Goal: Communication & Community: Answer question/provide support

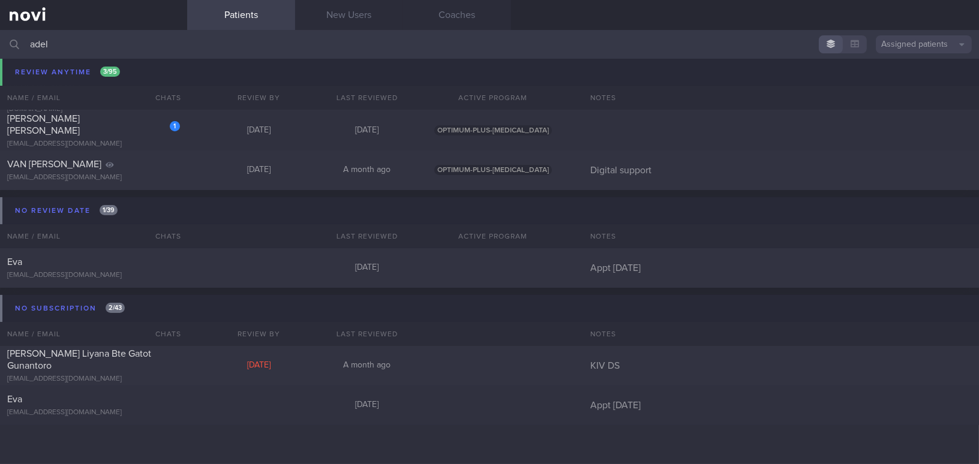
scroll to position [148, 0]
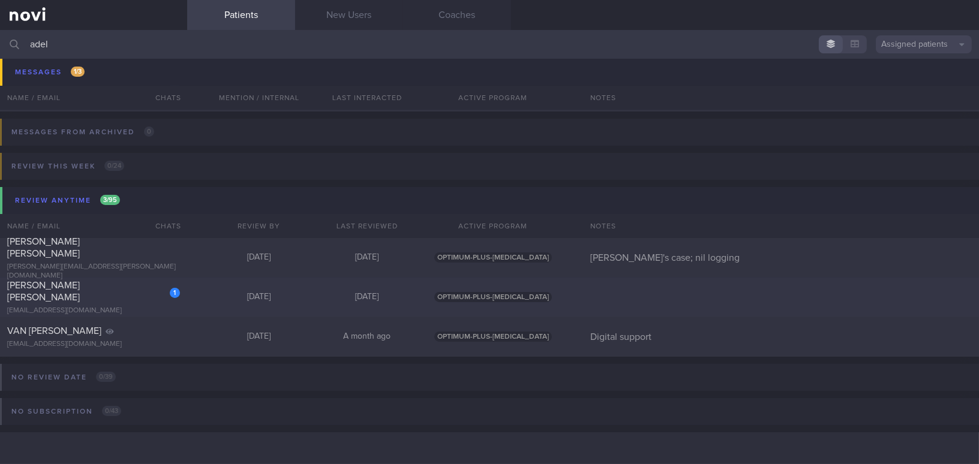
type input "adel"
click at [109, 307] on div "[EMAIL_ADDRESS][DOMAIN_NAME]" at bounding box center [93, 311] width 173 height 9
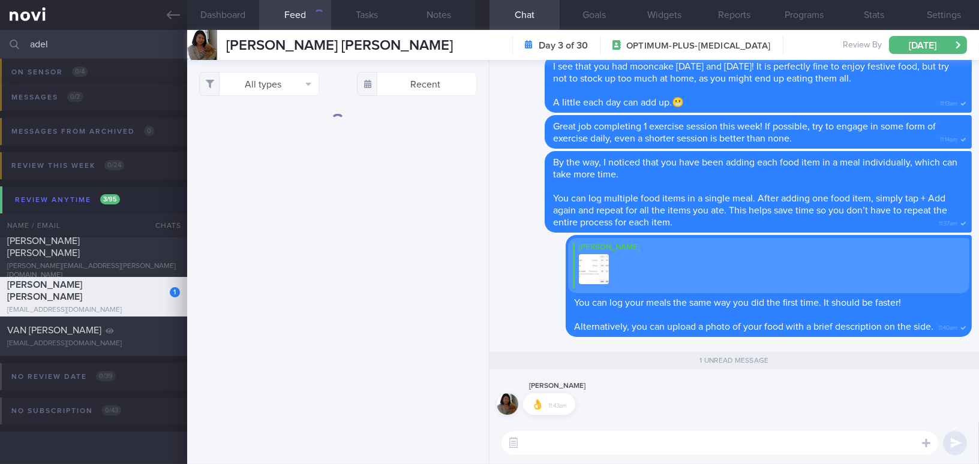
scroll to position [85, 0]
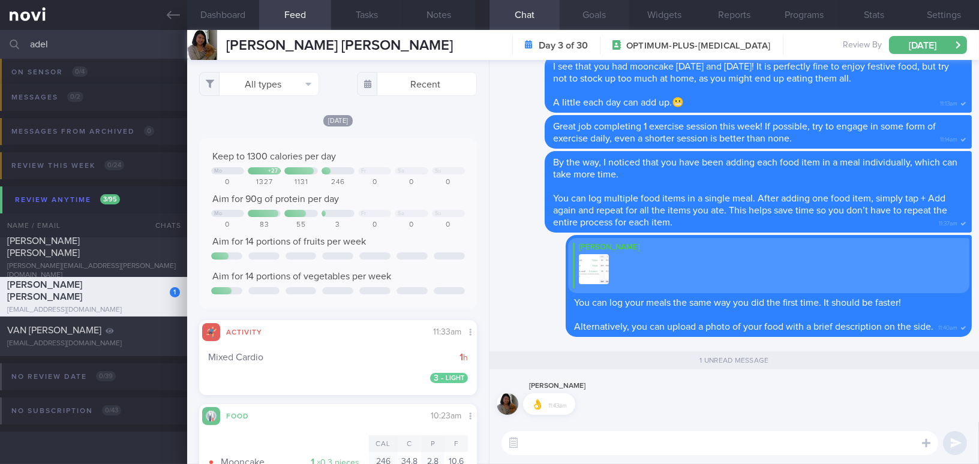
click at [600, 13] on button "Goals" at bounding box center [595, 15] width 70 height 30
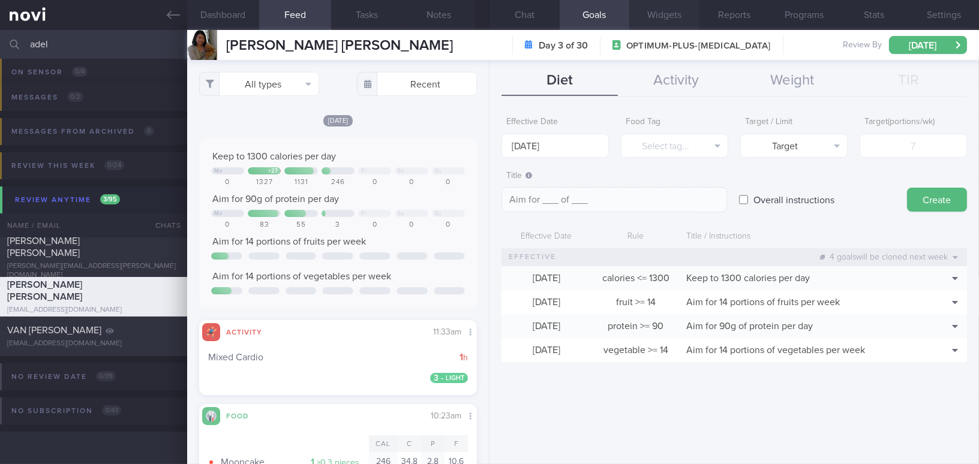
click at [649, 11] on button "Widgets" at bounding box center [664, 15] width 70 height 30
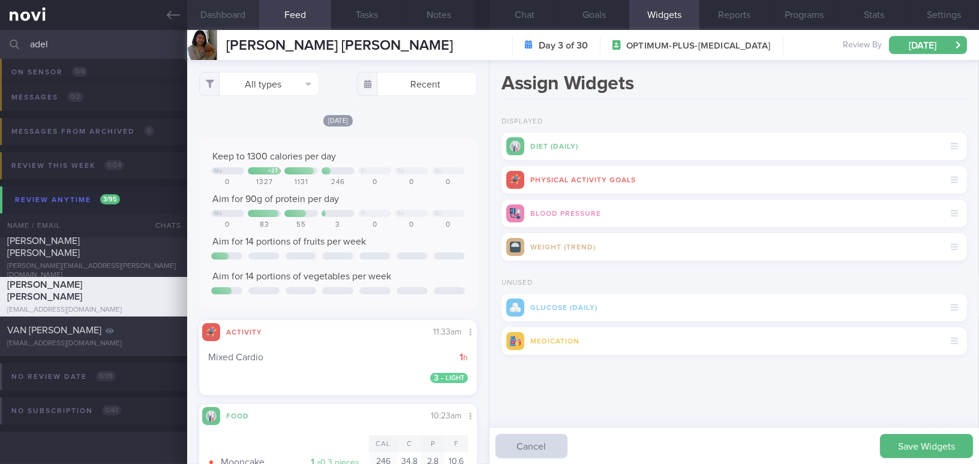
click at [222, 14] on button "Dashboard" at bounding box center [223, 15] width 72 height 30
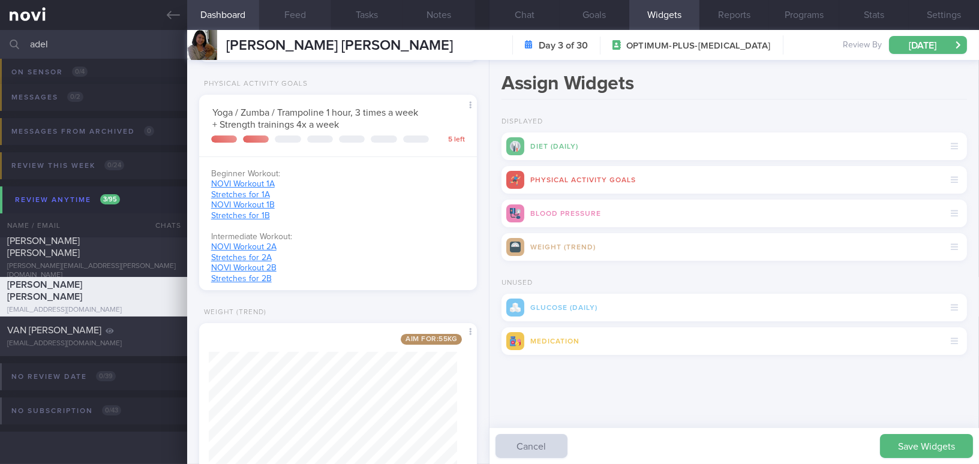
scroll to position [433, 0]
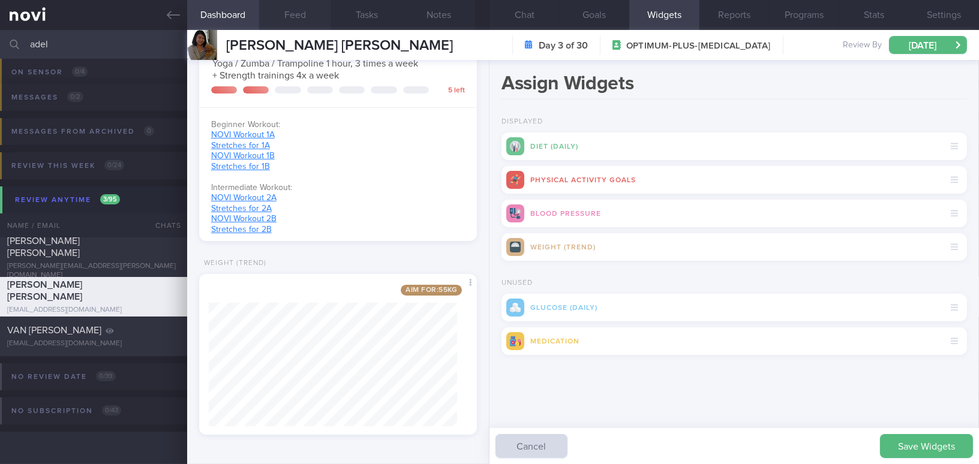
click at [280, 5] on button "Feed" at bounding box center [295, 15] width 72 height 30
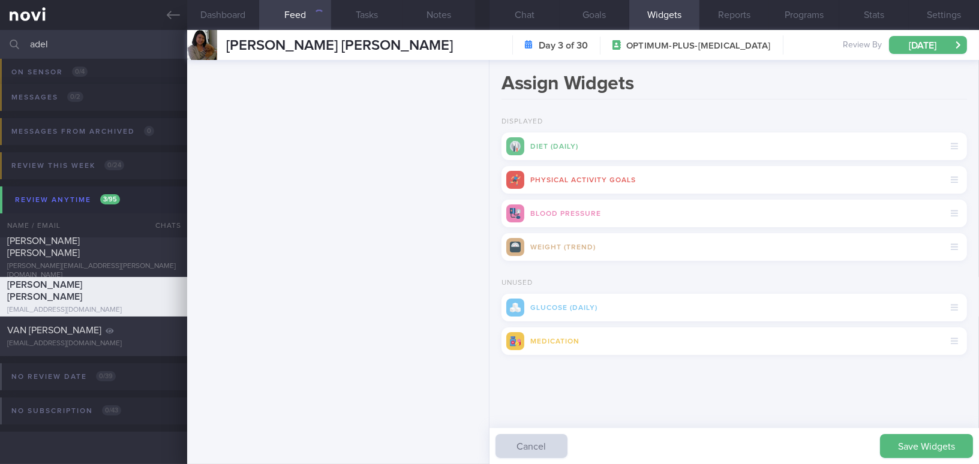
scroll to position [2781, 0]
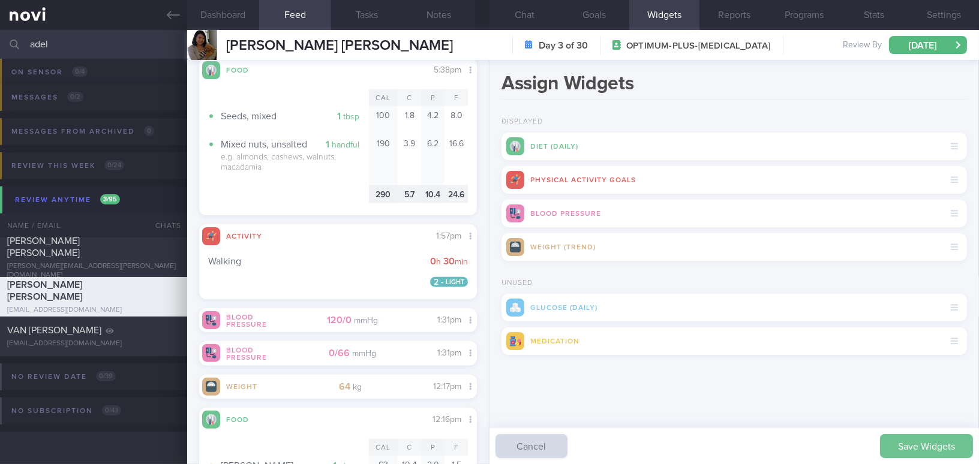
click at [910, 442] on button "Save Widgets" at bounding box center [926, 446] width 93 height 24
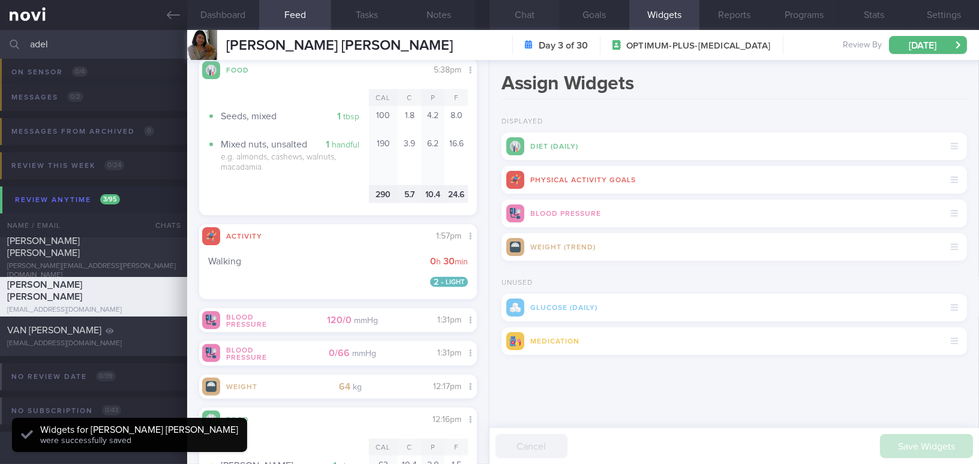
click at [529, 19] on button "Chat" at bounding box center [525, 15] width 70 height 30
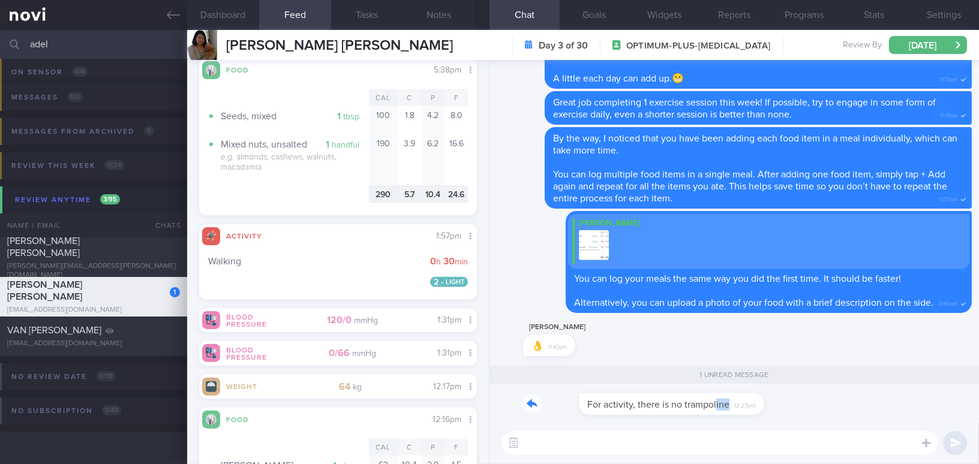
click at [797, 406] on div "For activity, there is no trampoline 12:27pm" at bounding box center [734, 408] width 475 height 29
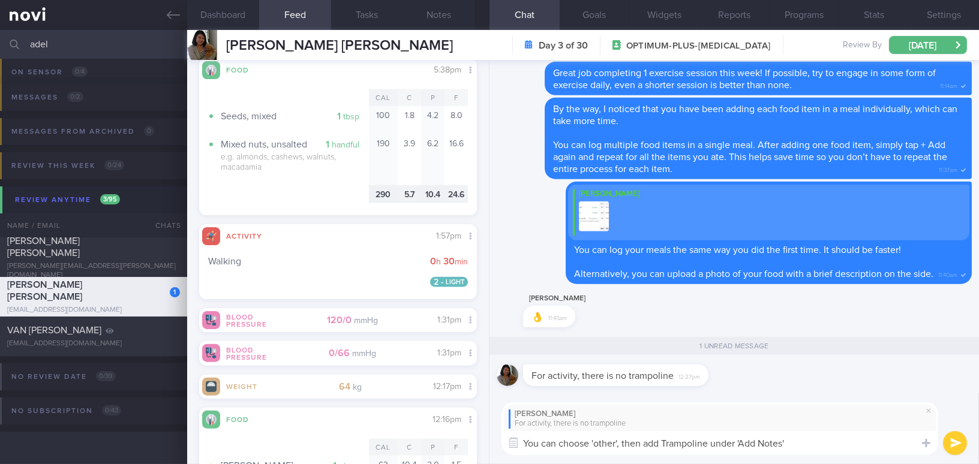
click at [599, 441] on textarea "You can choose 'other', then add Trampoline under 'Add Notes'" at bounding box center [720, 443] width 437 height 24
click at [883, 449] on textarea "You can choose 'Other', then add Trampoline under 'Add Notes'" at bounding box center [720, 443] width 437 height 24
drag, startPoint x: 826, startPoint y: 446, endPoint x: 452, endPoint y: 439, distance: 373.8
click at [452, 439] on div "Dashboard Feed Tasks Notes Chat 1 Goals Widgets Reports Programs Stats Settings…" at bounding box center [583, 247] width 792 height 434
click at [634, 436] on textarea "You can choose 'Other', then add Trampoline under 'Add Notes'" at bounding box center [720, 443] width 437 height 24
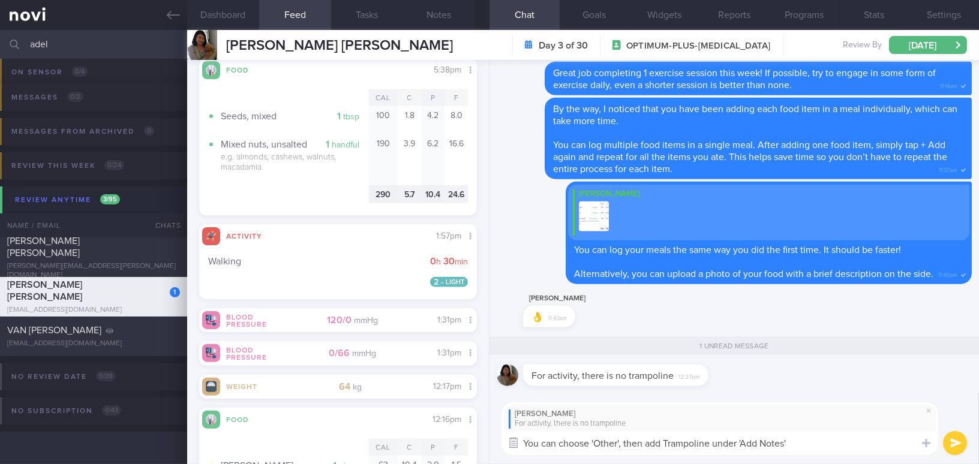
drag, startPoint x: 811, startPoint y: 442, endPoint x: 505, endPoint y: 445, distance: 306.0
click at [505, 445] on div "Chat Templates Admin CGM Weight Nutrition Physical Activity Infographics Articl…" at bounding box center [735, 429] width 490 height 71
paste textarea ",' then add 'Trampoline' under 'Add Notes."
type textarea "You can choose 'Other,' then add 'Trampoline' under 'Add Notes.'"
click at [952, 442] on button "submit" at bounding box center [955, 443] width 24 height 24
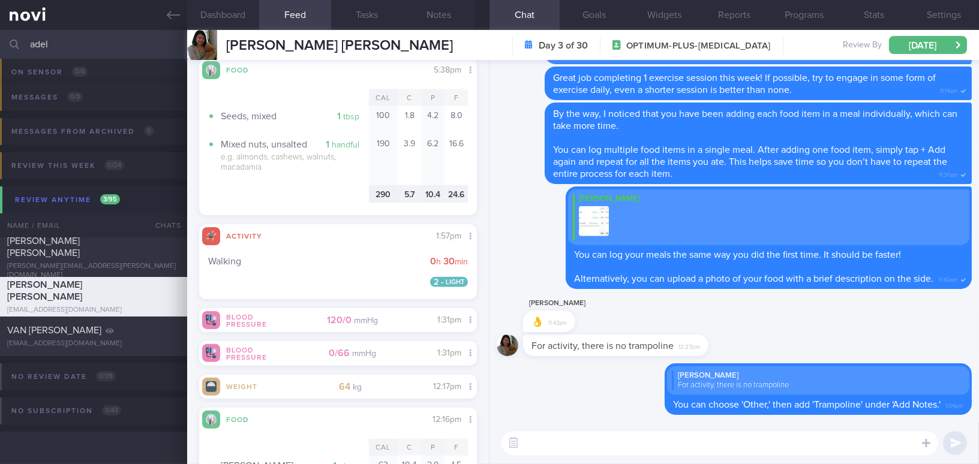
drag, startPoint x: 88, startPoint y: 47, endPoint x: 20, endPoint y: 42, distance: 68.6
click at [20, 42] on div "adel Assigned patients Assigned patients All active patients Archived patients" at bounding box center [489, 44] width 979 height 29
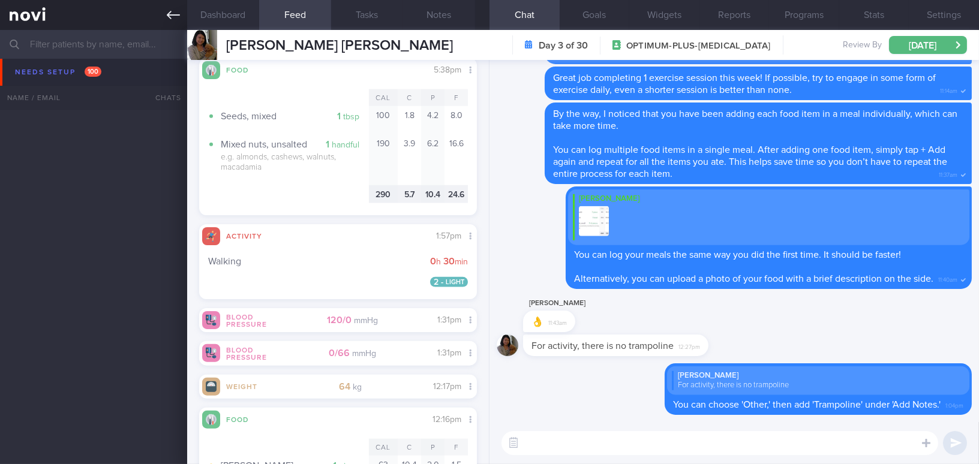
click at [166, 14] on link at bounding box center [93, 15] width 187 height 30
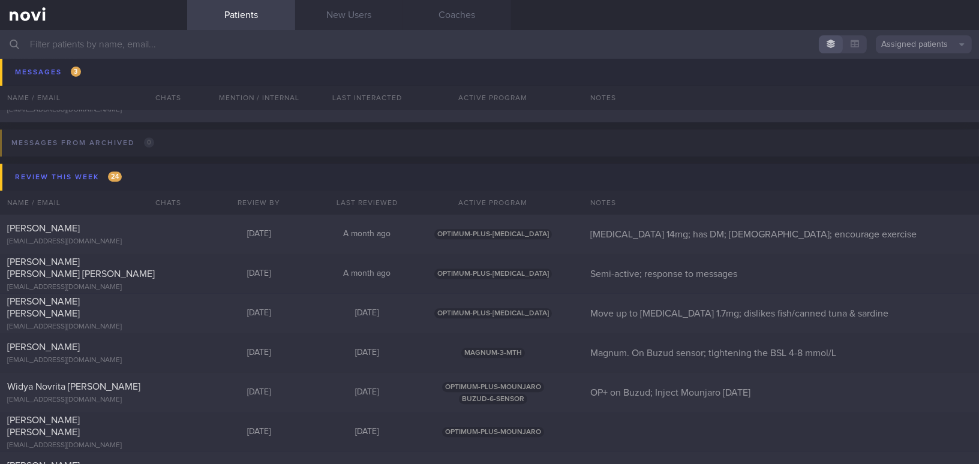
scroll to position [6301, 0]
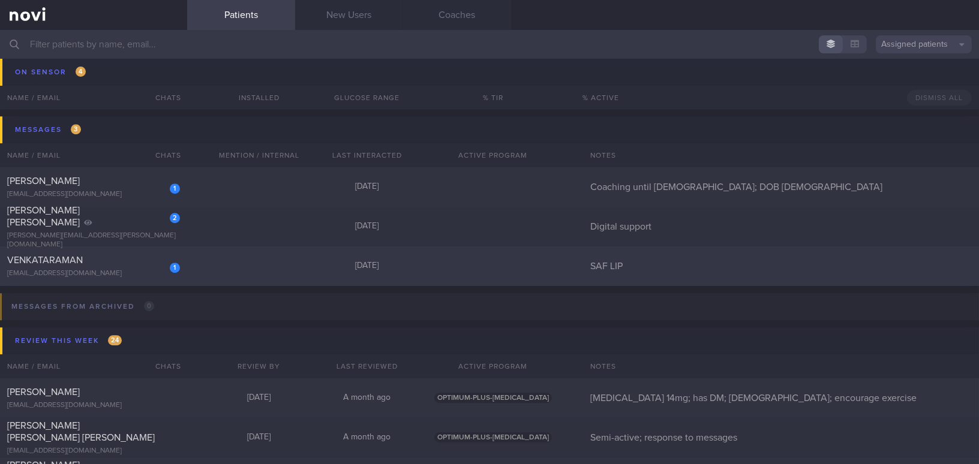
click at [126, 269] on div "[EMAIL_ADDRESS][DOMAIN_NAME]" at bounding box center [93, 273] width 173 height 9
select select "8"
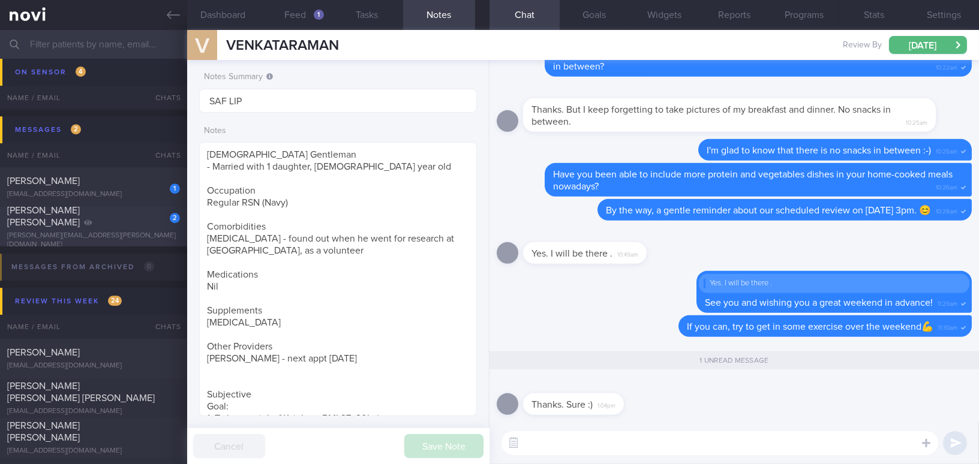
click at [115, 222] on div "[PERSON_NAME] [PERSON_NAME]" at bounding box center [92, 217] width 170 height 24
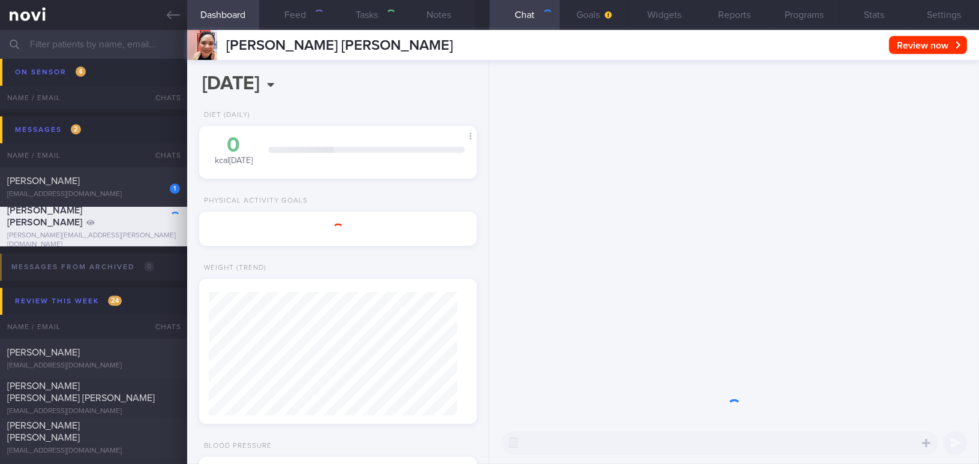
type input "Digital support"
type textarea "34 year old Female Occupation Pre-school teacher - on her feet, active *Will st…"
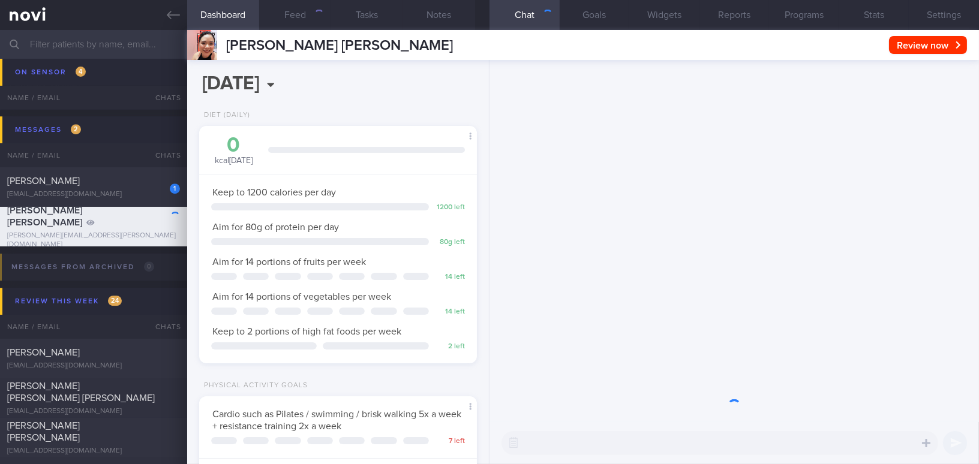
scroll to position [141, 248]
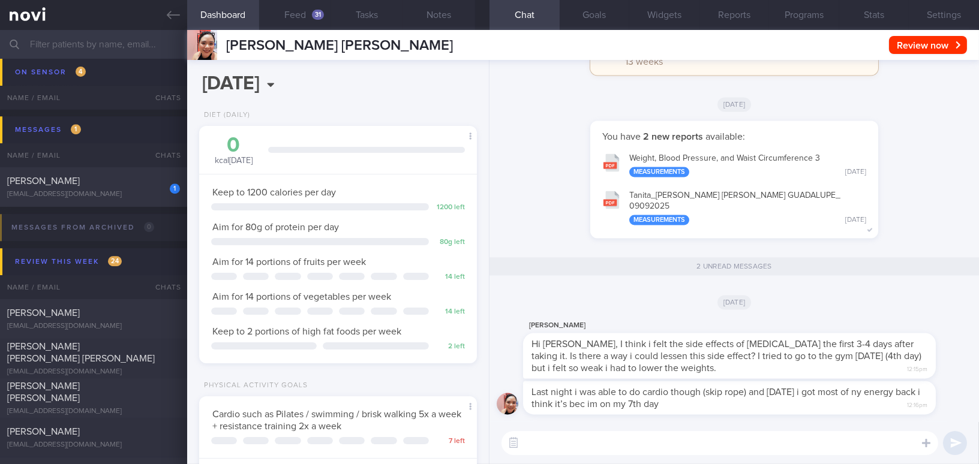
drag, startPoint x: 229, startPoint y: 46, endPoint x: 459, endPoint y: 49, distance: 229.8
click at [459, 49] on div "Zapanta Kamille Eloisa Guadalupe Zapanta Kamille Eloisa Guadalupe zapanta.kamil…" at bounding box center [583, 45] width 792 height 30
copy span "[PERSON_NAME] [PERSON_NAME]"
click at [518, 444] on button "button" at bounding box center [514, 444] width 22 height 22
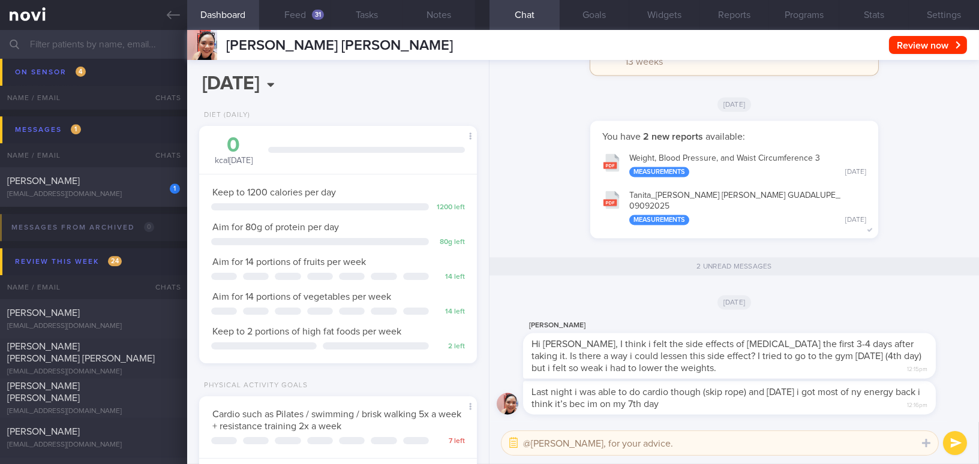
paste textarea "I’m wondering if she could either shift her injection day or her exercise day t…"
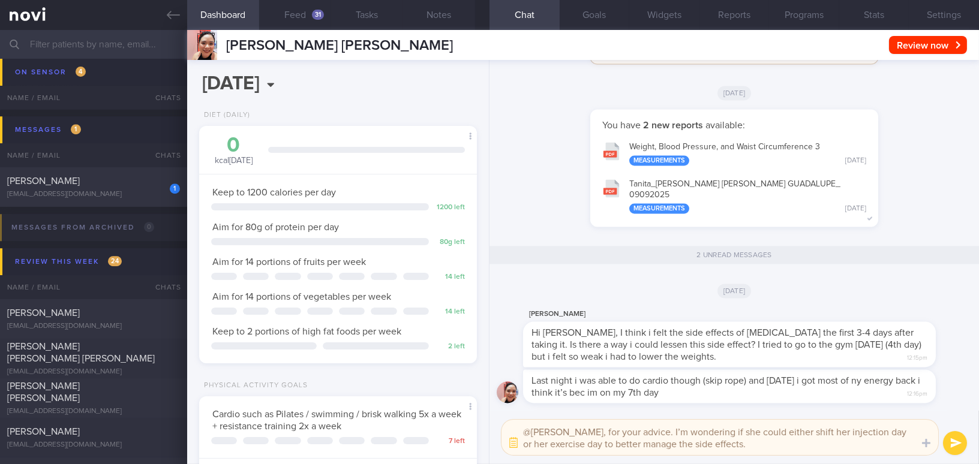
drag, startPoint x: 555, startPoint y: 430, endPoint x: 622, endPoint y: 428, distance: 67.2
click at [622, 428] on textarea "@Todd, for your advice. I’m wondering if she could either shift her injection d…" at bounding box center [720, 437] width 437 height 35
click at [683, 443] on textarea "@Todd, I’m wondering if she could either shift her injection day or her exercis…" at bounding box center [720, 437] width 437 height 35
paste textarea "for your advice."
click at [631, 443] on textarea "@Todd, I’m wondering if she could either shift her injection day or her exercis…" at bounding box center [720, 437] width 437 height 35
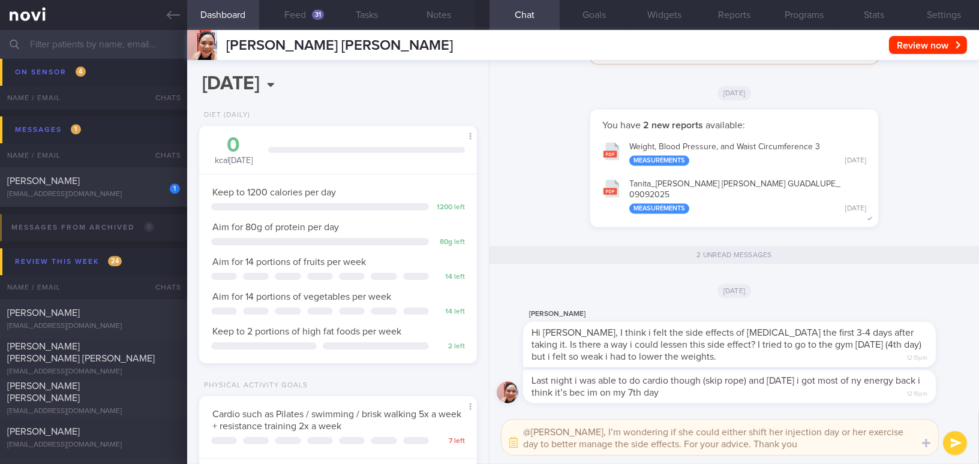
type textarea "@Todd, I’m wondering if she could either shift her injection day or her exercis…"
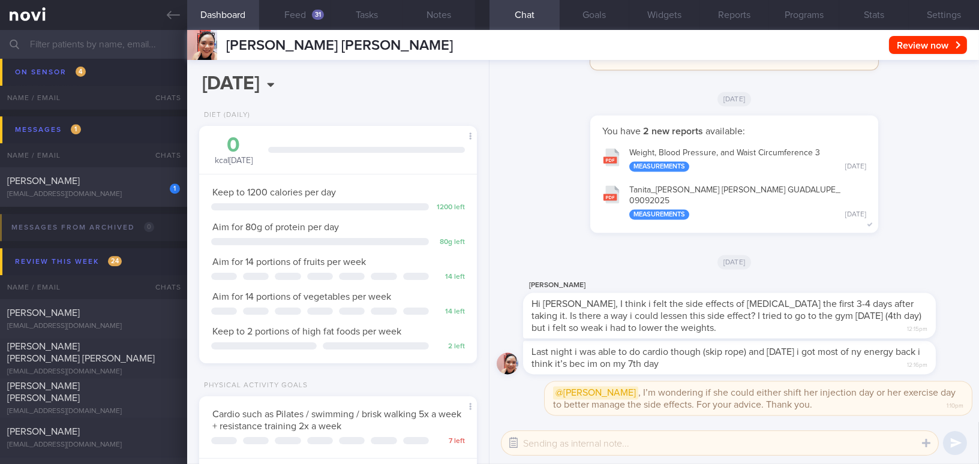
click at [514, 441] on button "button" at bounding box center [514, 444] width 22 height 22
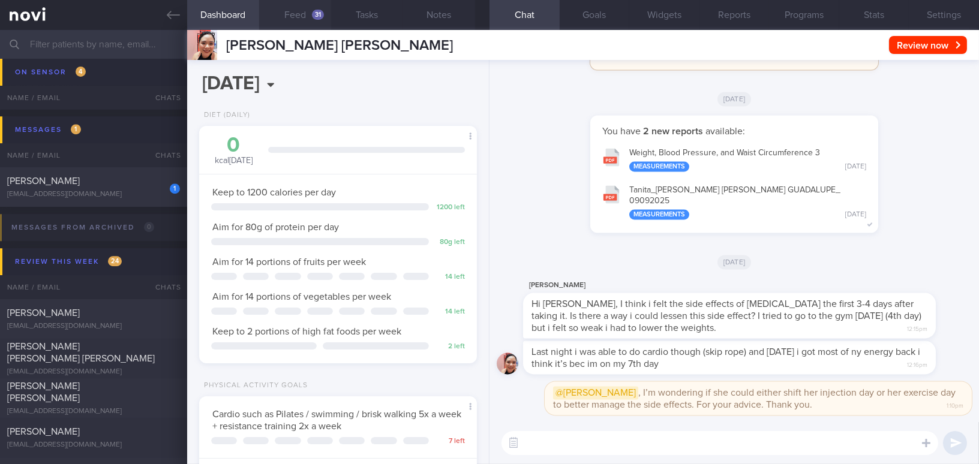
click at [297, 16] on button "Feed 31" at bounding box center [295, 15] width 72 height 30
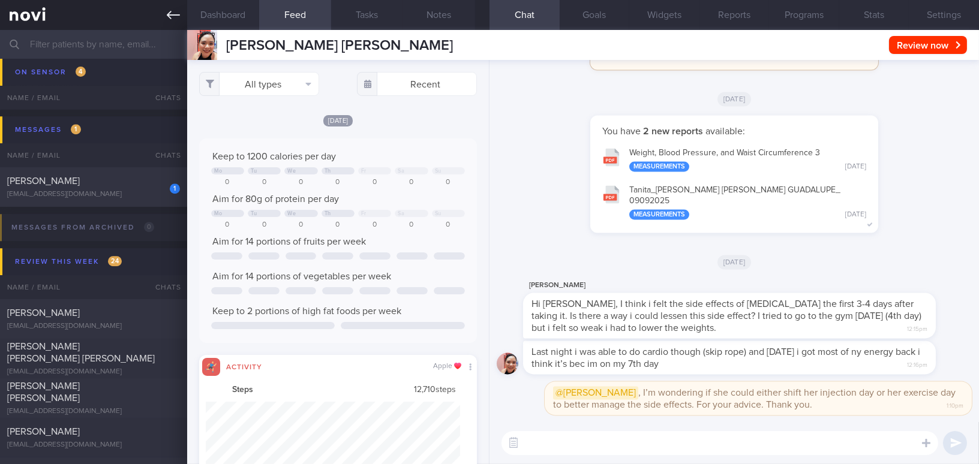
click at [173, 17] on icon at bounding box center [173, 14] width 13 height 13
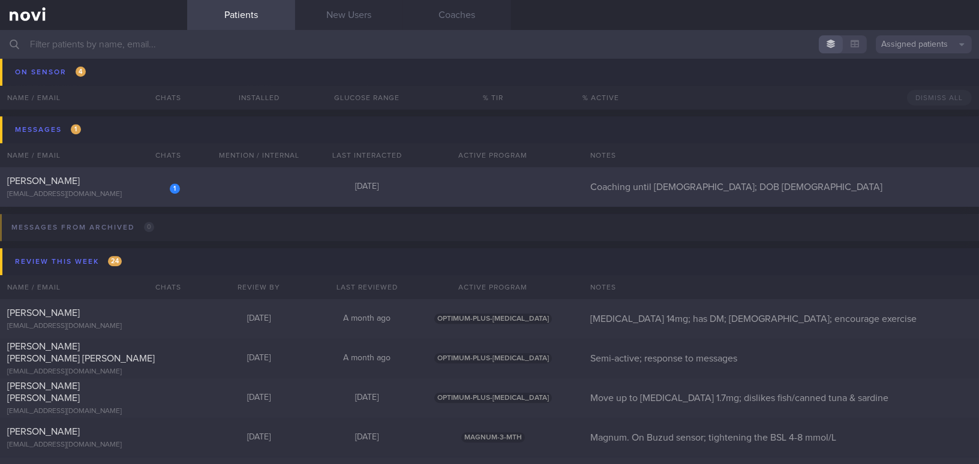
click at [94, 180] on div "[PERSON_NAME]" at bounding box center [92, 181] width 170 height 12
select select "8"
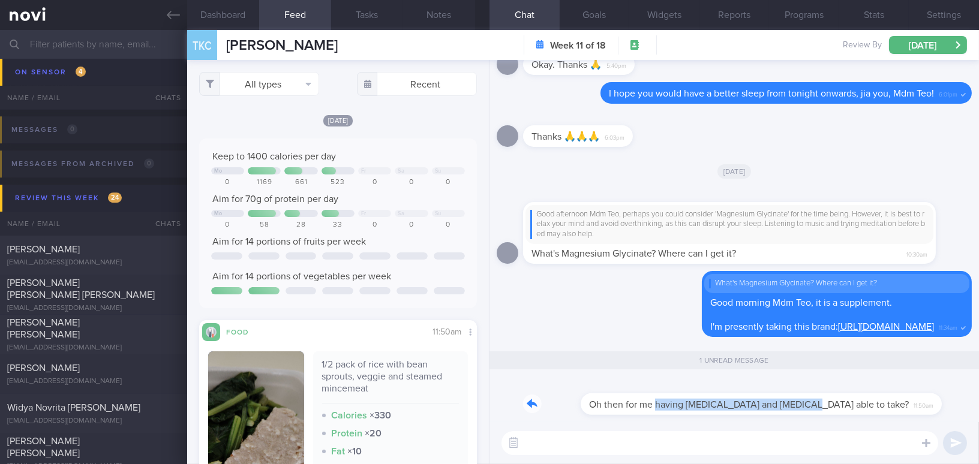
drag, startPoint x: 598, startPoint y: 396, endPoint x: 743, endPoint y: 395, distance: 144.6
click at [743, 395] on div "Oh then for me having cholesterol and diabetes able to take? 11:50am" at bounding box center [721, 397] width 397 height 36
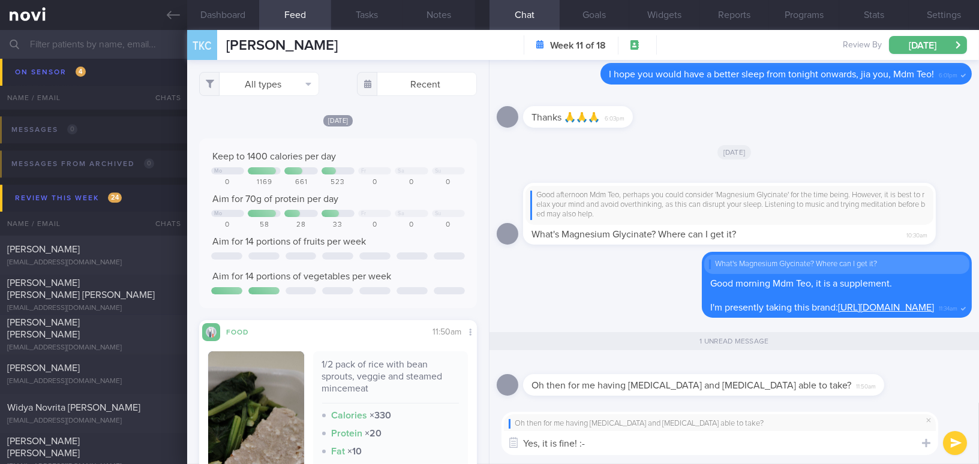
type textarea "Yes, it is fine! :-)"
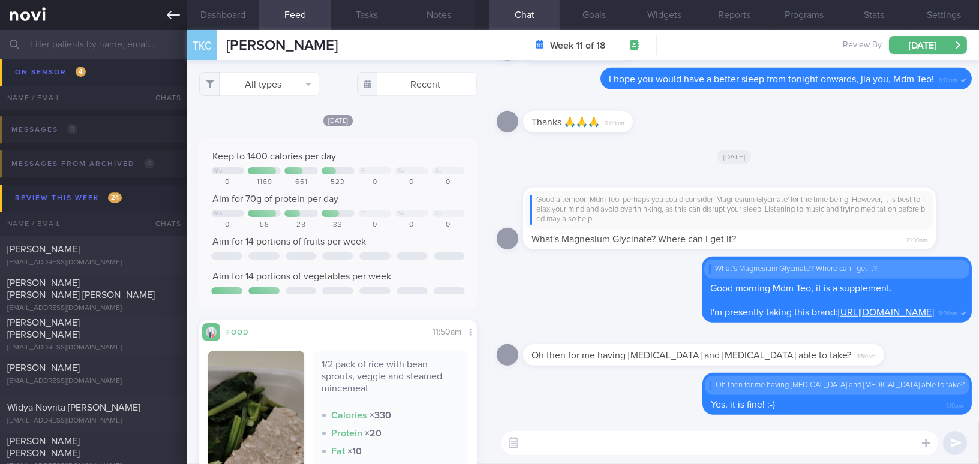
click at [165, 13] on link at bounding box center [93, 15] width 187 height 30
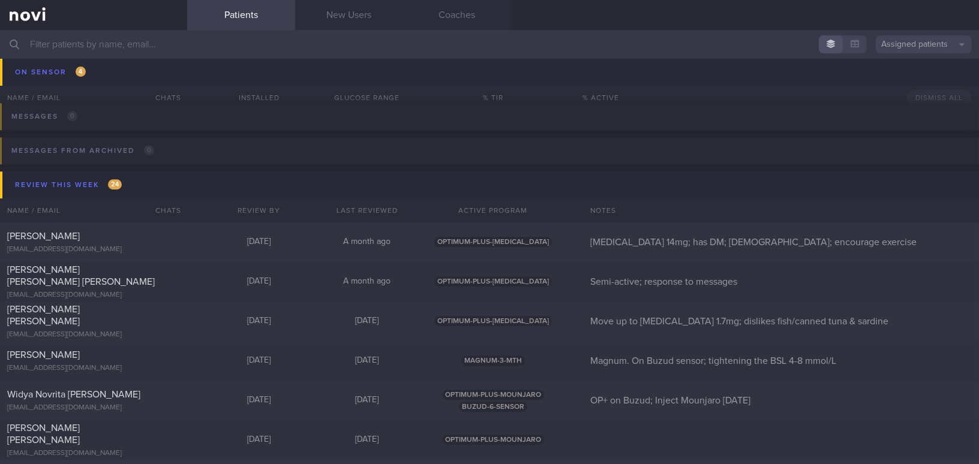
scroll to position [6301, 0]
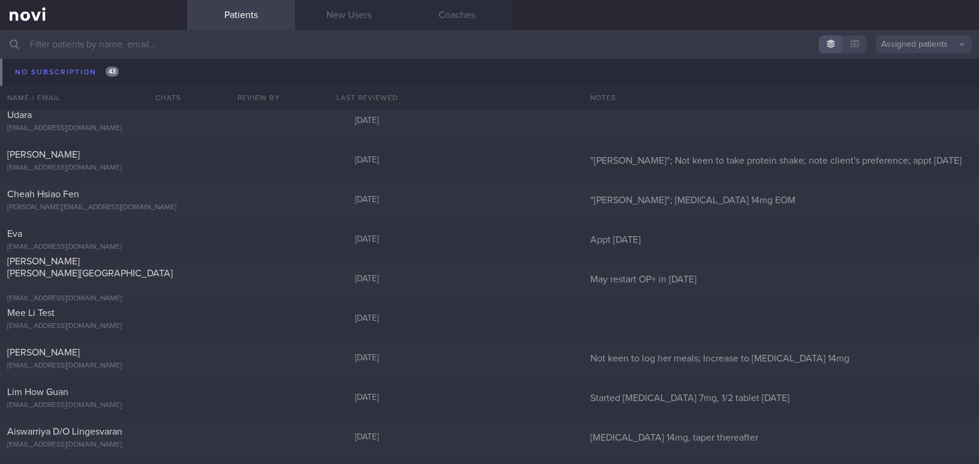
scroll to position [14245, 0]
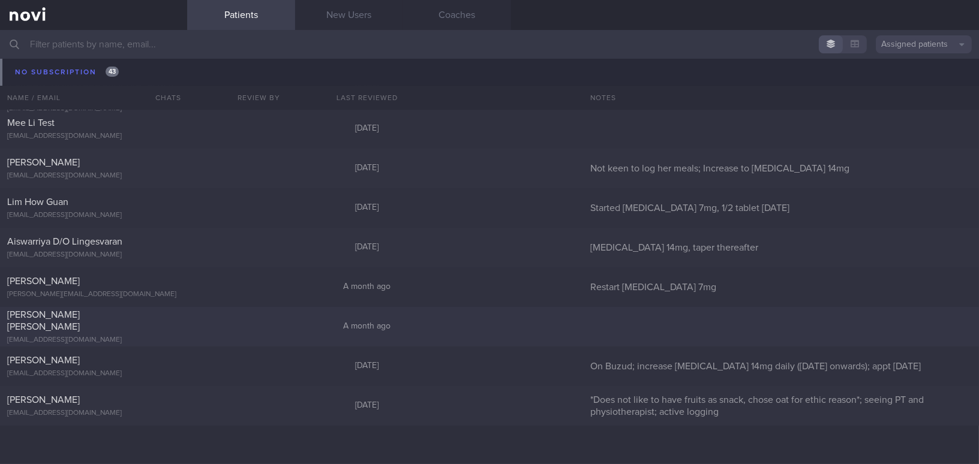
click at [85, 336] on div "[EMAIL_ADDRESS][DOMAIN_NAME]" at bounding box center [93, 340] width 173 height 9
select select "8"
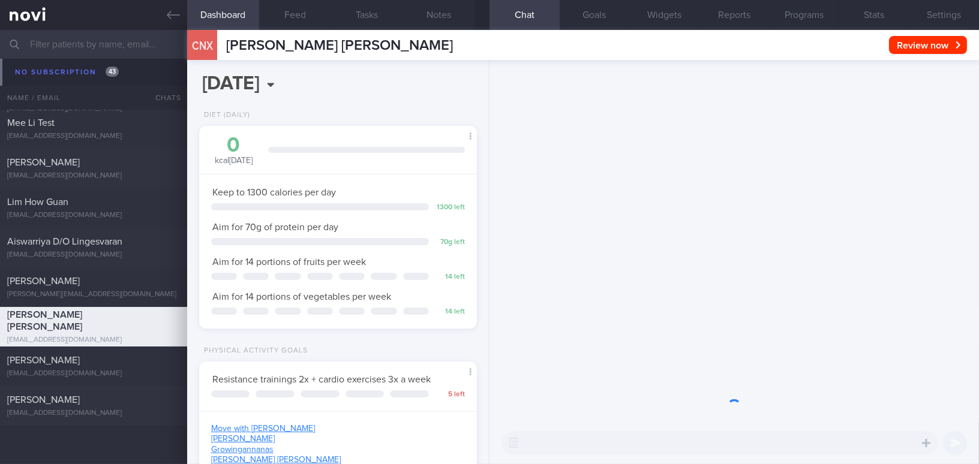
scroll to position [141, 248]
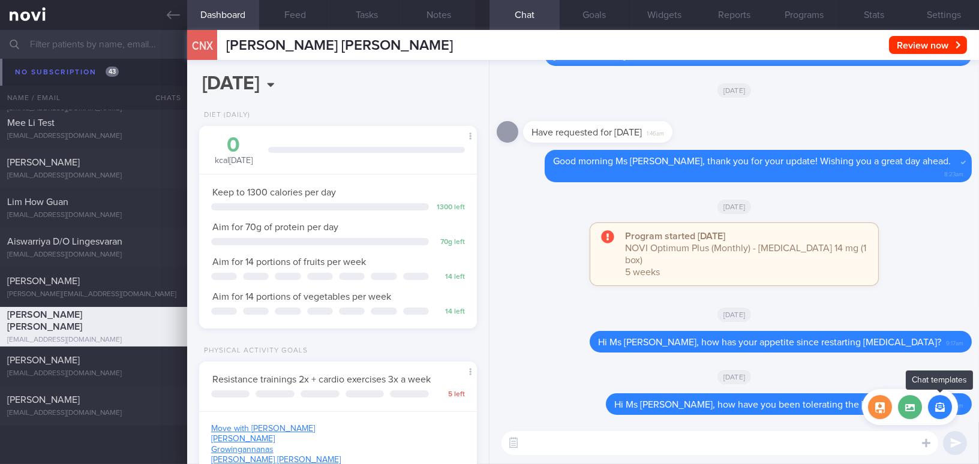
click at [941, 410] on button "button" at bounding box center [940, 407] width 24 height 24
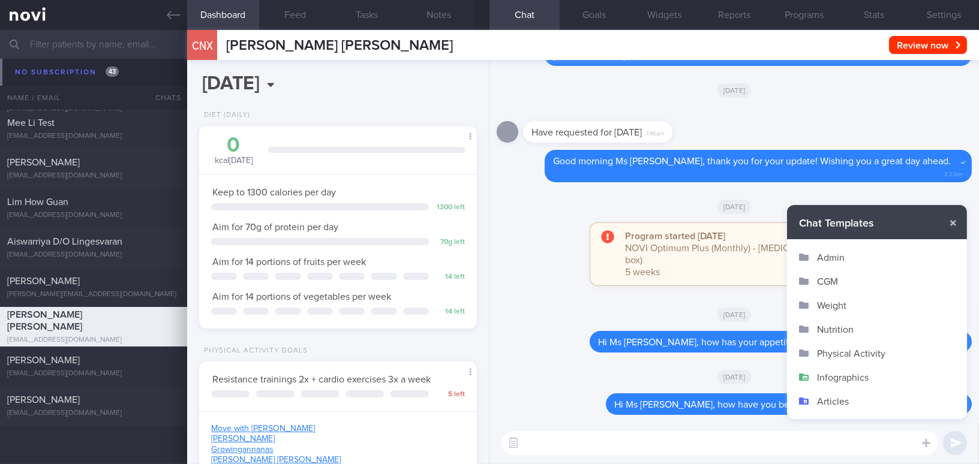
click at [857, 260] on button "Admin" at bounding box center [877, 257] width 180 height 24
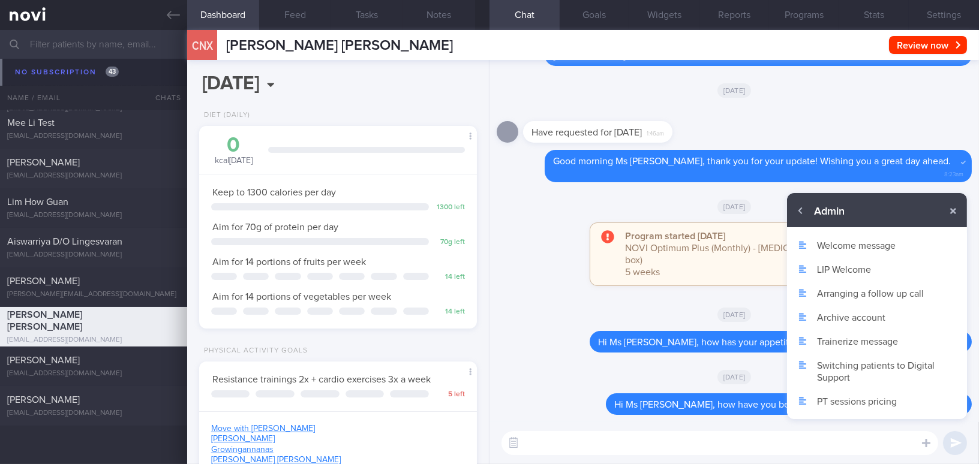
click at [857, 313] on button "Archive account" at bounding box center [877, 317] width 180 height 24
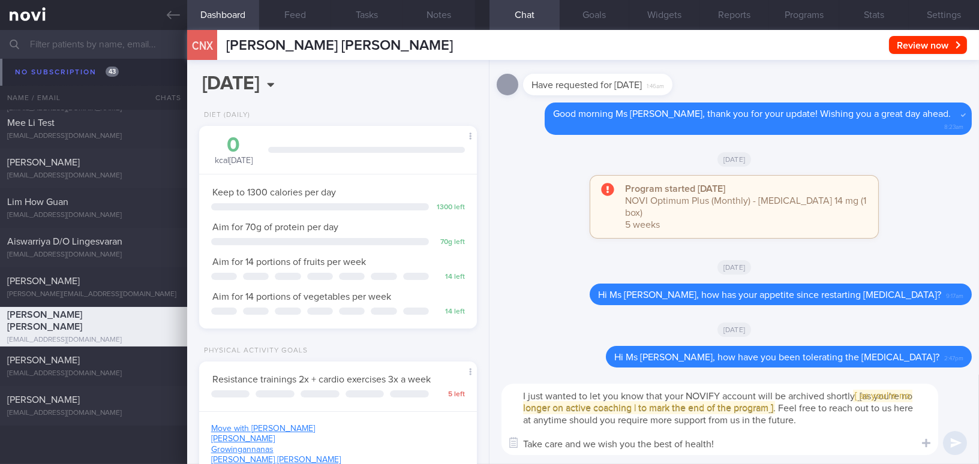
click at [524, 398] on textarea "I just wanted to let you know that your NOVIFY account will be archived shortly…" at bounding box center [720, 419] width 437 height 71
click at [572, 407] on span "[ [ as you're no longer on active coaching | to mark the end of the program ] ]" at bounding box center [705, 408] width 308 height 10
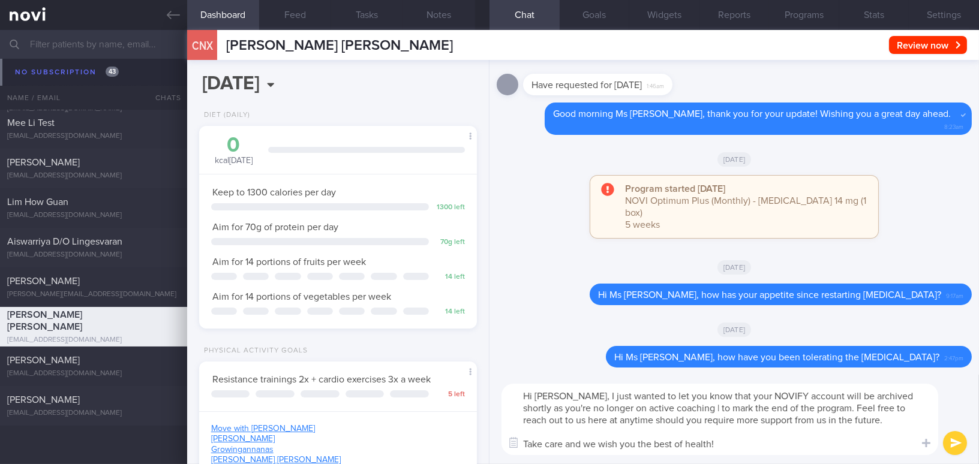
click at [559, 407] on textarea "Hi Cassandra, I just wanted to let you know that your NOVIFY account will be ar…" at bounding box center [720, 419] width 437 height 71
drag, startPoint x: 684, startPoint y: 407, endPoint x: 823, endPoint y: 407, distance: 139.2
click at [823, 407] on textarea "Hi Cassandra, I just wanted to let you know that your NOVIFY account will be ar…" at bounding box center [720, 419] width 437 height 71
click at [820, 443] on textarea "Hi Cassandra, I just wanted to let you know that your NOVIFY account will be ar…" at bounding box center [720, 419] width 437 height 71
type textarea "Hi Cassandra, I just wanted to let you know that your NOVIFY account will be ar…"
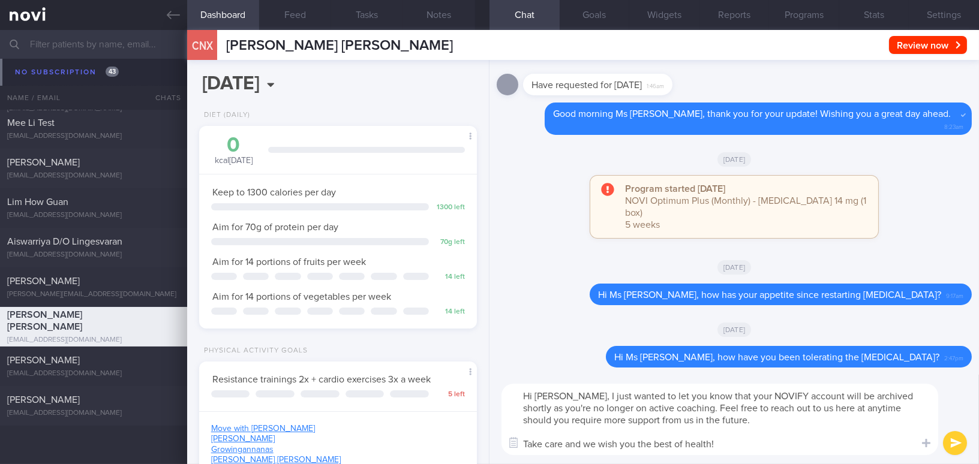
click at [949, 442] on button "submit" at bounding box center [955, 443] width 24 height 24
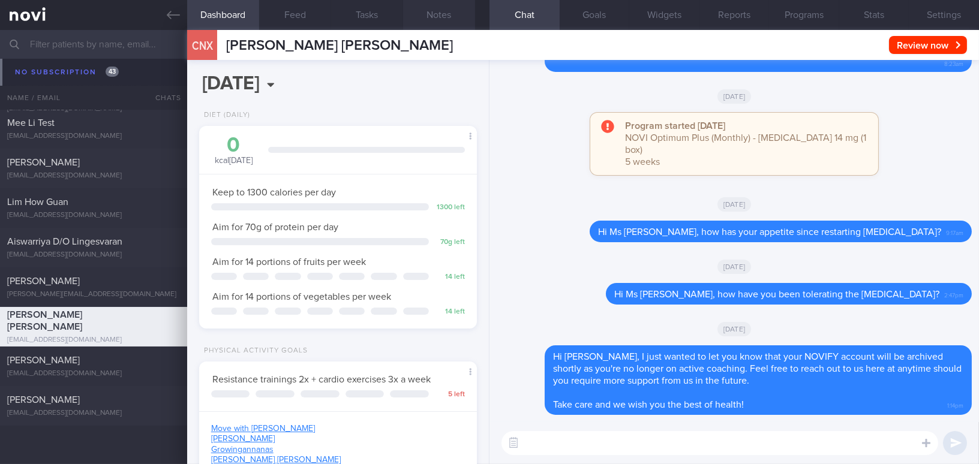
click at [429, 5] on button "Notes" at bounding box center [439, 15] width 72 height 30
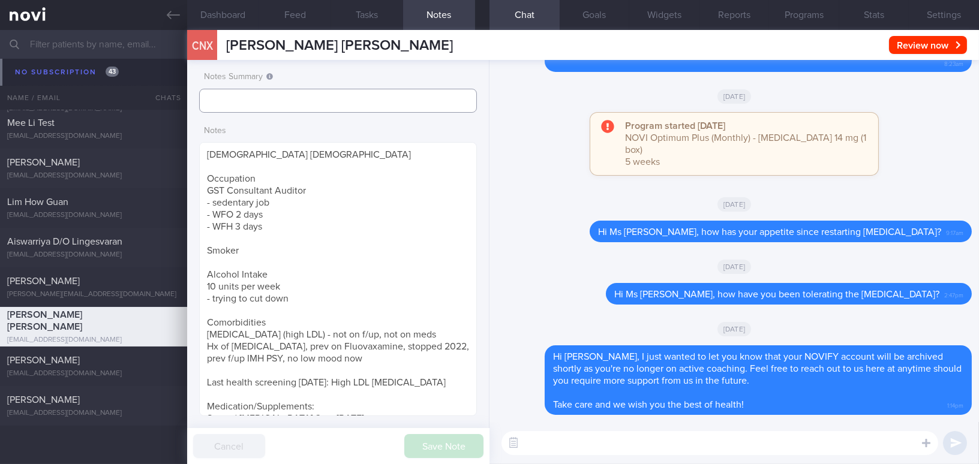
click at [332, 101] on input "text" at bounding box center [338, 101] width 278 height 24
drag, startPoint x: 260, startPoint y: 100, endPoint x: 160, endPoint y: 100, distance: 99.6
click at [160, 100] on div "Patients New Users Coaches Assigned patients Assigned patients All active patie…" at bounding box center [489, 247] width 979 height 434
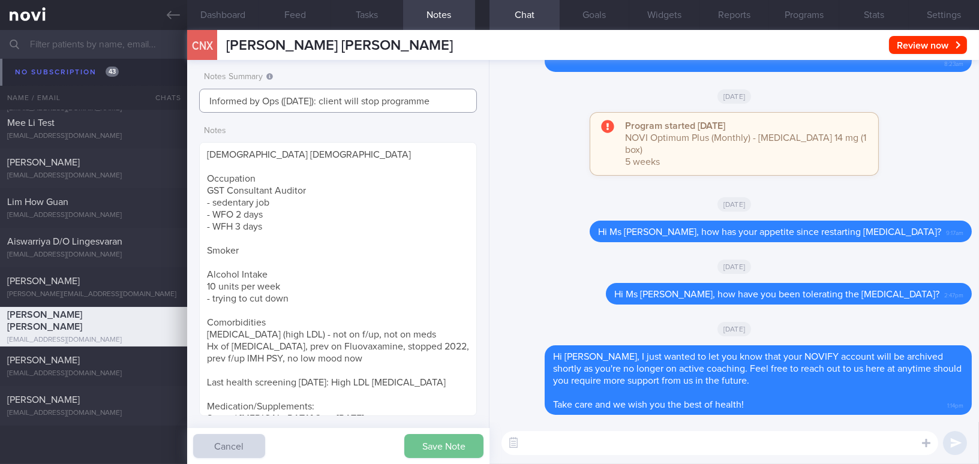
type input "Informed by Ops (29/8/25): client will stop programme"
click at [447, 444] on button "Save Note" at bounding box center [443, 446] width 79 height 24
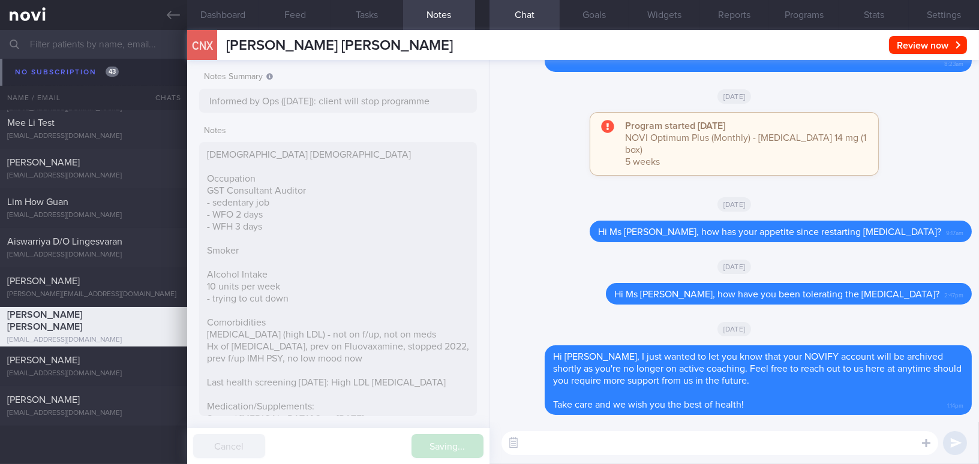
type input "Informed by Ops (29/8/25): client will stop programme"
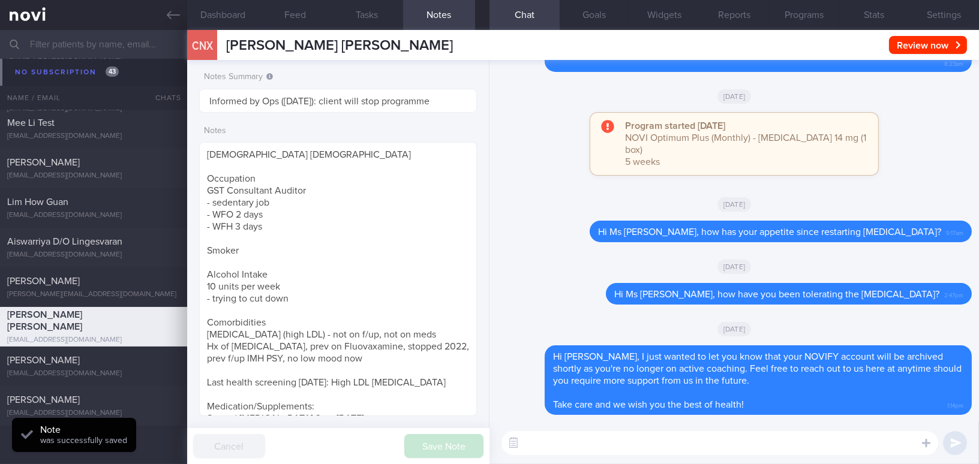
click at [581, 275] on div "[DATE]" at bounding box center [734, 267] width 475 height 34
click at [959, 15] on button "Settings" at bounding box center [944, 15] width 70 height 30
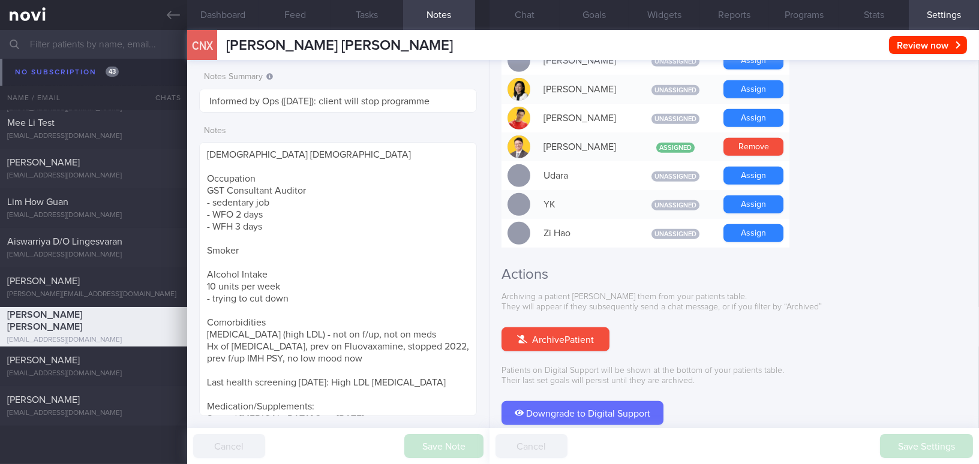
scroll to position [1114, 0]
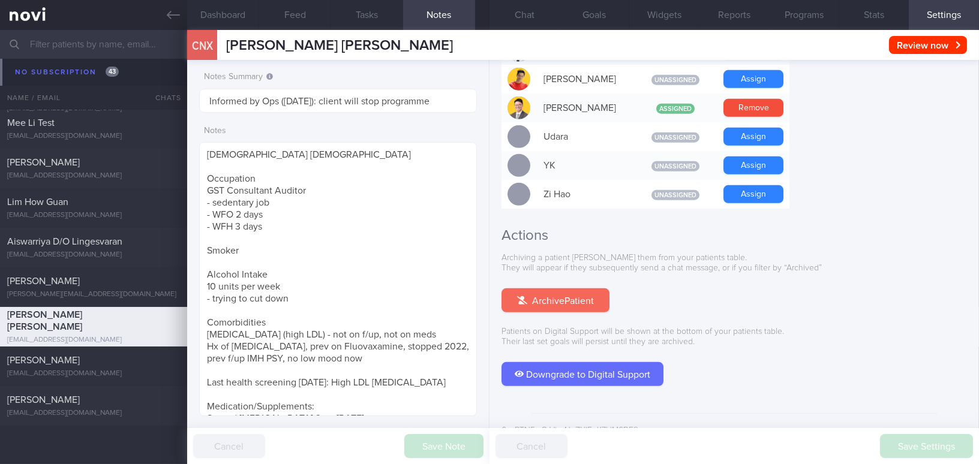
click at [581, 289] on button "Archive Patient" at bounding box center [556, 301] width 108 height 24
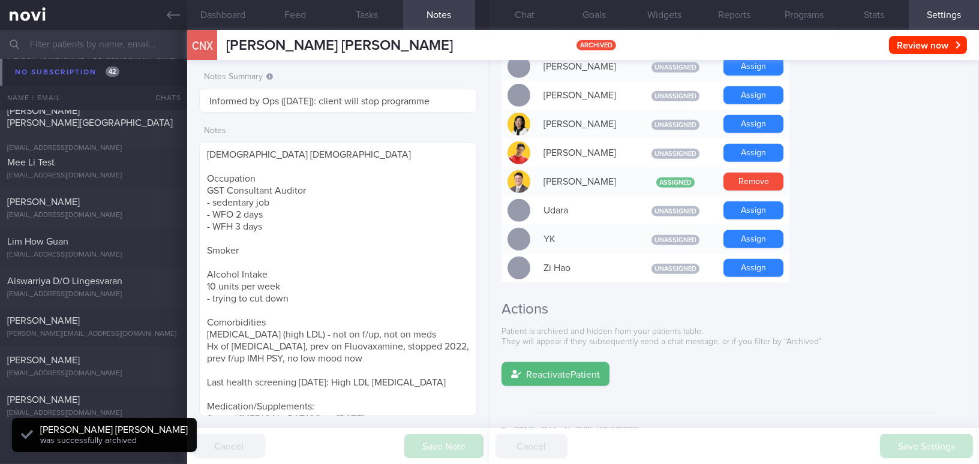
scroll to position [0, 0]
click at [524, 13] on button "Chat 1" at bounding box center [525, 15] width 70 height 30
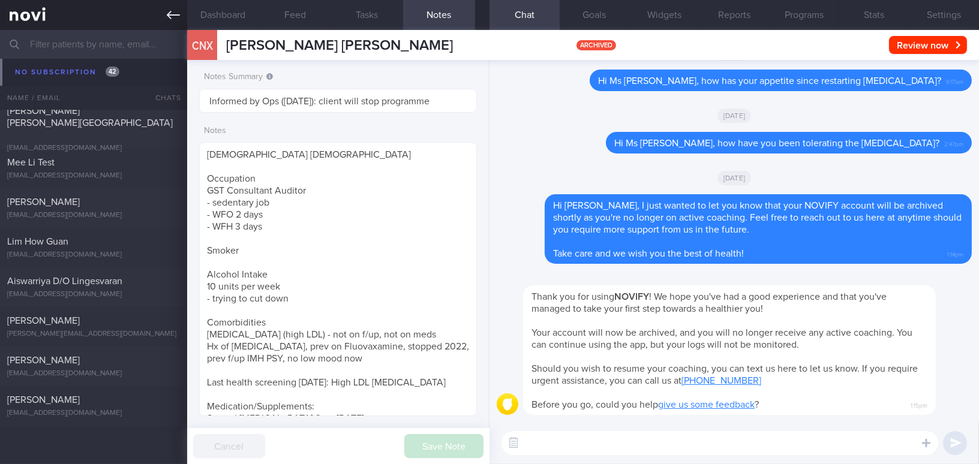
click at [167, 11] on icon at bounding box center [173, 14] width 13 height 13
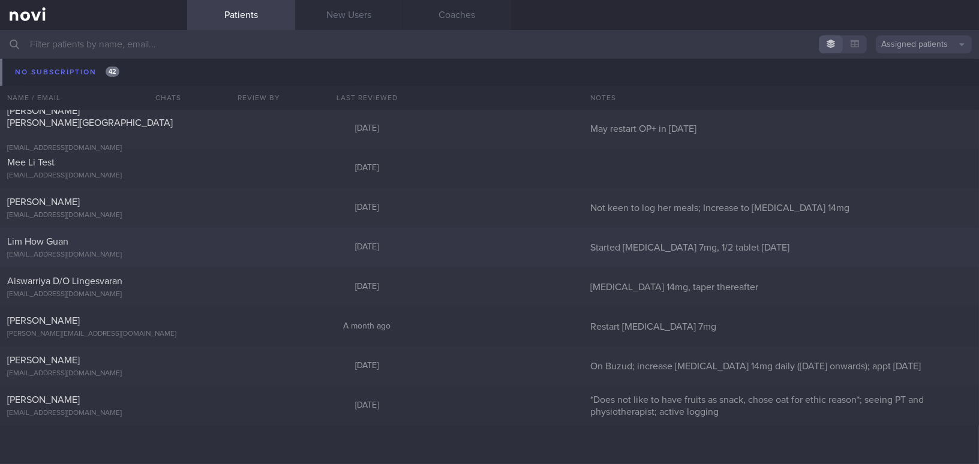
click at [89, 246] on div "Lim How Guan" at bounding box center [92, 242] width 170 height 12
select select "8"
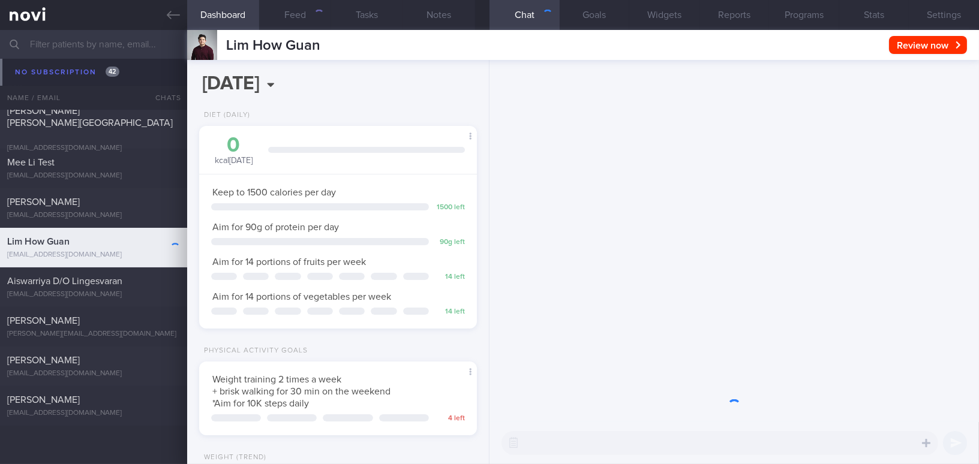
scroll to position [141, 248]
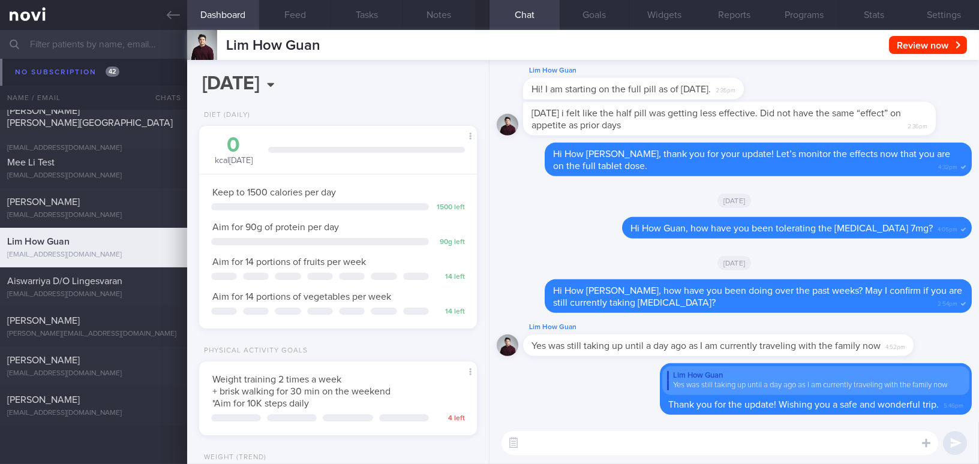
click at [572, 442] on textarea at bounding box center [720, 443] width 437 height 24
paste textarea "Hi [Patient's Name], We noticed your Optimum Plus programme has ended, and ther…"
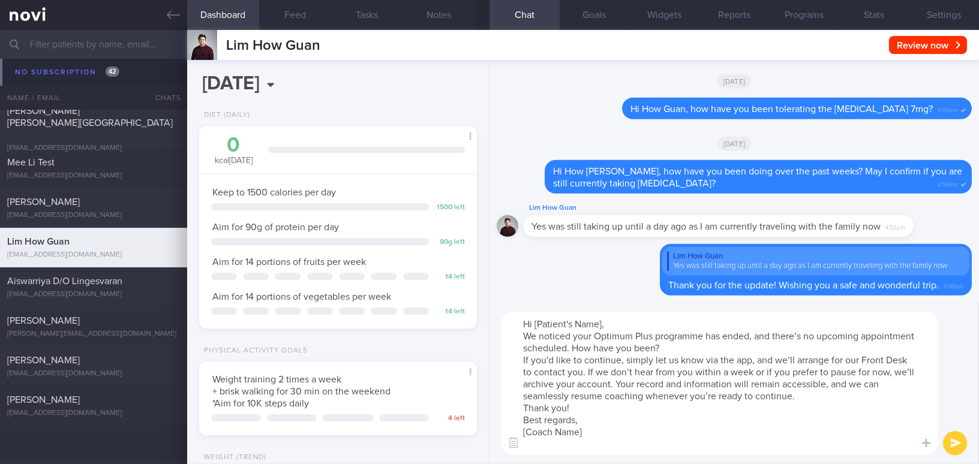
drag, startPoint x: 534, startPoint y: 323, endPoint x: 605, endPoint y: 323, distance: 71.4
click at [605, 323] on textarea "Hi [Patient's Name], We noticed your Optimum Plus programme has ended, and ther…" at bounding box center [720, 383] width 437 height 143
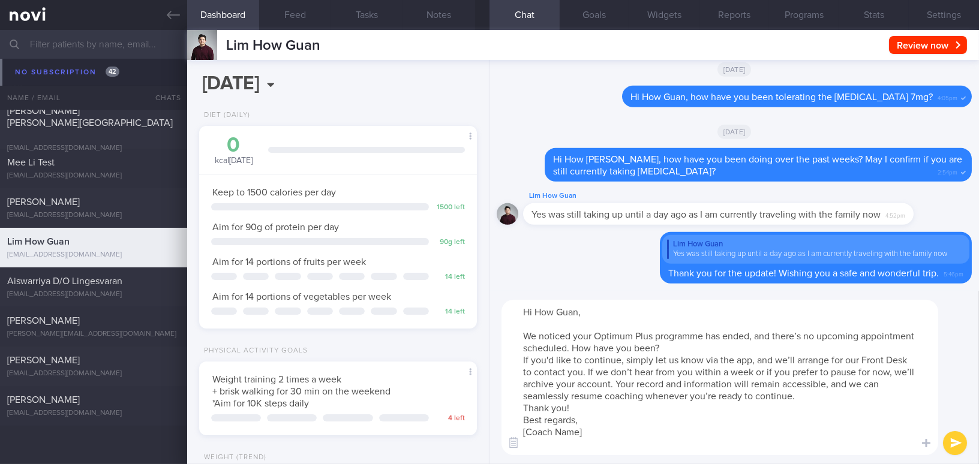
click at [685, 352] on textarea "Hi How Guan, We noticed your Optimum Plus programme has ended, and there’s no u…" at bounding box center [720, 377] width 437 height 155
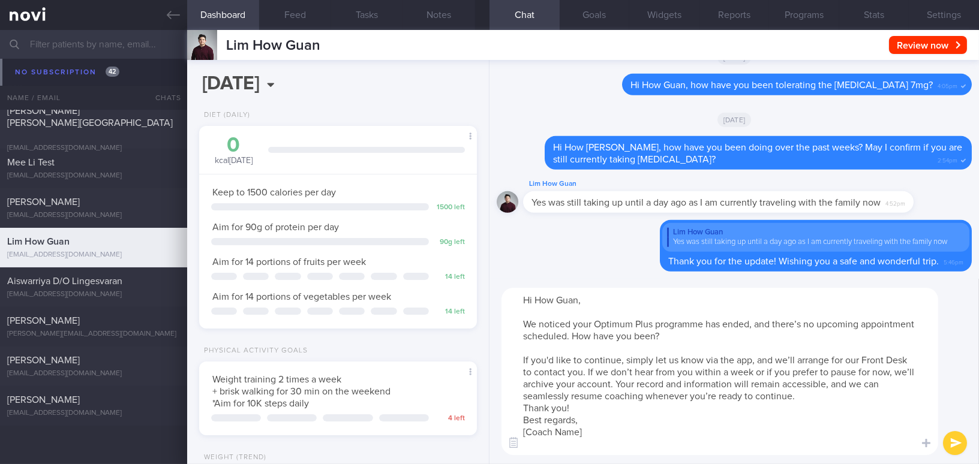
click at [817, 393] on textarea "Hi How Guan, We noticed your Optimum Plus programme has ended, and there’s no u…" at bounding box center [720, 371] width 437 height 167
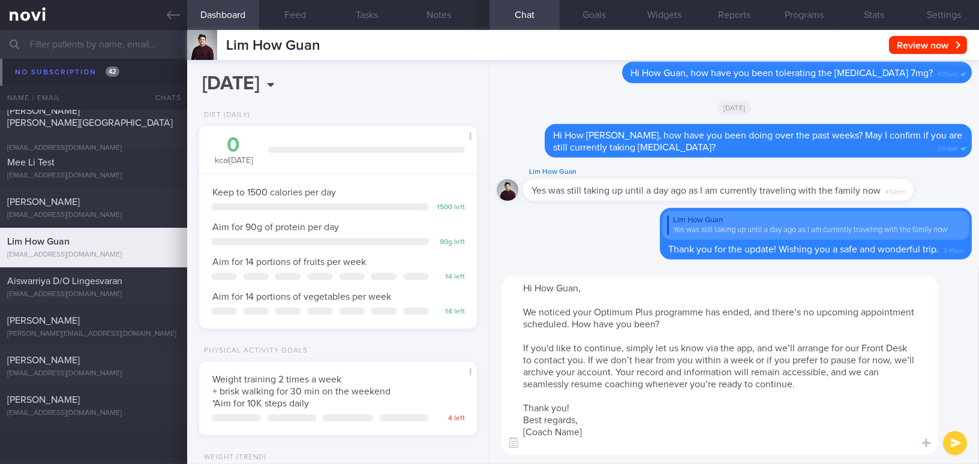
click at [590, 405] on textarea "Hi How Guan, We noticed your Optimum Plus programme has ended, and there’s no u…" at bounding box center [720, 365] width 437 height 179
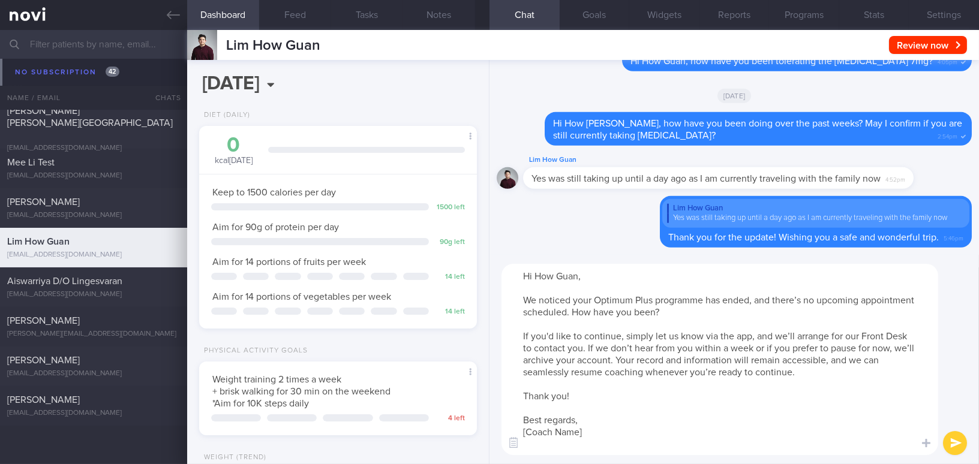
drag, startPoint x: 522, startPoint y: 429, endPoint x: 619, endPoint y: 452, distance: 99.4
click at [619, 452] on textarea "Hi How Guan, We noticed your Optimum Plus programme has ended, and there’s no u…" at bounding box center [720, 359] width 437 height 191
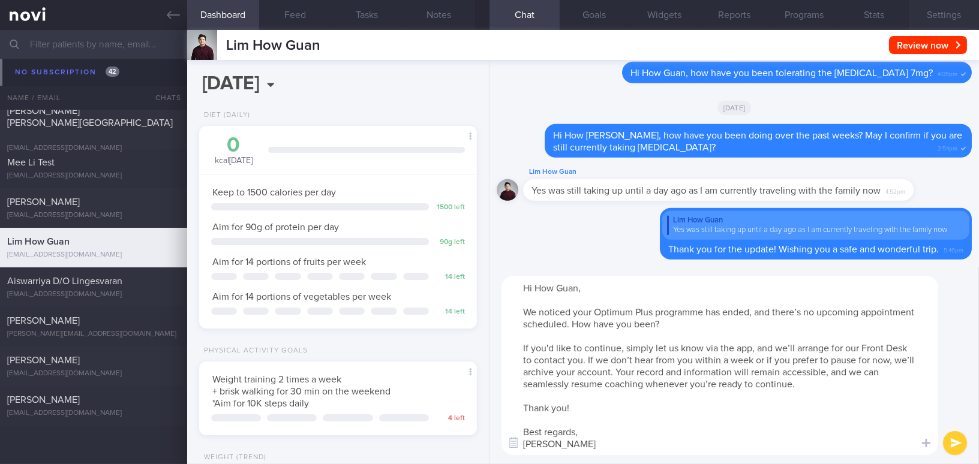
type textarea "Hi How Guan, We noticed your Optimum Plus programme has ended, and there’s no u…"
click at [949, 15] on button "Settings" at bounding box center [944, 15] width 70 height 30
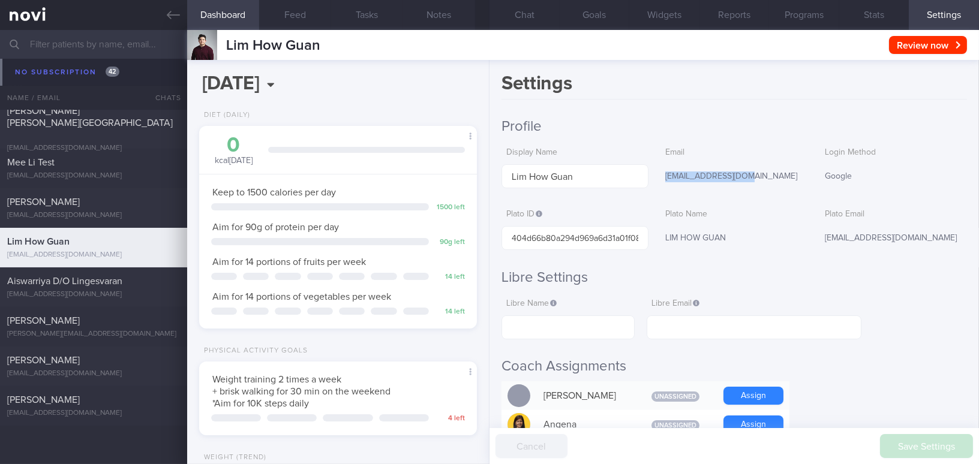
drag, startPoint x: 662, startPoint y: 178, endPoint x: 752, endPoint y: 172, distance: 90.8
click at [752, 172] on div "howtoguan@gmail.com" at bounding box center [734, 176] width 147 height 25
copy div "howtoguan@gmail.com"
click at [533, 10] on button "Chat" at bounding box center [525, 15] width 70 height 30
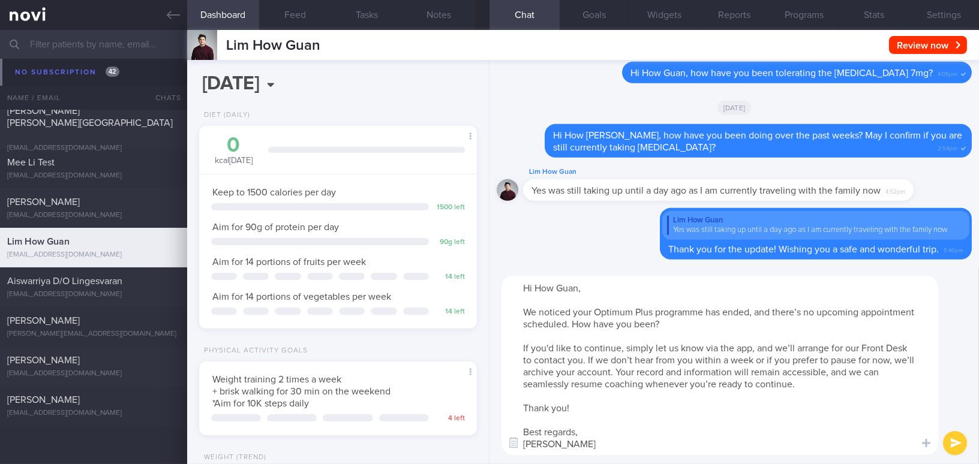
click at [626, 439] on textarea "Hi How Guan, We noticed your Optimum Plus programme has ended, and there’s no u…" at bounding box center [720, 365] width 437 height 179
click at [959, 442] on button "submit" at bounding box center [955, 443] width 24 height 24
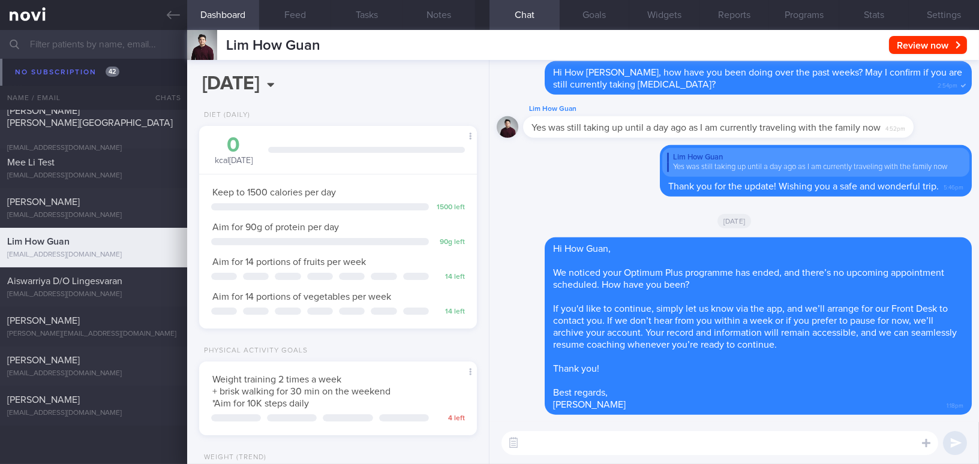
click at [115, 46] on input "text" at bounding box center [489, 44] width 979 height 29
click at [440, 93] on div "2025-09-18 Thu, 18 Sep Diet (Daily) 0 kcal today Carbs Protein Fat 0 g 0 g 0 g …" at bounding box center [338, 262] width 302 height 404
click at [86, 47] on input "text" at bounding box center [489, 44] width 979 height 29
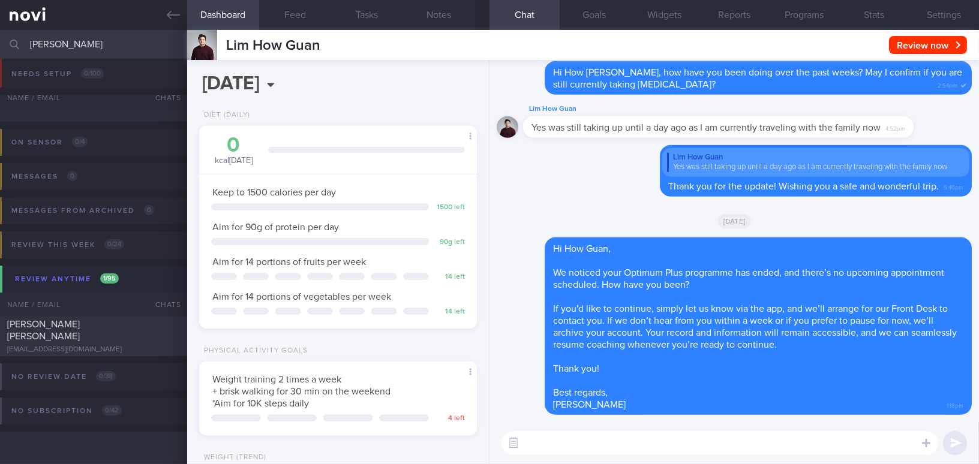
scroll to position [5, 0]
type input "jarrod"
click at [119, 328] on div "Jarrod Tan Dian Wei" at bounding box center [92, 331] width 170 height 24
type input "KIV DS"
select select "9"
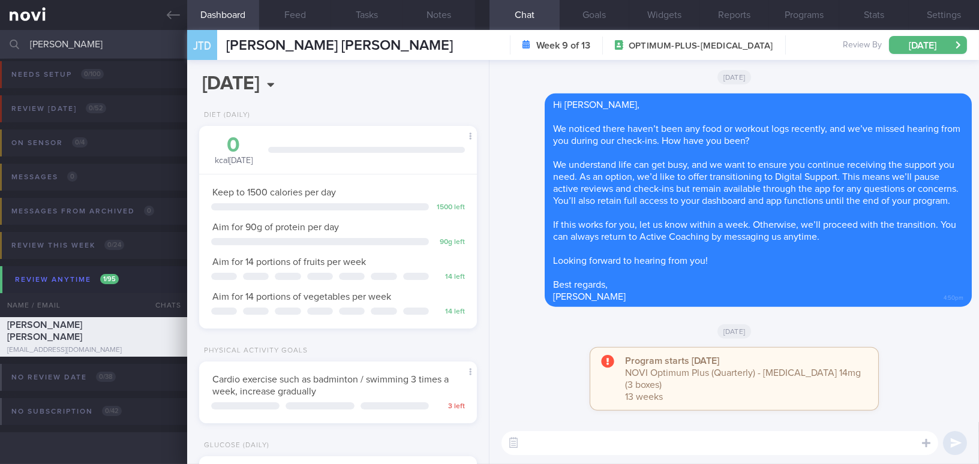
scroll to position [127, 253]
click at [938, 8] on button "Settings" at bounding box center [944, 15] width 70 height 30
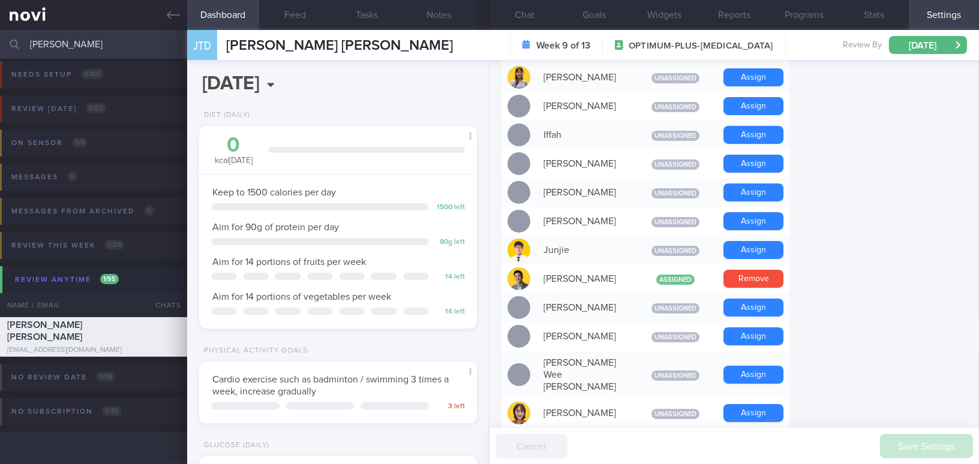
scroll to position [709, 0]
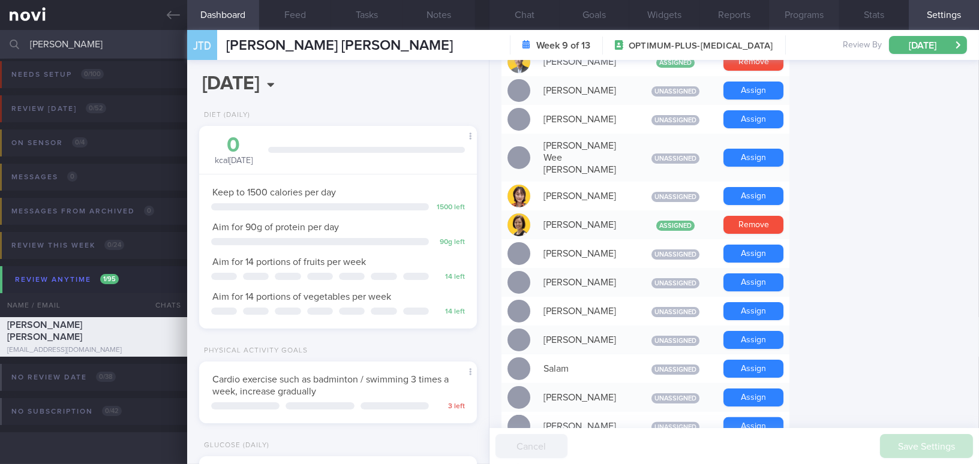
click at [800, 15] on button "Programs" at bounding box center [804, 15] width 70 height 30
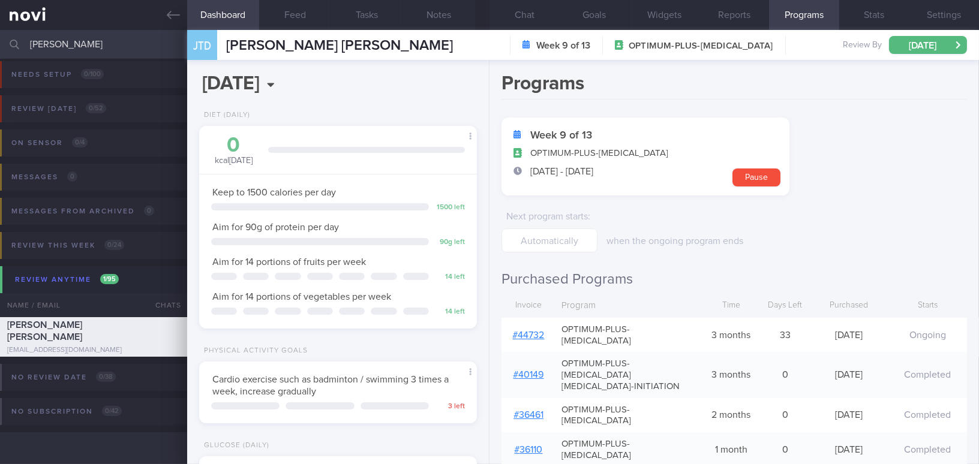
click at [527, 331] on link "# 44732" at bounding box center [529, 336] width 32 height 10
click at [521, 13] on button "Chat" at bounding box center [525, 15] width 70 height 30
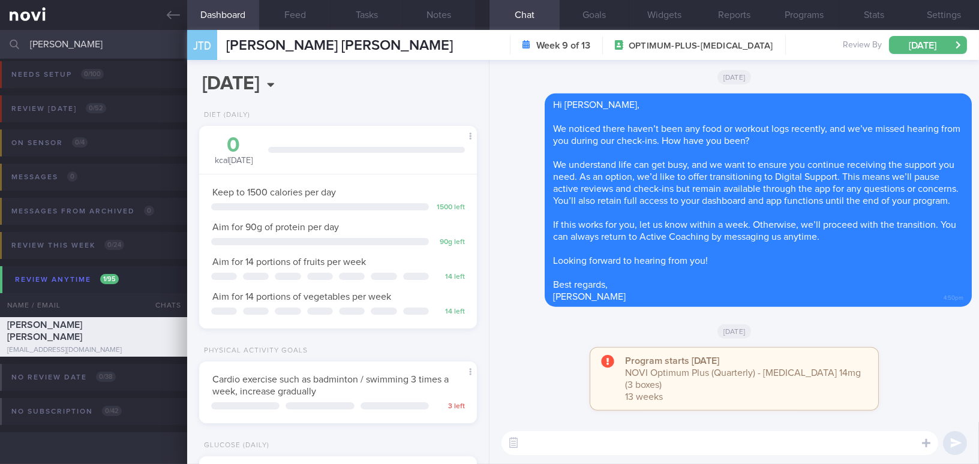
click at [562, 439] on textarea at bounding box center [720, 443] width 437 height 24
paste textarea "Hi , Your account has been transitioned to Digital Support. While we won’t be a…"
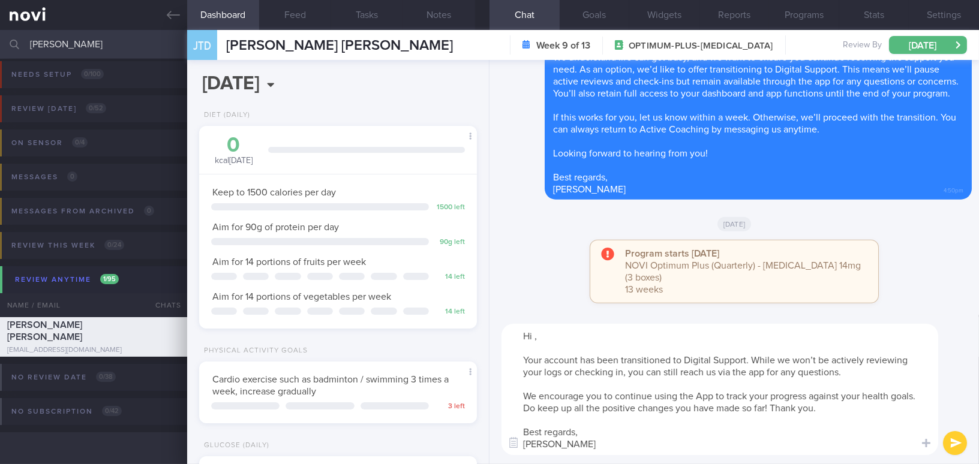
click at [536, 337] on textarea "Hi , Your account has been transitioned to Digital Support. While we won’t be a…" at bounding box center [720, 389] width 437 height 131
type textarea "Hi Jarrod, Your account has been transitioned to Digital Support. While we won’…"
click at [956, 441] on icon "submit" at bounding box center [955, 444] width 11 height 10
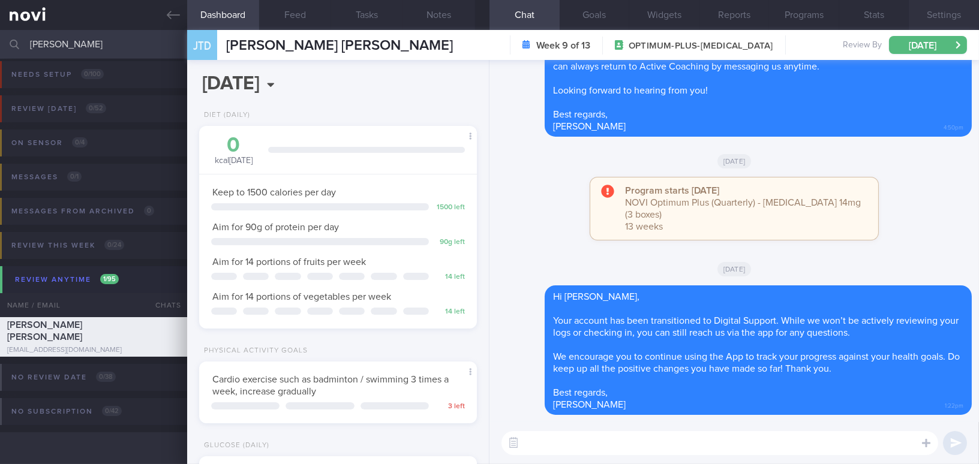
click at [937, 15] on button "Settings" at bounding box center [944, 15] width 70 height 30
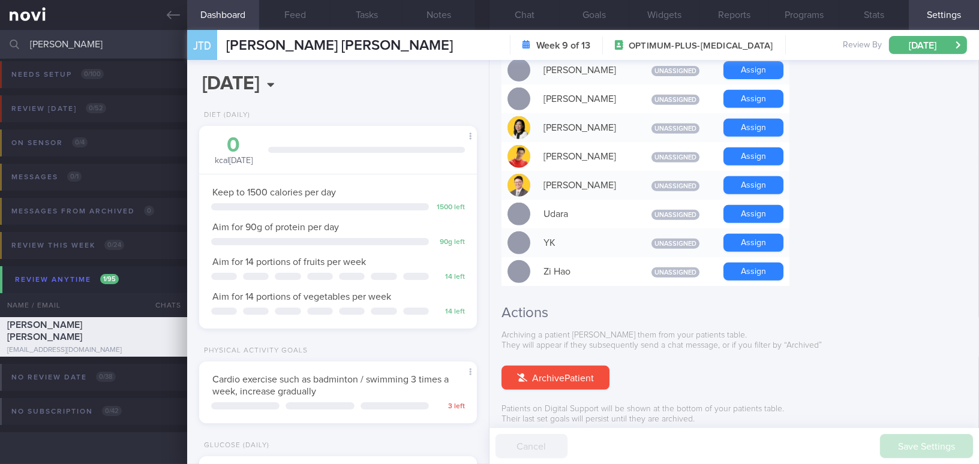
scroll to position [1114, 0]
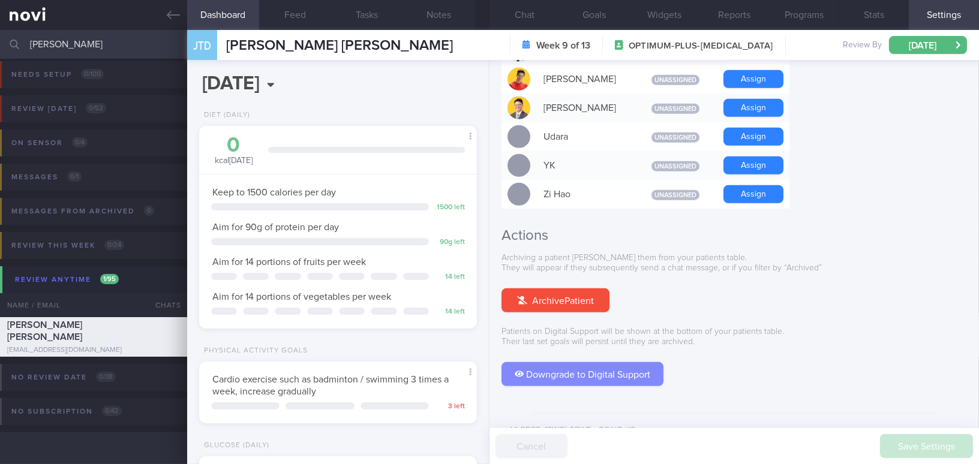
click at [586, 362] on button "Downgrade to Digital Support" at bounding box center [583, 374] width 162 height 24
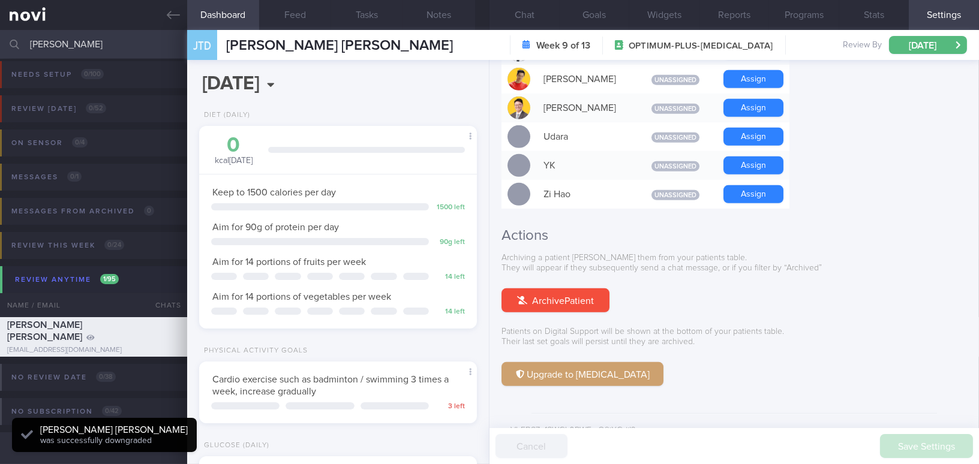
scroll to position [127, 253]
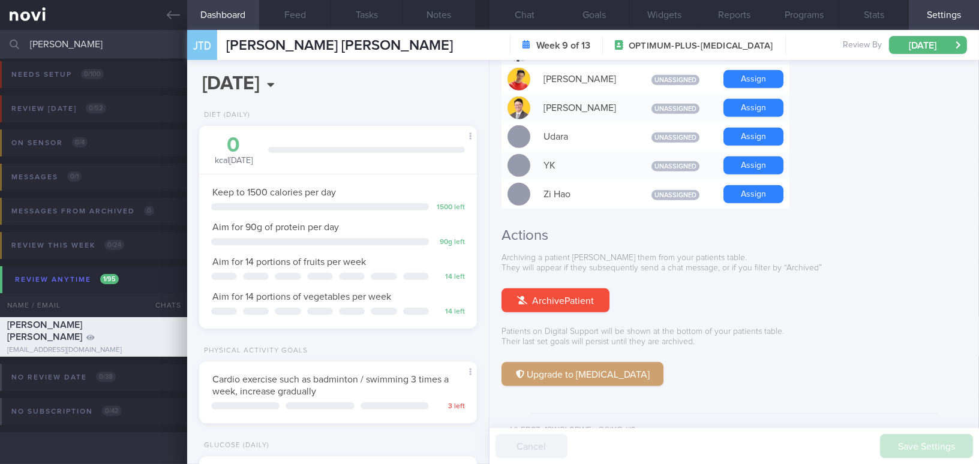
drag, startPoint x: 62, startPoint y: 39, endPoint x: 5, endPoint y: 40, distance: 57.6
click at [5, 40] on div "jarrod Assigned patients Assigned patients All active patients Archived patients" at bounding box center [489, 44] width 979 height 29
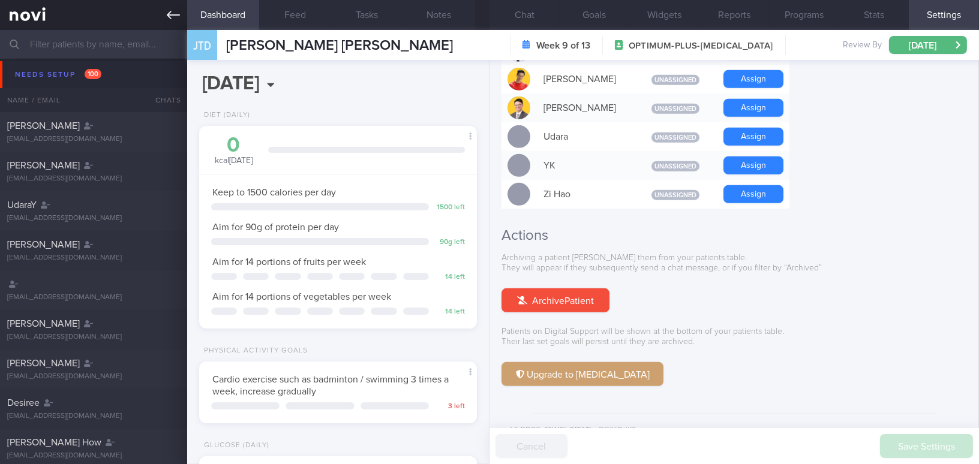
click at [160, 13] on link at bounding box center [93, 15] width 187 height 30
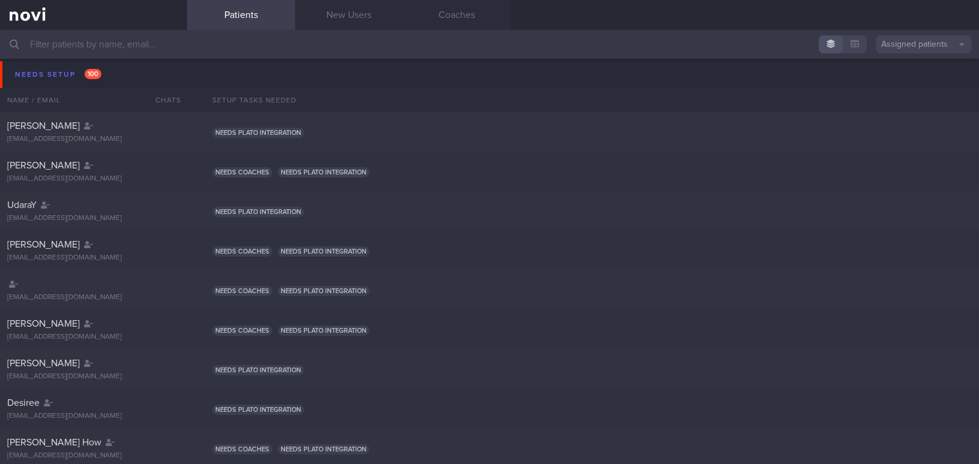
click at [132, 49] on input "text" at bounding box center [489, 44] width 979 height 29
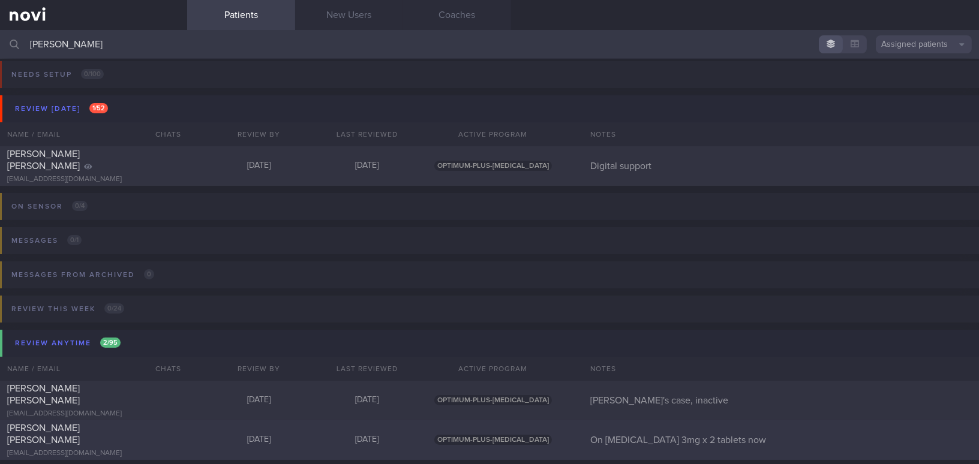
type input "dr andre"
click at [115, 449] on div "andrewsamsonmd@gmail.com" at bounding box center [93, 453] width 173 height 9
select select "9"
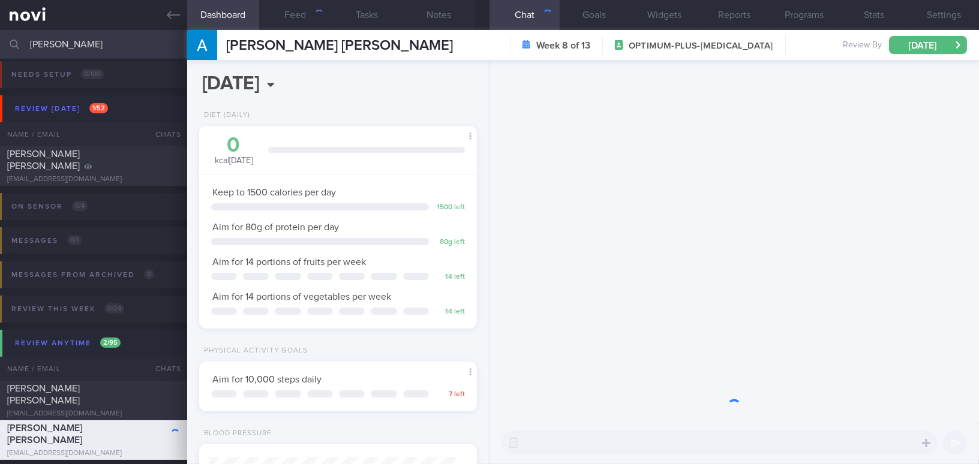
scroll to position [124, 248]
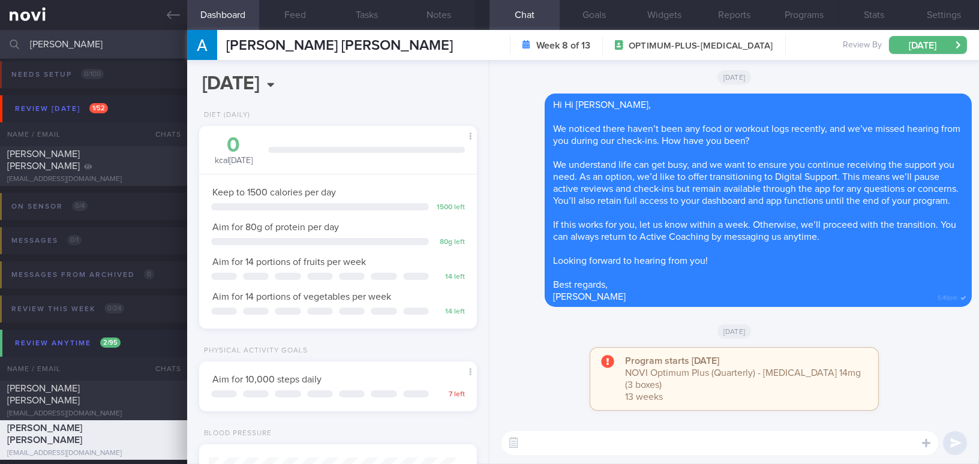
click at [563, 443] on textarea at bounding box center [720, 443] width 437 height 24
paste textarea "Jarrod Tan Dian Wei"
type textarea "Jarrod Tan Dian Wei"
drag, startPoint x: 617, startPoint y: 444, endPoint x: 431, endPoint y: 432, distance: 186.4
click at [431, 432] on div "Dashboard Feed Tasks Notes Chat Goals Widgets Reports Programs Stats Settings P…" at bounding box center [583, 247] width 792 height 434
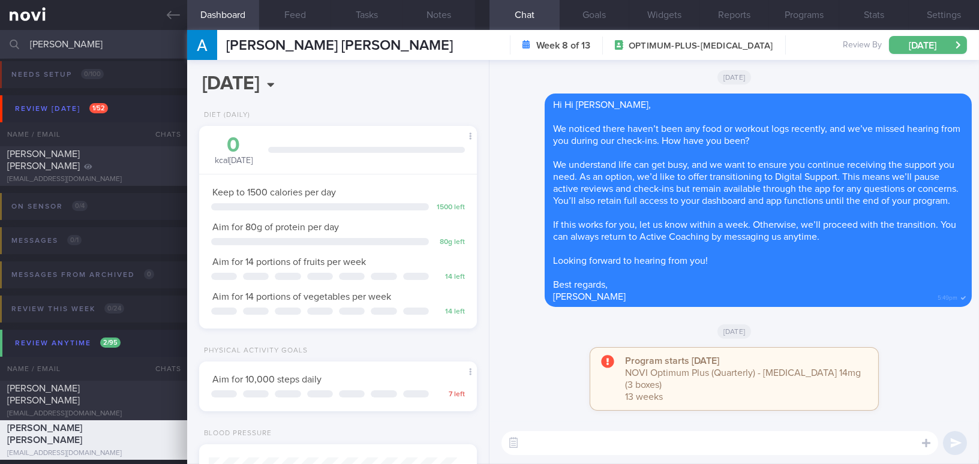
click at [530, 446] on textarea at bounding box center [720, 443] width 437 height 24
paste textarea "Hi , Your account has been transitioned to Digital Support. While we won’t be a…"
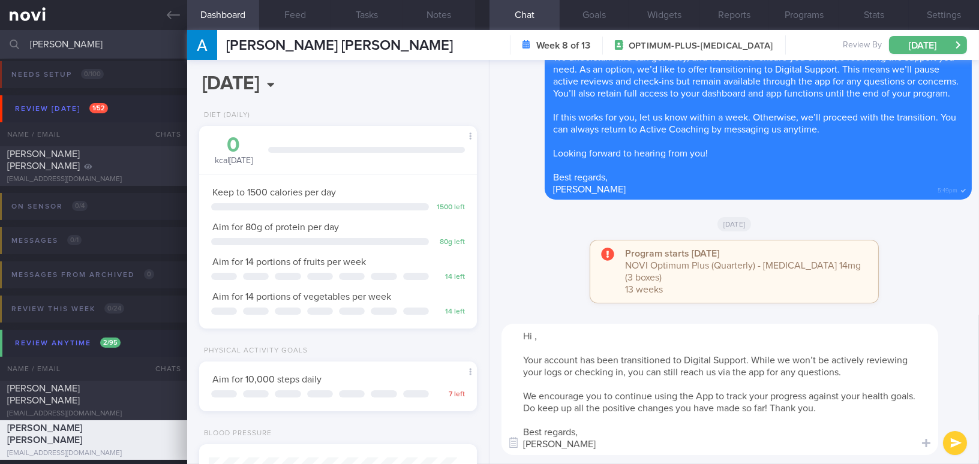
scroll to position [0, 0]
click at [533, 340] on textarea "Hi , Your account has been transitioned to Digital Support. While we won’t be a…" at bounding box center [720, 389] width 437 height 131
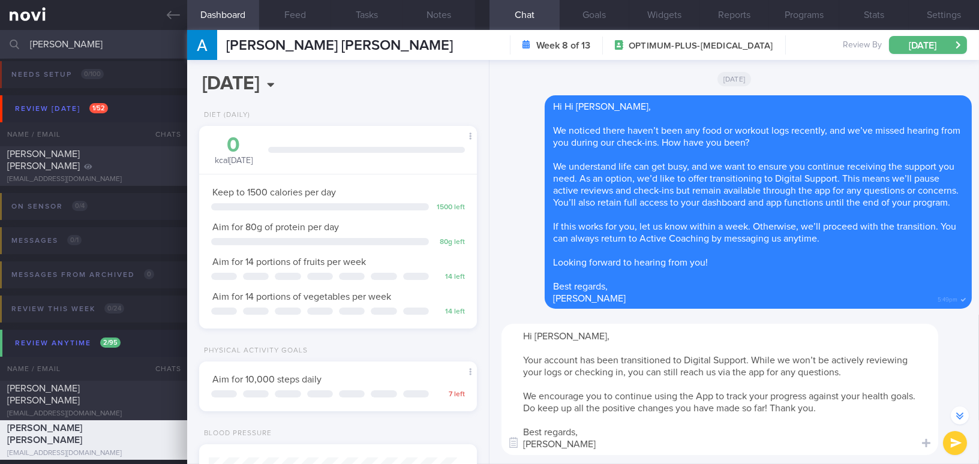
type textarea "Hi Dr Andrew, Your account has been transitioned to Digital Support. While we w…"
click at [957, 445] on button "submit" at bounding box center [955, 443] width 24 height 24
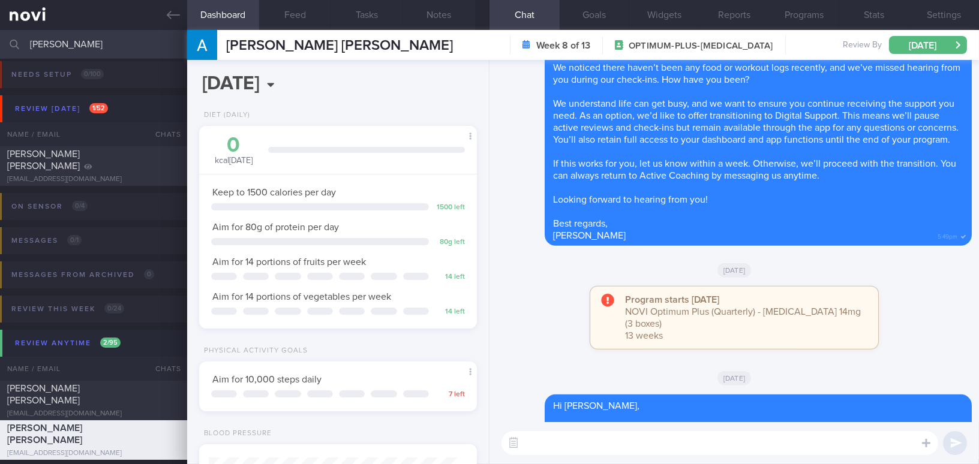
scroll to position [0, 0]
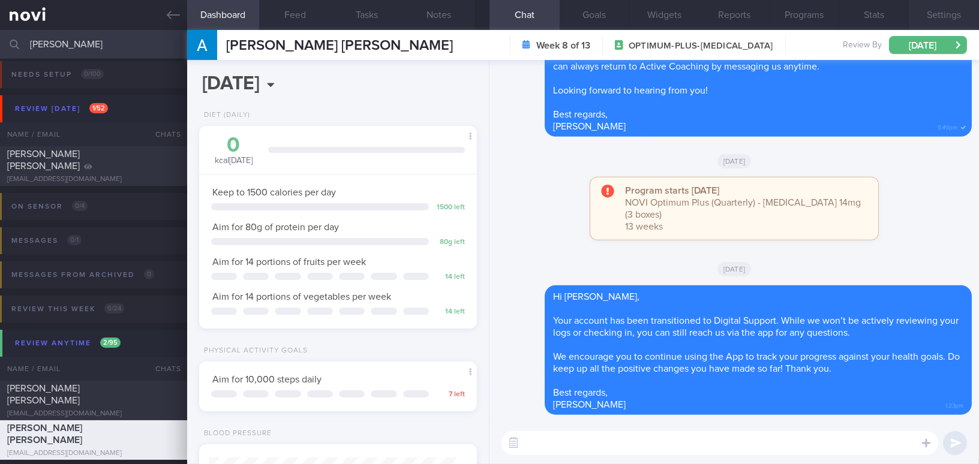
click at [935, 13] on button "Settings" at bounding box center [944, 15] width 70 height 30
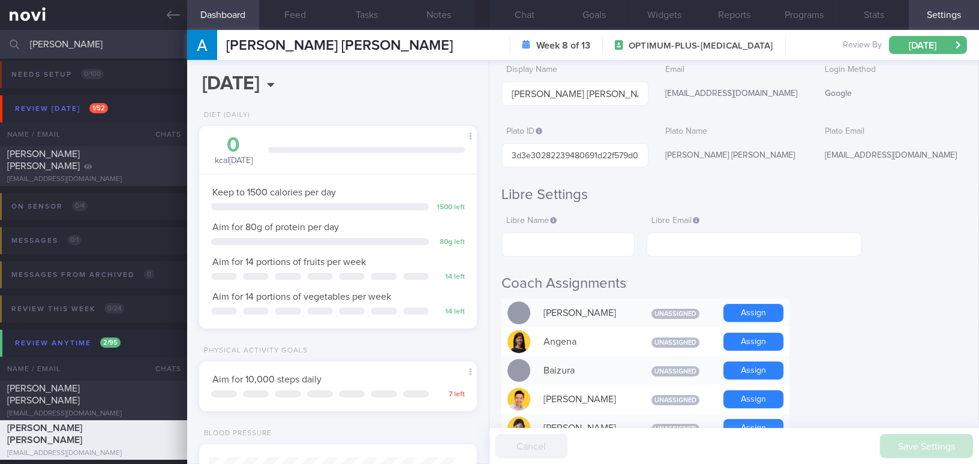
scroll to position [109, 0]
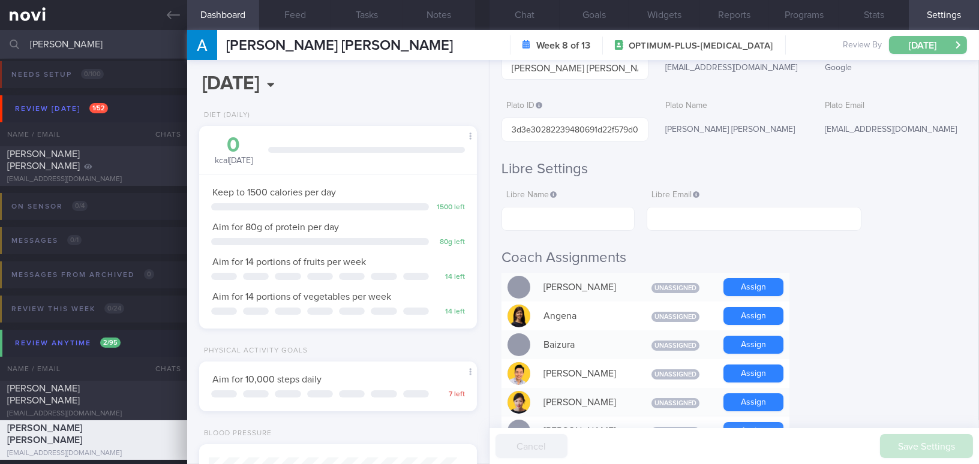
click at [924, 40] on button "Tue, 28 Oct" at bounding box center [928, 45] width 78 height 18
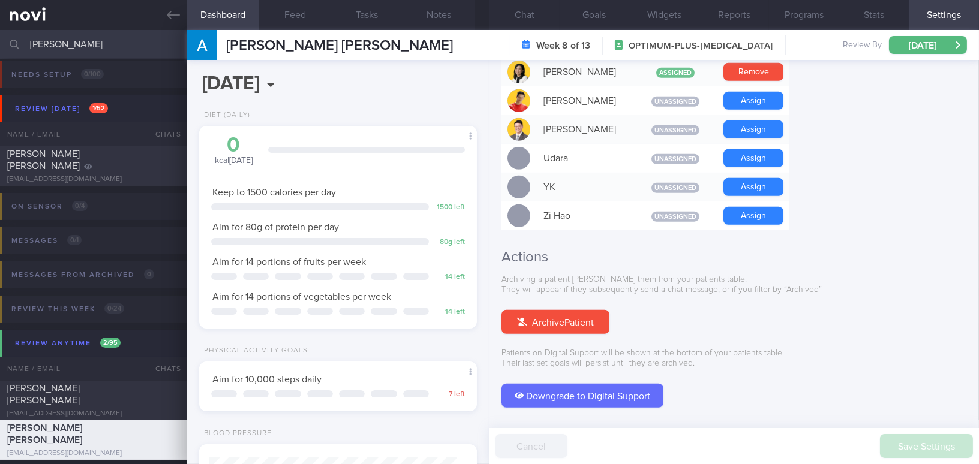
scroll to position [1124, 0]
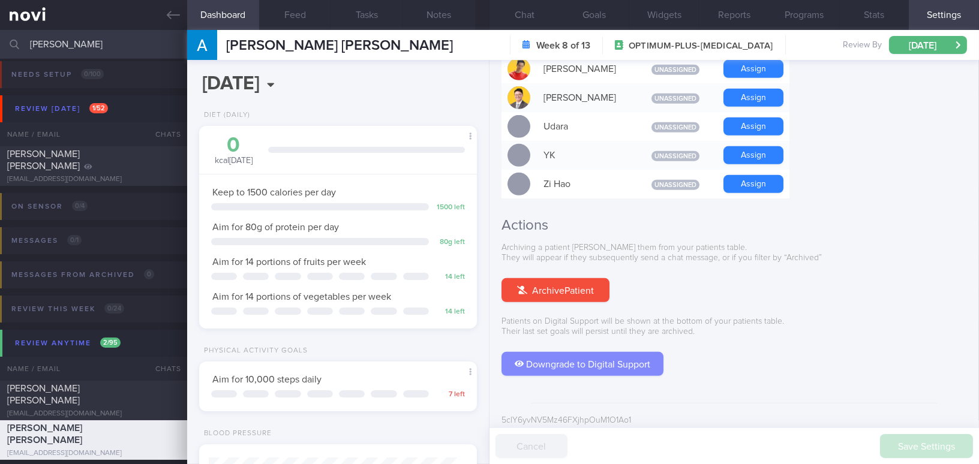
click at [593, 358] on button "Downgrade to Digital Support" at bounding box center [583, 364] width 162 height 24
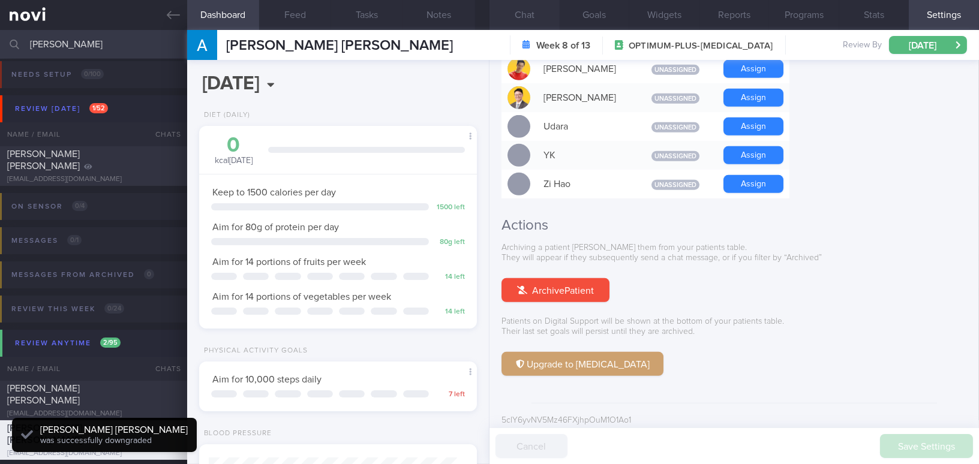
click at [533, 17] on button "Chat" at bounding box center [525, 15] width 70 height 30
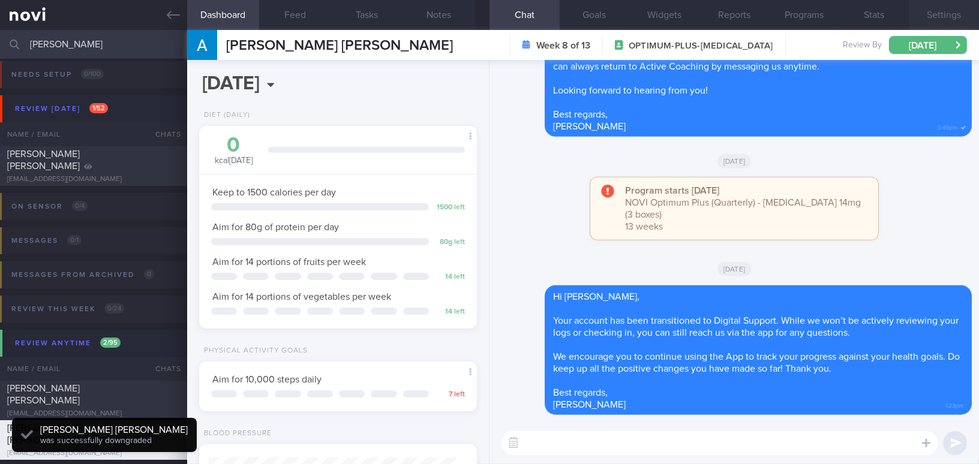
click at [935, 15] on button "Settings" at bounding box center [944, 15] width 70 height 30
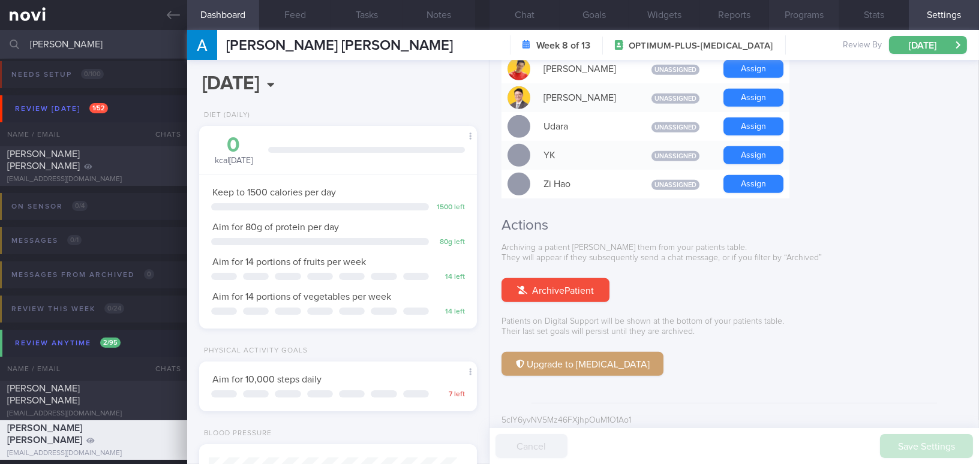
click at [803, 10] on button "Programs" at bounding box center [804, 15] width 70 height 30
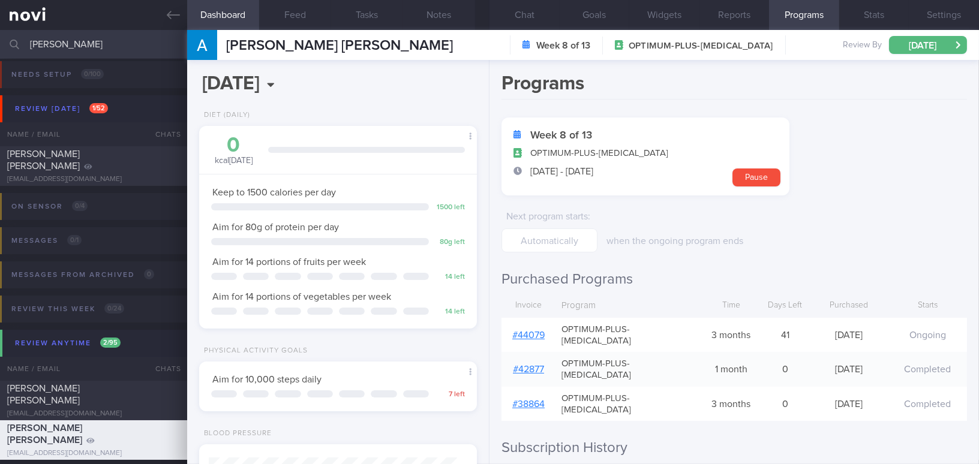
click at [529, 331] on link "# 44079" at bounding box center [528, 336] width 32 height 10
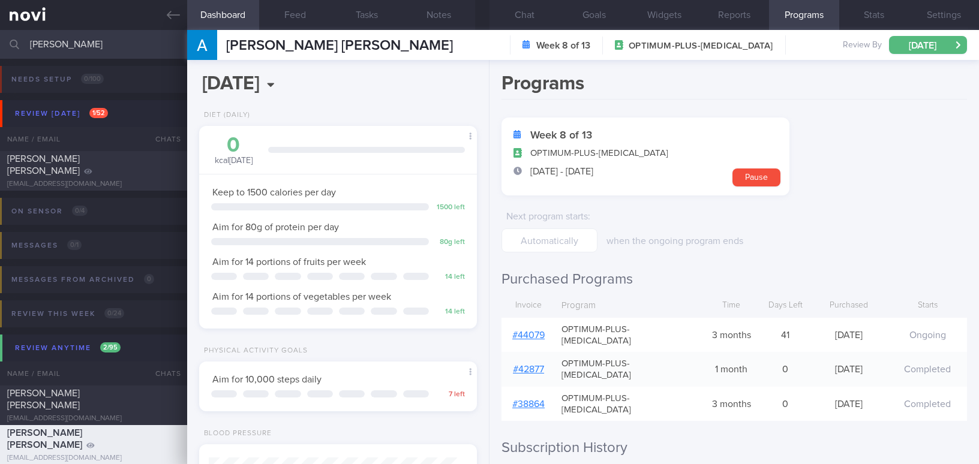
select select "9"
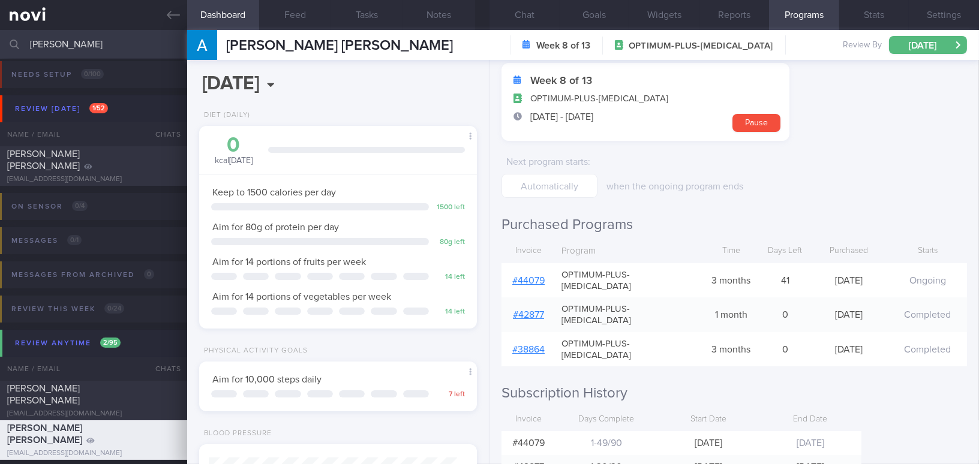
scroll to position [91, 0]
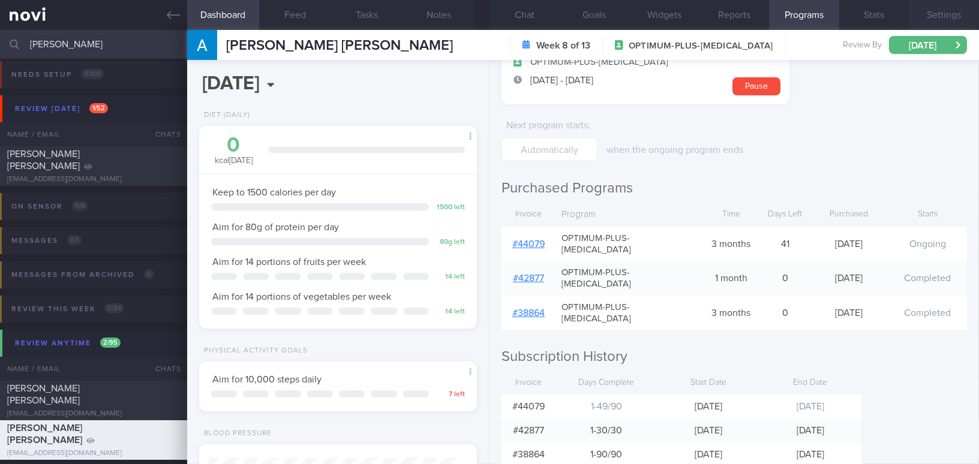
click at [949, 3] on button "Settings" at bounding box center [944, 15] width 70 height 30
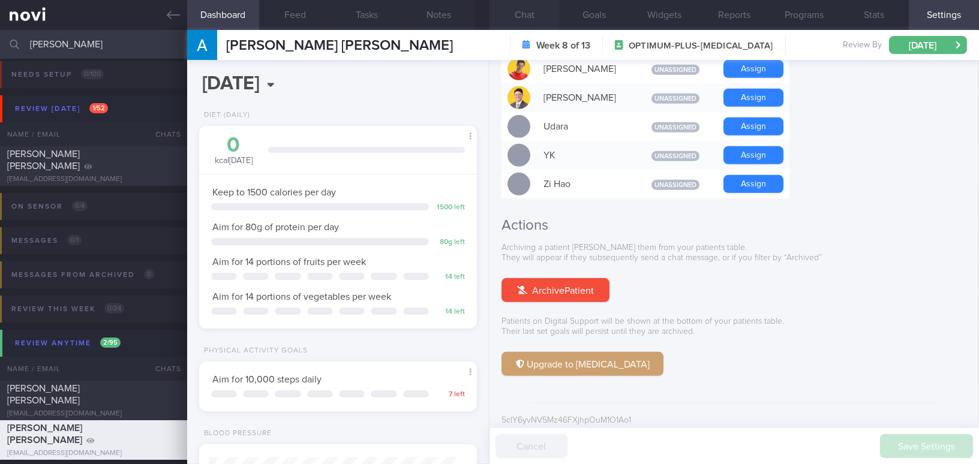
click at [536, 19] on button "Chat" at bounding box center [525, 15] width 70 height 30
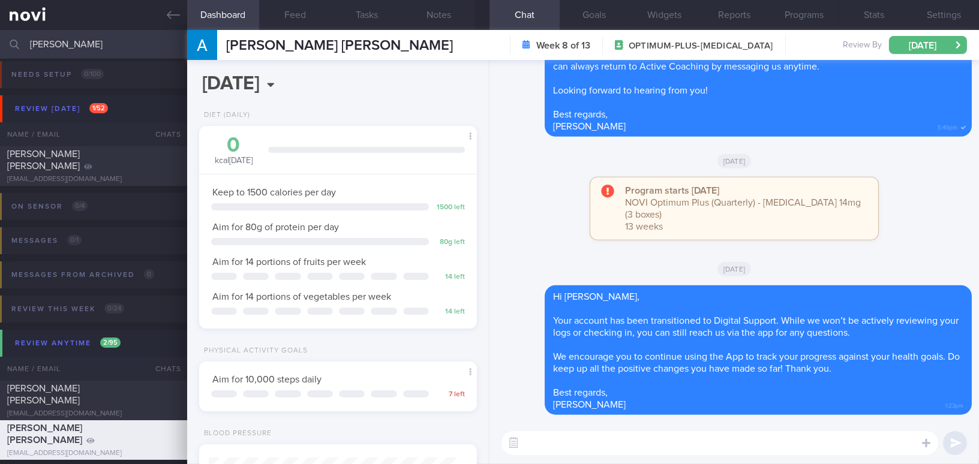
drag, startPoint x: 80, startPoint y: 46, endPoint x: 14, endPoint y: 43, distance: 65.5
click at [14, 43] on div "dr andre Assigned patients Assigned patients All active patients Archived patie…" at bounding box center [489, 44] width 979 height 29
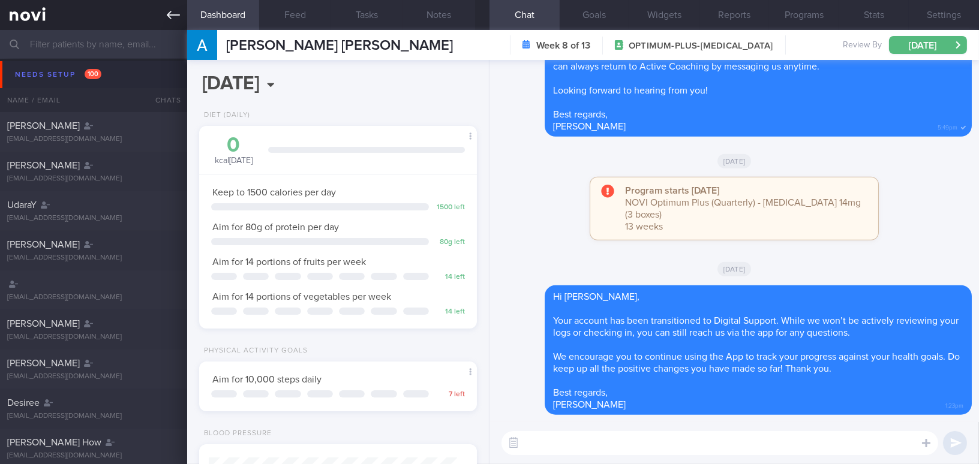
click at [170, 16] on icon at bounding box center [173, 14] width 13 height 13
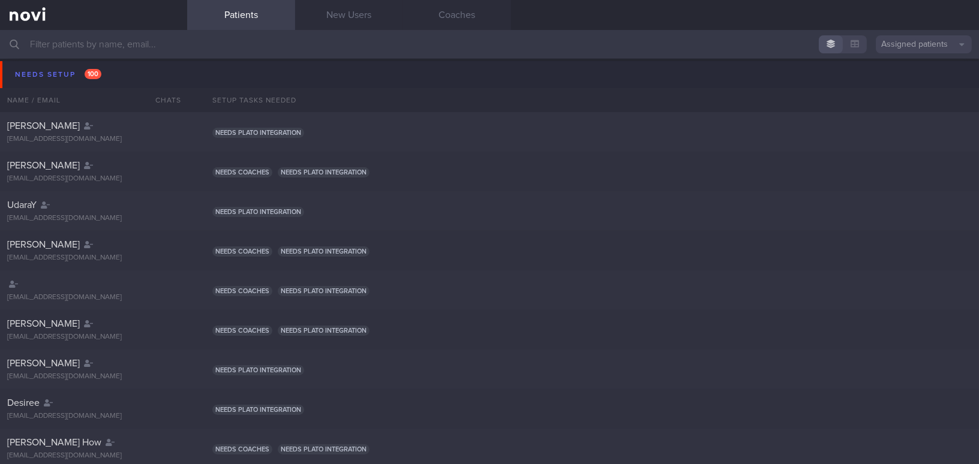
click at [195, 49] on input "text" at bounding box center [489, 44] width 979 height 29
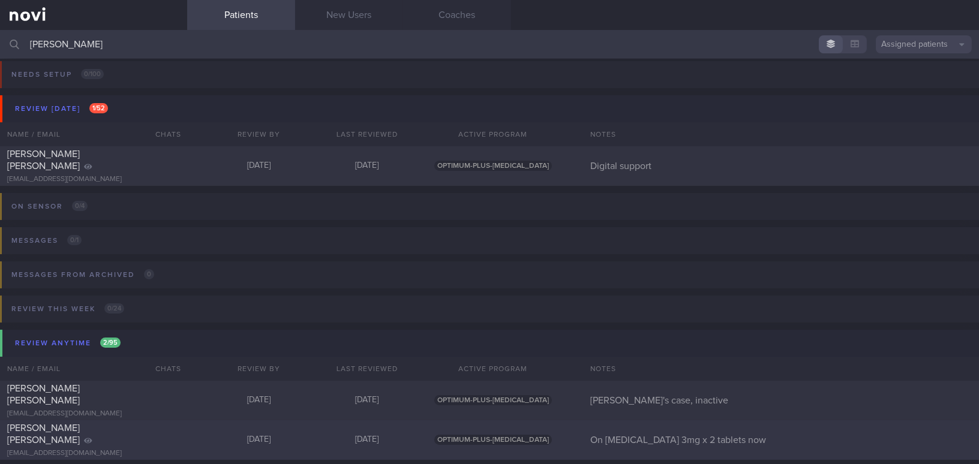
type input "andrew"
click at [112, 449] on div "[EMAIL_ADDRESS][DOMAIN_NAME]" at bounding box center [93, 453] width 173 height 9
select select "9"
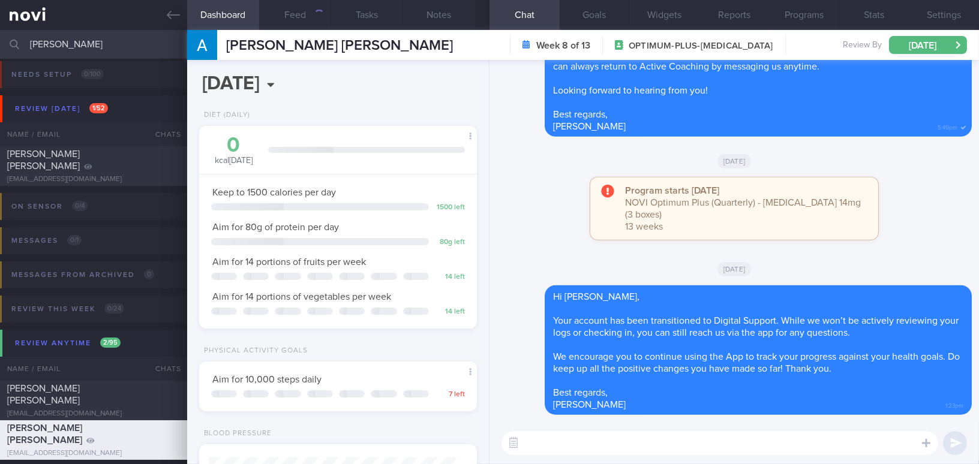
scroll to position [140, 248]
click at [436, 7] on button "Notes" at bounding box center [439, 15] width 72 height 30
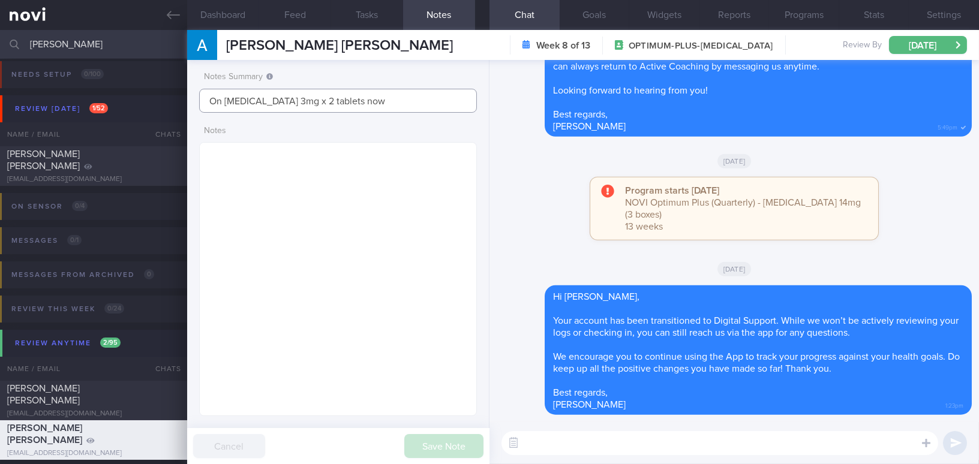
drag, startPoint x: 362, startPoint y: 103, endPoint x: 112, endPoint y: 86, distance: 251.3
click at [112, 86] on div "Patients New Users Coaches andrew Assigned patients Assigned patients All activ…" at bounding box center [489, 247] width 979 height 434
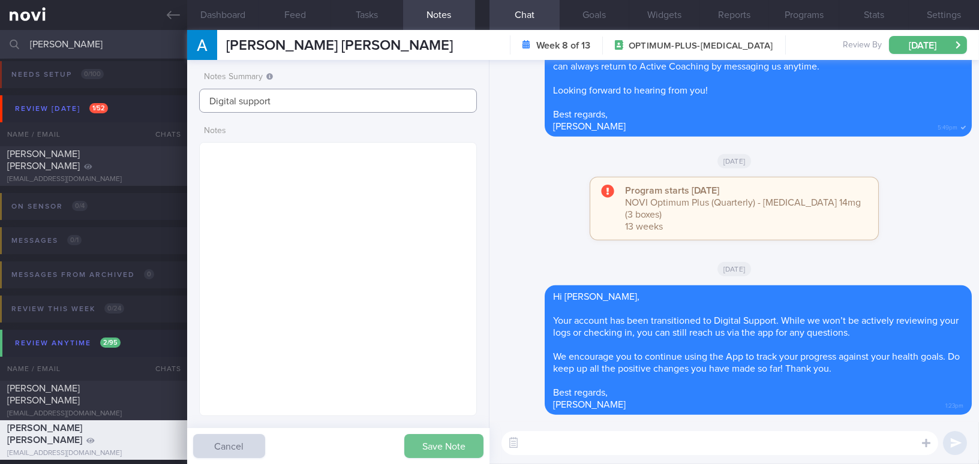
type input "Digital support"
click at [459, 446] on button "Save Note" at bounding box center [443, 446] width 79 height 24
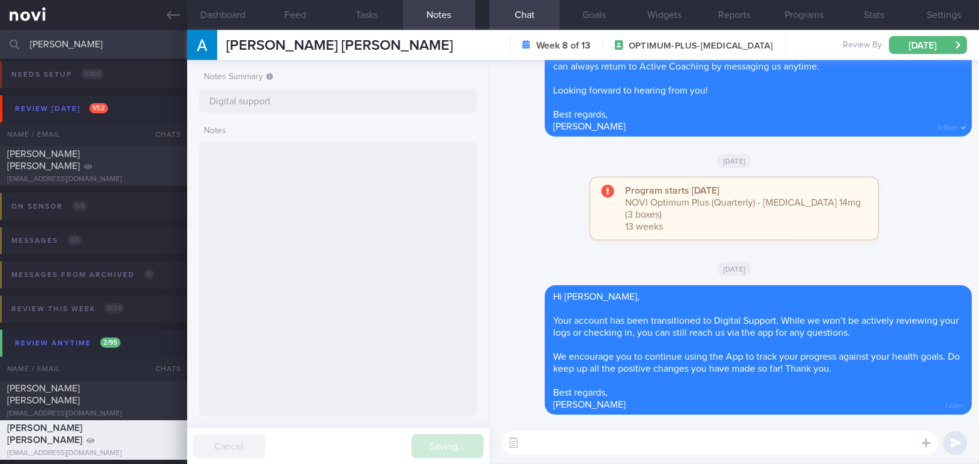
type input "Digital support"
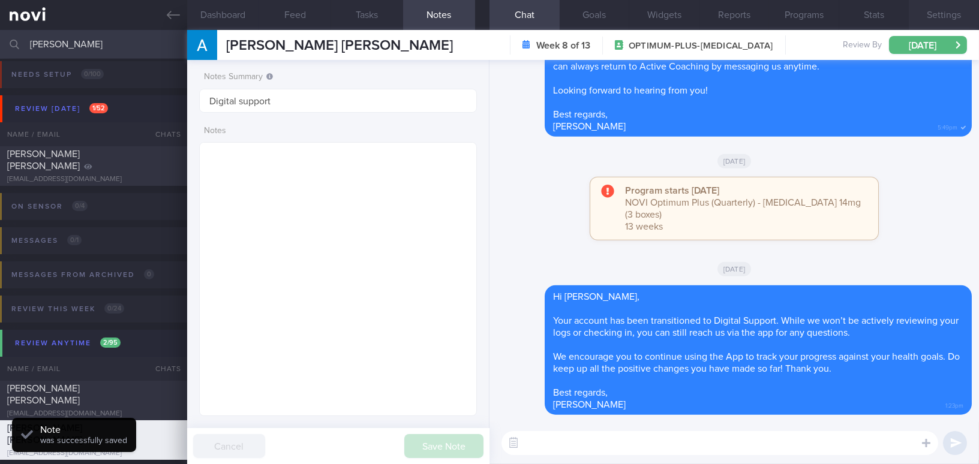
click at [952, 10] on button "Settings" at bounding box center [944, 15] width 70 height 30
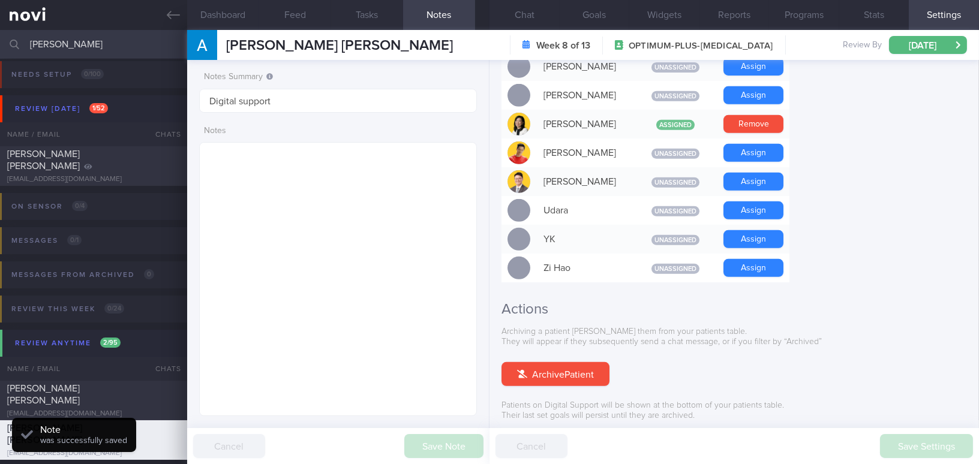
scroll to position [1124, 0]
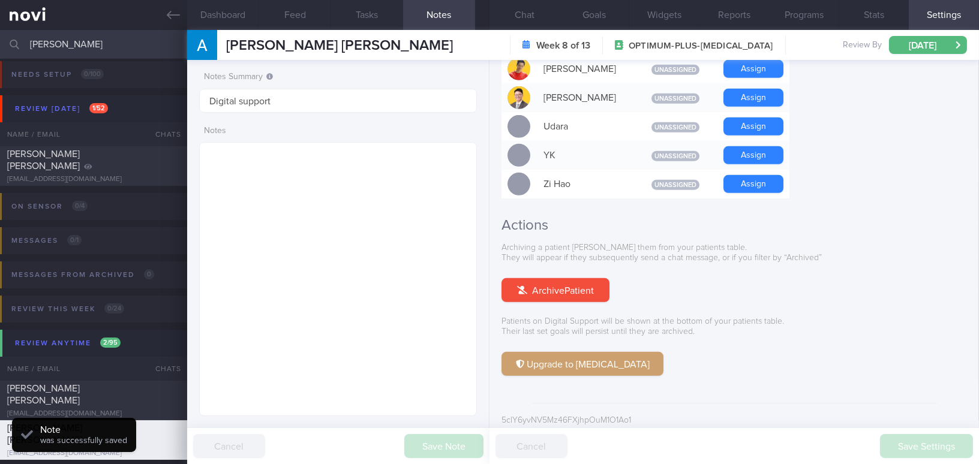
drag, startPoint x: 80, startPoint y: 47, endPoint x: 0, endPoint y: 46, distance: 80.4
click at [0, 46] on input "andrew" at bounding box center [489, 44] width 979 height 29
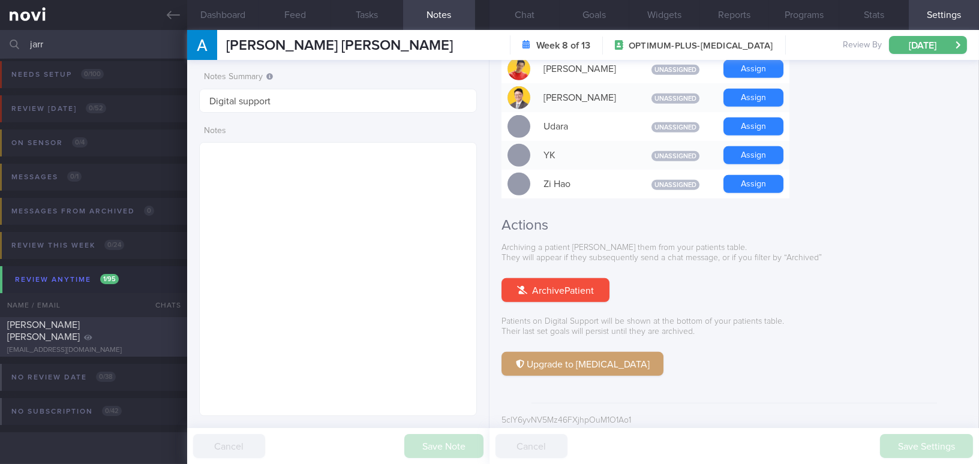
type input "jarr"
click at [91, 328] on div "Jarrod Tan Dian Wei" at bounding box center [92, 331] width 170 height 24
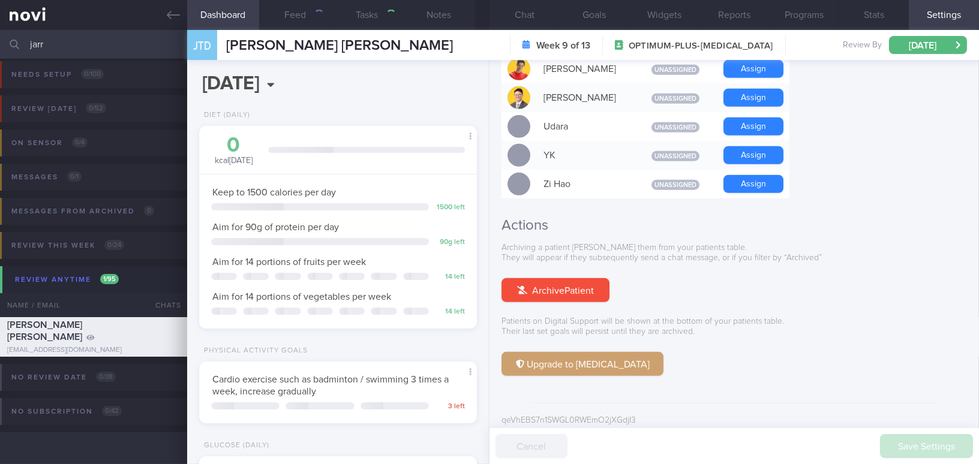
type input "KIV DS"
type textarea "40 year old Male - Married Occupation Insurance Operations WFH Comorbidities Hi…"
type input "Jarrod Tan Dian Wei"
type input "f4482209c391462da39507e25112292d"
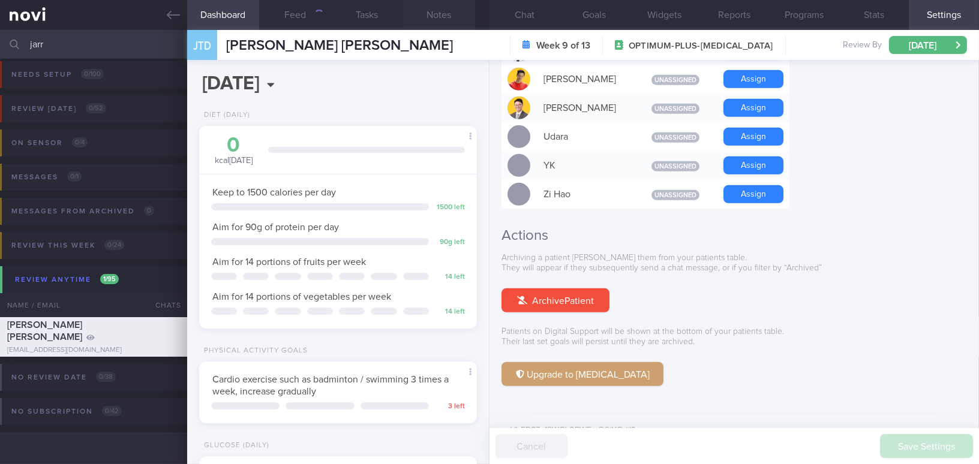
scroll to position [127, 253]
click at [442, 15] on button "Notes" at bounding box center [439, 15] width 72 height 30
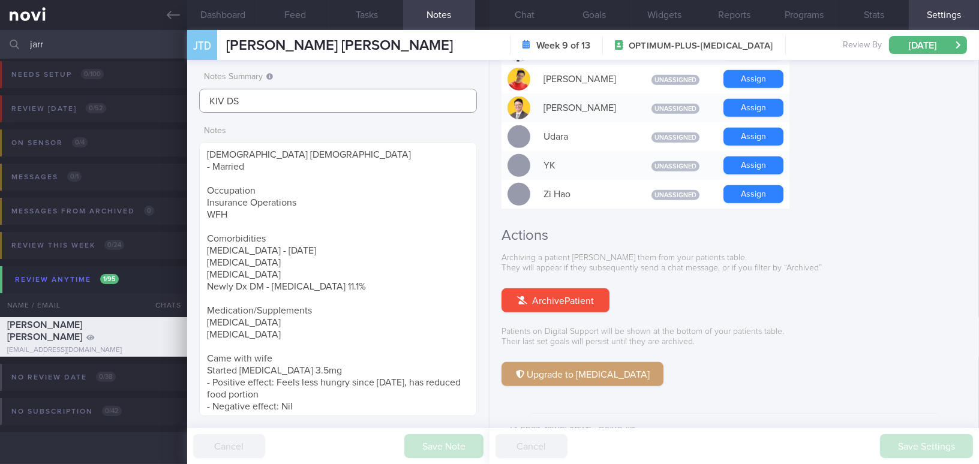
click at [135, 89] on div "Patients New Users Coaches jarr Assigned patients Assigned patients All active …" at bounding box center [489, 247] width 979 height 434
type input "Digital Support"
click at [426, 458] on button "Save Note" at bounding box center [443, 446] width 79 height 24
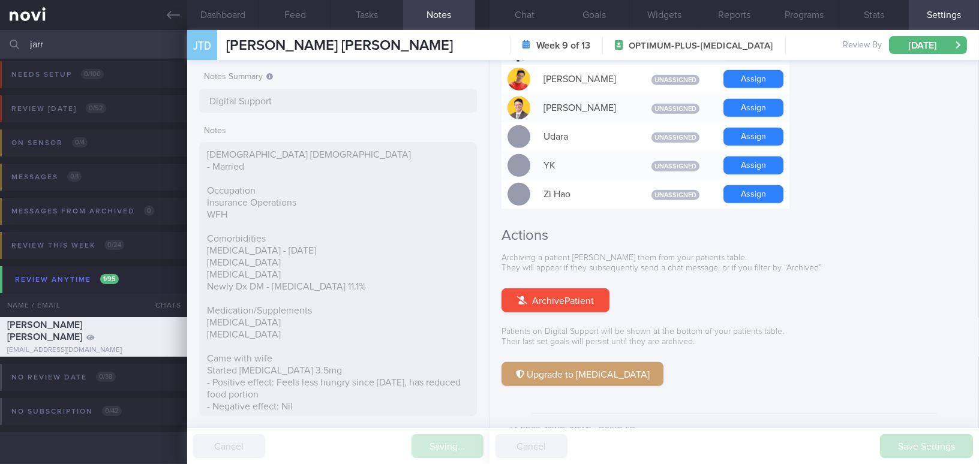
type input "Digital Support"
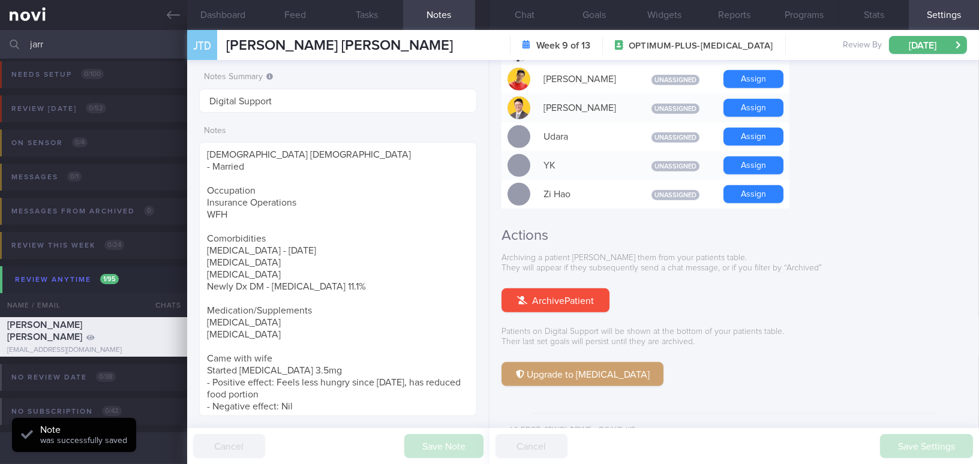
drag, startPoint x: 87, startPoint y: 44, endPoint x: 17, endPoint y: 39, distance: 70.4
click at [17, 39] on div "jarr Assigned patients Assigned patients All active patients Archived patients" at bounding box center [489, 44] width 979 height 29
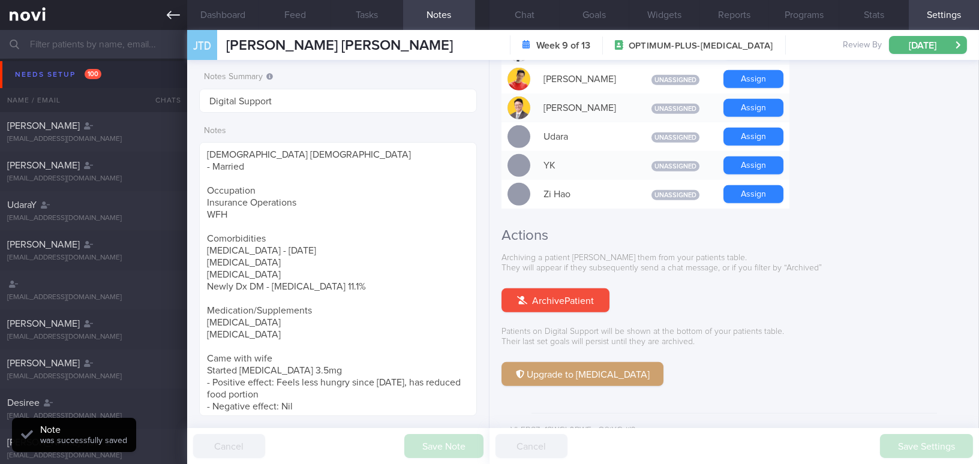
click at [167, 19] on icon at bounding box center [173, 14] width 13 height 13
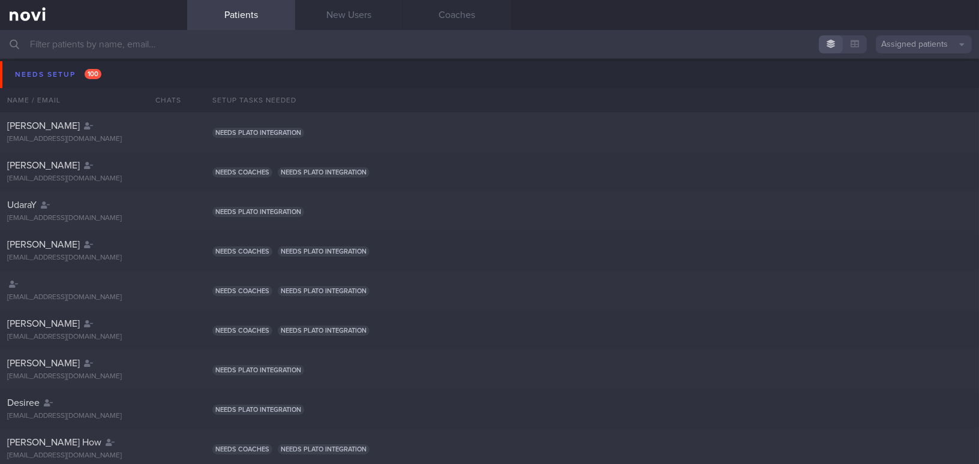
click at [84, 46] on input "text" at bounding box center [489, 44] width 979 height 29
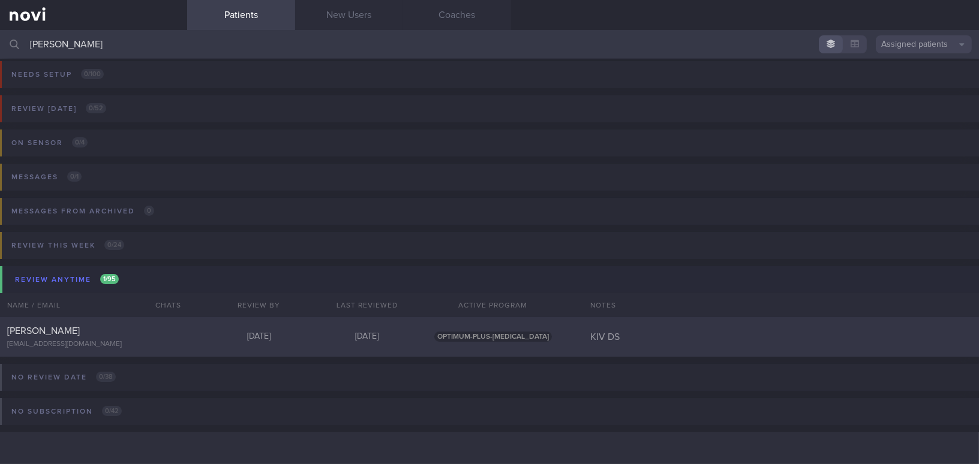
type input "sim hong"
click at [77, 336] on div "Sim Hong Huat" at bounding box center [92, 331] width 170 height 12
select select "9"
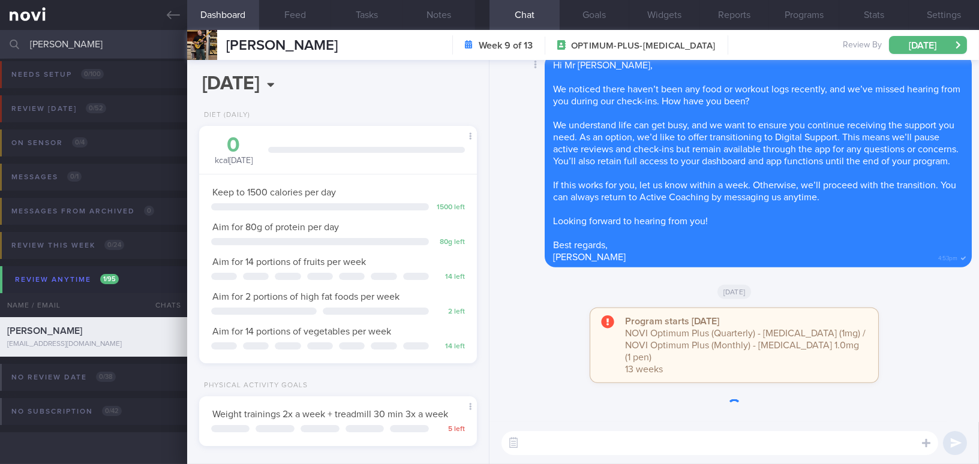
scroll to position [141, 248]
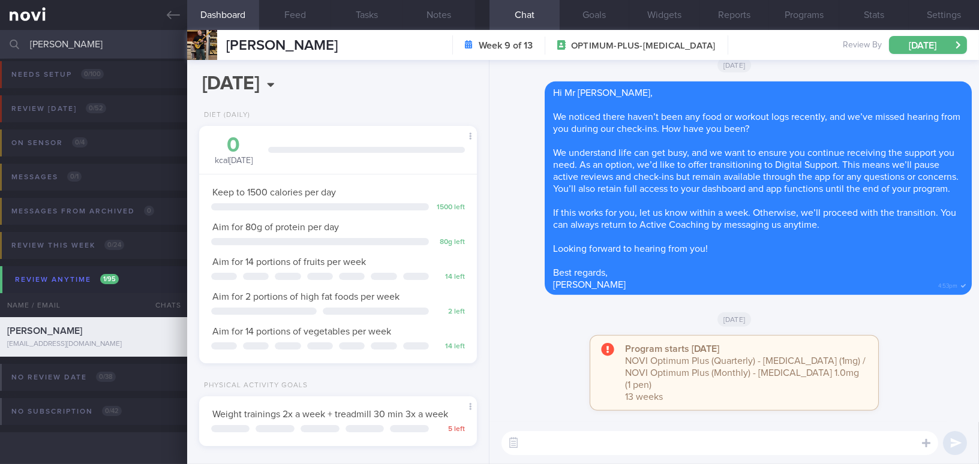
click at [574, 451] on textarea at bounding box center [720, 443] width 437 height 24
paste textarea "Hi , Your account has been transitioned to Digital Support. While we won’t be a…"
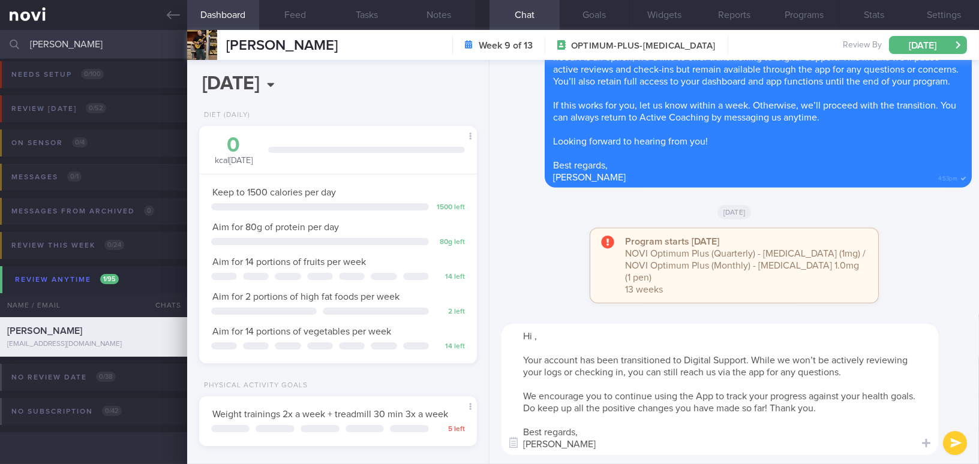
scroll to position [0, 0]
click at [533, 337] on textarea "Hi , Your account has been transitioned to Digital Support. While we won’t be a…" at bounding box center [720, 389] width 437 height 131
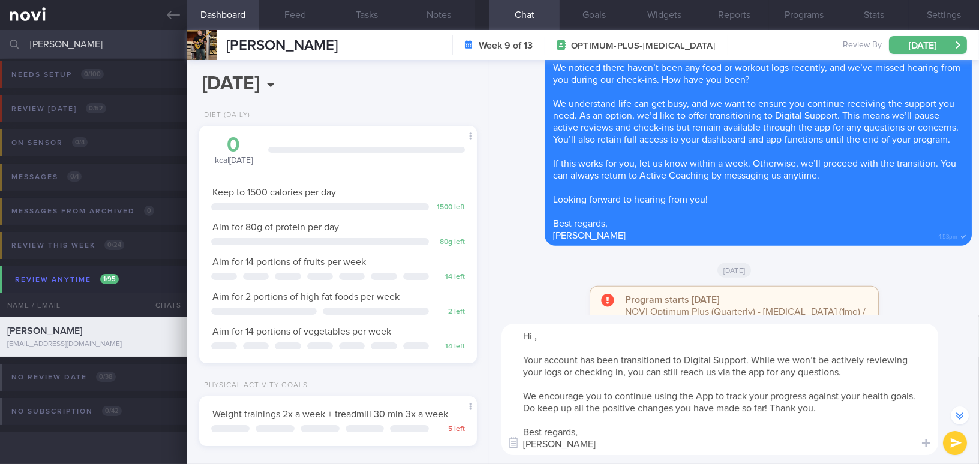
scroll to position [-163, 0]
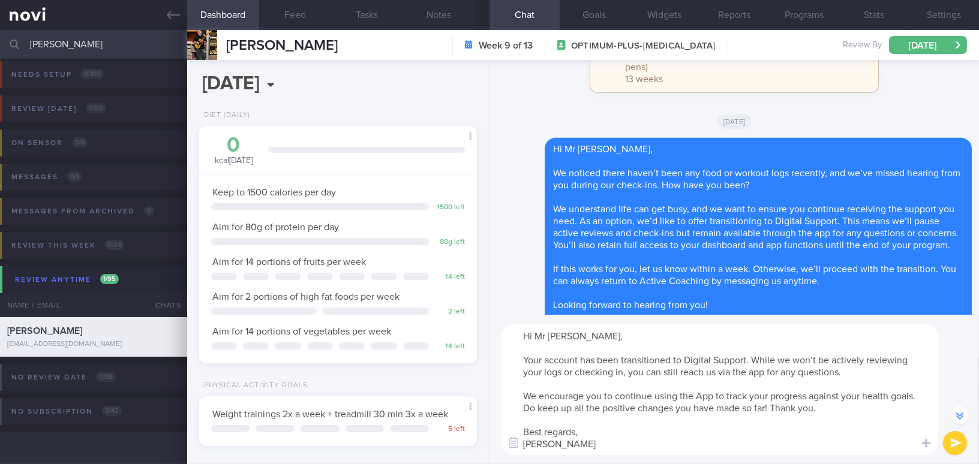
type textarea "Hi Mr Sim, Your account has been transitioned to Digital Support. While we won’…"
click at [950, 444] on button "submit" at bounding box center [955, 443] width 24 height 24
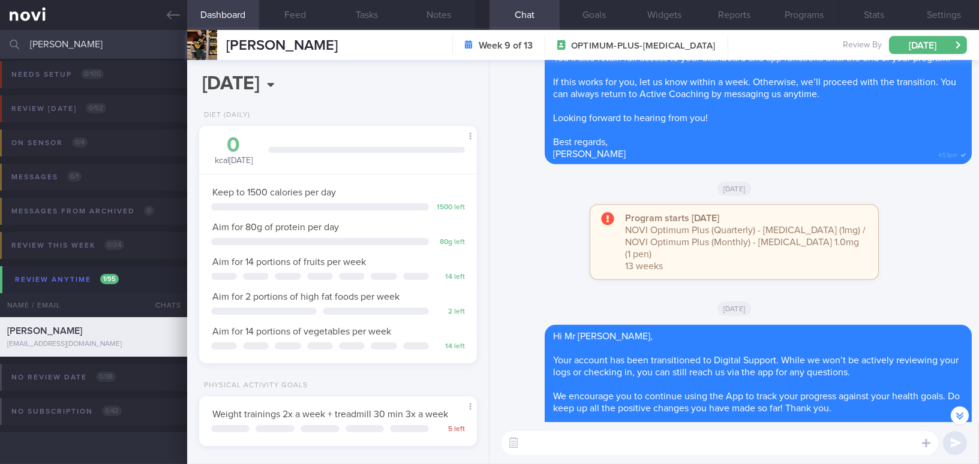
scroll to position [0, 0]
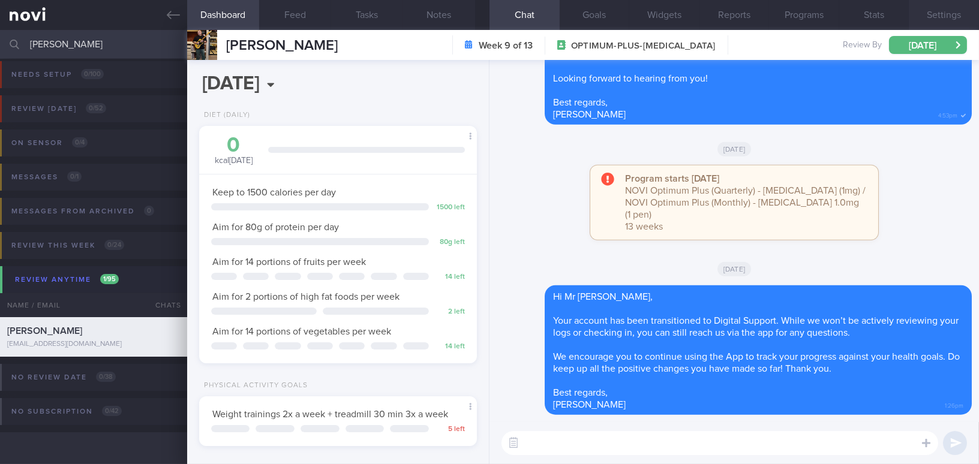
click at [946, 14] on button "Settings" at bounding box center [944, 15] width 70 height 30
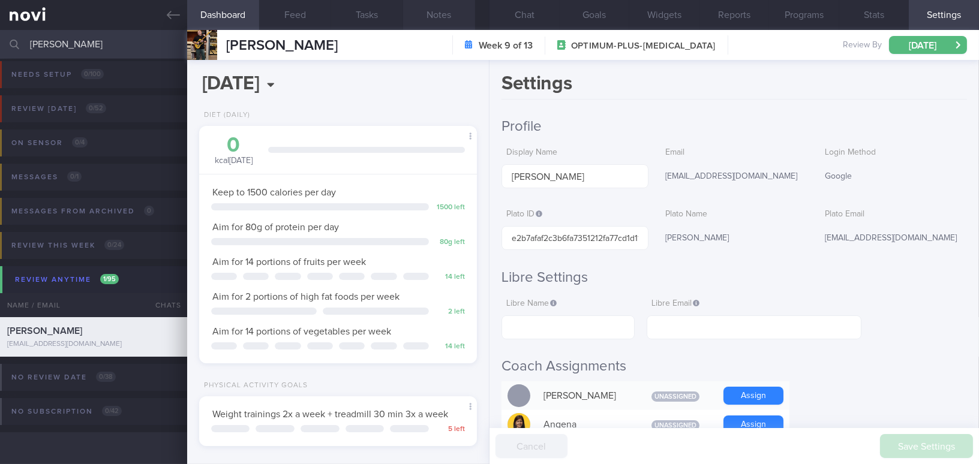
click at [445, 16] on button "Notes" at bounding box center [439, 15] width 72 height 30
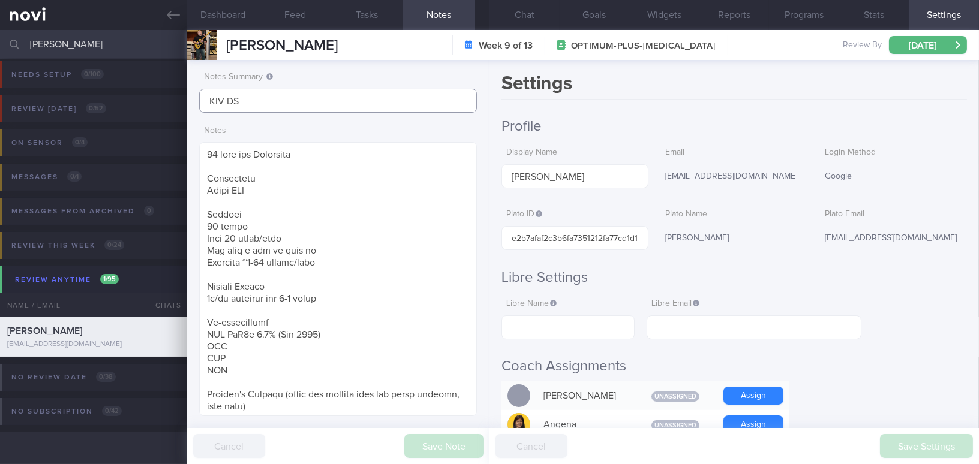
drag, startPoint x: 261, startPoint y: 102, endPoint x: 146, endPoint y: 100, distance: 115.2
click at [146, 100] on div "Patients New Users Coaches sim hong Assigned patients Assigned patients All act…" at bounding box center [489, 247] width 979 height 434
type input "Digital Support"
click at [426, 439] on button "Save Note" at bounding box center [443, 446] width 79 height 24
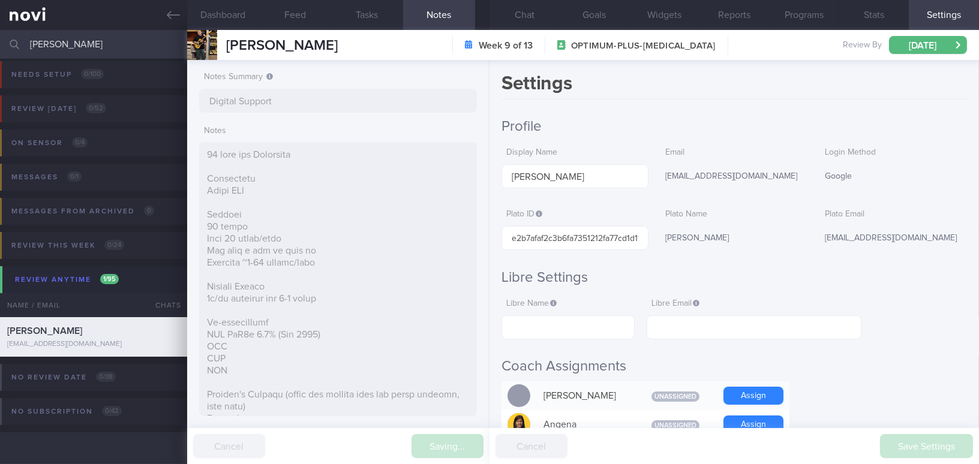
type input "Digital Support"
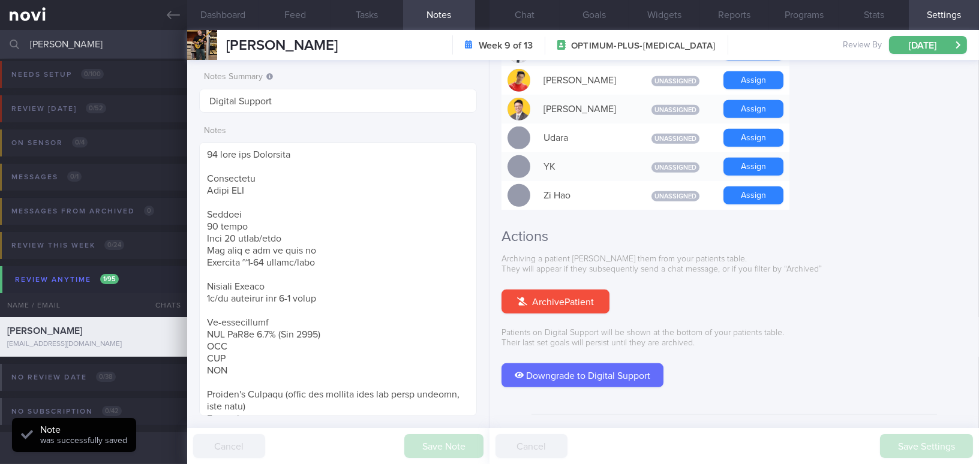
scroll to position [1114, 0]
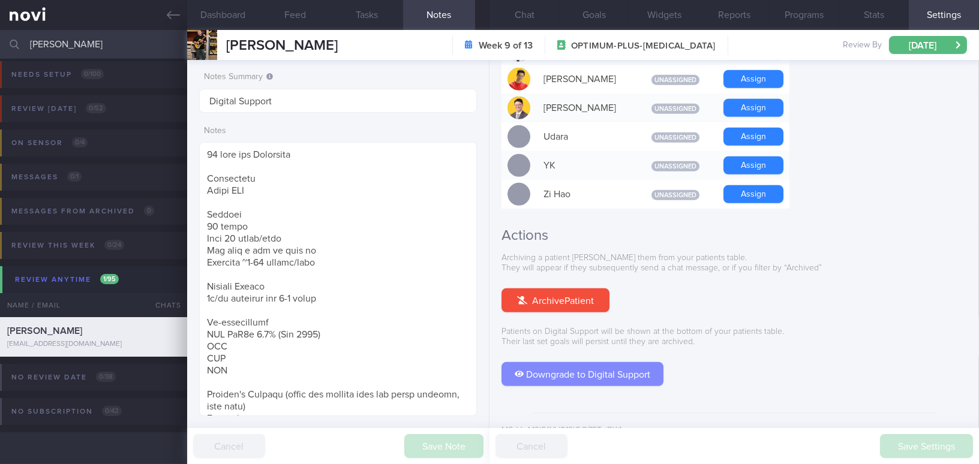
click at [649, 362] on button "Downgrade to Digital Support" at bounding box center [583, 374] width 162 height 24
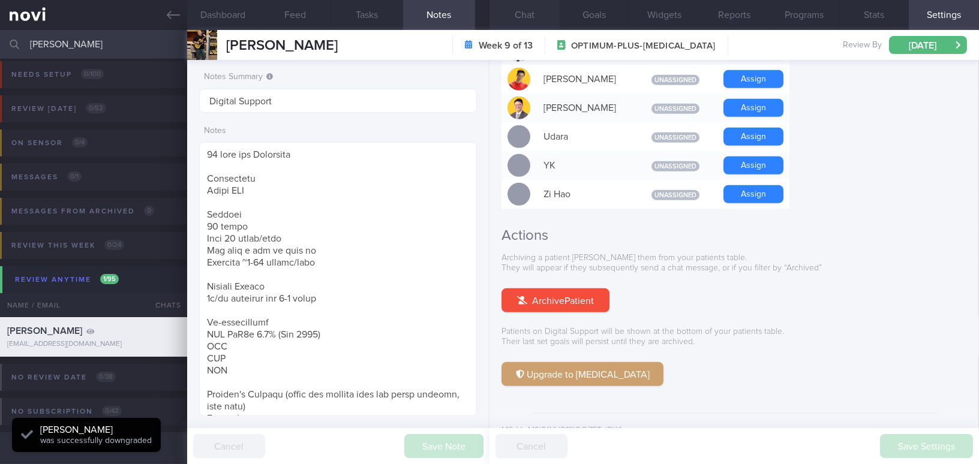
click at [533, 17] on button "Chat" at bounding box center [525, 15] width 70 height 30
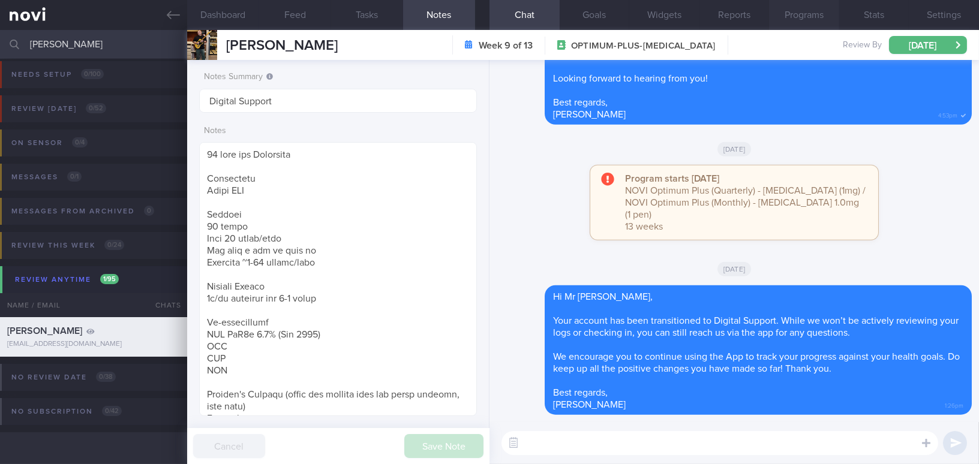
click at [810, 14] on button "Programs" at bounding box center [804, 15] width 70 height 30
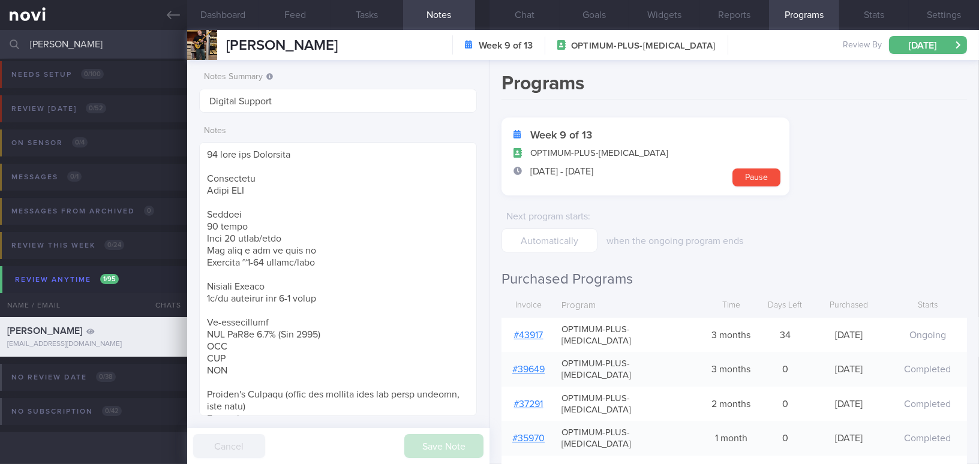
click at [539, 331] on link "# 43917" at bounding box center [528, 336] width 29 height 10
click at [943, 10] on button "Settings" at bounding box center [944, 15] width 70 height 30
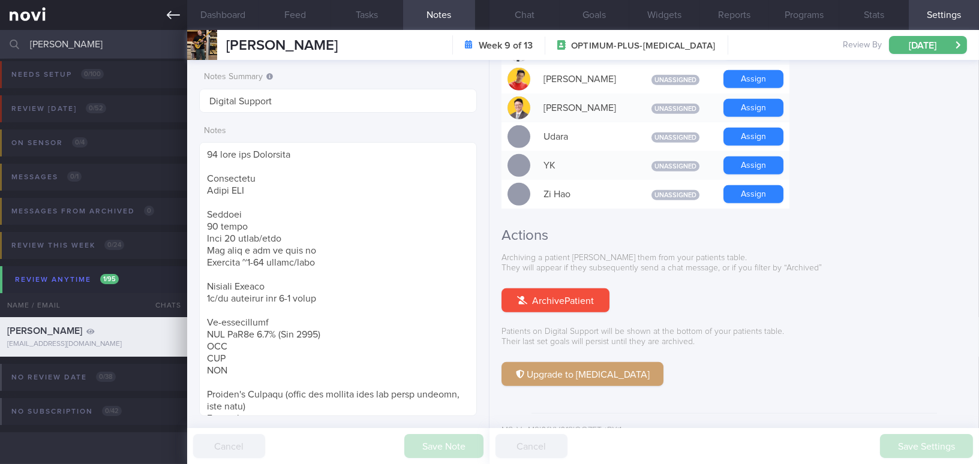
click at [174, 13] on icon at bounding box center [173, 14] width 13 height 13
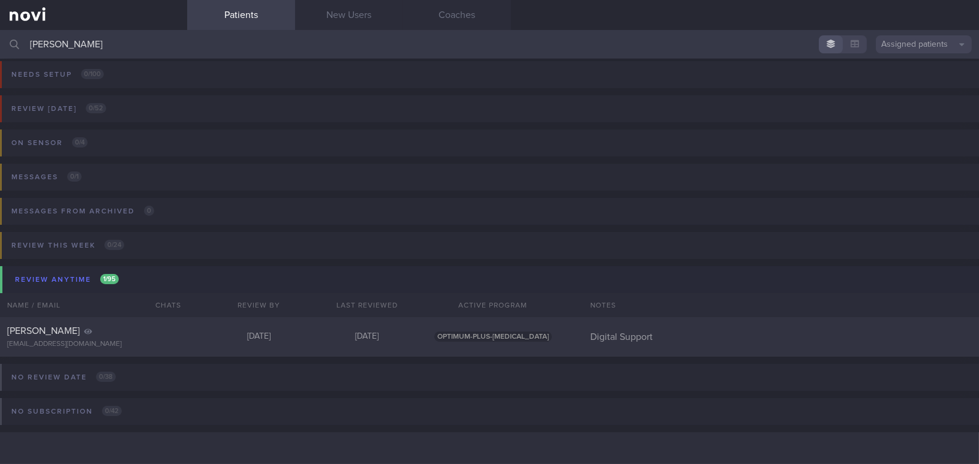
drag, startPoint x: 79, startPoint y: 43, endPoint x: 0, endPoint y: 42, distance: 78.6
click at [0, 42] on input "sim hong" at bounding box center [489, 44] width 979 height 29
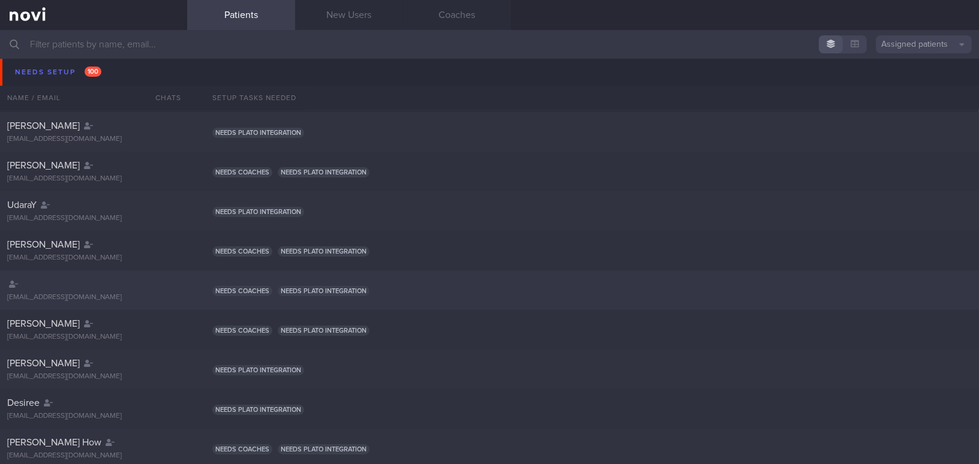
scroll to position [169, 0]
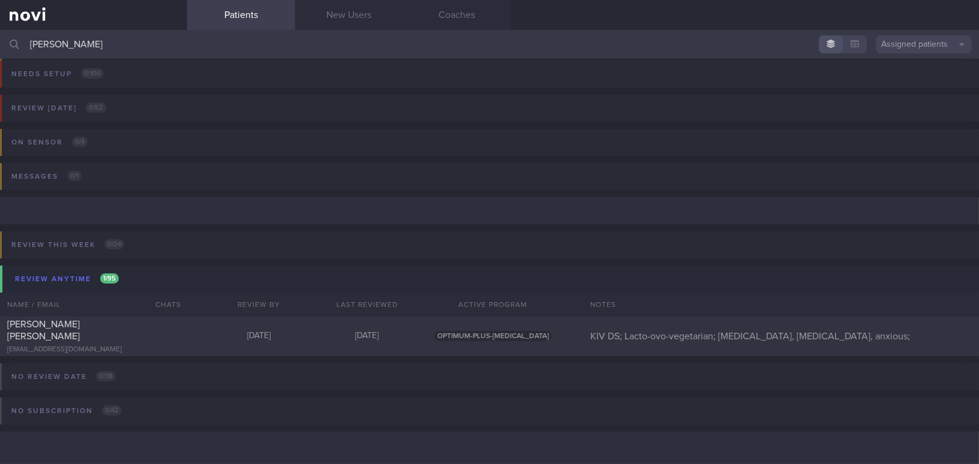
scroll to position [5, 0]
type input "[PERSON_NAME]"
click at [169, 326] on div at bounding box center [167, 322] width 26 height 7
select select "8"
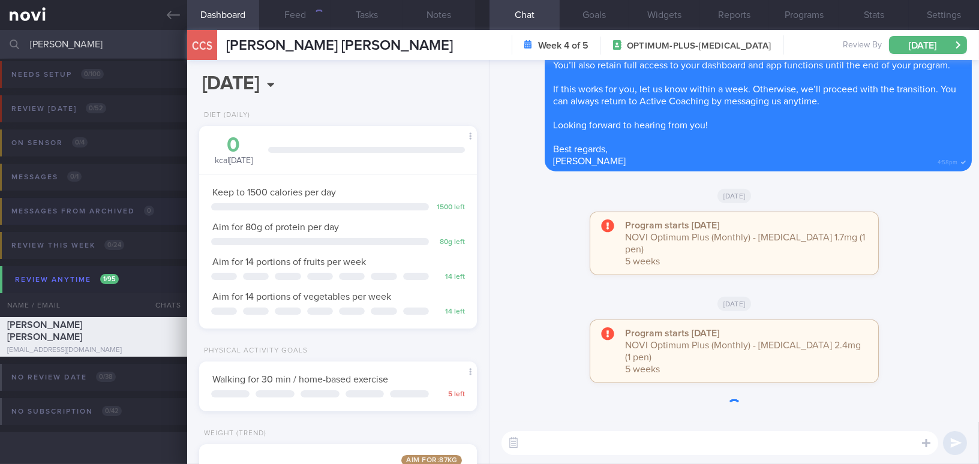
scroll to position [140, 248]
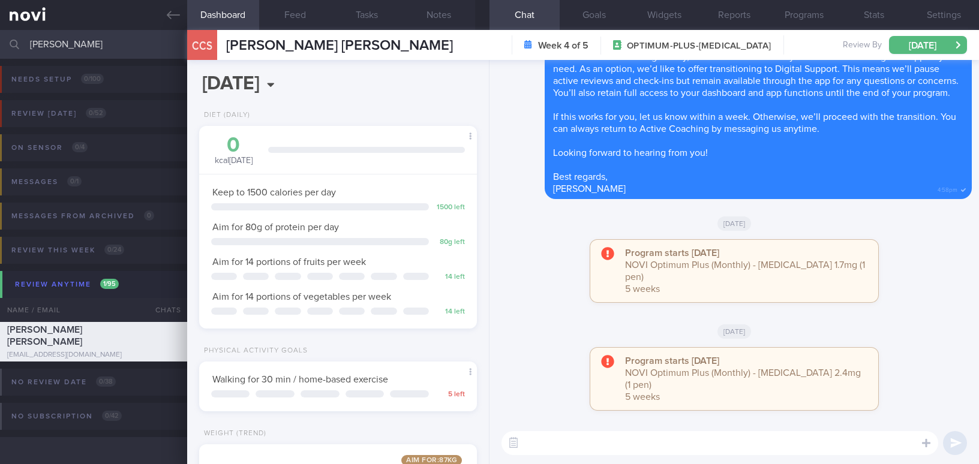
select select "8"
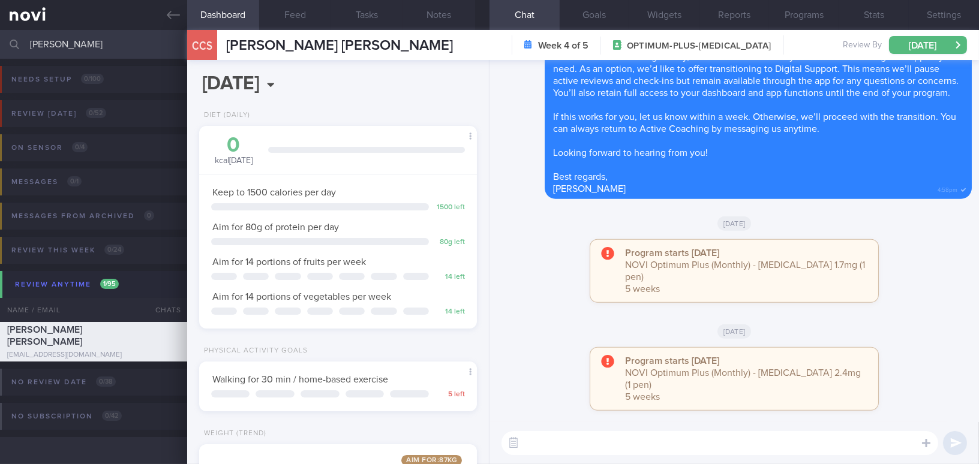
scroll to position [140, 248]
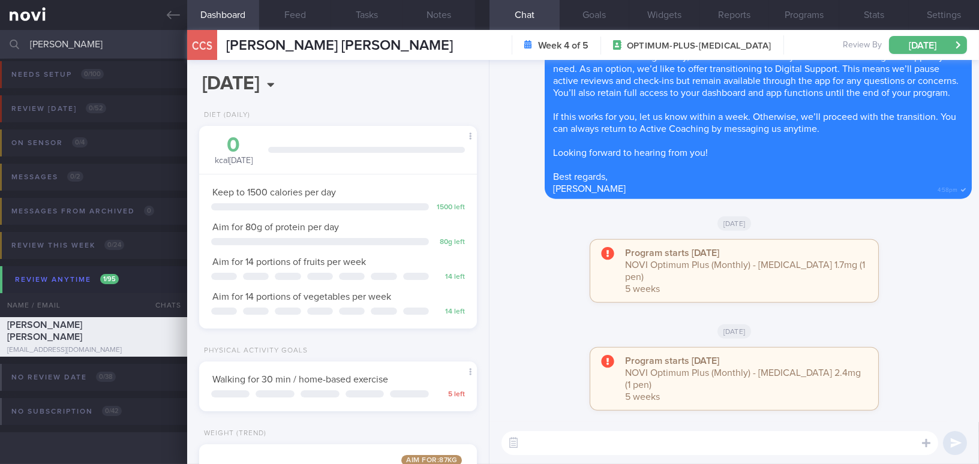
click at [548, 442] on textarea at bounding box center [720, 443] width 437 height 24
paste textarea "Hi , Your account has been transitioned to Digital Support. While we won’t be a…"
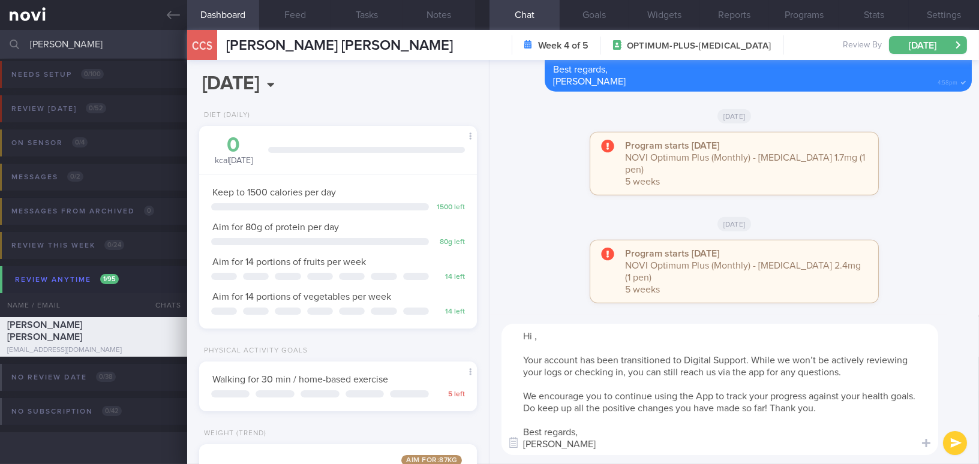
scroll to position [0, 0]
click at [533, 334] on textarea "Hi , Your account has been transitioned to Digital Support. While we won’t be a…" at bounding box center [720, 389] width 437 height 131
type textarea "Hi [PERSON_NAME], Your account has been transitioned to Digital Support. While …"
click at [955, 442] on button "submit" at bounding box center [955, 443] width 24 height 24
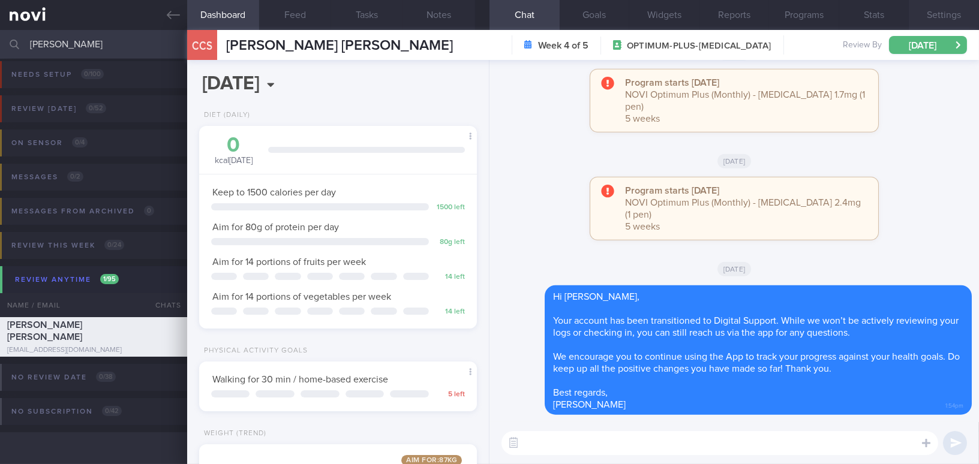
click at [929, 18] on button "Settings" at bounding box center [944, 15] width 70 height 30
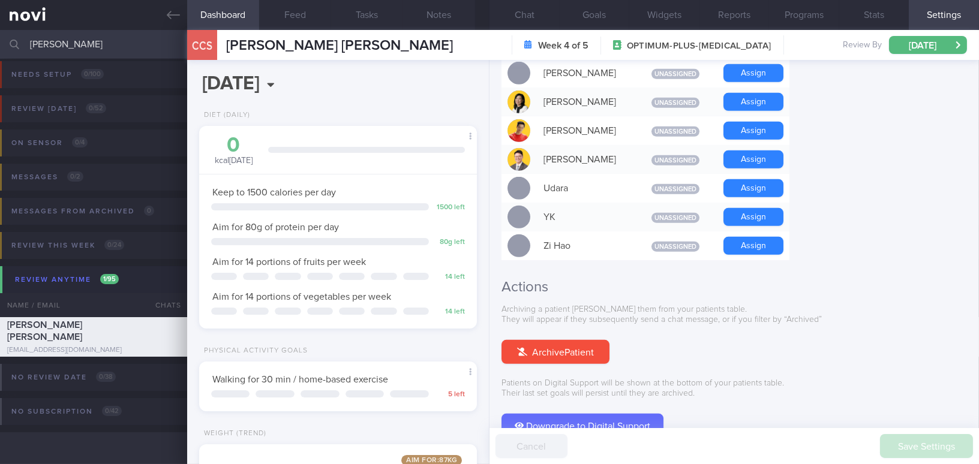
scroll to position [1091, 0]
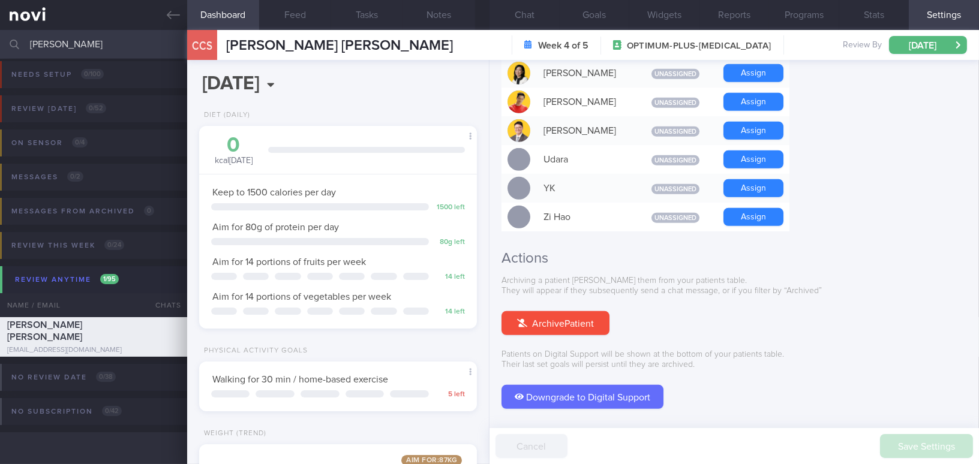
drag, startPoint x: 598, startPoint y: 371, endPoint x: 542, endPoint y: 40, distance: 336.4
click at [598, 385] on button "Downgrade to Digital Support" at bounding box center [583, 397] width 162 height 24
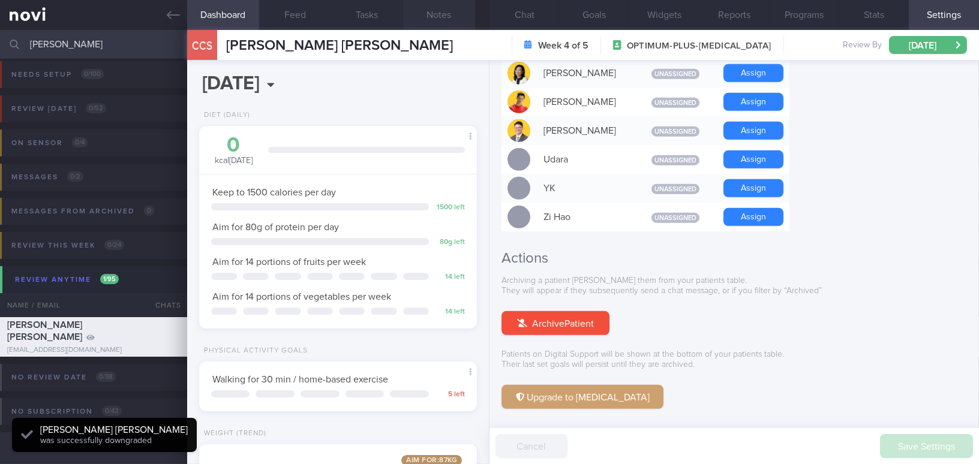
click at [440, 16] on button "Notes" at bounding box center [439, 15] width 72 height 30
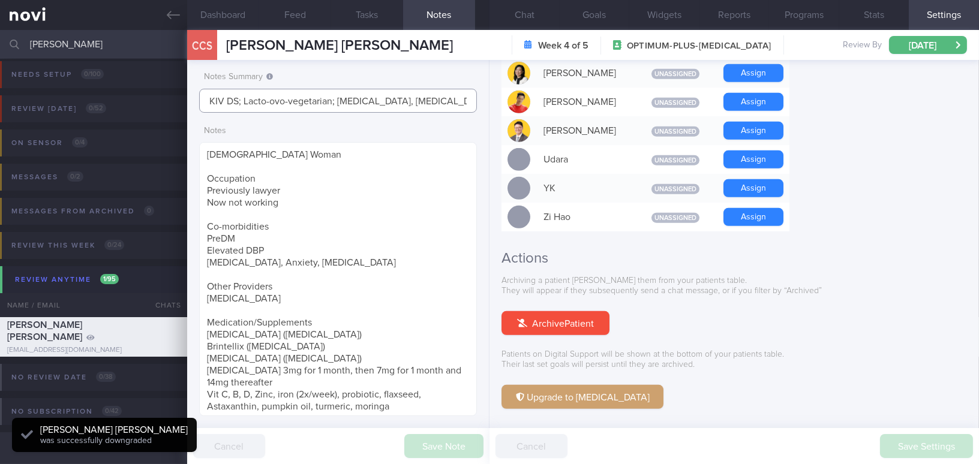
click at [241, 101] on input "KIV DS; Lacto-ovo-vegetarian; depression, binge eating, anxious;" at bounding box center [338, 101] width 278 height 24
drag, startPoint x: 236, startPoint y: 100, endPoint x: 195, endPoint y: 100, distance: 40.8
click at [195, 100] on div "Notes Summary KIV DS; Lacto-ovo-vegetarian; depression, binge eating, anxious; …" at bounding box center [338, 262] width 302 height 404
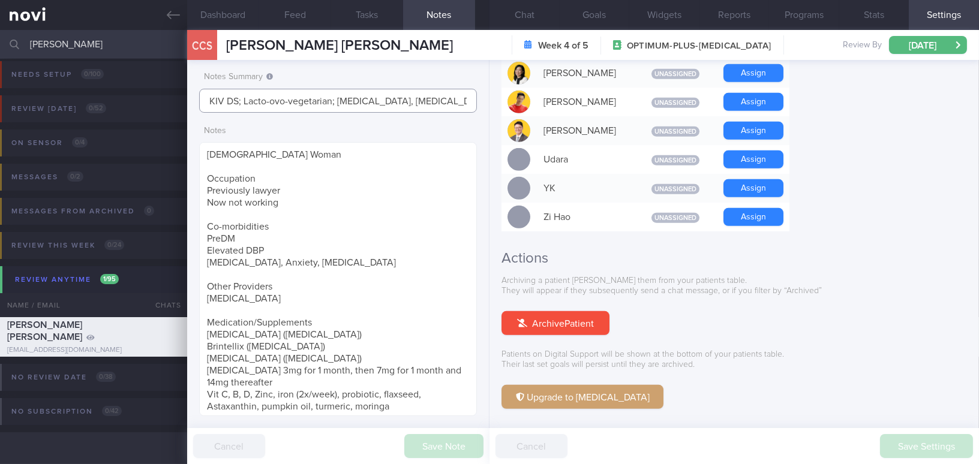
drag, startPoint x: 238, startPoint y: 98, endPoint x: 204, endPoint y: 100, distance: 34.2
click at [204, 100] on input "KIV DS; Lacto-ovo-vegetarian; depression, binge eating, anxious;" at bounding box center [338, 101] width 278 height 24
type input "Digital support; Lacto-ovo-vegetarian; [MEDICAL_DATA], [MEDICAL_DATA], anxious;"
click at [461, 446] on button "Save Note" at bounding box center [443, 446] width 79 height 24
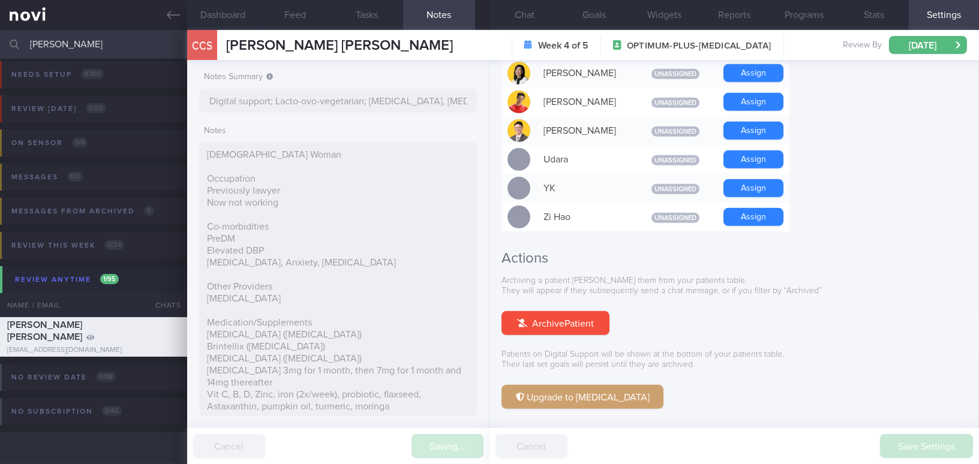
type input "Digital support; Lacto-ovo-vegetarian; [MEDICAL_DATA], [MEDICAL_DATA], anxious;"
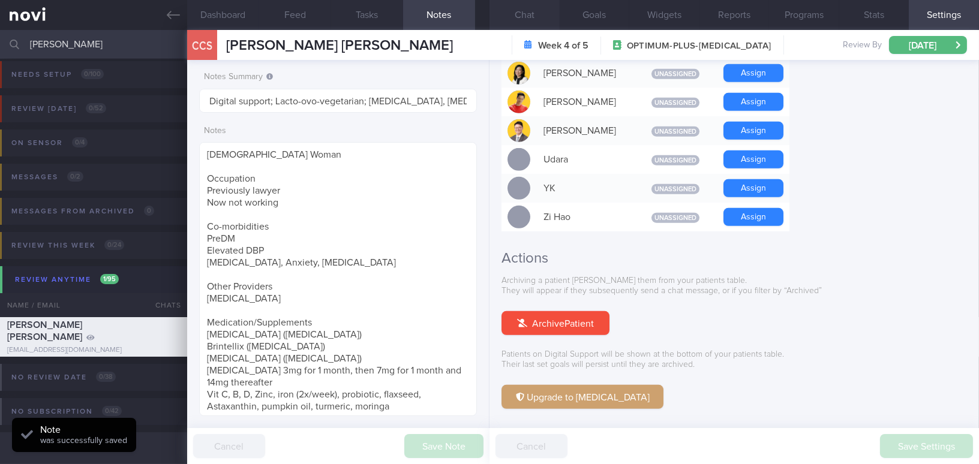
click at [527, 10] on button "Chat" at bounding box center [525, 15] width 70 height 30
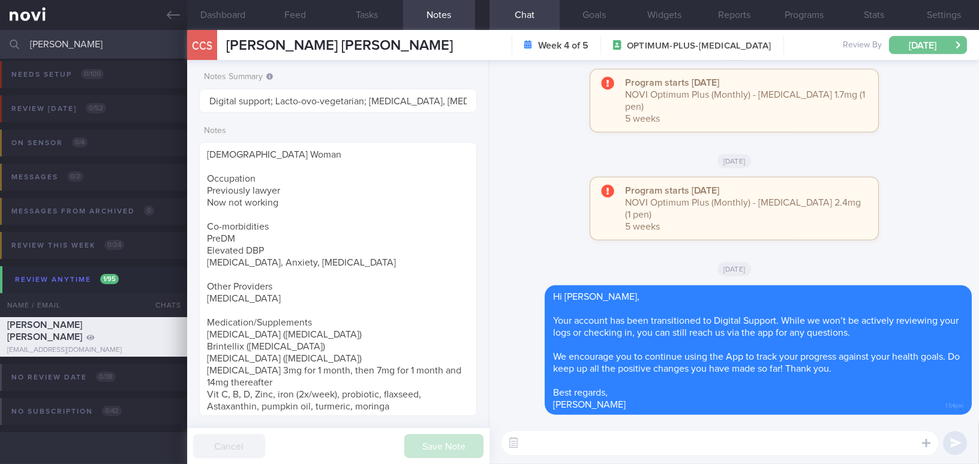
click at [902, 43] on button "[DATE]" at bounding box center [928, 45] width 78 height 18
click at [521, 261] on div "[DATE]" at bounding box center [734, 269] width 475 height 34
click at [935, 11] on button "Settings" at bounding box center [944, 15] width 70 height 30
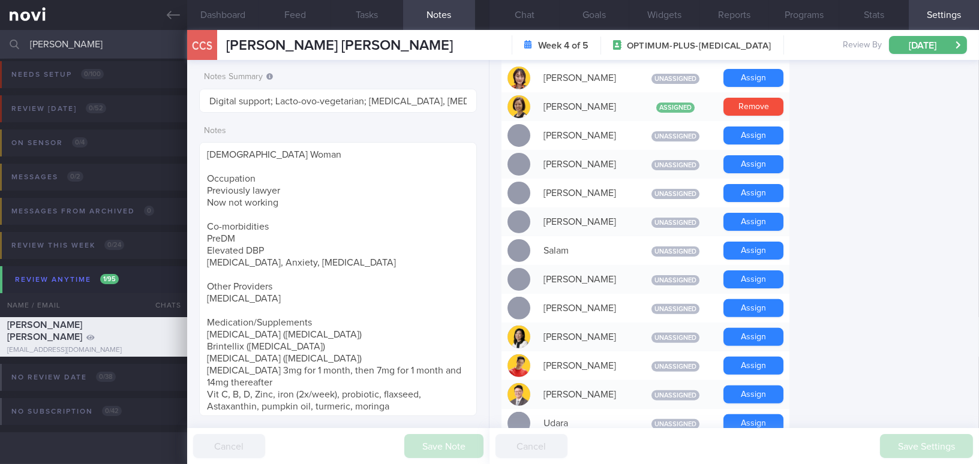
scroll to position [818, 0]
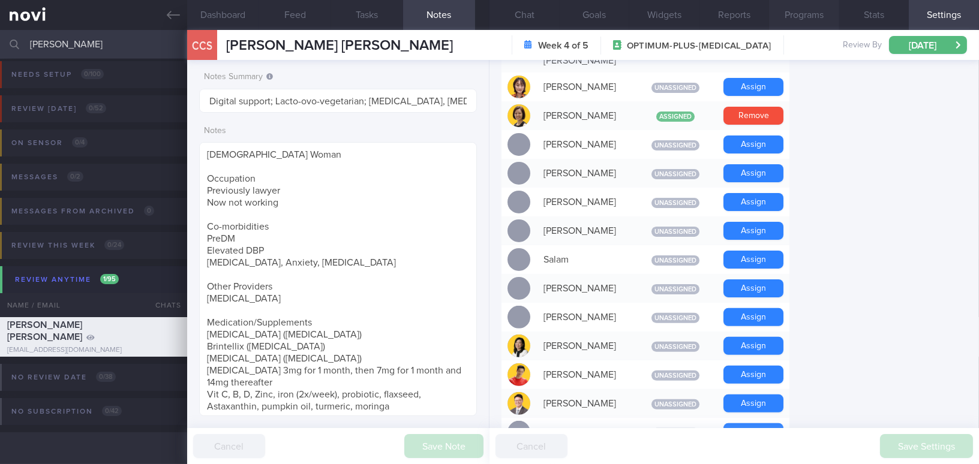
click at [804, 15] on button "Programs" at bounding box center [804, 15] width 70 height 30
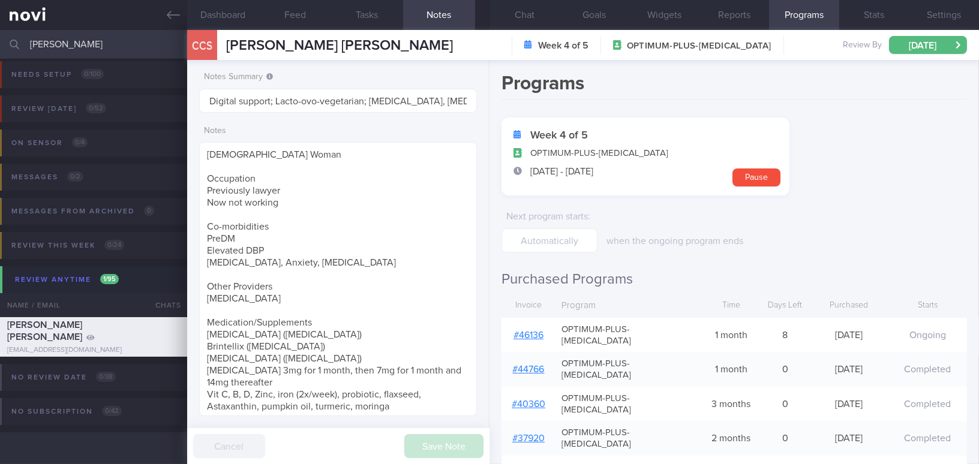
click at [538, 331] on link "# 46136" at bounding box center [529, 336] width 30 height 10
click at [524, 16] on button "Chat" at bounding box center [525, 15] width 70 height 30
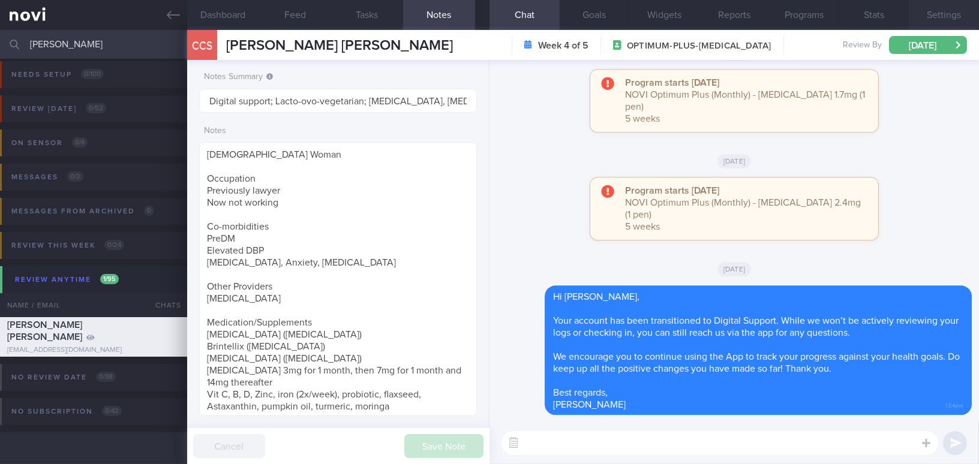
click at [935, 19] on button "Settings" at bounding box center [944, 15] width 70 height 30
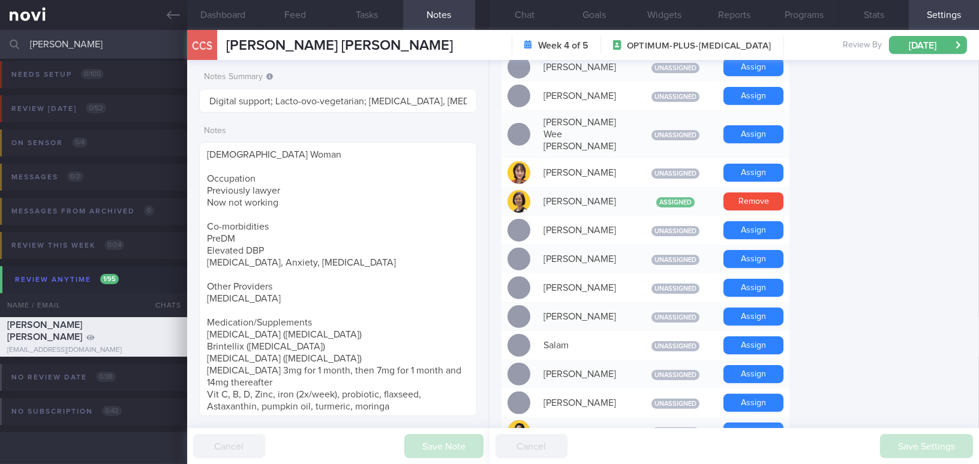
scroll to position [568, 0]
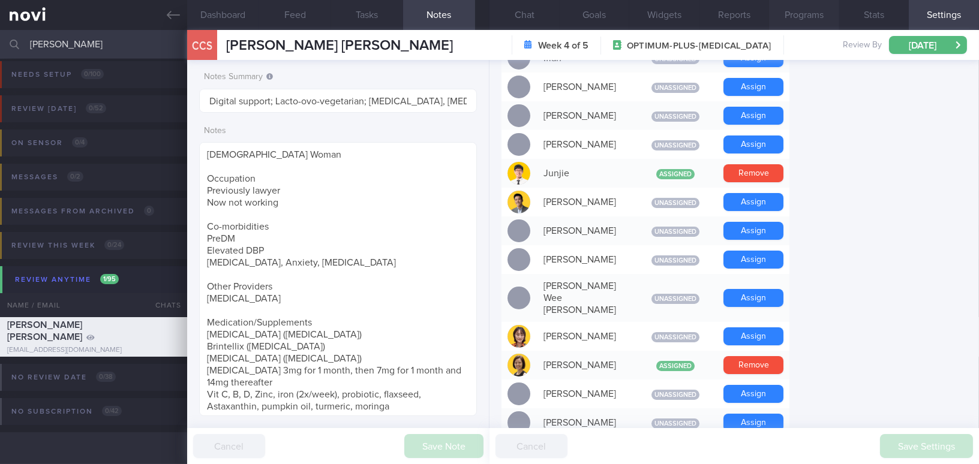
click at [810, 20] on button "Programs" at bounding box center [804, 15] width 70 height 30
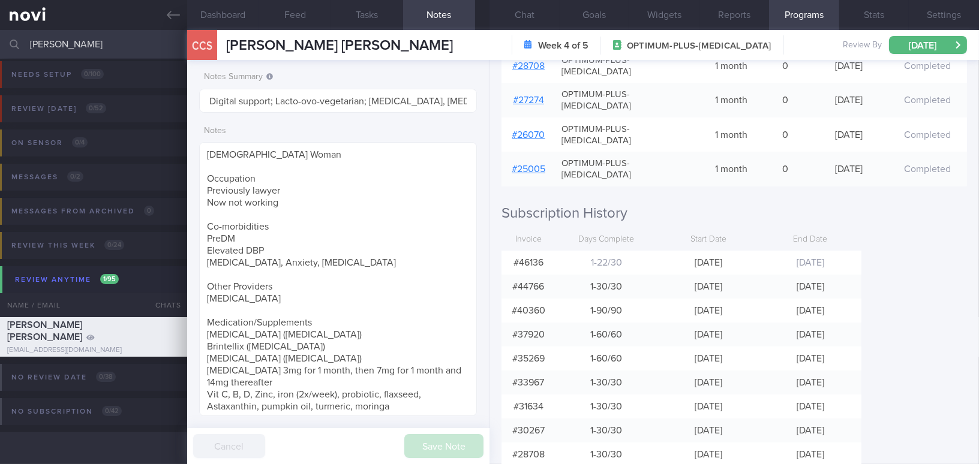
scroll to position [619, 0]
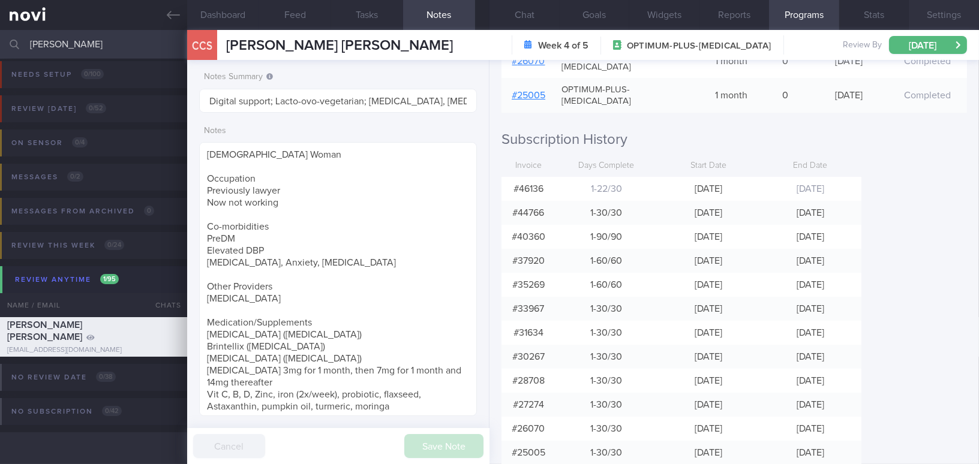
click at [941, 13] on button "Settings" at bounding box center [944, 15] width 70 height 30
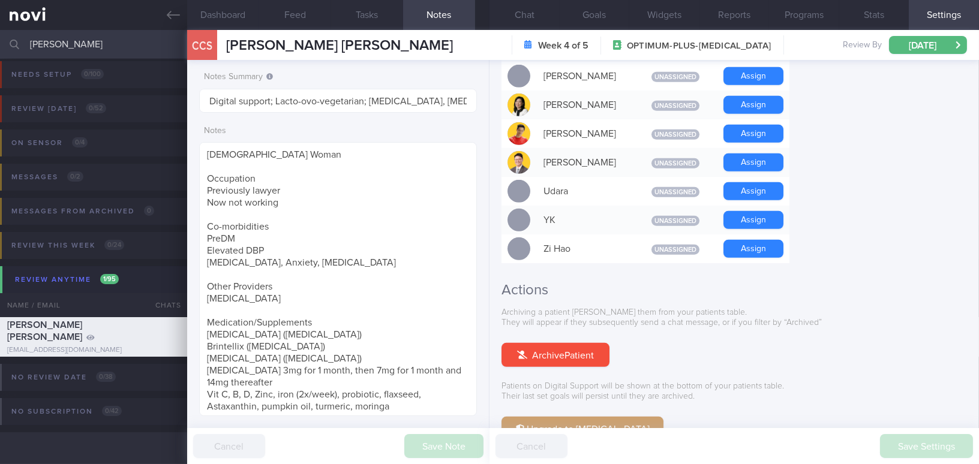
scroll to position [1114, 0]
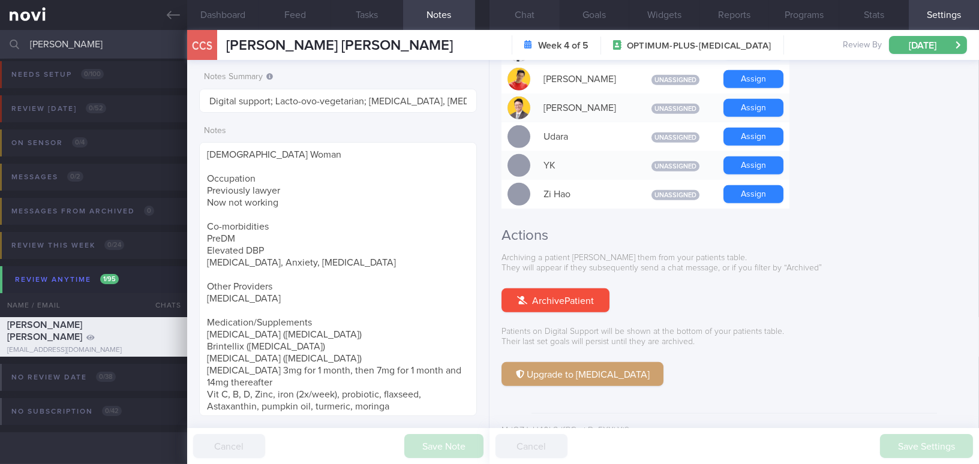
click at [533, 11] on button "Chat" at bounding box center [525, 15] width 70 height 30
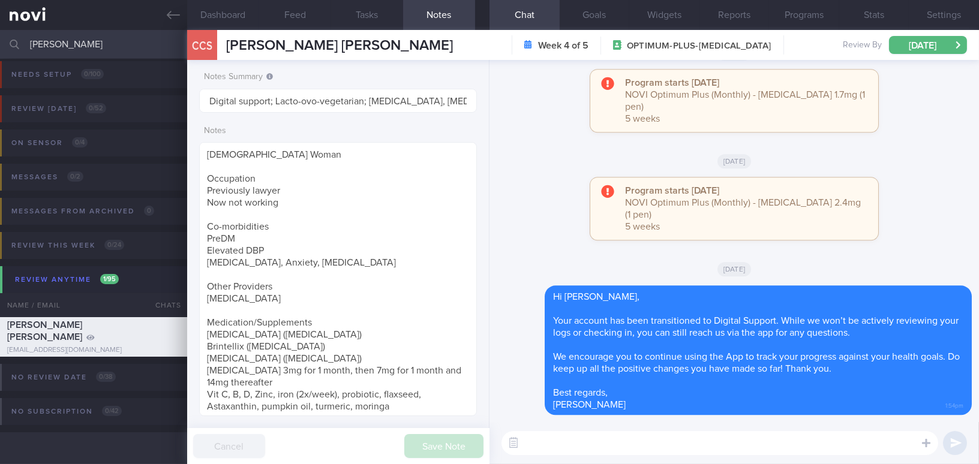
drag, startPoint x: 89, startPoint y: 42, endPoint x: 4, endPoint y: 43, distance: 85.8
click at [4, 43] on div "cheryl Assigned patients Assigned patients All active patients Archived patients" at bounding box center [489, 44] width 979 height 29
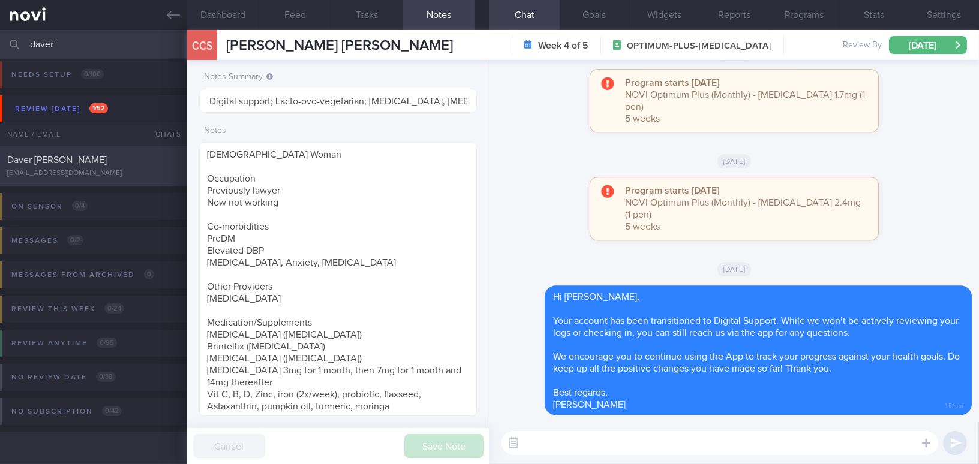
type input "daver"
click at [124, 160] on div "Daver Urmez Rusi" at bounding box center [92, 160] width 170 height 12
type input "Switch to Mounjaro; KIV DS"
type textarea "- LDL-C is borderline high (June 2023: 3.35mmol/L) - Elevated uric acid >10 yea…"
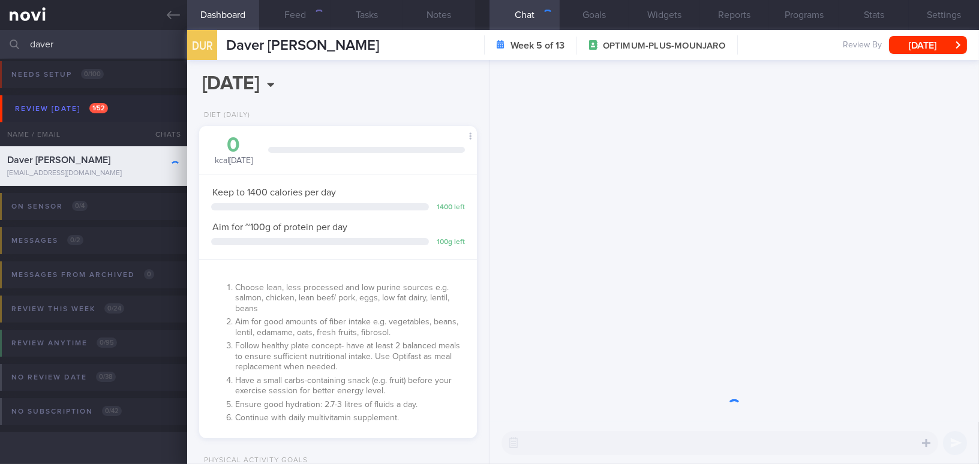
scroll to position [124, 248]
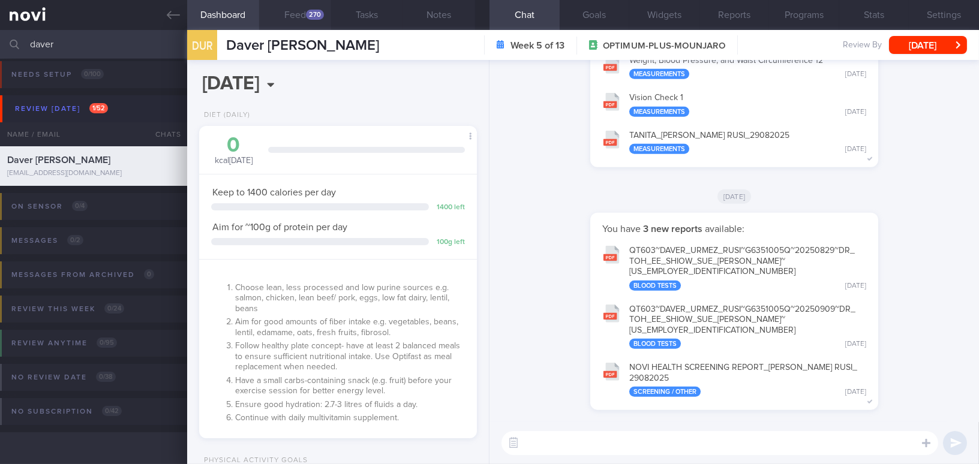
click at [298, 14] on button "Feed 270" at bounding box center [295, 15] width 72 height 30
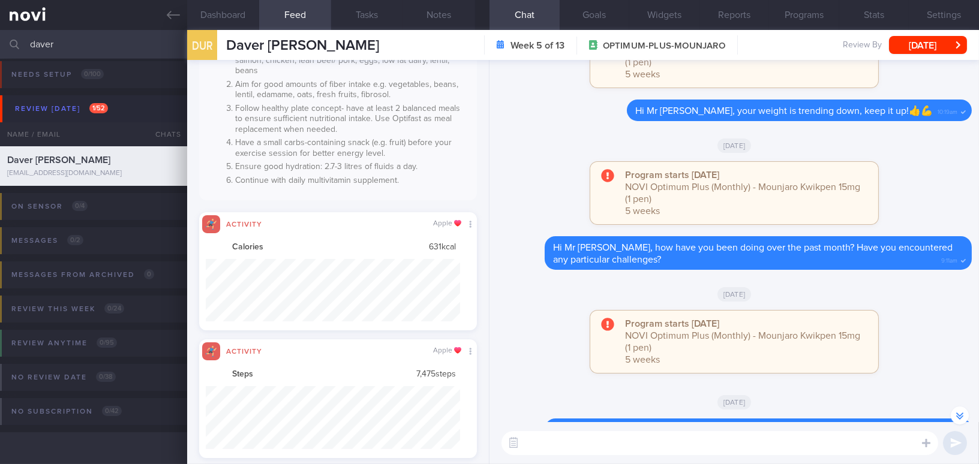
scroll to position [-1037, 0]
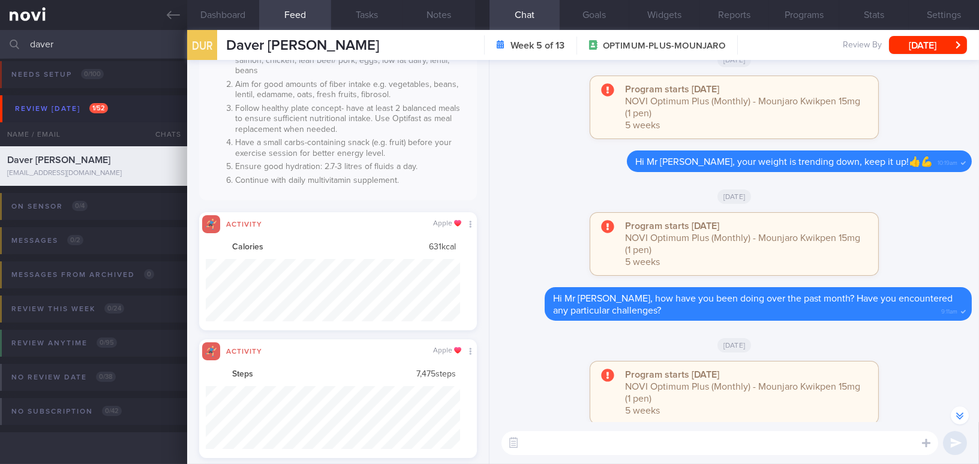
click at [561, 440] on textarea at bounding box center [720, 443] width 437 height 24
paste textarea "Hi , Your account has been transitioned to Digital Support. While we won’t be a…"
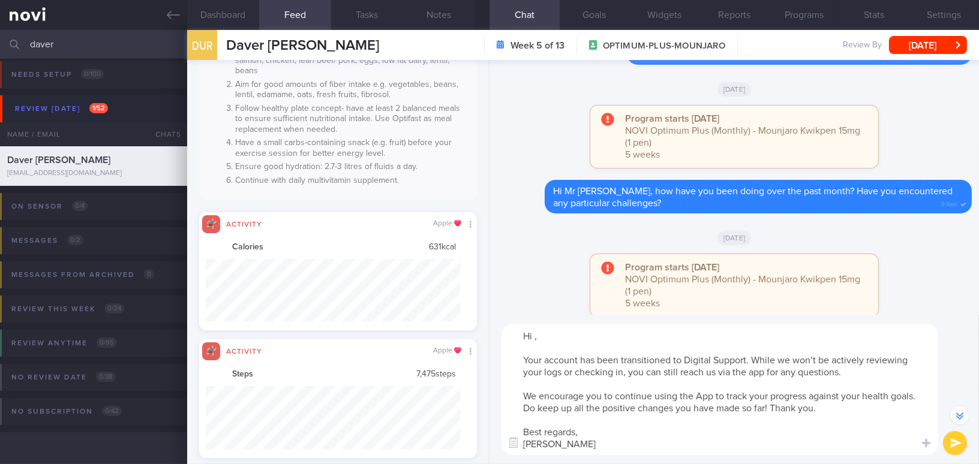
scroll to position [-1144, 0]
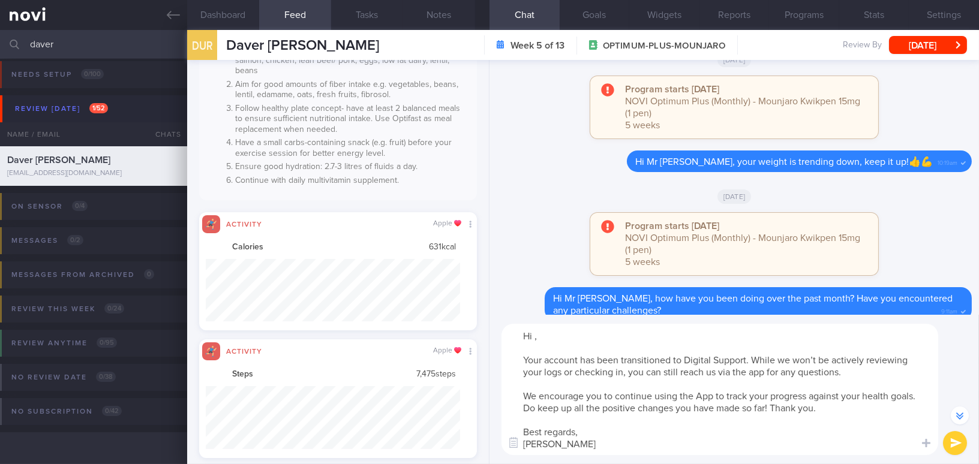
click at [535, 334] on textarea "Hi , Your account has been transitioned to Digital Support. While we won’t be a…" at bounding box center [720, 389] width 437 height 131
click at [572, 395] on textarea "Hi Mr Urmez, Your account has been transitioned to Digital Support. While we wo…" at bounding box center [720, 389] width 437 height 131
type textarea "Hi Mr Urmez, Your account has been transitioned to Digital Support. While we wo…"
click at [953, 437] on button "submit" at bounding box center [955, 443] width 24 height 24
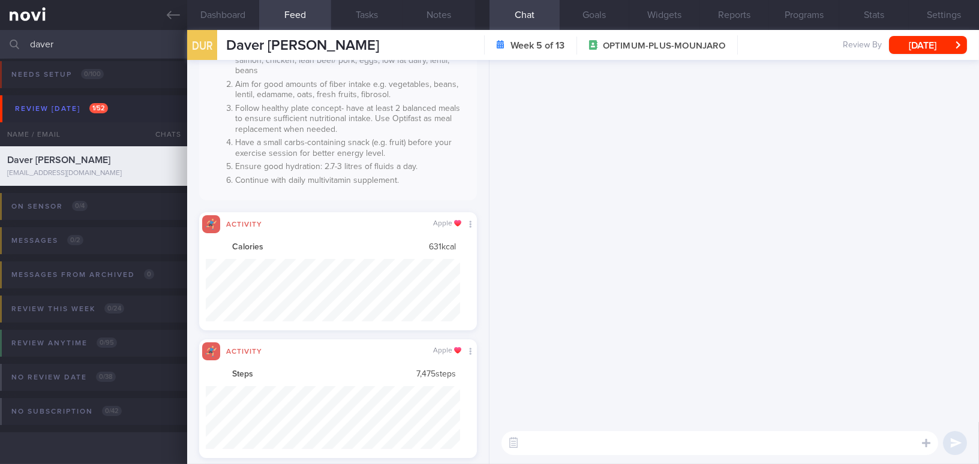
scroll to position [0, 0]
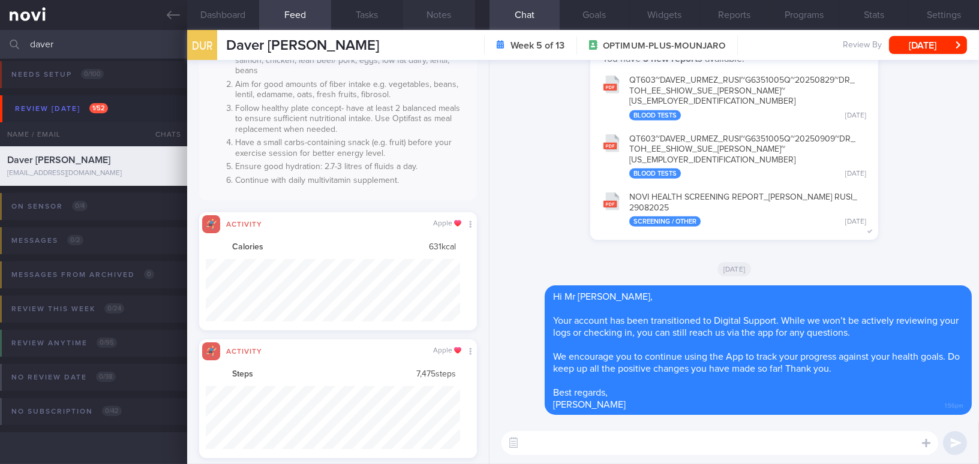
click at [436, 16] on button "Notes" at bounding box center [439, 15] width 72 height 30
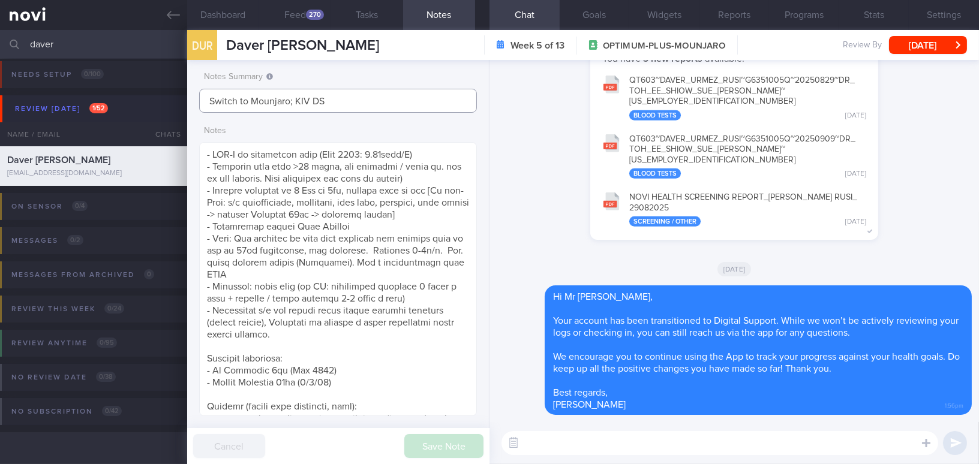
drag, startPoint x: 338, startPoint y: 101, endPoint x: 174, endPoint y: 98, distance: 164.4
click at [174, 98] on div "Patients New Users Coaches daver Assigned patients Assigned patients All active…" at bounding box center [489, 247] width 979 height 434
type input "Digital support"
click at [442, 440] on button "Save Note" at bounding box center [443, 446] width 79 height 24
type input "Digital support"
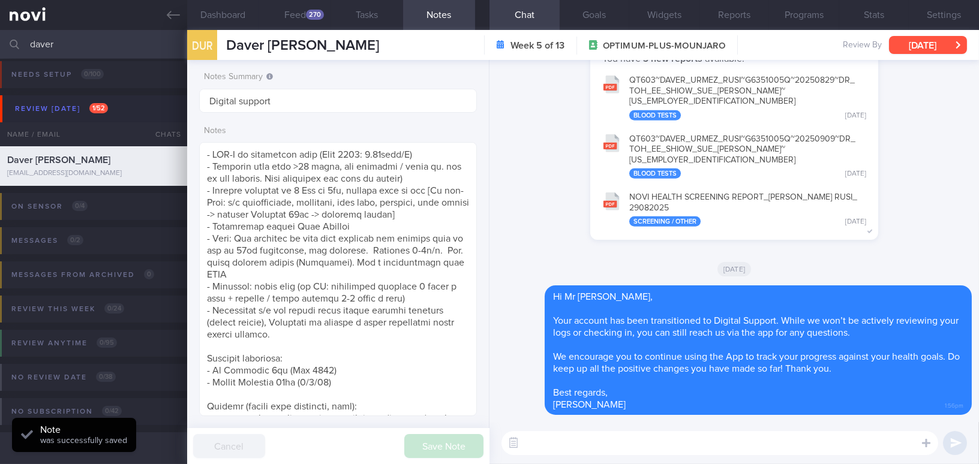
click at [935, 41] on button "Tue, 16 Sep" at bounding box center [928, 45] width 78 height 18
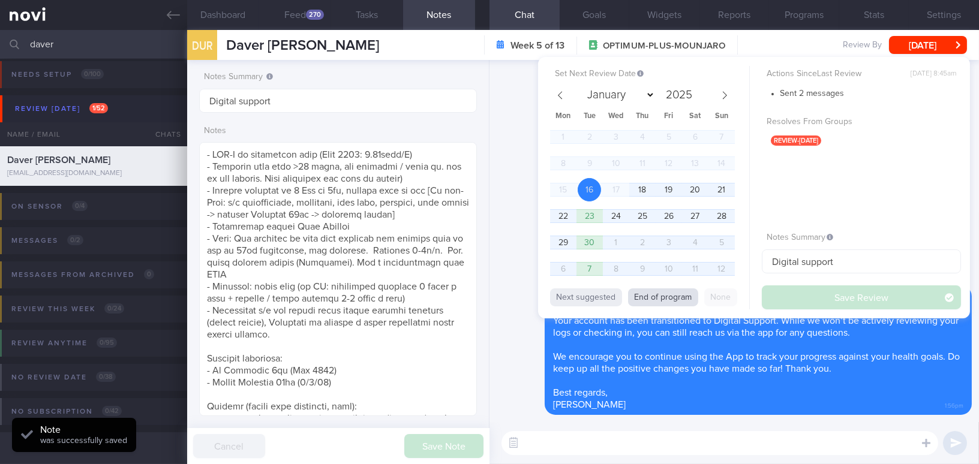
click at [651, 299] on button "End of program" at bounding box center [663, 298] width 70 height 18
select select "10"
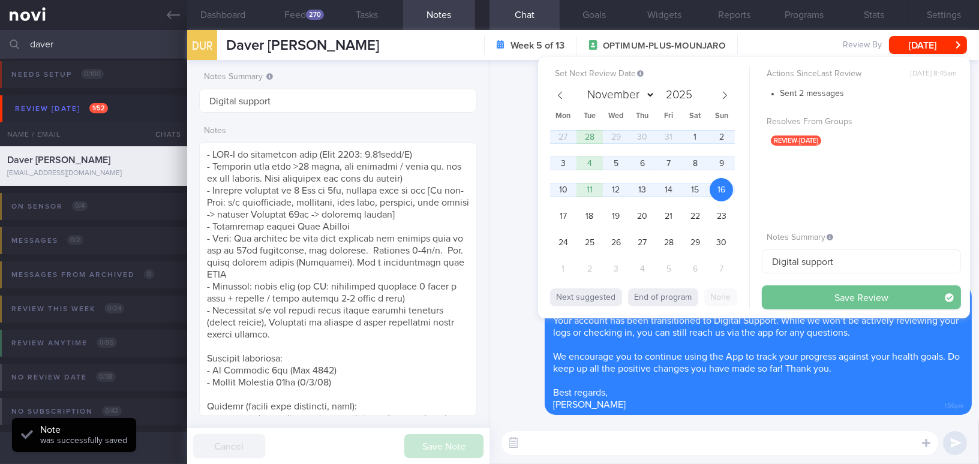
click at [791, 298] on button "Save Review" at bounding box center [861, 298] width 199 height 24
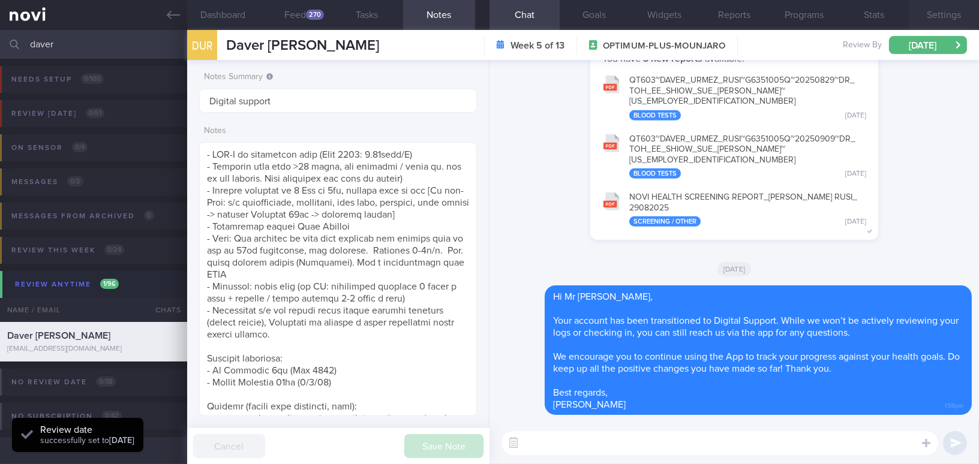
click at [940, 11] on button "Settings" at bounding box center [944, 15] width 70 height 30
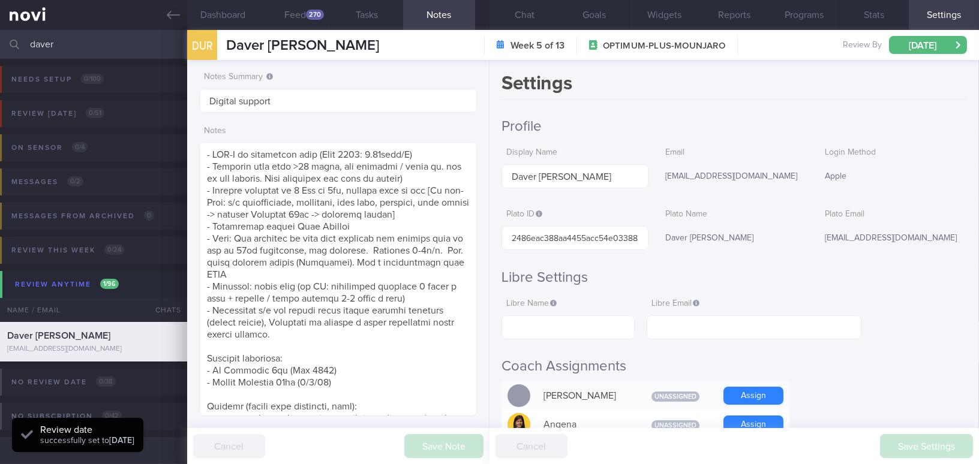
scroll to position [62, 254]
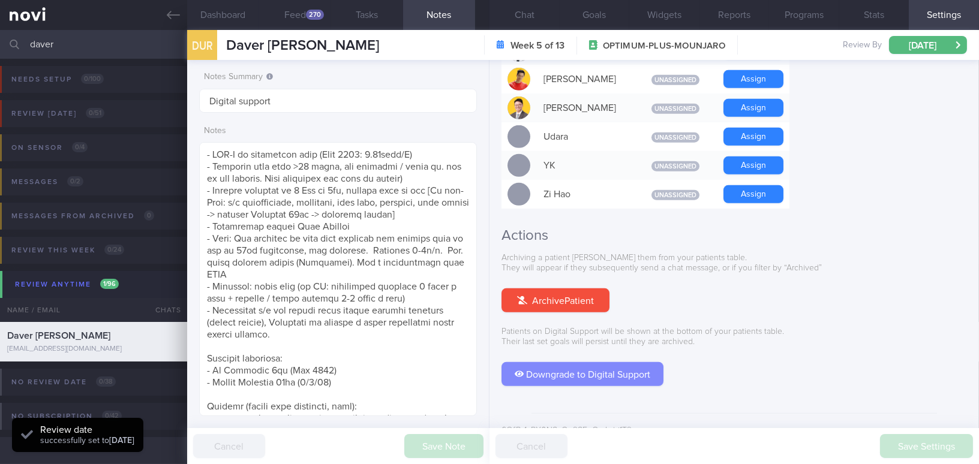
click at [607, 362] on button "Downgrade to Digital Support" at bounding box center [583, 374] width 162 height 24
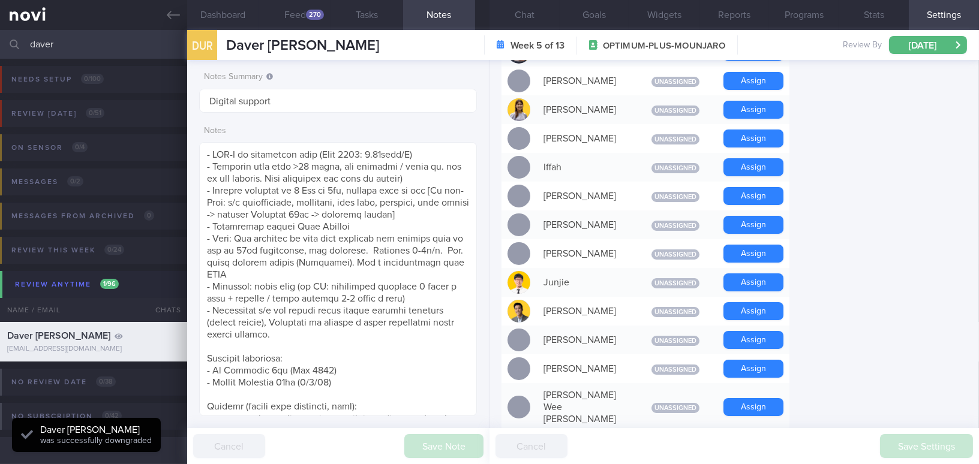
scroll to position [295, 0]
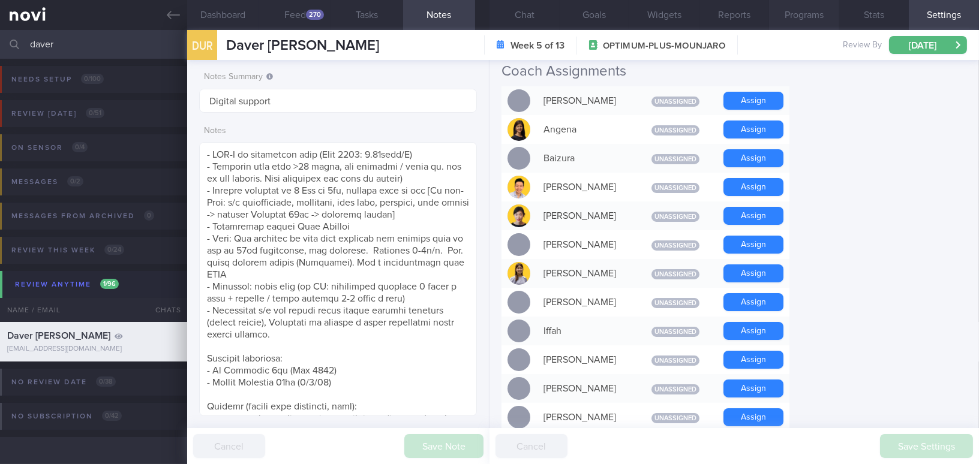
click at [827, 19] on button "Programs" at bounding box center [804, 15] width 70 height 30
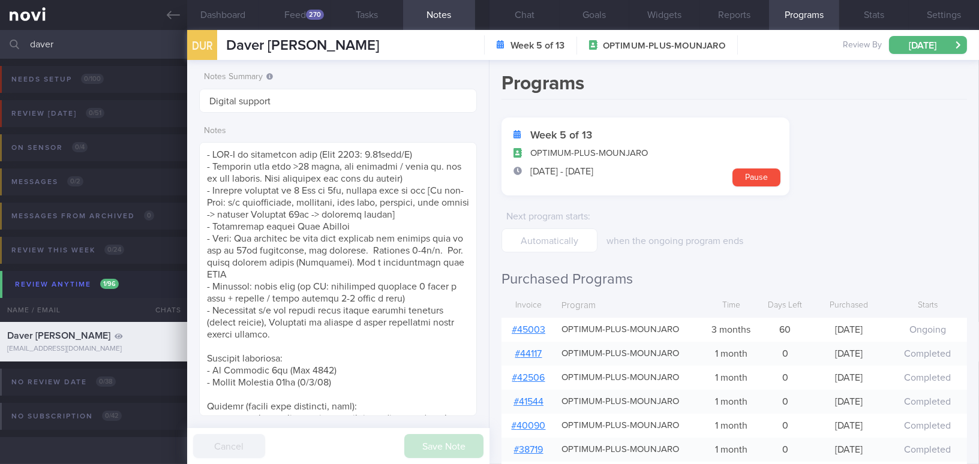
click at [529, 330] on link "# 45003" at bounding box center [529, 330] width 34 height 10
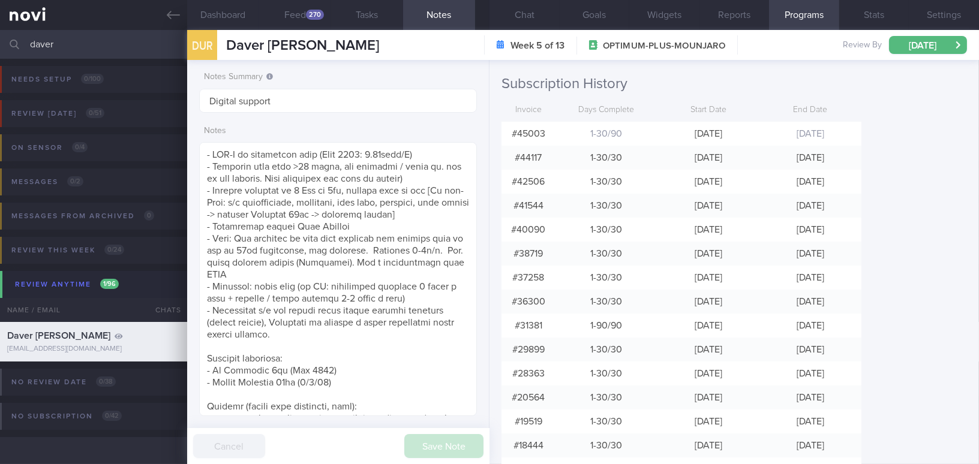
scroll to position [847, 0]
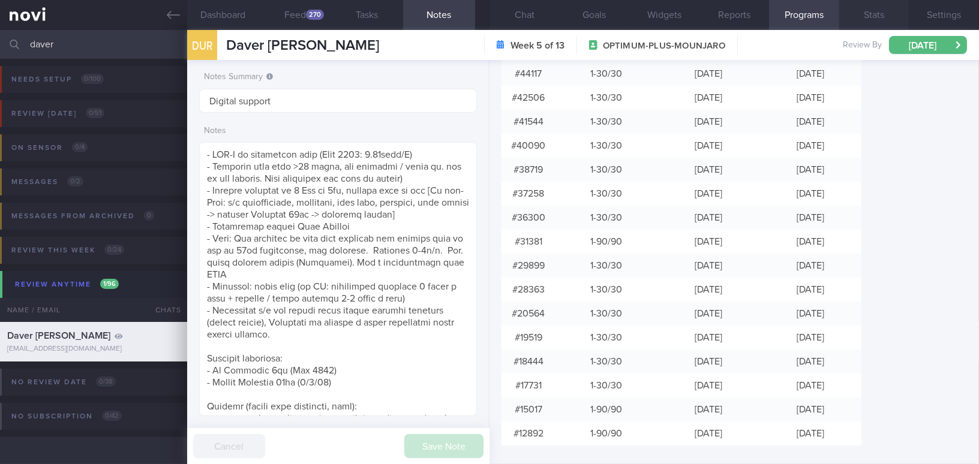
click at [887, 14] on button "Stats" at bounding box center [874, 15] width 70 height 30
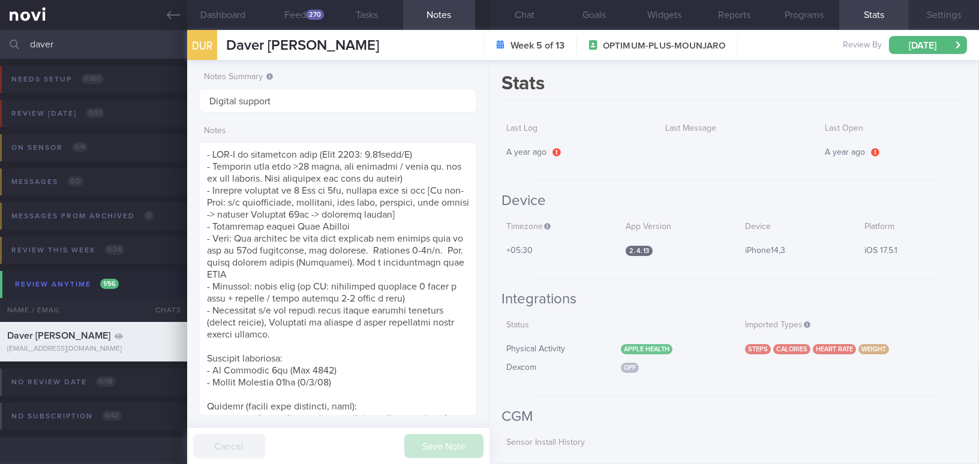
click at [935, 15] on button "Settings" at bounding box center [944, 15] width 70 height 30
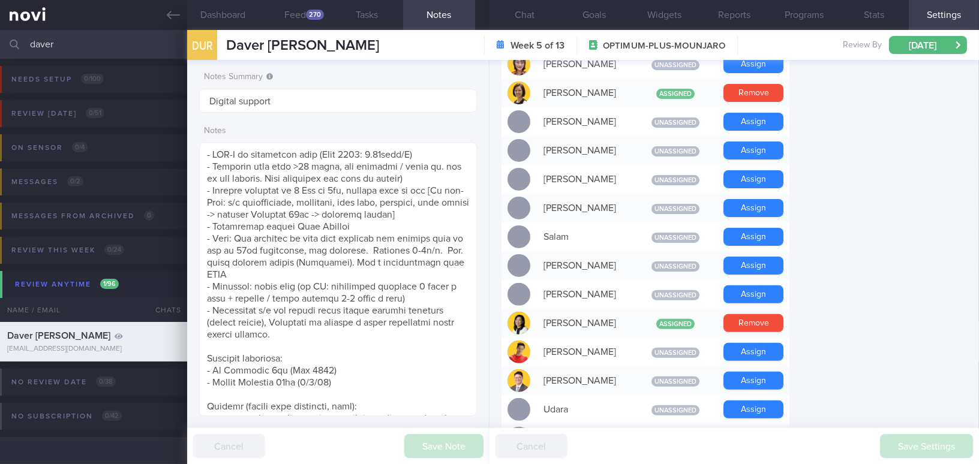
scroll to position [1114, 0]
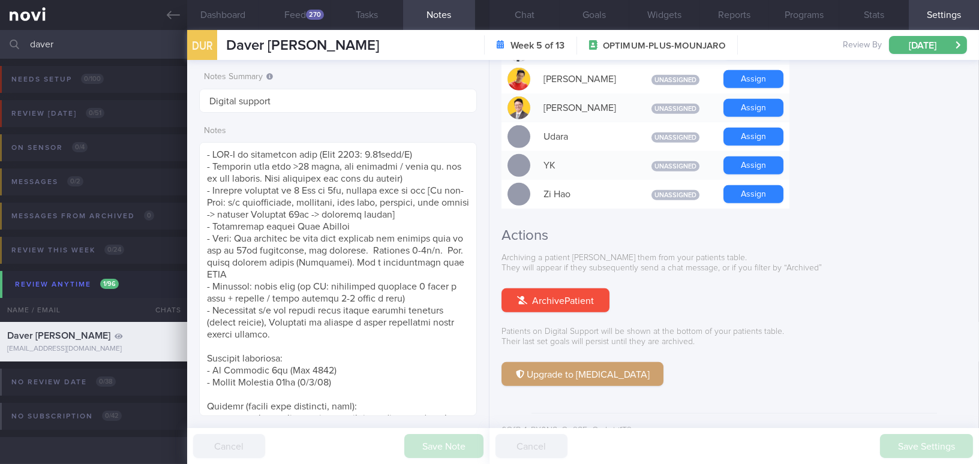
drag, startPoint x: 94, startPoint y: 40, endPoint x: 16, endPoint y: 41, distance: 78.0
click at [16, 41] on div "daver Assigned patients Assigned patients All active patients Archived patients" at bounding box center [489, 44] width 979 height 29
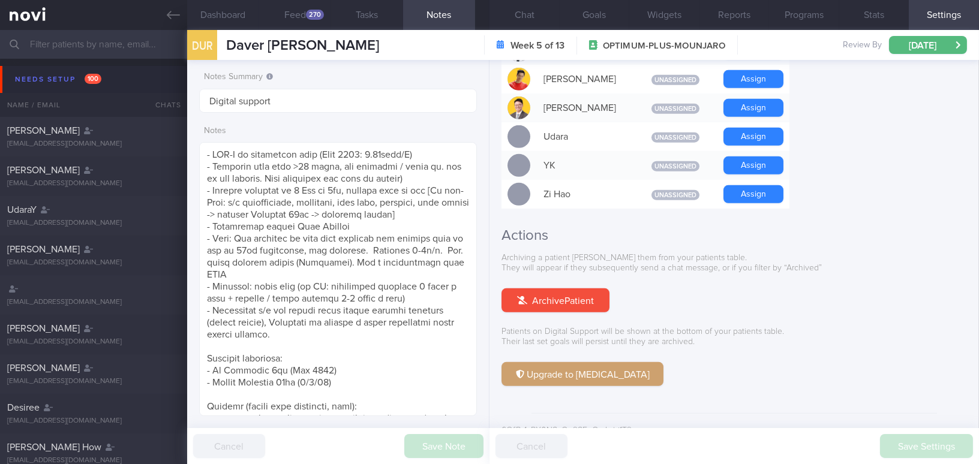
click at [125, 44] on input "text" at bounding box center [489, 44] width 979 height 29
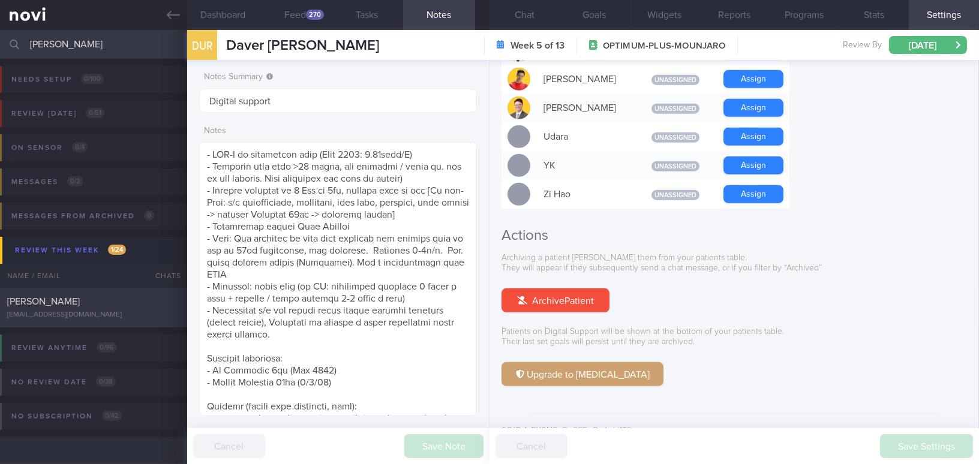
type input "wong si"
click at [110, 319] on div "victoriawongsj@gmail.com" at bounding box center [93, 315] width 173 height 9
type input "On tapering dose (Rybelsus 7mg from 14mg); fertility goal"
type textarea "28 year old Woman - Married with no kid Occupation Analyst Alcohol Intake Infre…"
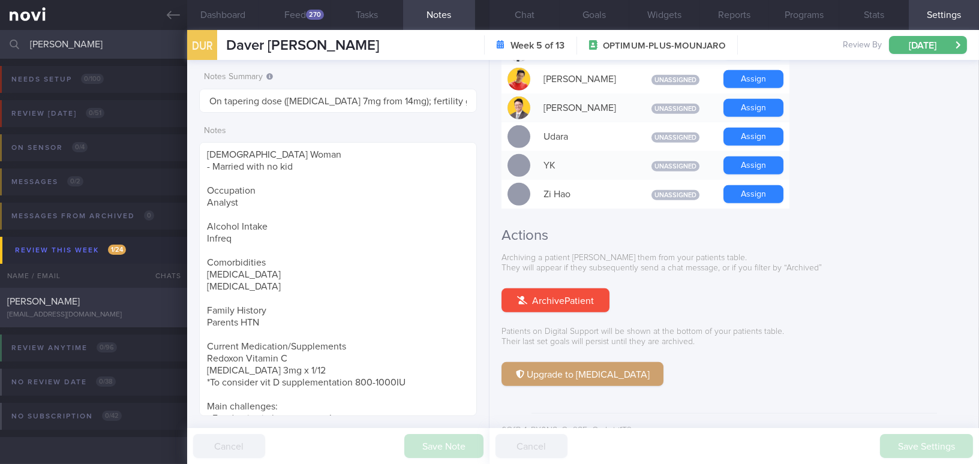
select select "8"
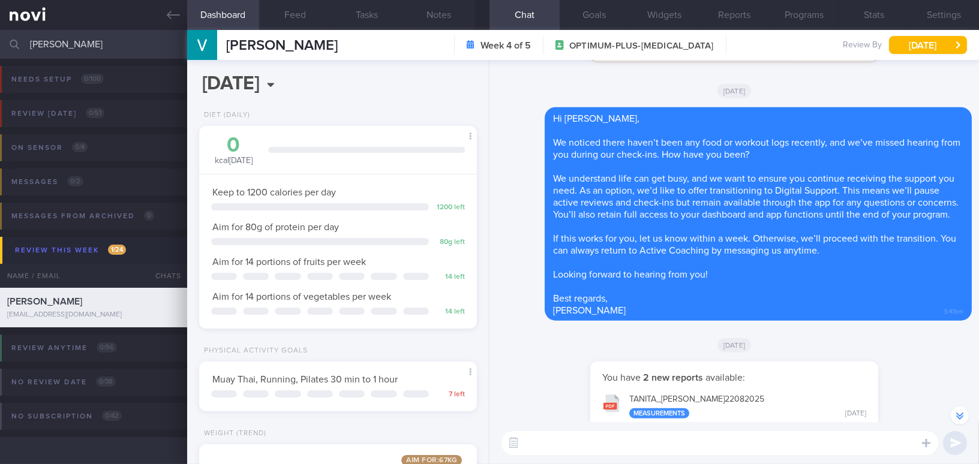
scroll to position [-218, 0]
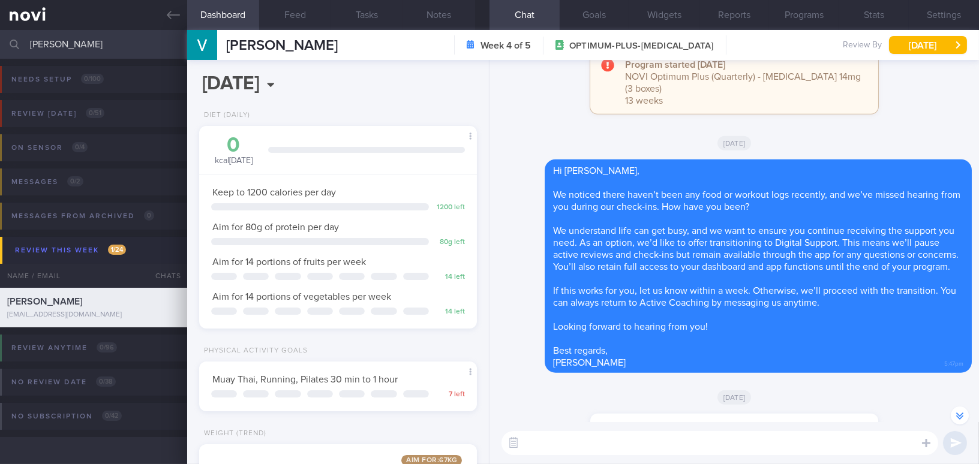
click at [608, 448] on textarea at bounding box center [720, 443] width 437 height 24
paste textarea "Hi , Your account has been transitioned to Digital Support. While we won’t be a…"
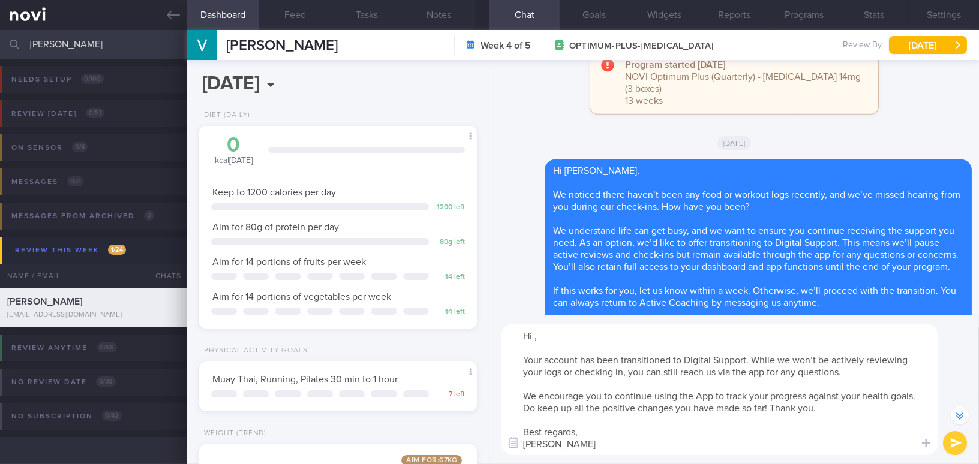
click at [535, 335] on textarea "Hi , Your account has been transitioned to Digital Support. While we won’t be a…" at bounding box center [720, 389] width 437 height 131
click at [608, 407] on textarea "Hi Si Jin, Your account has been transitioned to Digital Support. While we won’…" at bounding box center [720, 389] width 437 height 131
type textarea "Hi Si Jin, Your account has been transitioned to Digital Support. While we won’…"
click at [950, 446] on button "submit" at bounding box center [955, 443] width 24 height 24
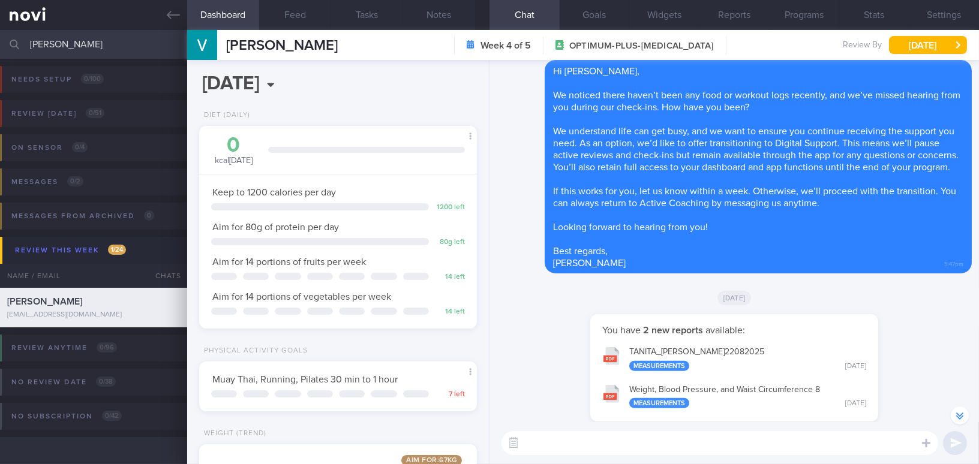
scroll to position [-382, 0]
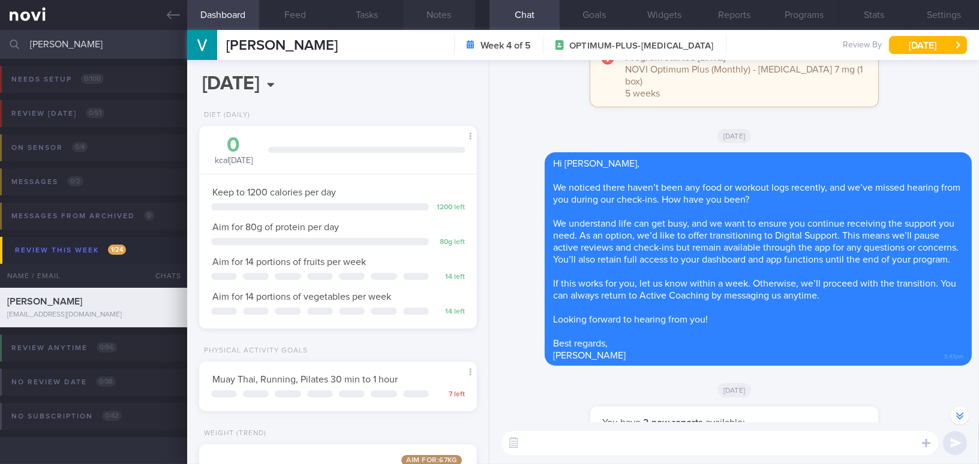
click at [446, 10] on button "Notes" at bounding box center [439, 15] width 72 height 30
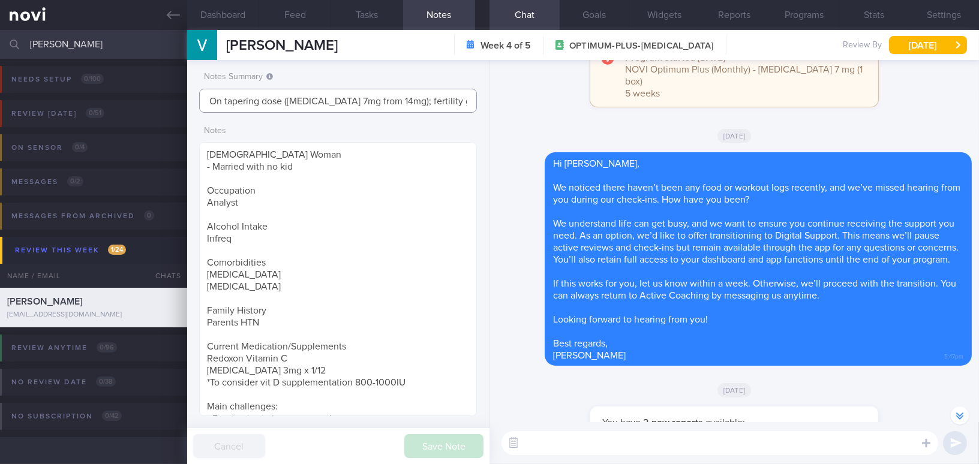
drag, startPoint x: 452, startPoint y: 101, endPoint x: 128, endPoint y: 85, distance: 324.4
click at [128, 85] on div "Patients New Users Coaches wong si Assigned patients Assigned patients All acti…" at bounding box center [489, 247] width 979 height 434
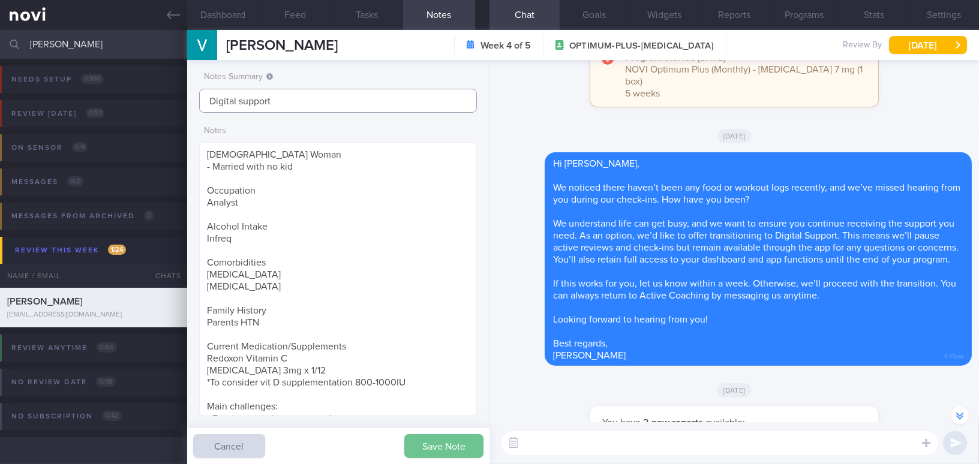
type input "Digital support"
click at [441, 450] on button "Save Note" at bounding box center [443, 446] width 79 height 24
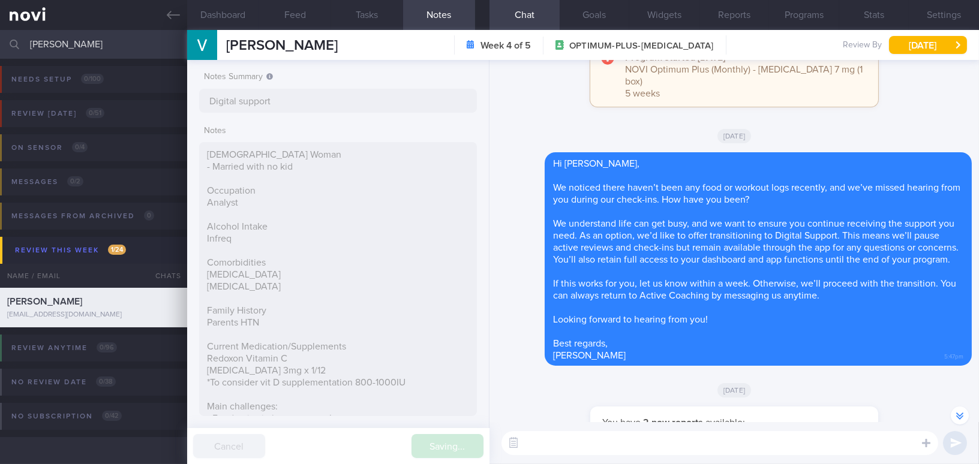
type input "Digital support"
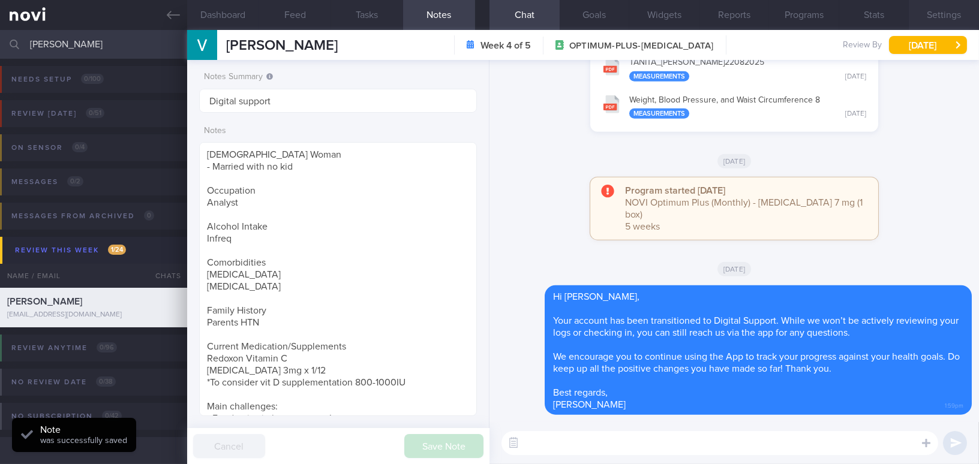
click at [942, 13] on button "Settings" at bounding box center [944, 15] width 70 height 30
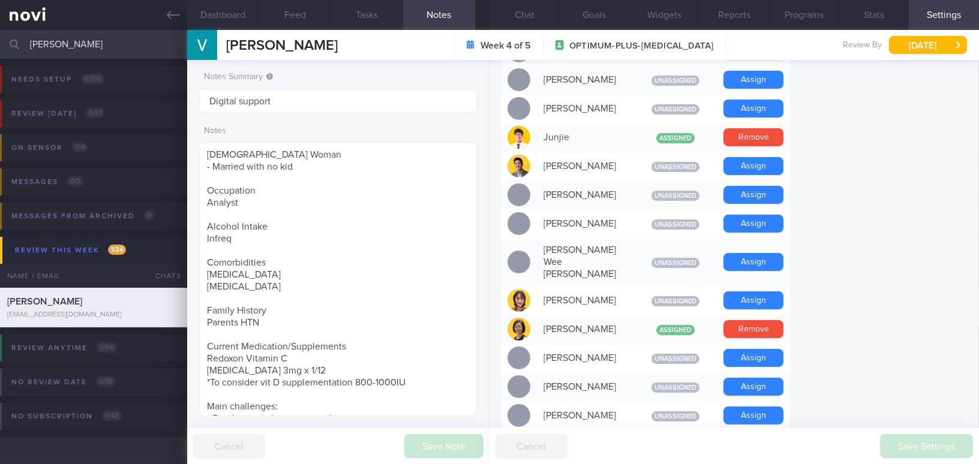
scroll to position [1114, 0]
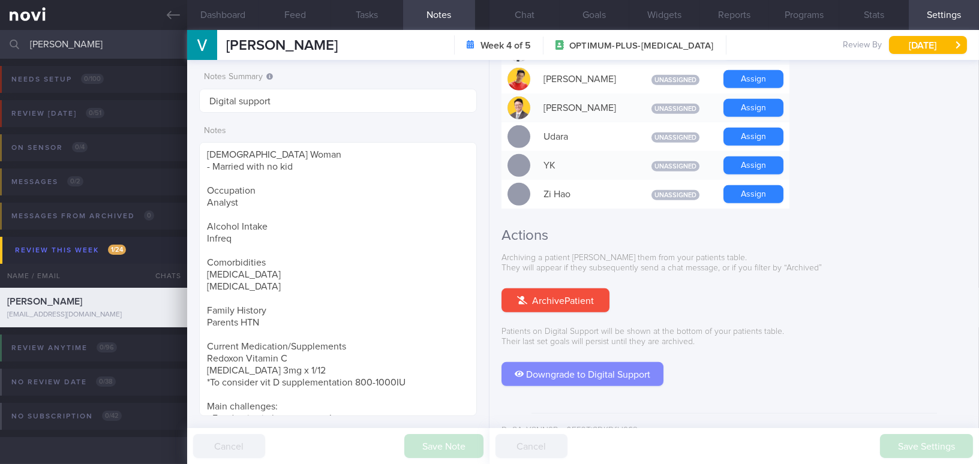
click at [608, 362] on button "Downgrade to Digital Support" at bounding box center [583, 374] width 162 height 24
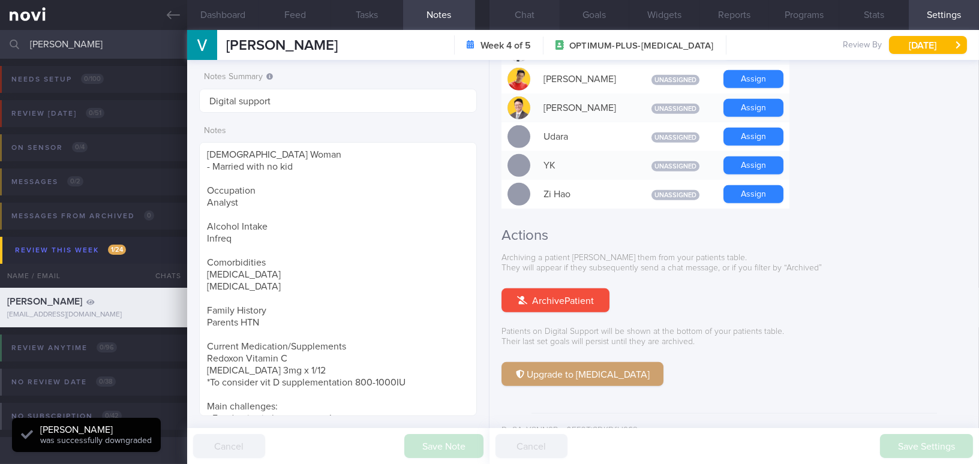
click at [536, 15] on button "Chat" at bounding box center [525, 15] width 70 height 30
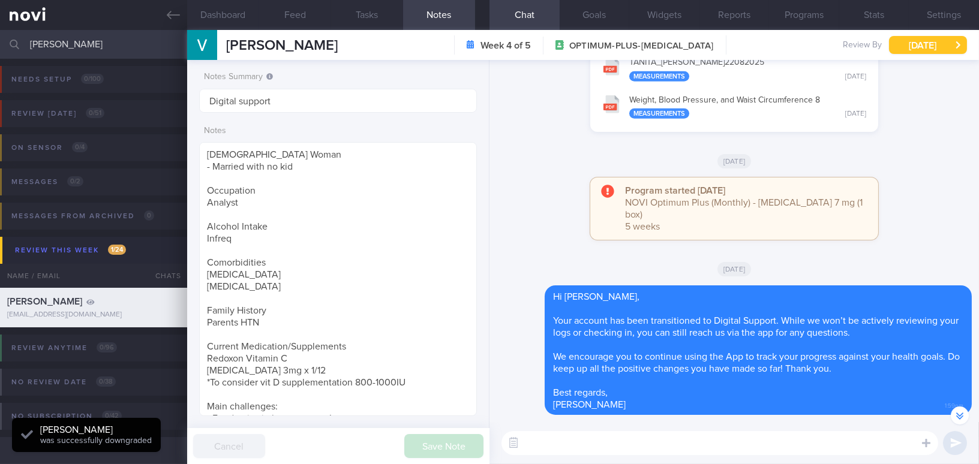
scroll to position [-163, 0]
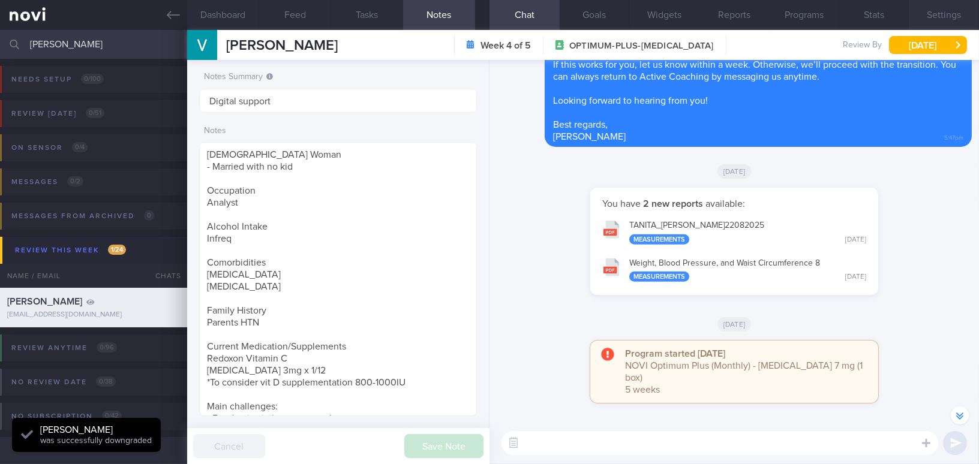
click at [955, 11] on button "Settings" at bounding box center [944, 15] width 70 height 30
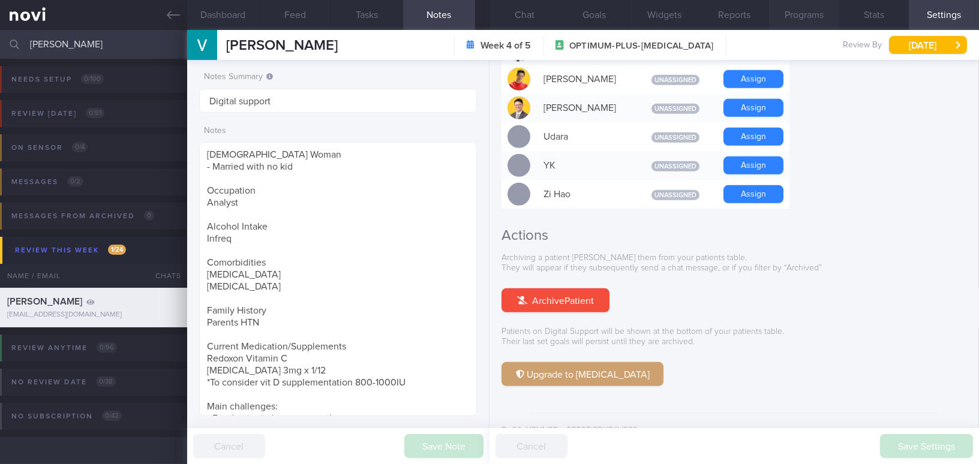
click at [817, 11] on button "Programs" at bounding box center [804, 15] width 70 height 30
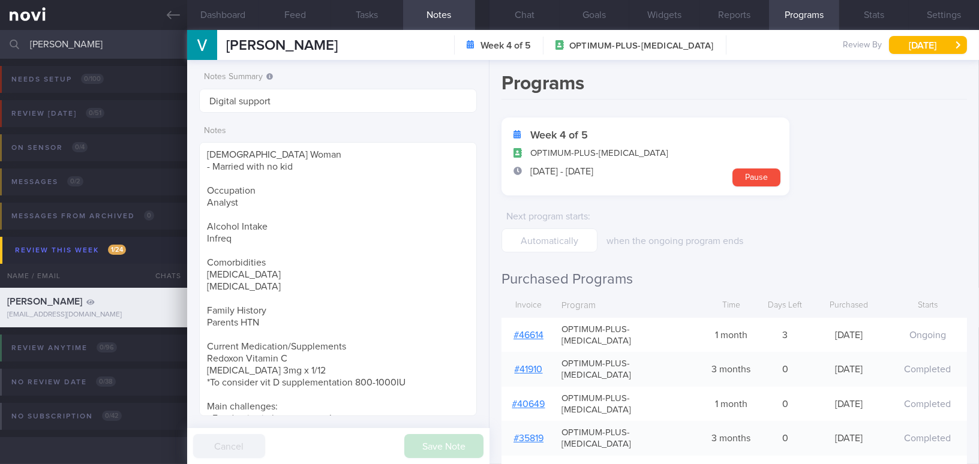
click at [533, 331] on link "# 46614" at bounding box center [529, 336] width 30 height 10
click at [538, 17] on button "Chat" at bounding box center [525, 15] width 70 height 30
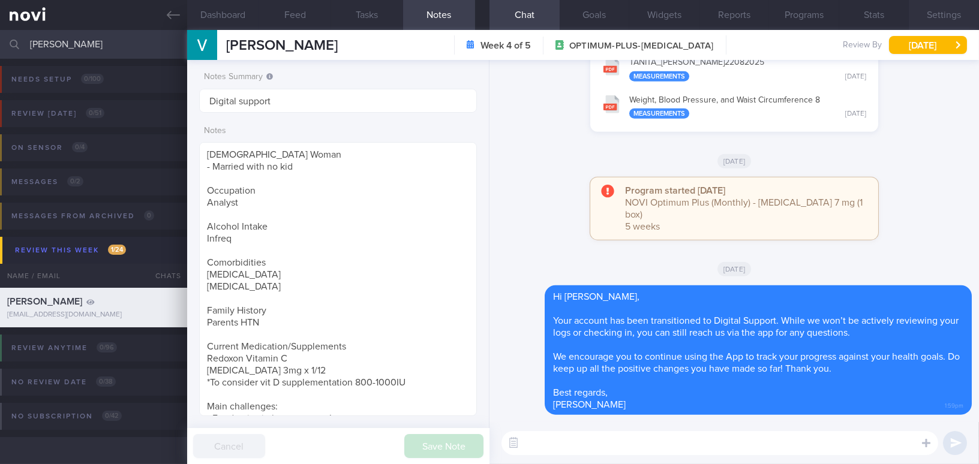
click at [950, 17] on button "Settings" at bounding box center [944, 15] width 70 height 30
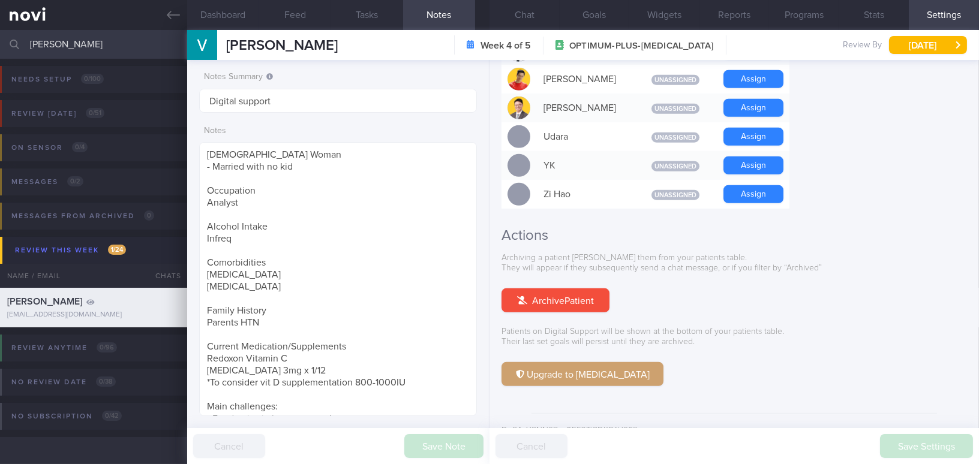
scroll to position [677, 0]
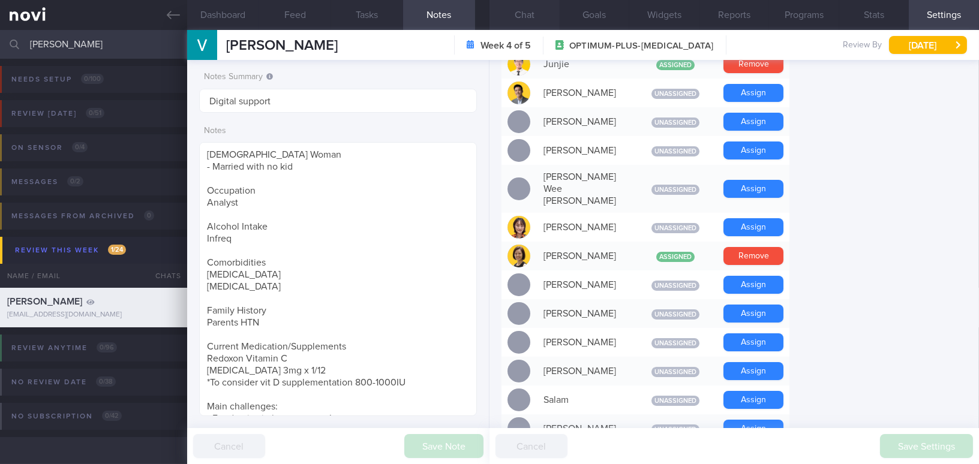
click at [534, 13] on button "Chat" at bounding box center [525, 15] width 70 height 30
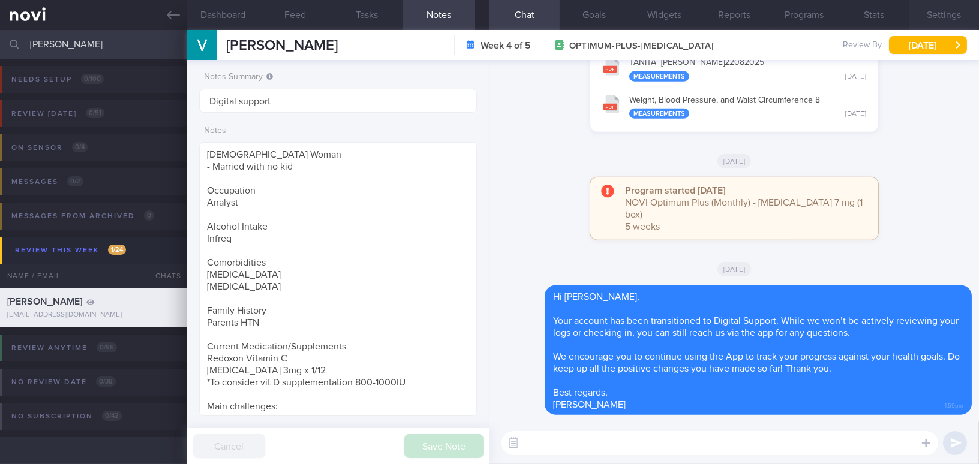
click at [944, 16] on button "Settings" at bounding box center [944, 15] width 70 height 30
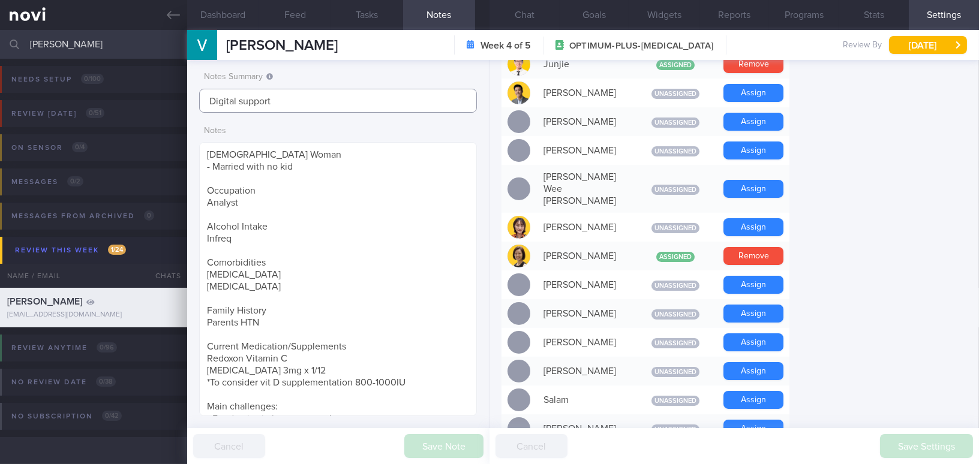
click at [298, 97] on input "Digital support" at bounding box center [338, 101] width 278 height 24
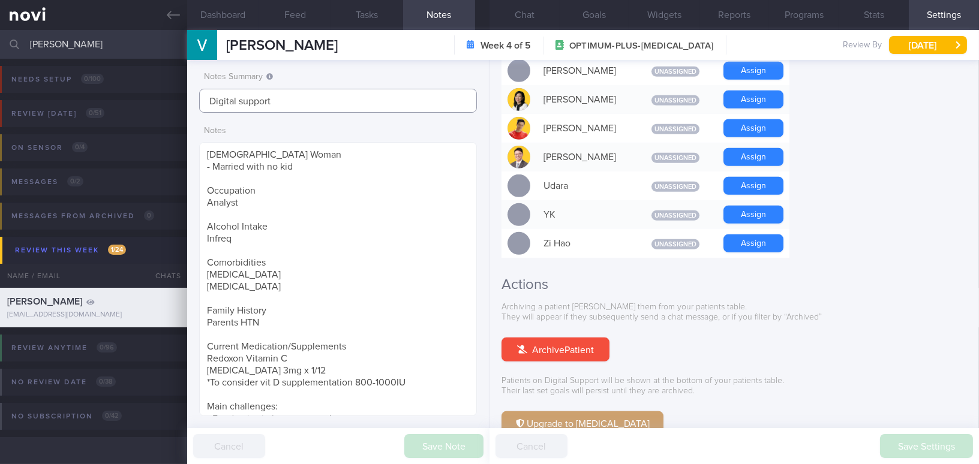
scroll to position [1114, 0]
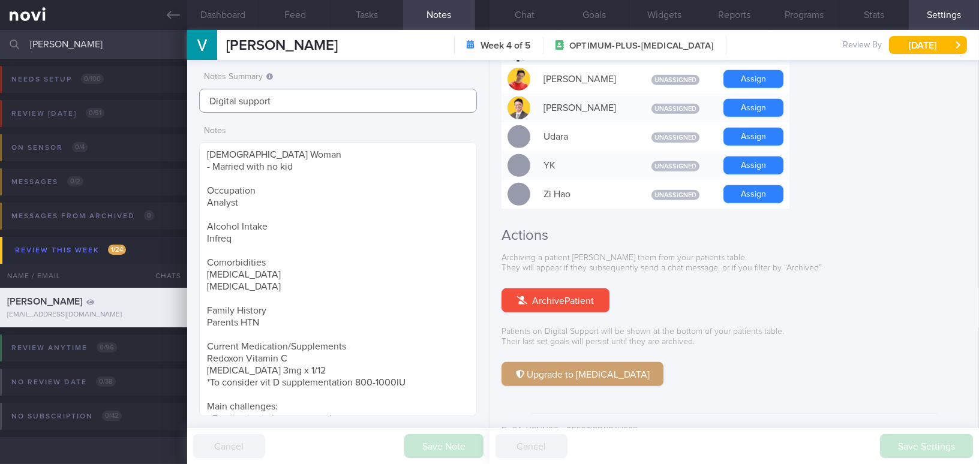
click at [297, 108] on input "Digital support" at bounding box center [338, 101] width 278 height 24
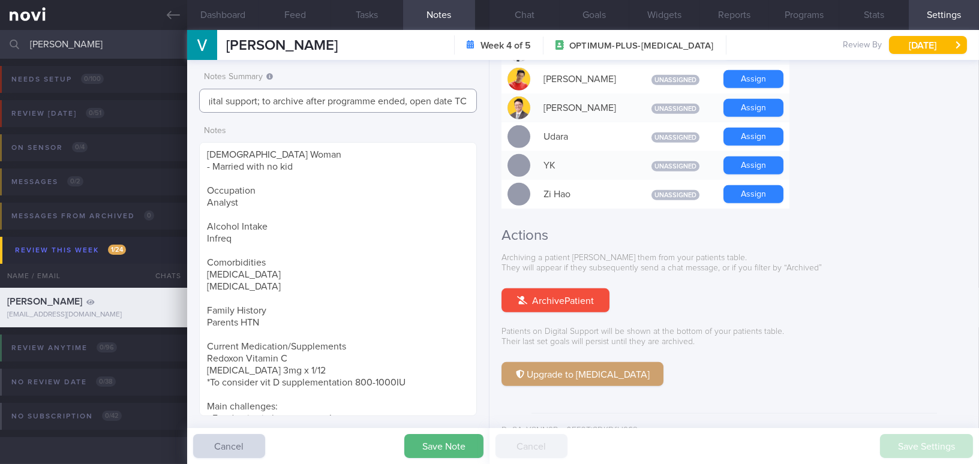
scroll to position [0, 20]
type input "Digital support; to archive after programme ended, open date TCU"
click at [467, 441] on button "Save Note" at bounding box center [443, 446] width 79 height 24
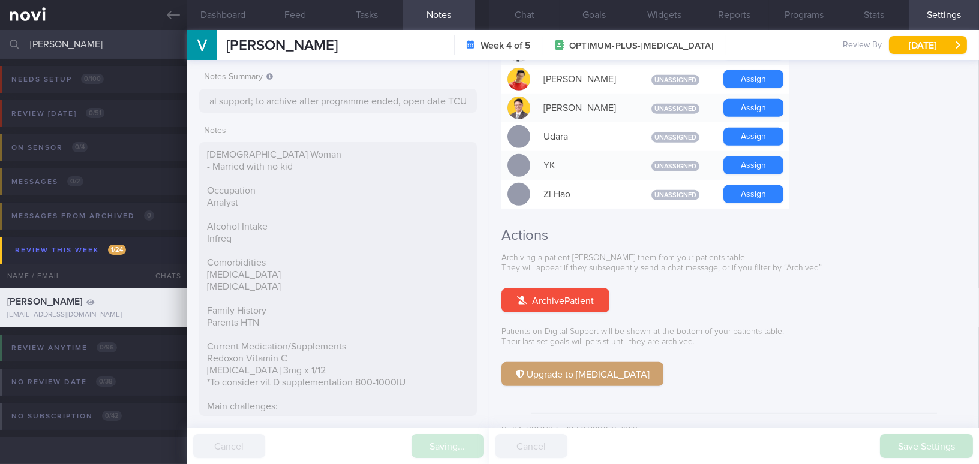
scroll to position [0, 0]
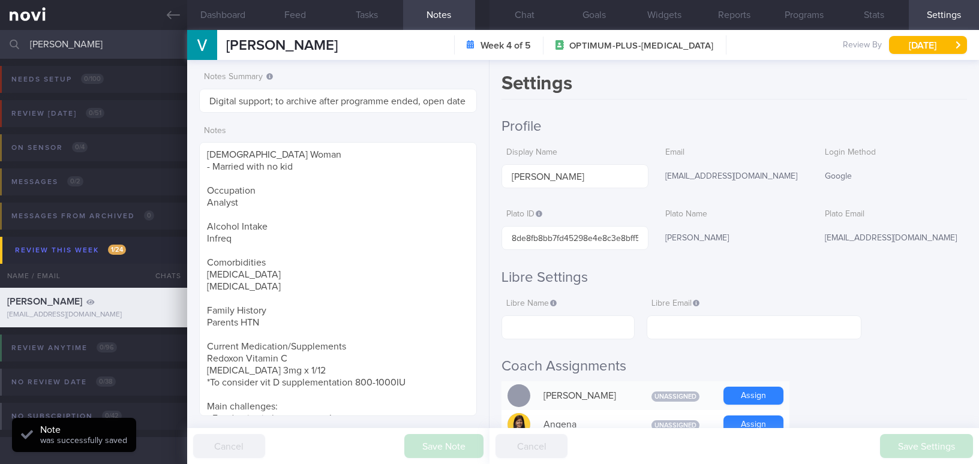
select select "8"
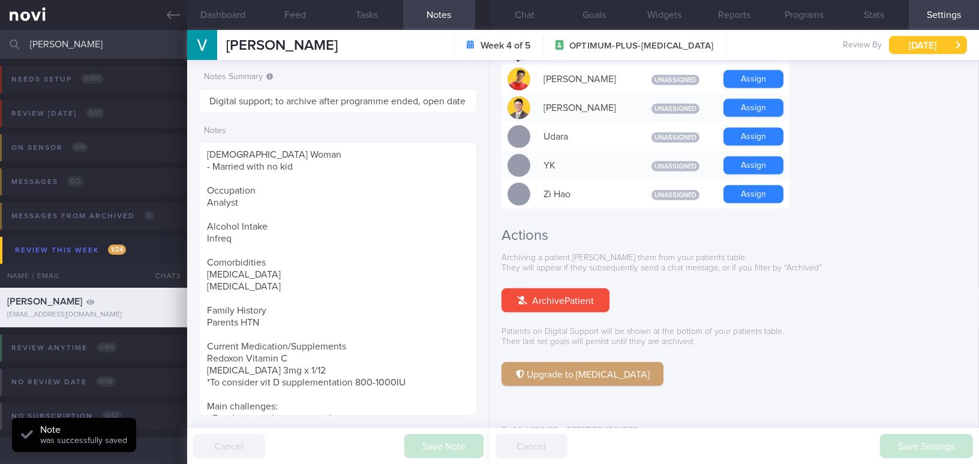
click at [919, 45] on button "[DATE]" at bounding box center [928, 45] width 78 height 18
click at [796, 362] on div "Upgrade to [MEDICAL_DATA]" at bounding box center [735, 374] width 466 height 24
click at [525, 21] on button "Chat" at bounding box center [525, 15] width 70 height 30
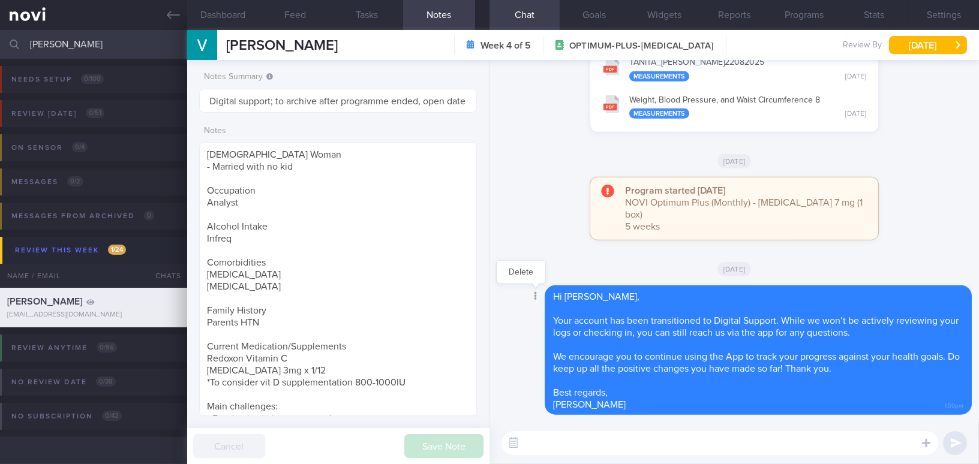
click at [537, 296] on div at bounding box center [535, 297] width 22 height 22
click at [523, 272] on button "Delete" at bounding box center [521, 272] width 49 height 18
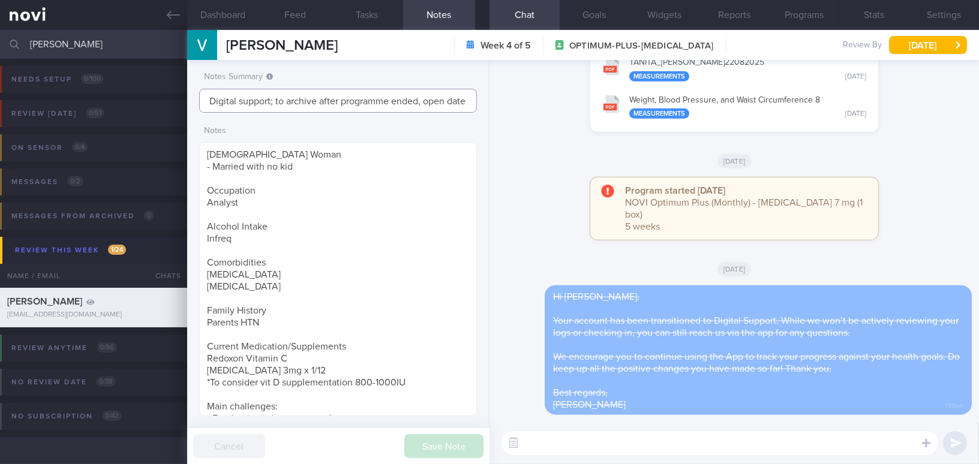
click at [273, 101] on input "Digital support; to archive after programme ended, open date TCU" at bounding box center [338, 101] width 278 height 24
click at [276, 103] on input "Digital support; to archive after programme ended, open date TCU" at bounding box center [338, 101] width 278 height 24
drag, startPoint x: 278, startPoint y: 101, endPoint x: 169, endPoint y: 100, distance: 108.6
click at [169, 100] on div "Patients New Users Coaches [PERSON_NAME] Assigned patients Assigned patients Al…" at bounding box center [489, 247] width 979 height 434
type input "To archive after programme ended, open date TCU"
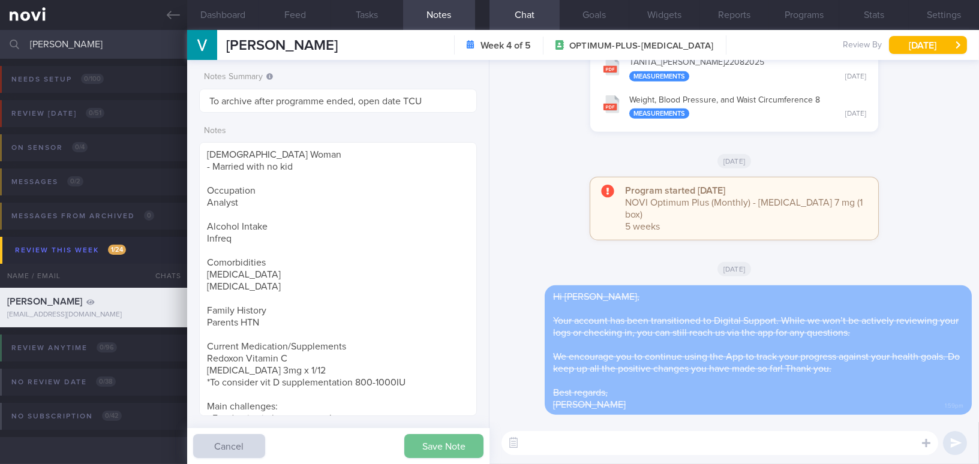
click at [442, 446] on button "Save Note" at bounding box center [443, 446] width 79 height 24
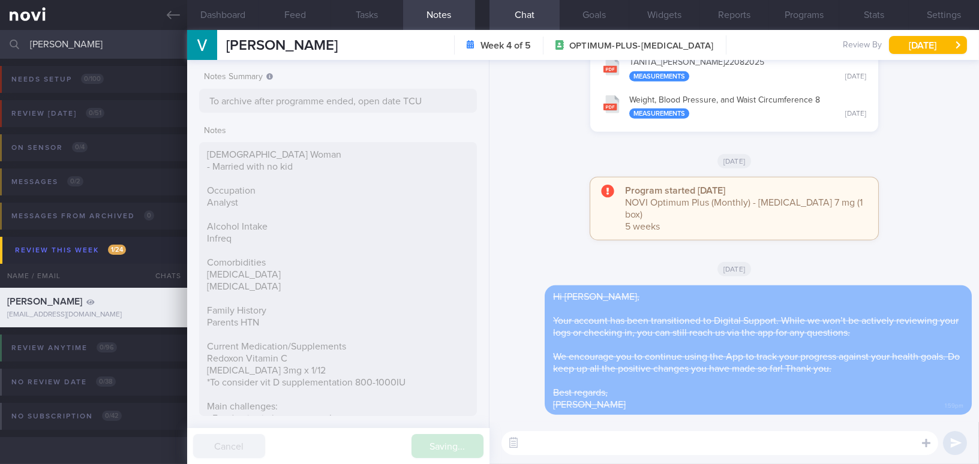
type input "To archive after programme ended, open date TCU"
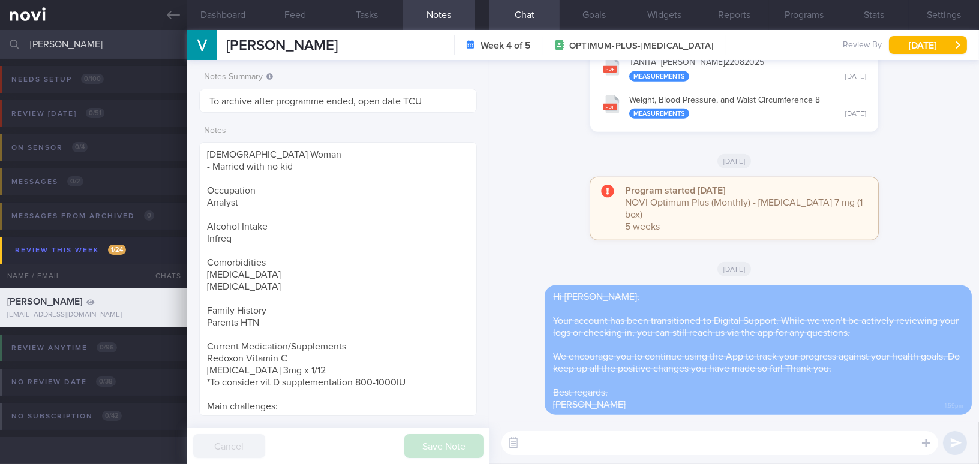
click at [535, 257] on div "[DATE]" at bounding box center [734, 269] width 475 height 34
drag, startPoint x: 75, startPoint y: 46, endPoint x: 9, endPoint y: 41, distance: 66.1
click at [9, 41] on div "[PERSON_NAME] Assigned patients Assigned patients All active patients Archived …" at bounding box center [489, 44] width 979 height 29
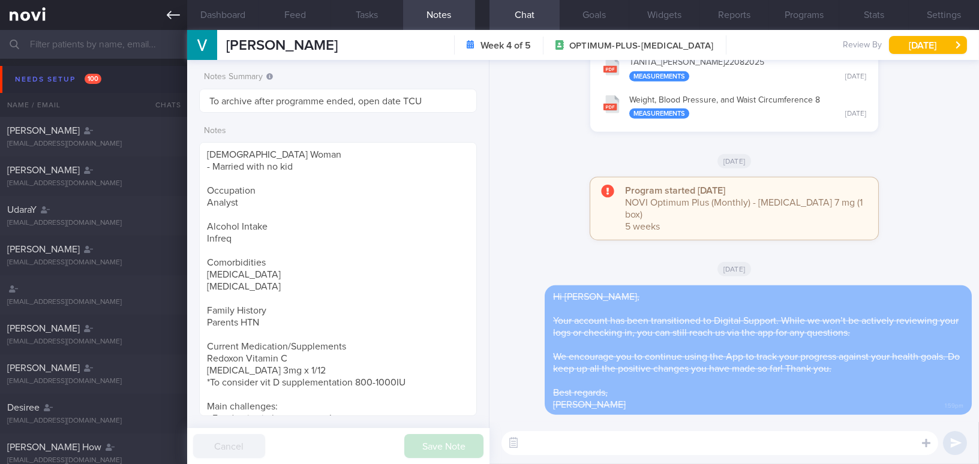
click at [169, 17] on icon at bounding box center [173, 15] width 13 height 8
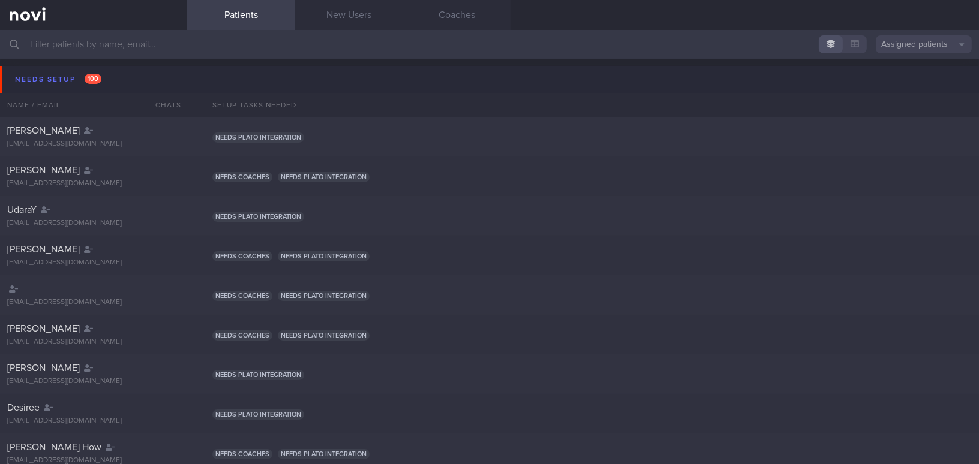
click at [168, 40] on input "text" at bounding box center [489, 44] width 979 height 29
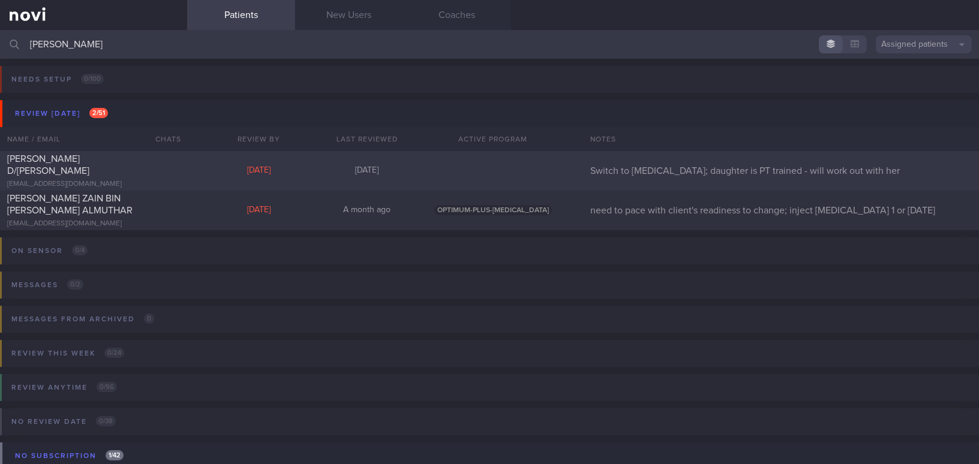
type input "[PERSON_NAME]"
click at [154, 160] on div at bounding box center [167, 156] width 26 height 7
select select "8"
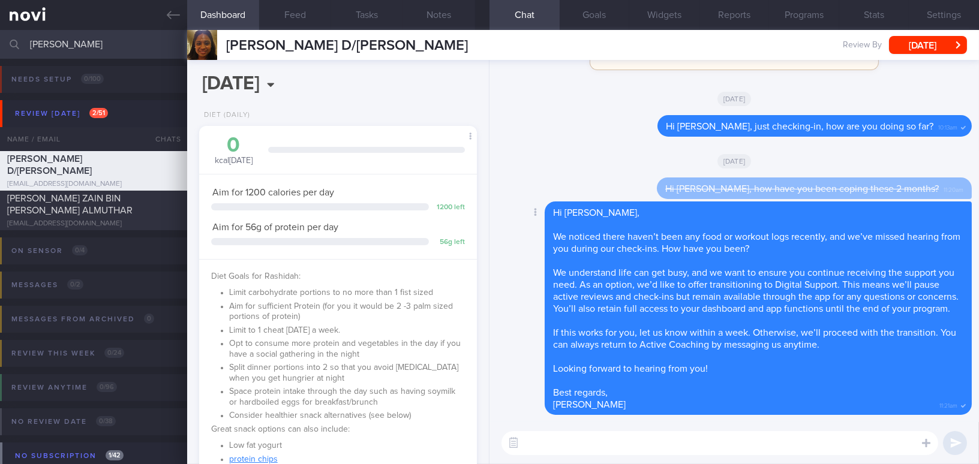
scroll to position [141, 248]
click at [572, 446] on textarea at bounding box center [720, 443] width 437 height 24
paste textarea "Hi , Your account has been transitioned to Digital Support. While we won’t be a…"
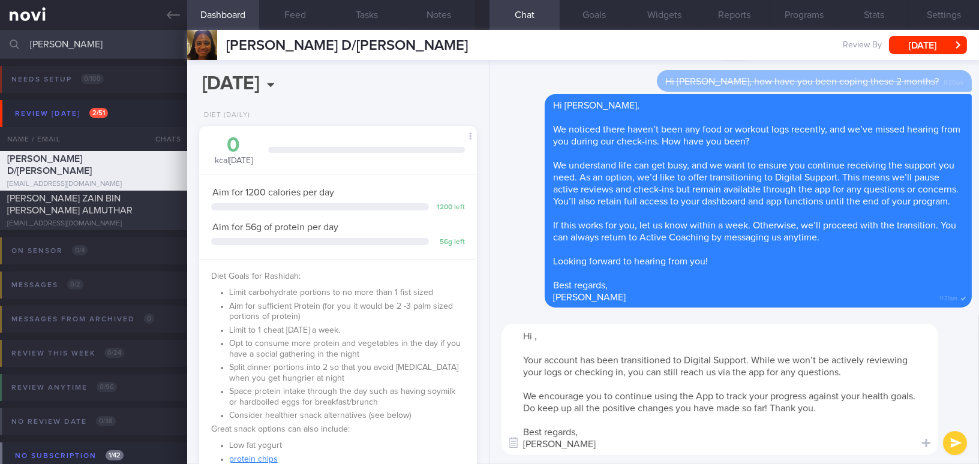
scroll to position [0, 0]
click at [535, 339] on textarea "Hi , Your account has been transitioned to Digital Support. While we won’t be a…" at bounding box center [720, 389] width 437 height 131
click at [625, 439] on textarea "Hi [PERSON_NAME], Your account has been transitioned to Digital Support. While …" at bounding box center [720, 389] width 437 height 131
type textarea "Hi [PERSON_NAME], Your account has been transitioned to Digital Support. While …"
click at [952, 439] on button "submit" at bounding box center [955, 443] width 24 height 24
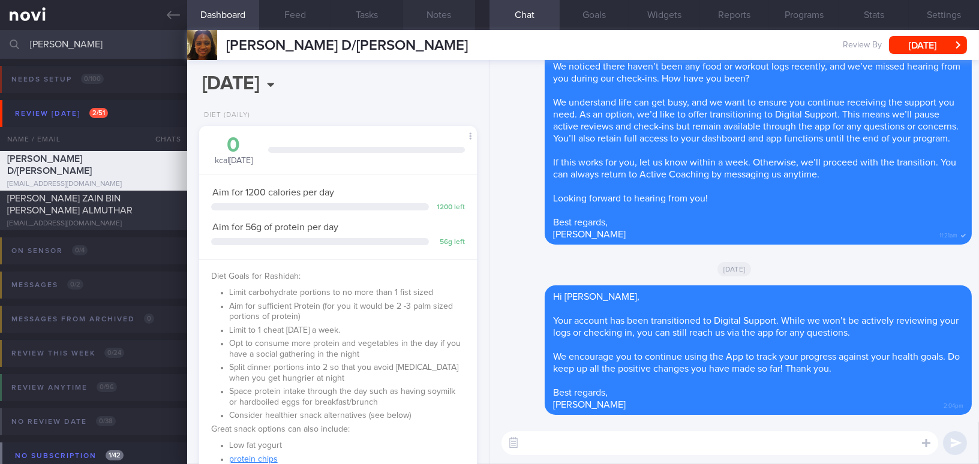
click at [435, 12] on button "Notes" at bounding box center [439, 15] width 72 height 30
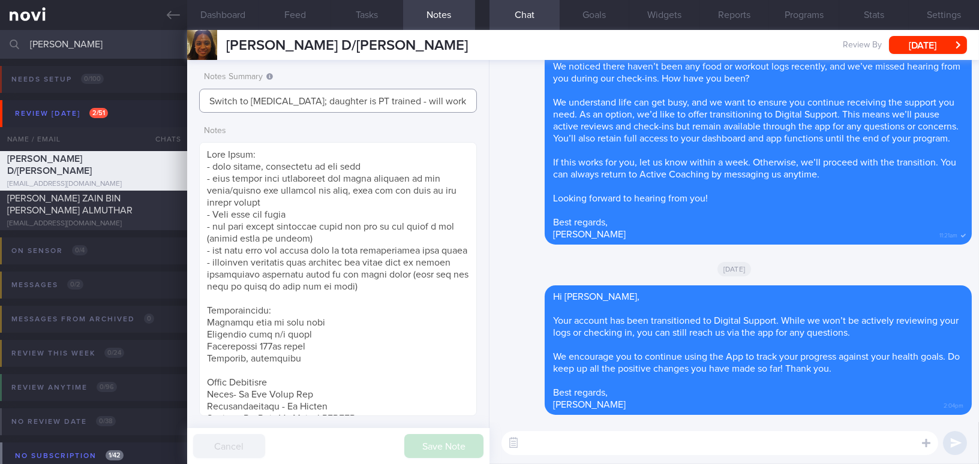
drag, startPoint x: 290, startPoint y: 98, endPoint x: 159, endPoint y: 99, distance: 131.4
click at [159, 99] on div "Patients New Users Coaches [PERSON_NAME] Assigned patients Assigned patients Al…" at bounding box center [489, 247] width 979 height 434
type input "Digital support; daughter is PT trained - will work out with her"
click at [448, 445] on button "Save Note" at bounding box center [443, 446] width 79 height 24
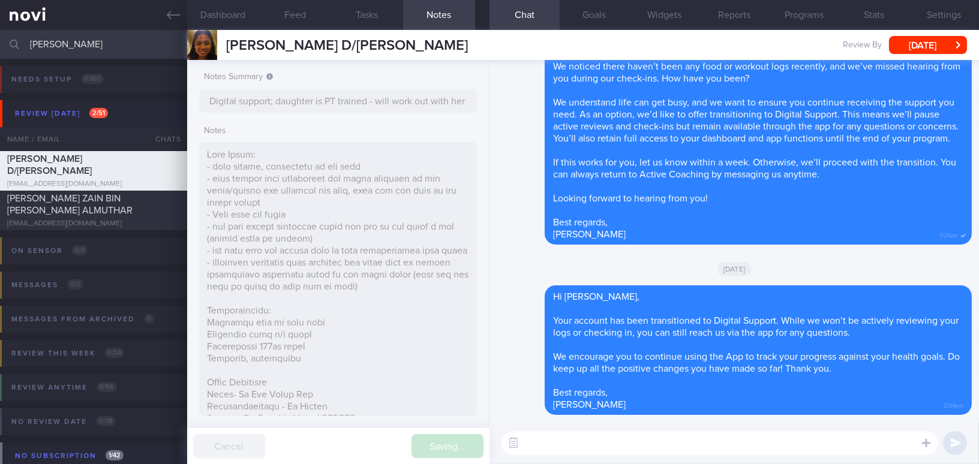
type input "Digital support; daughter is PT trained - will work out with her"
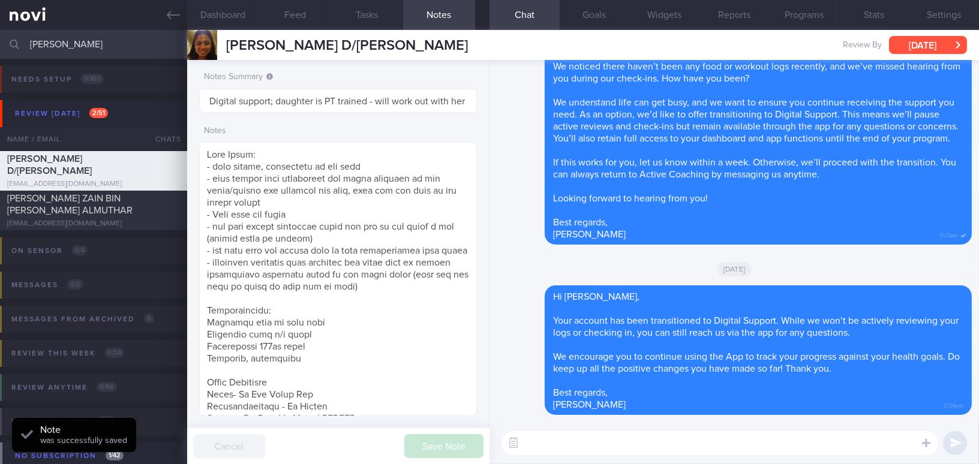
click at [935, 44] on button "[DATE]" at bounding box center [928, 45] width 78 height 18
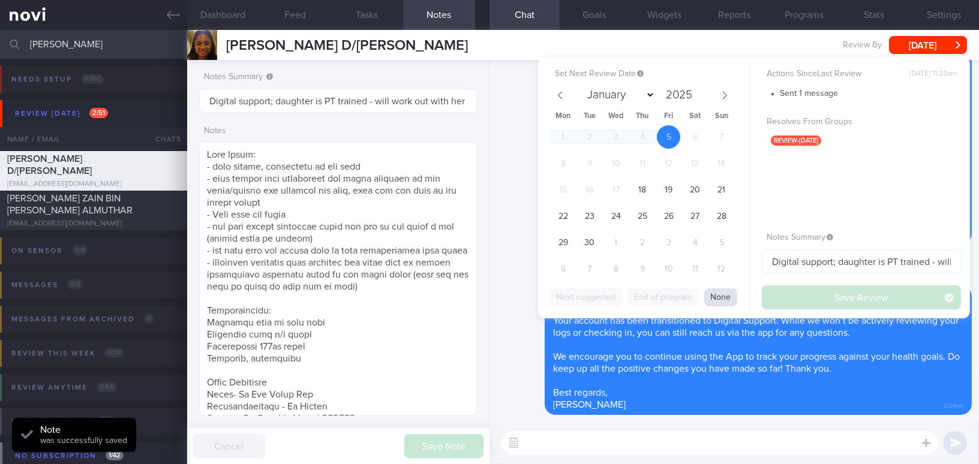
click at [713, 297] on button "None" at bounding box center [720, 298] width 33 height 18
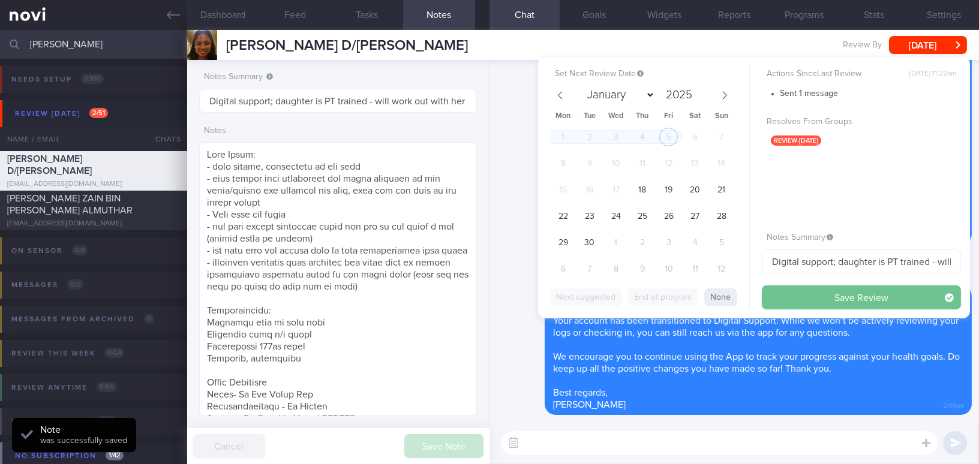
click at [803, 301] on button "Save Review" at bounding box center [861, 298] width 199 height 24
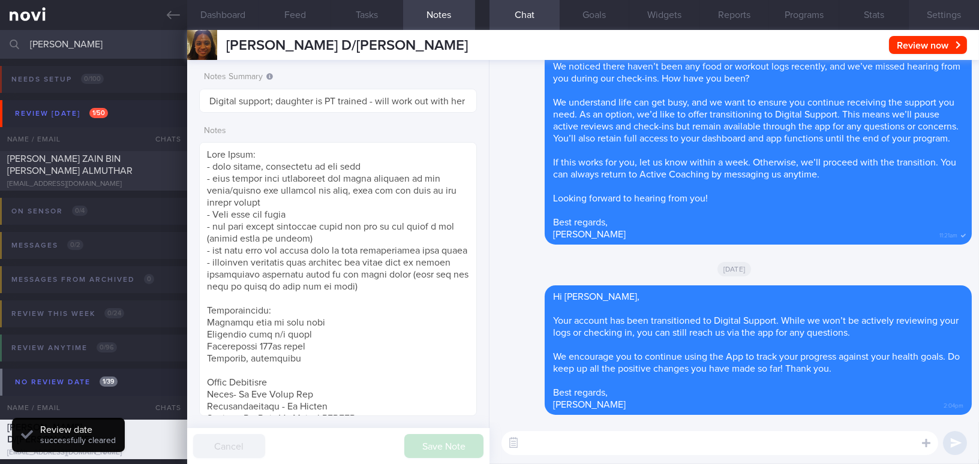
click at [937, 13] on button "Settings" at bounding box center [944, 15] width 70 height 30
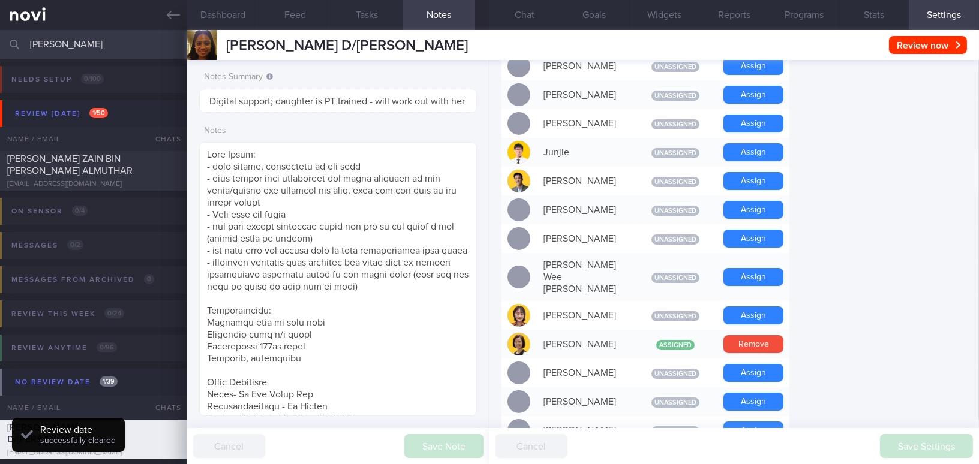
scroll to position [1091, 0]
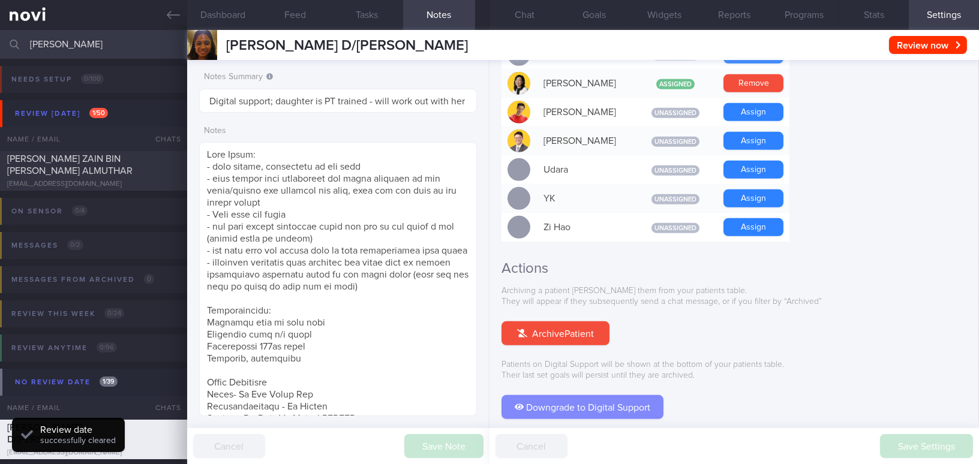
click at [646, 395] on button "Downgrade to Digital Support" at bounding box center [583, 407] width 162 height 24
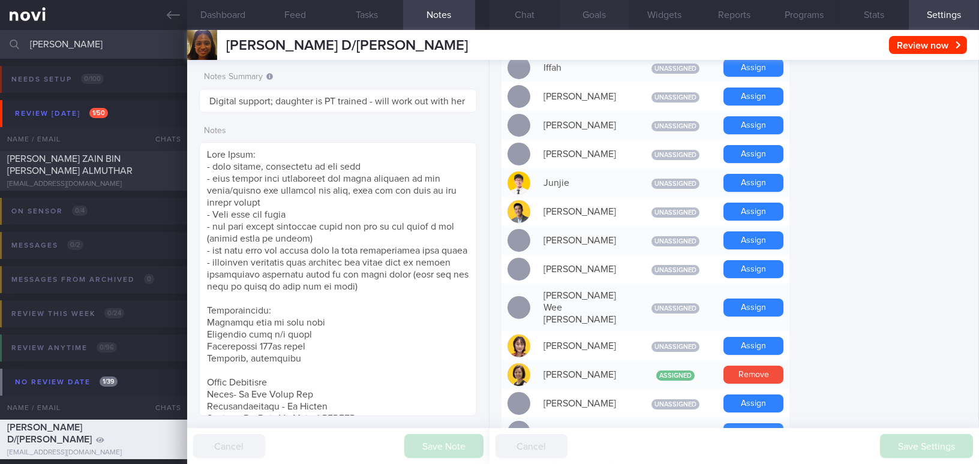
scroll to position [514, 0]
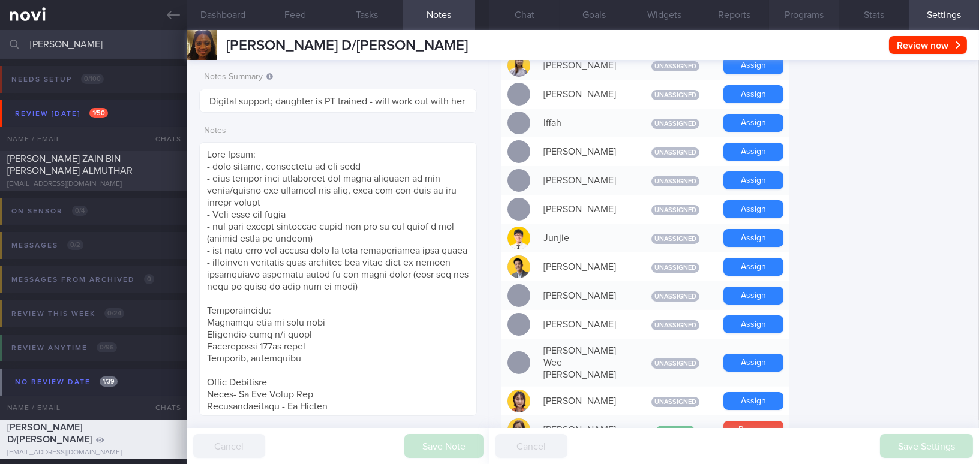
click at [806, 18] on button "Programs" at bounding box center [804, 15] width 70 height 30
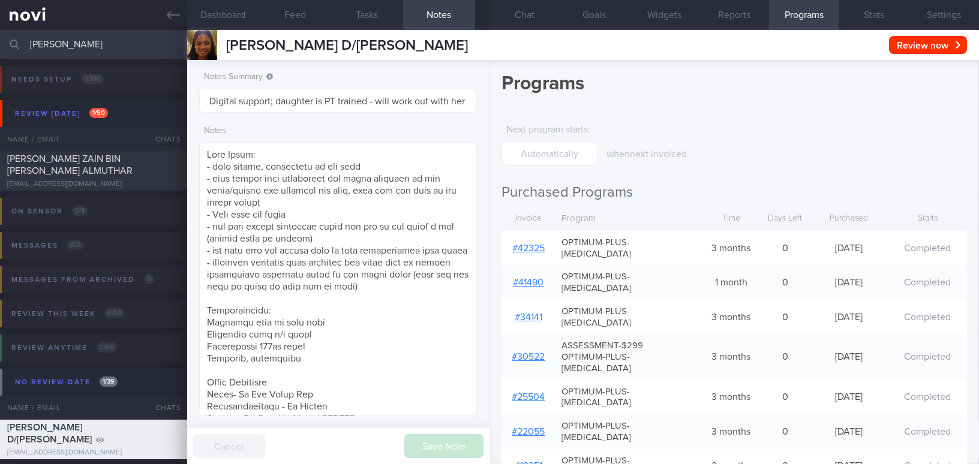
click at [524, 244] on link "# 42325" at bounding box center [528, 249] width 32 height 10
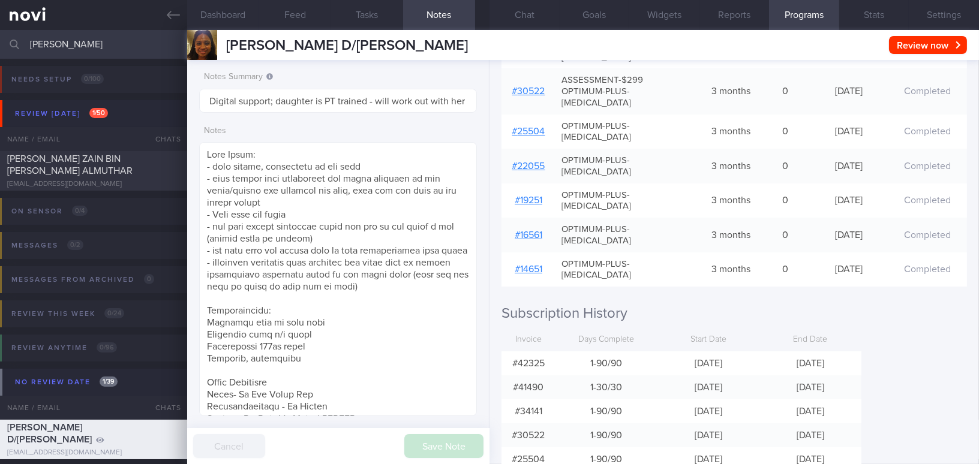
scroll to position [213, 0]
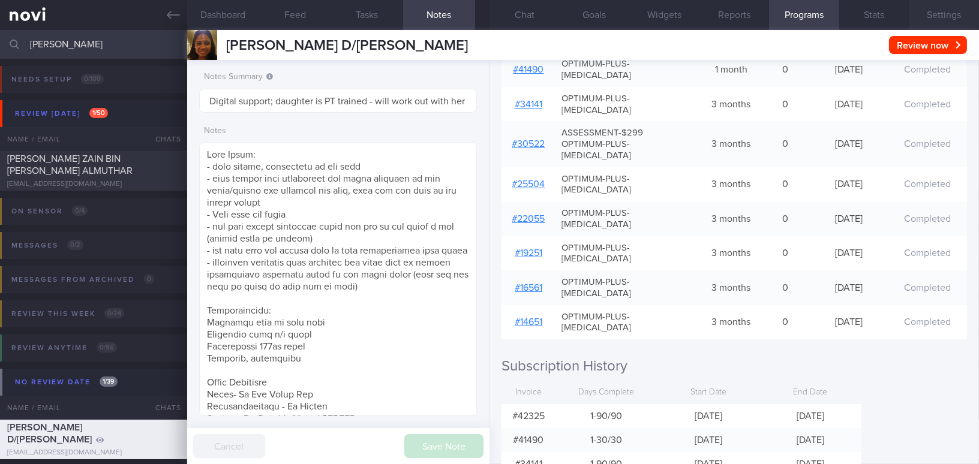
click at [928, 15] on button "Settings" at bounding box center [944, 15] width 70 height 30
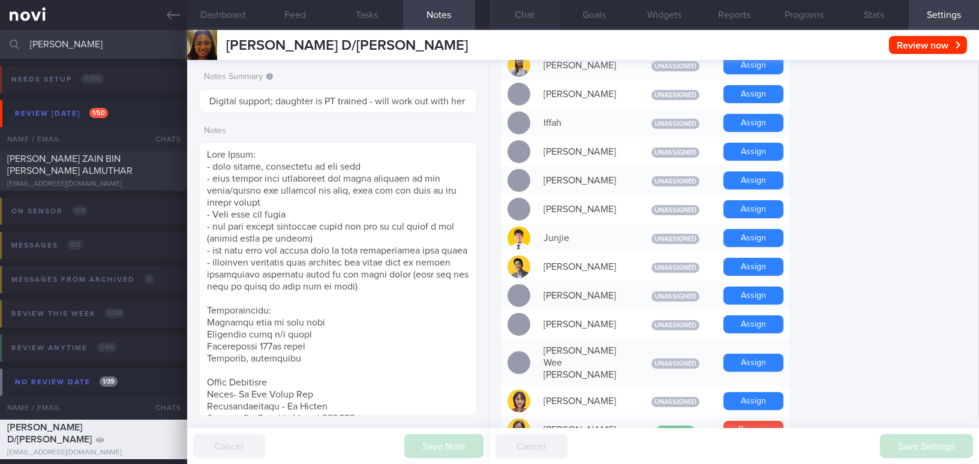
scroll to position [1114, 0]
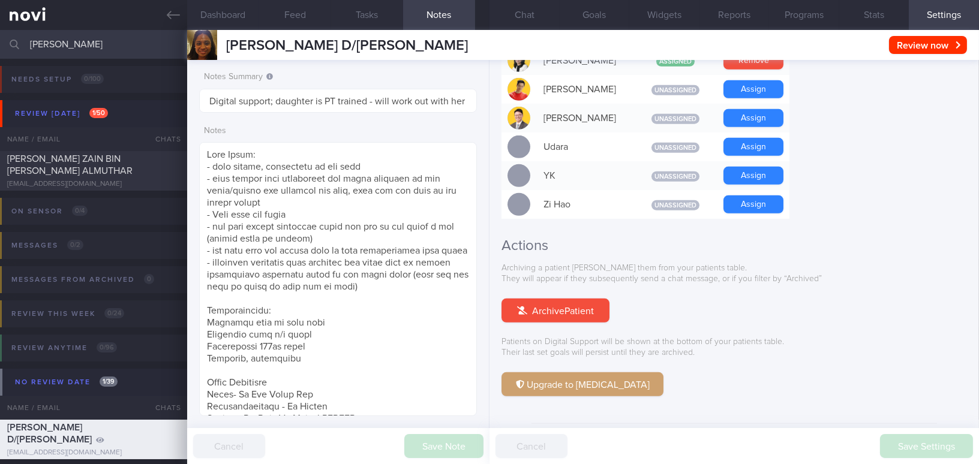
click at [535, 14] on button "Chat" at bounding box center [525, 15] width 70 height 30
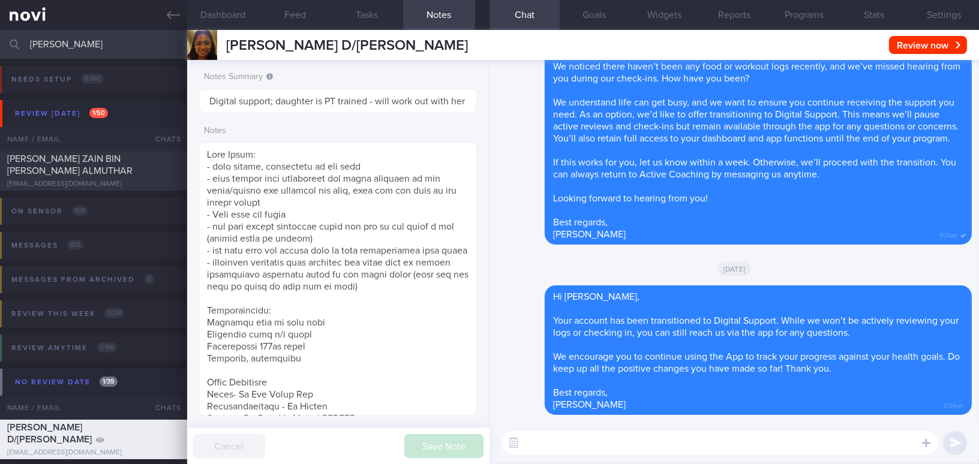
drag, startPoint x: 93, startPoint y: 39, endPoint x: 0, endPoint y: 32, distance: 93.2
click at [0, 32] on input "[PERSON_NAME]" at bounding box center [489, 44] width 979 height 29
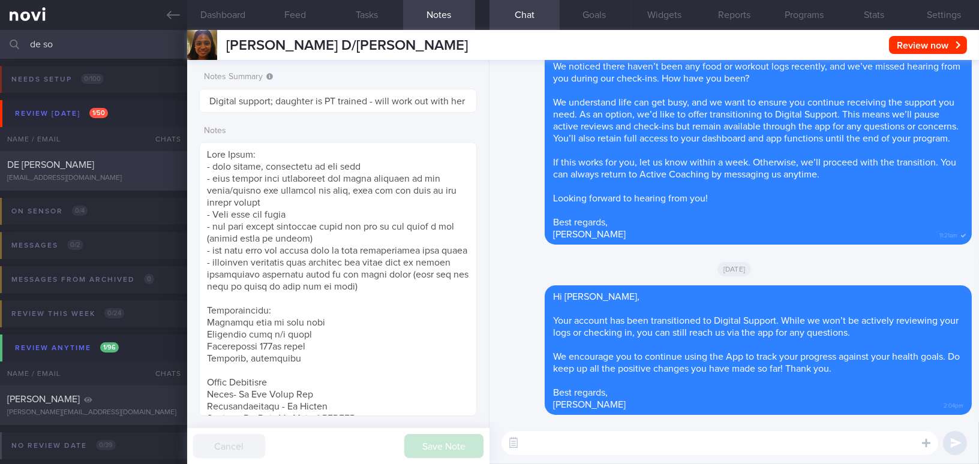
type input "de so"
click at [110, 178] on div "[EMAIL_ADDRESS][DOMAIN_NAME]" at bounding box center [93, 178] width 173 height 9
type input "KIV DS"
type textarea "[DEMOGRAPHIC_DATA] [DEMOGRAPHIC_DATA] Occupation HR Smoking Non-smoker Alcohol …"
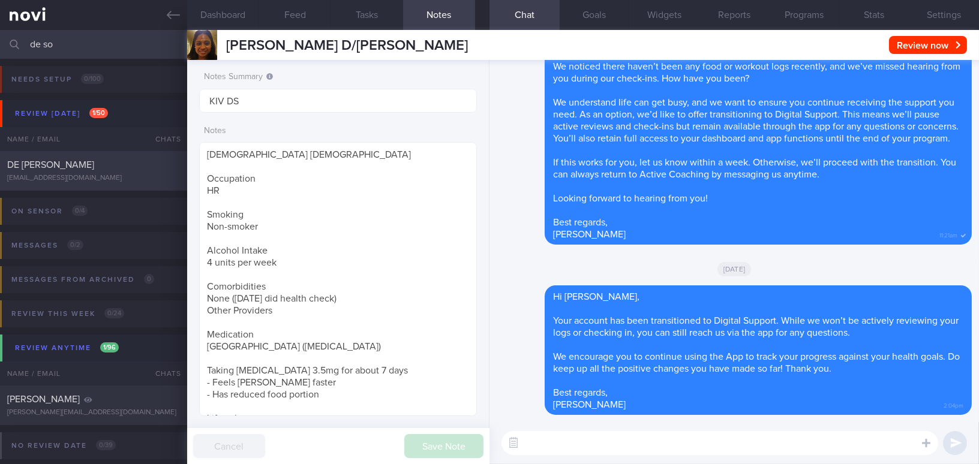
select select "7"
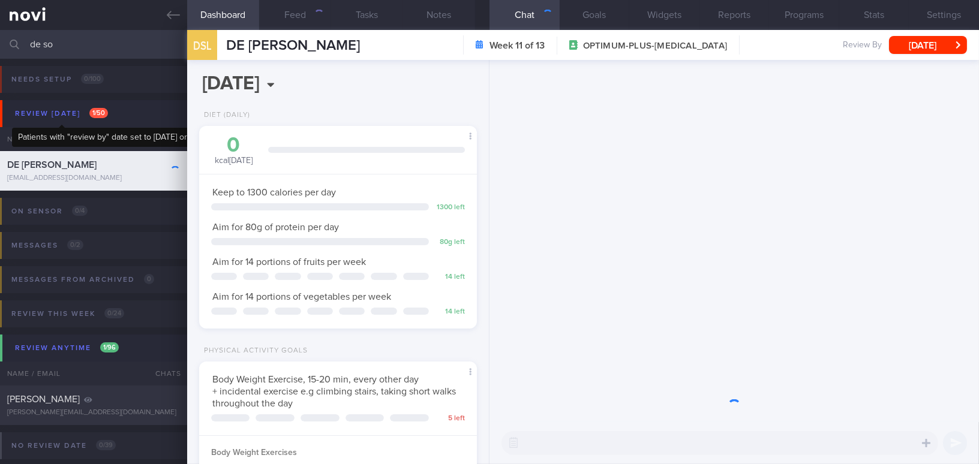
scroll to position [141, 248]
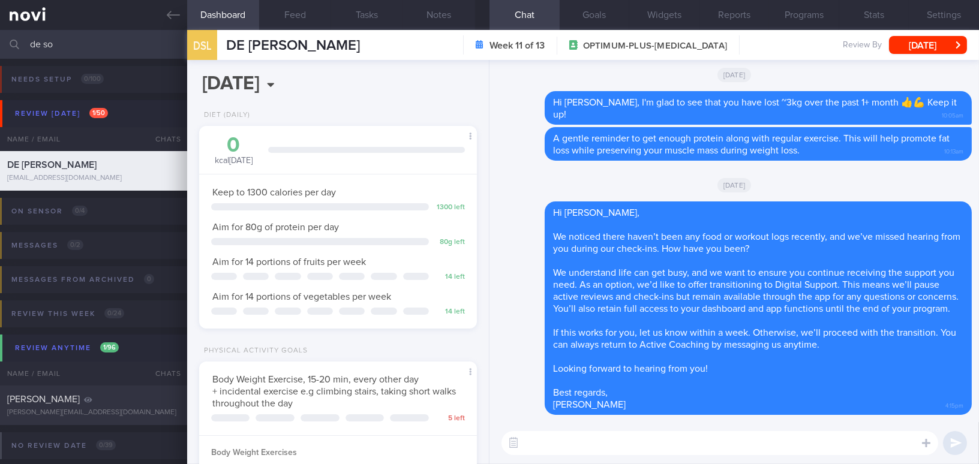
click at [536, 438] on textarea at bounding box center [720, 443] width 437 height 24
paste textarea "Hi , Your account has been transitioned to Digital Support. While we won’t be a…"
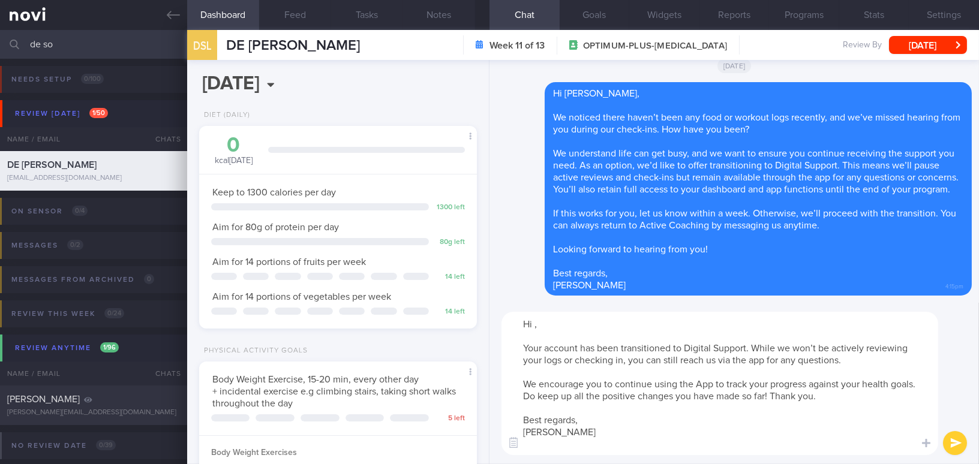
scroll to position [0, 0]
click at [534, 323] on textarea "Hi , Your account has been transitioned to Digital Support. While we won’t be a…" at bounding box center [720, 383] width 437 height 143
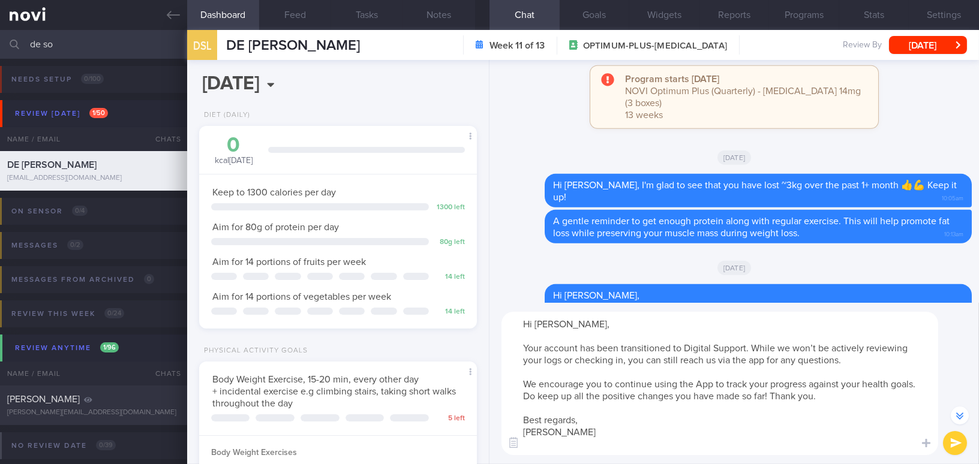
scroll to position [-54, 0]
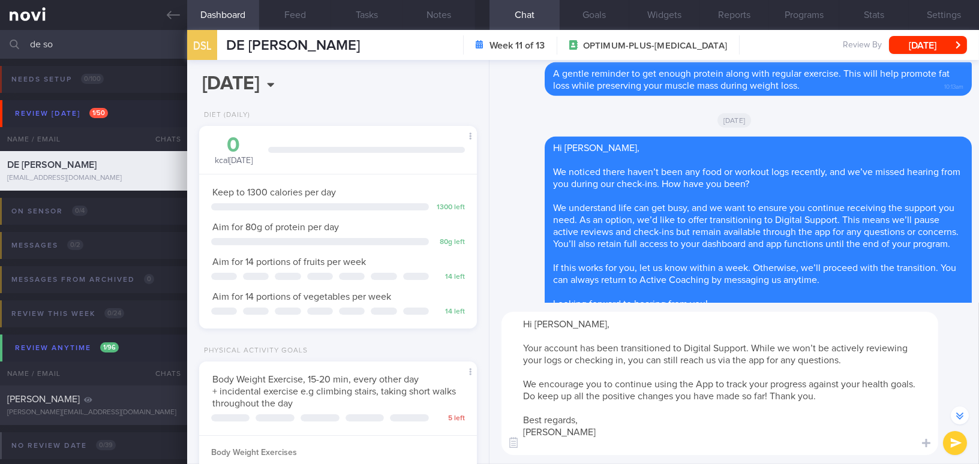
click at [554, 449] on textarea "Hi [PERSON_NAME], Your account has been transitioned to Digital Support. While …" at bounding box center [720, 383] width 437 height 143
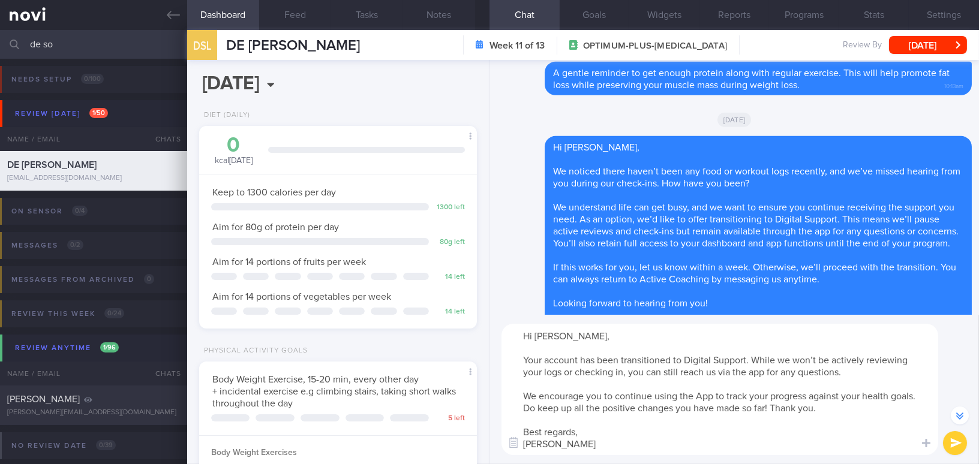
type textarea "Hi [PERSON_NAME], Your account has been transitioned to Digital Support. While …"
click at [956, 443] on button "submit" at bounding box center [955, 443] width 24 height 24
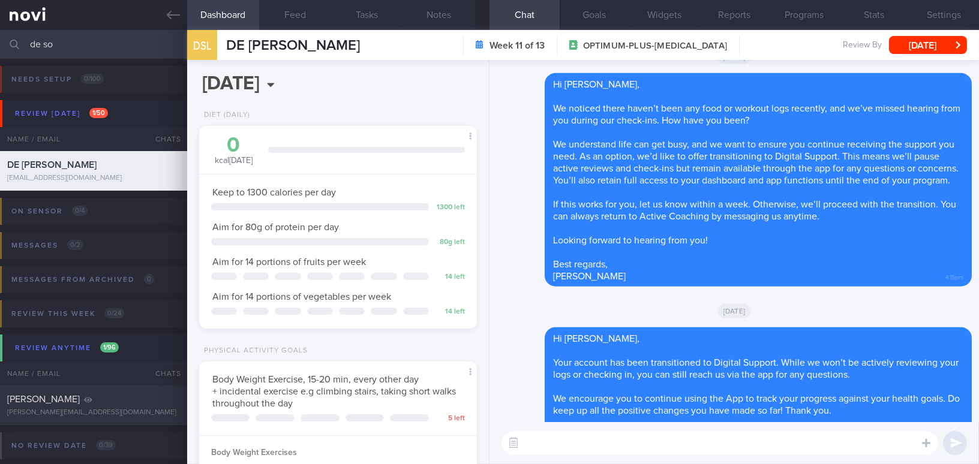
scroll to position [0, 0]
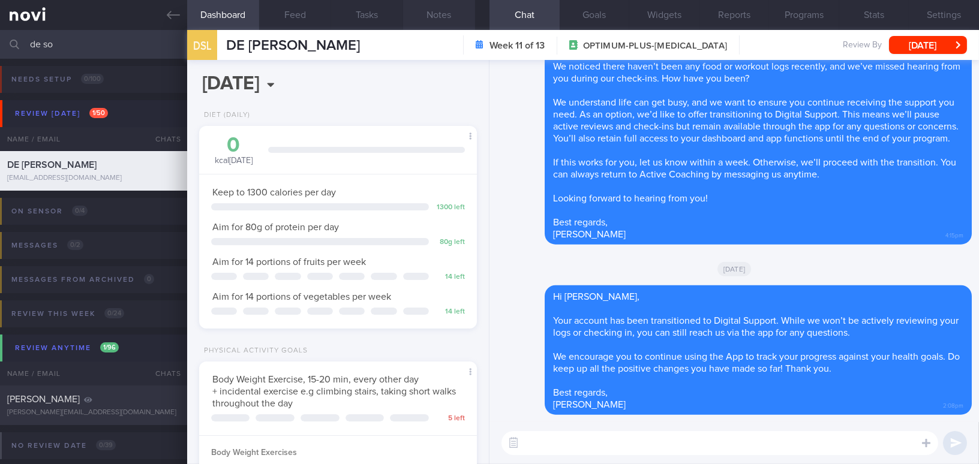
click at [446, 15] on button "Notes" at bounding box center [439, 15] width 72 height 30
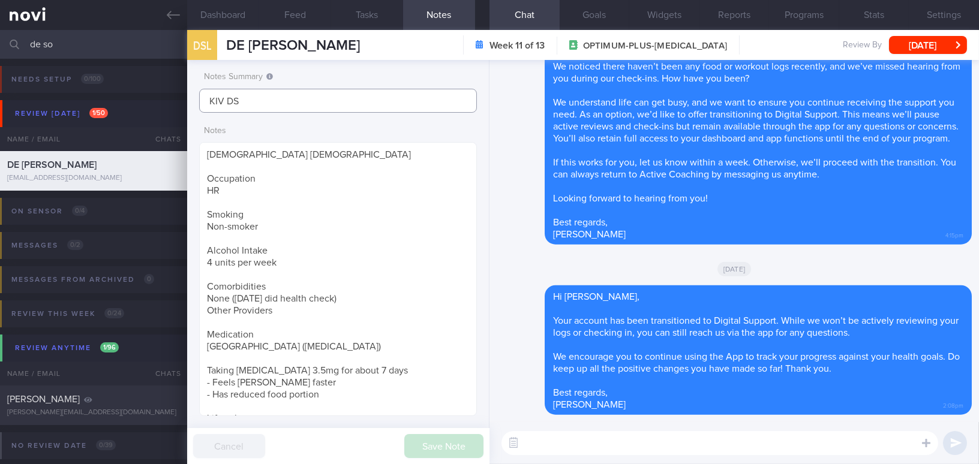
drag, startPoint x: 239, startPoint y: 97, endPoint x: 146, endPoint y: 86, distance: 93.6
click at [146, 86] on div "Patients New Users Coaches de so Assigned patients Assigned patients All active…" at bounding box center [489, 247] width 979 height 434
type input "Digital support"
click at [418, 449] on button "Save Note" at bounding box center [443, 446] width 79 height 24
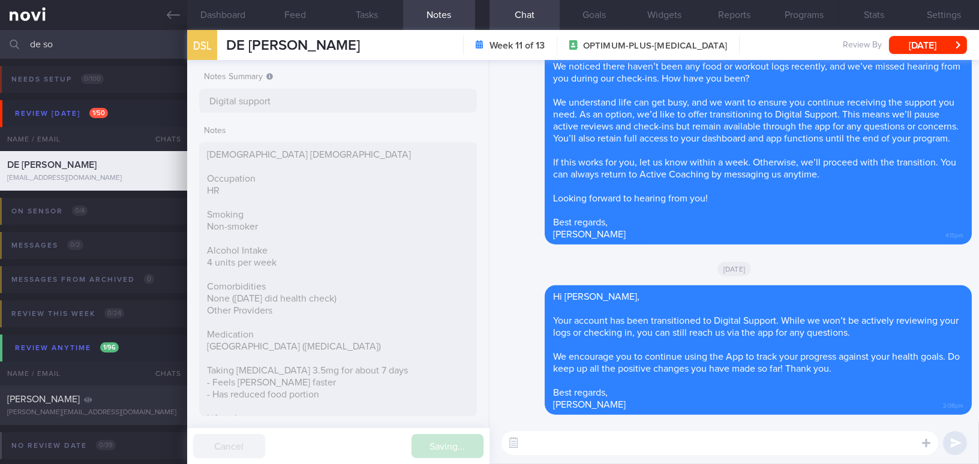
type input "Digital support"
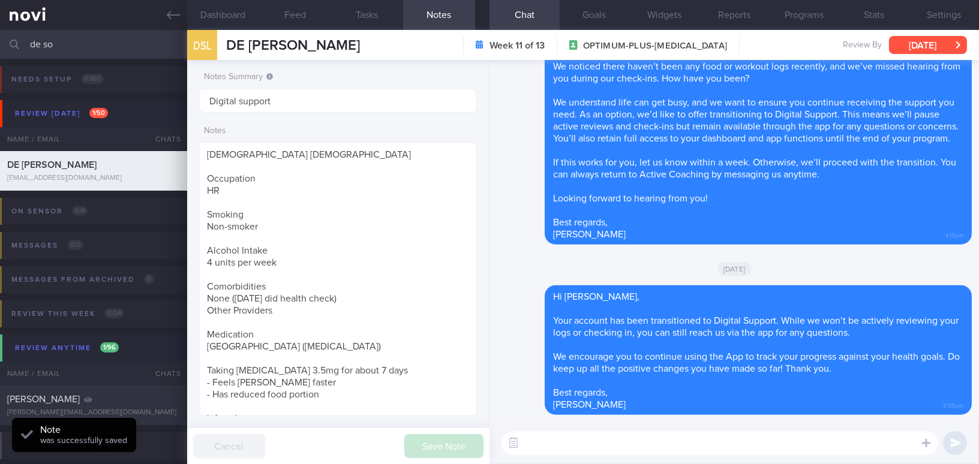
click at [926, 43] on button "[DATE]" at bounding box center [928, 45] width 78 height 18
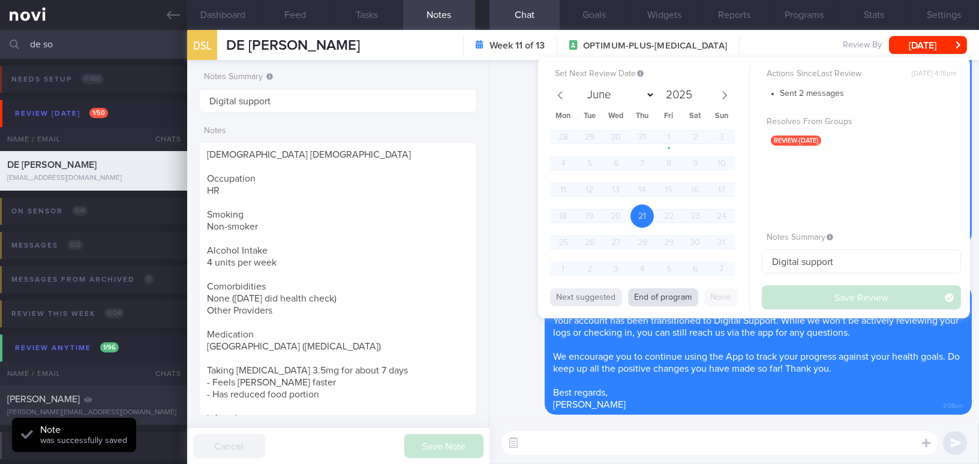
click at [674, 295] on button "End of program" at bounding box center [663, 298] width 70 height 18
select select "9"
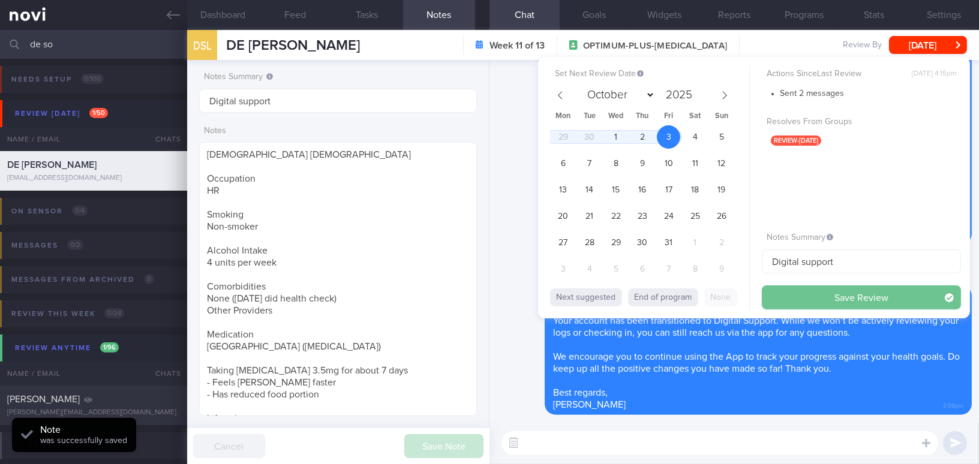
click at [797, 300] on button "Save Review" at bounding box center [861, 298] width 199 height 24
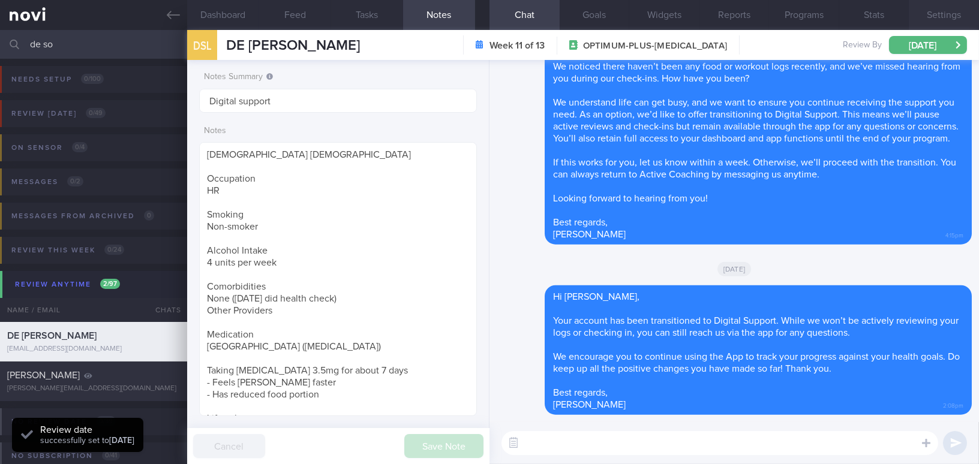
click at [935, 13] on button "Settings" at bounding box center [944, 15] width 70 height 30
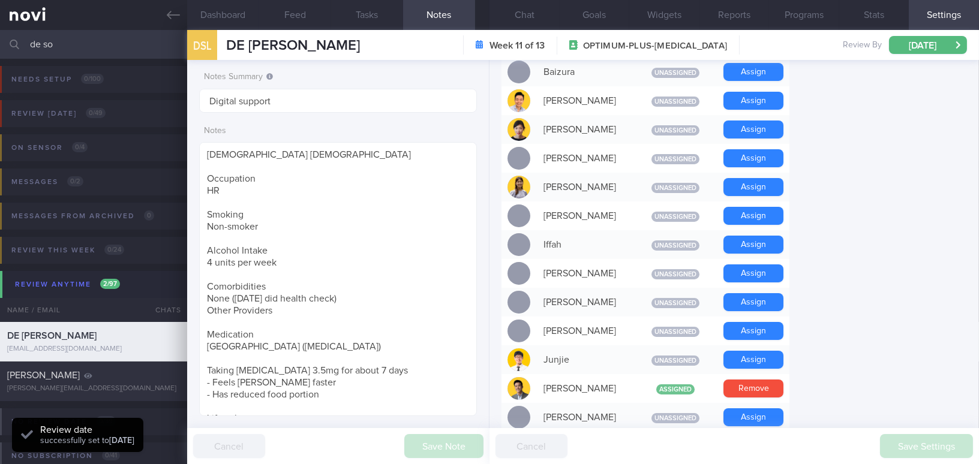
scroll to position [1114, 0]
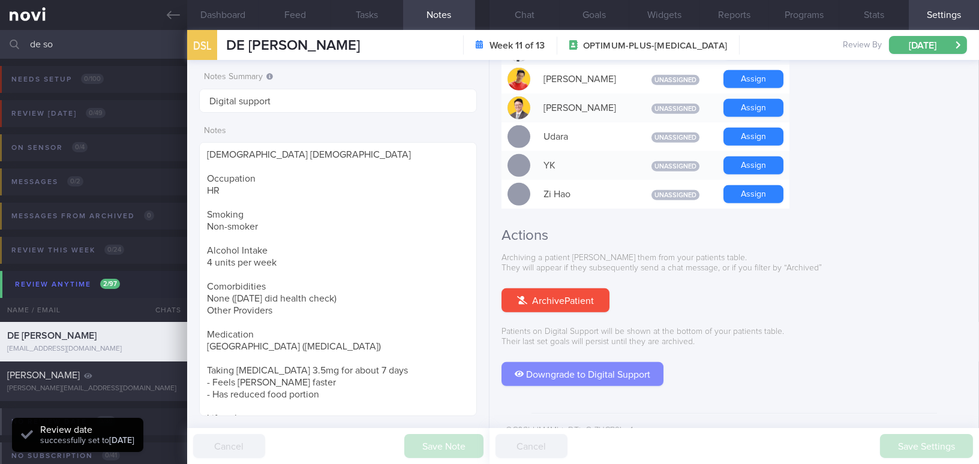
click at [613, 362] on button "Downgrade to Digital Support" at bounding box center [583, 374] width 162 height 24
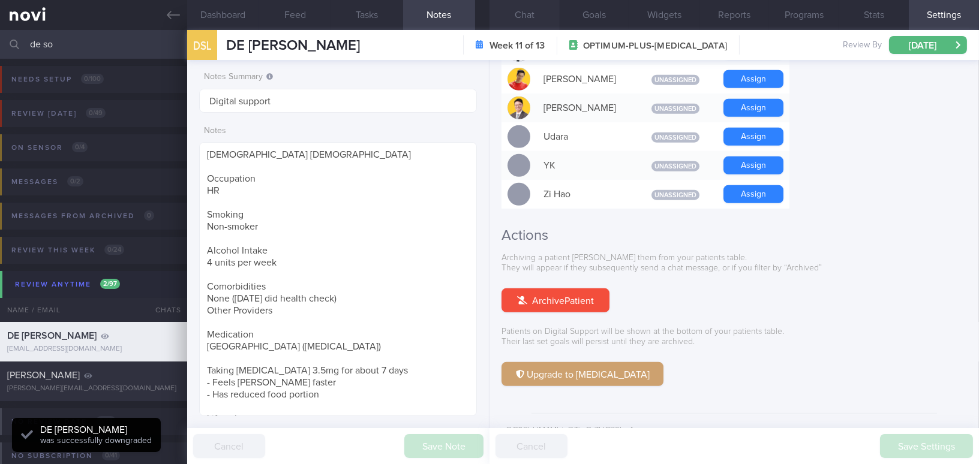
click at [538, 13] on button "Chat" at bounding box center [525, 15] width 70 height 30
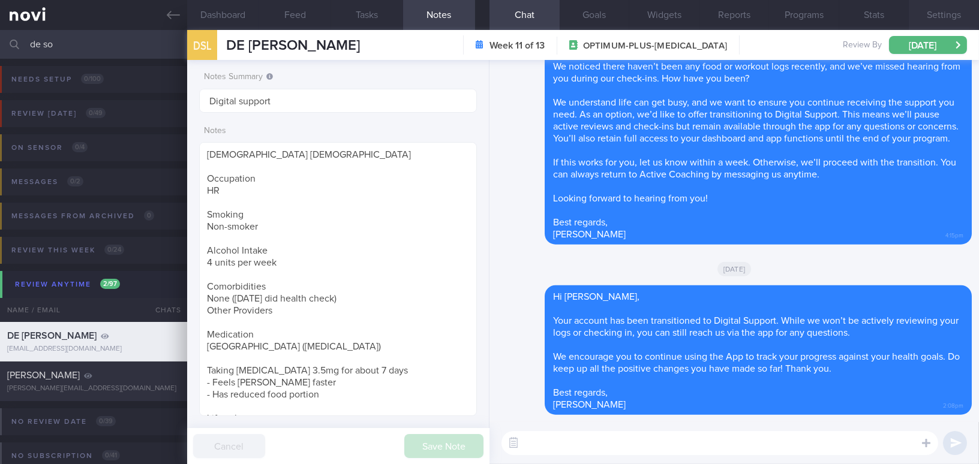
click at [944, 16] on button "Settings" at bounding box center [944, 15] width 70 height 30
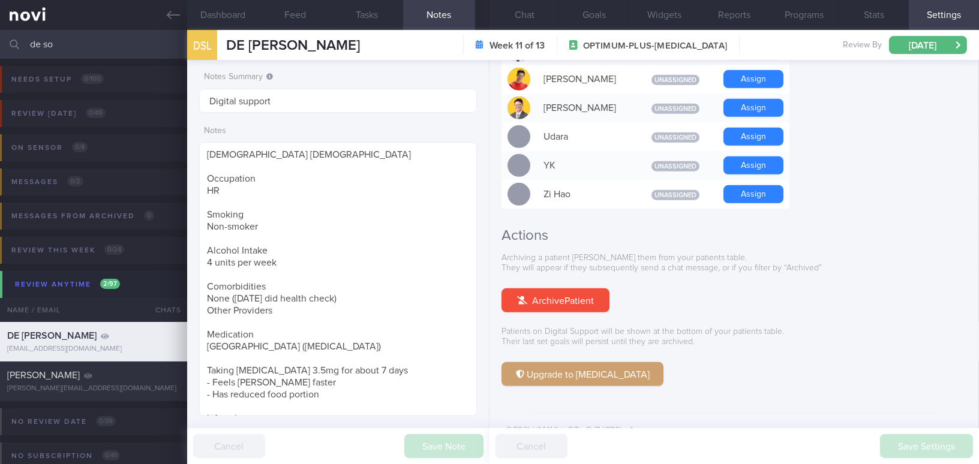
scroll to position [895, 0]
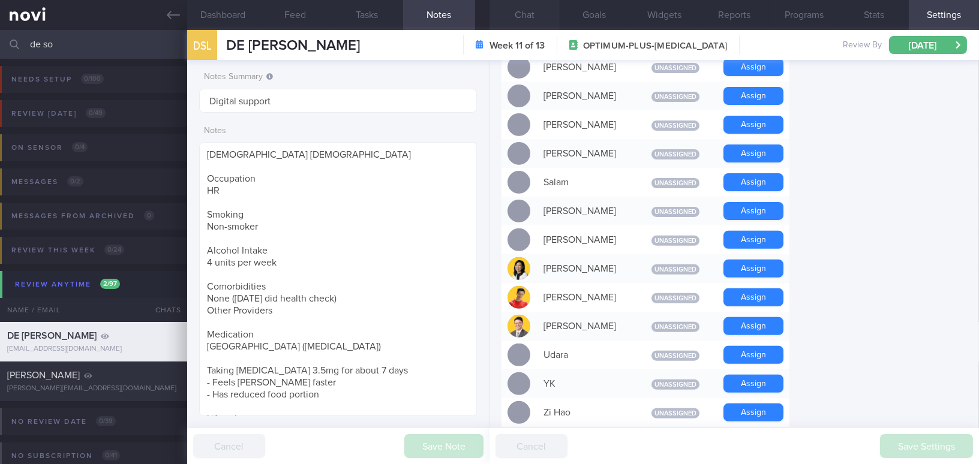
click at [534, 20] on button "Chat" at bounding box center [525, 15] width 70 height 30
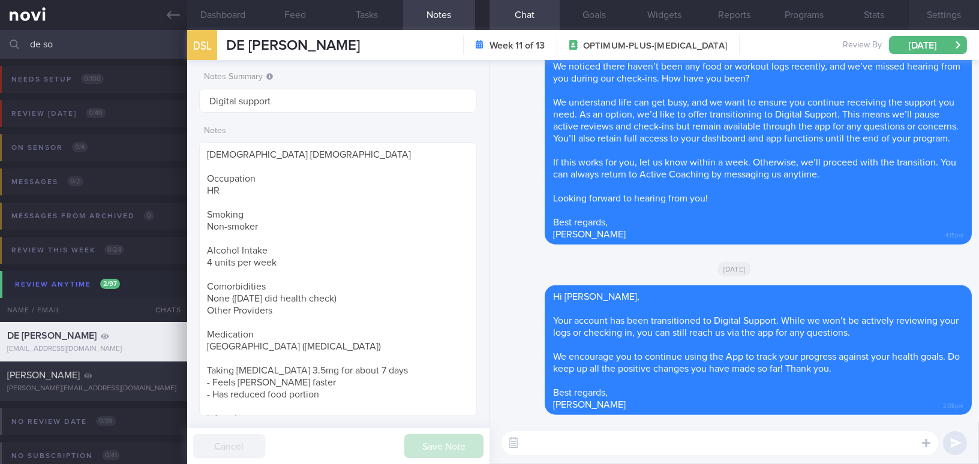
click at [962, 16] on button "Settings" at bounding box center [944, 15] width 70 height 30
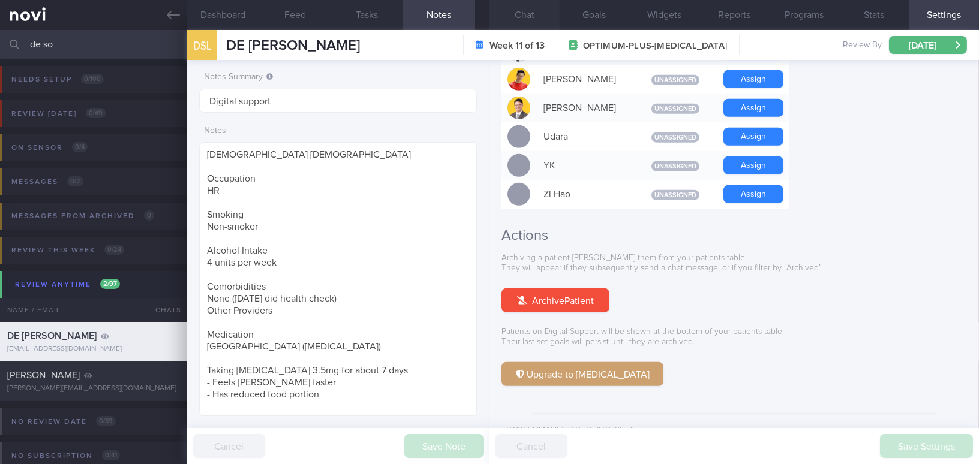
click at [512, 14] on button "Chat" at bounding box center [525, 15] width 70 height 30
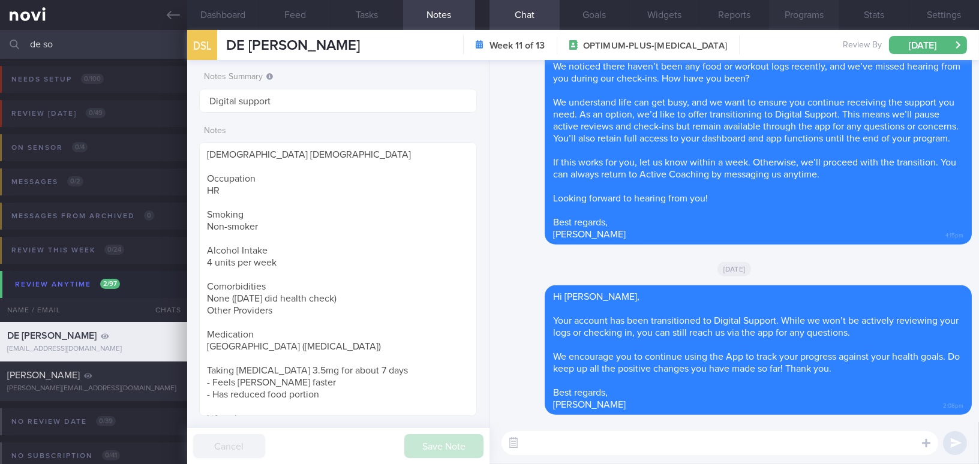
click at [807, 16] on button "Programs" at bounding box center [804, 15] width 70 height 30
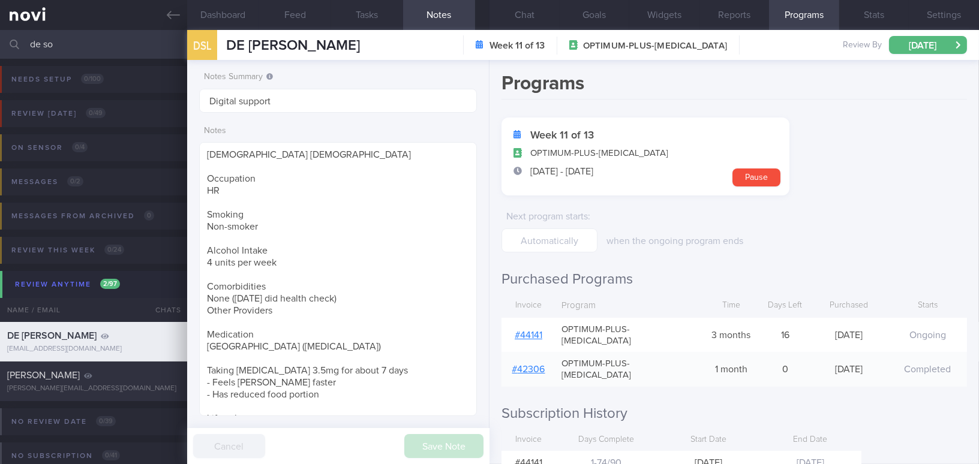
click at [536, 331] on link "# 44141" at bounding box center [529, 336] width 28 height 10
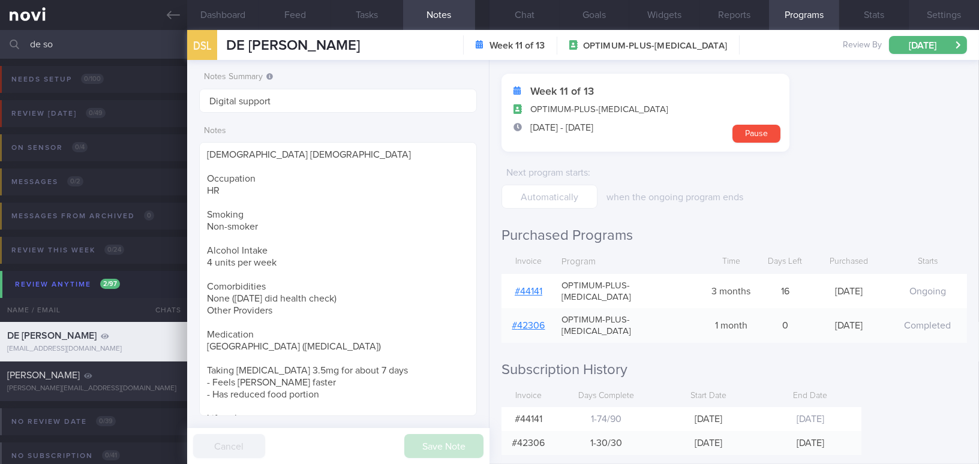
click at [926, 9] on button "Settings" at bounding box center [944, 15] width 70 height 30
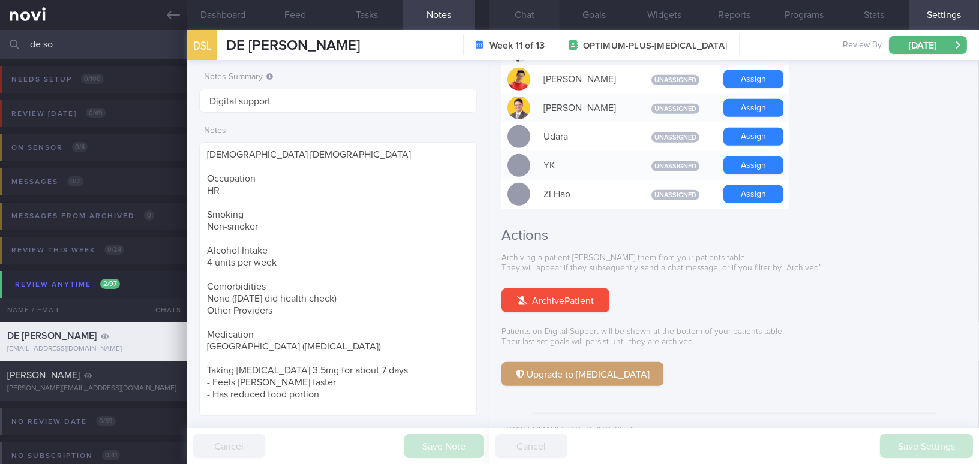
click at [529, 10] on button "Chat" at bounding box center [525, 15] width 70 height 30
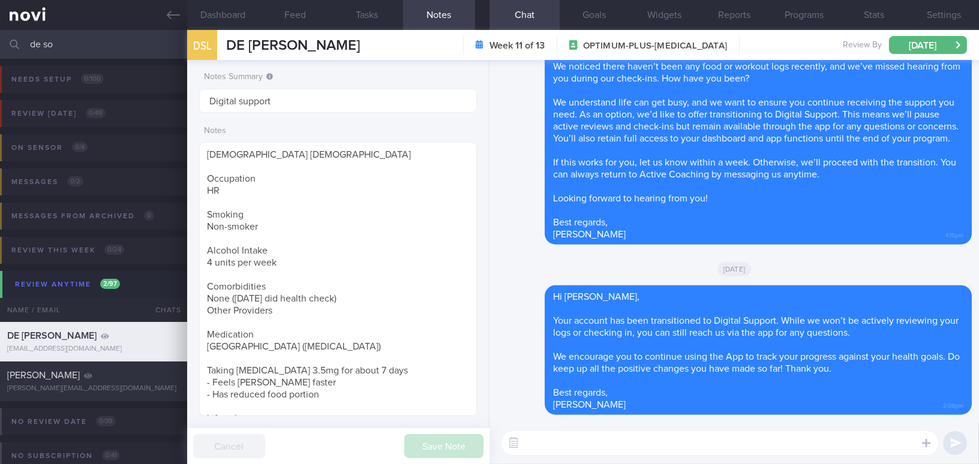
drag, startPoint x: 76, startPoint y: 41, endPoint x: 0, endPoint y: 33, distance: 76.0
click at [0, 33] on input "de so" at bounding box center [489, 44] width 979 height 29
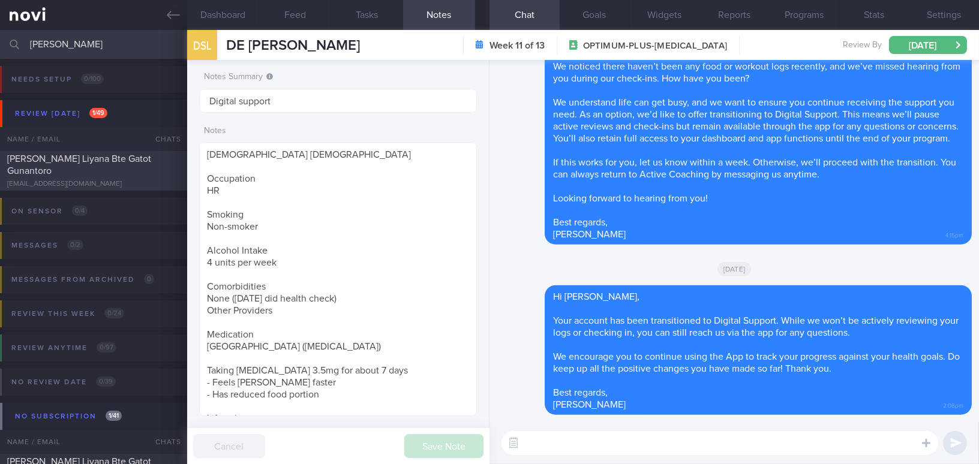
type input "raden"
click at [54, 161] on span "Raden Chitra Liyana Bte Gatot Gunantoro" at bounding box center [79, 165] width 144 height 22
type input "KIV DS"
type textarea "36 year old Female Occupation Mental health clinical counselling Works in hospi…"
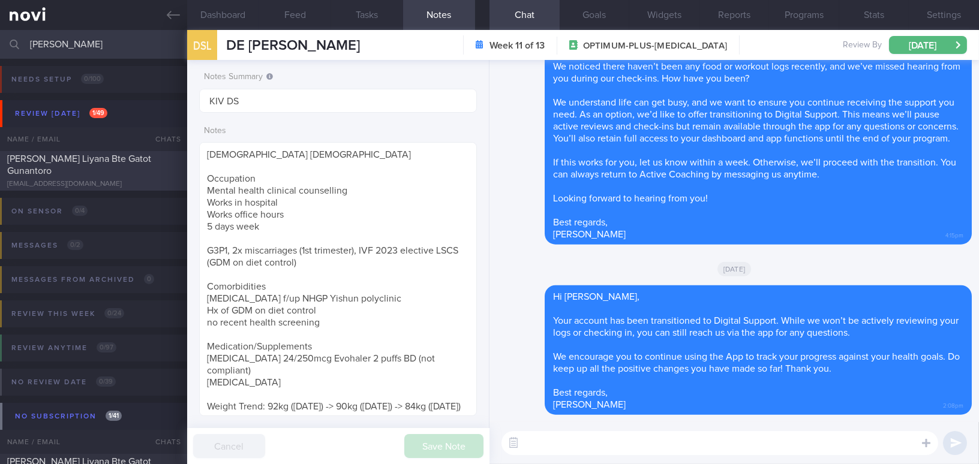
select select "8"
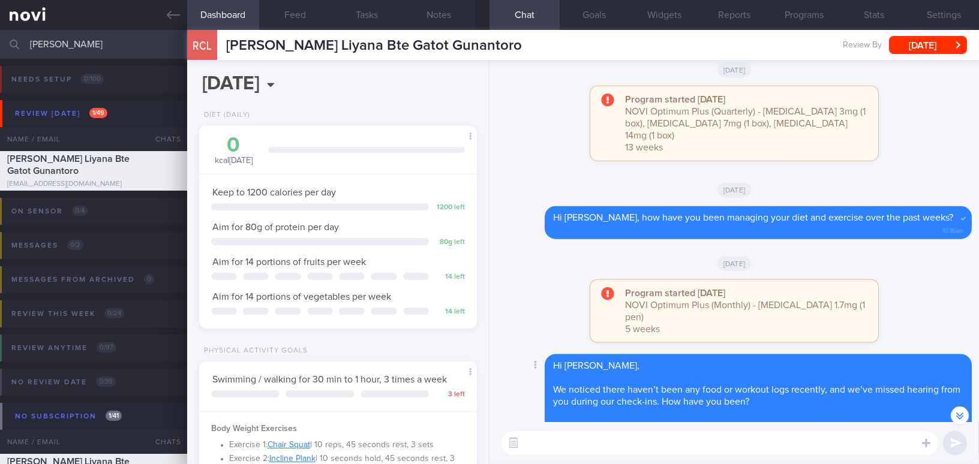
scroll to position [-383, 0]
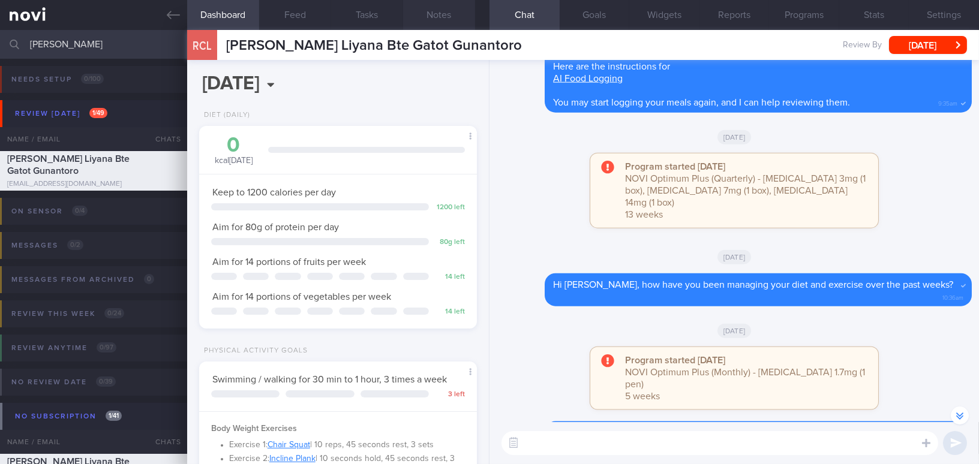
click at [443, 14] on button "Notes" at bounding box center [439, 15] width 72 height 30
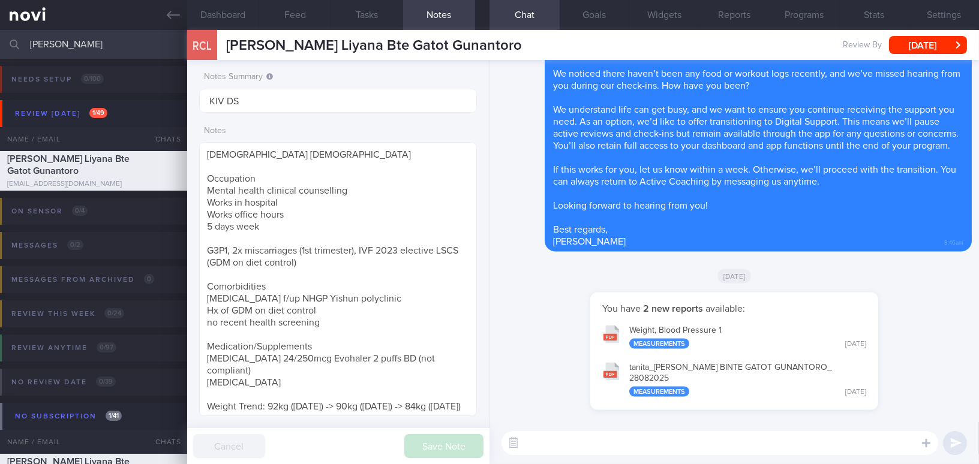
click at [556, 451] on textarea at bounding box center [720, 443] width 437 height 24
paste textarea "Hi , Your account has been transitioned to Digital Support. While we won’t be a…"
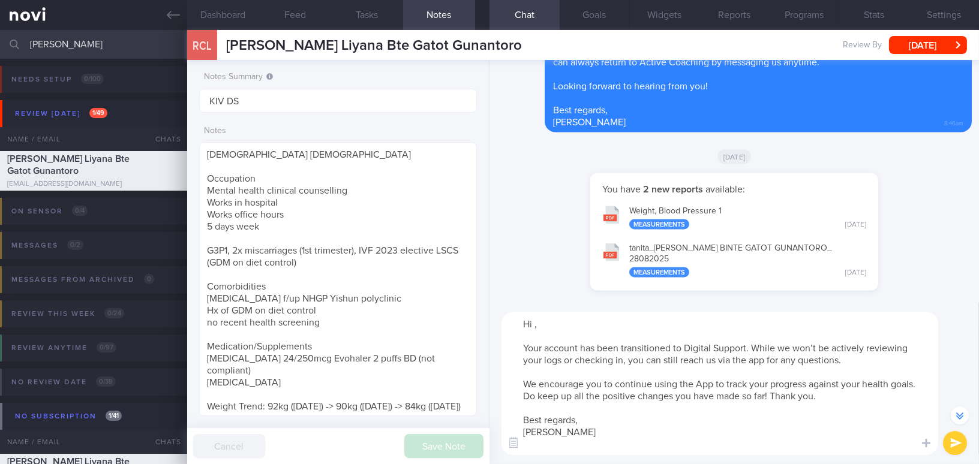
scroll to position [-163, 0]
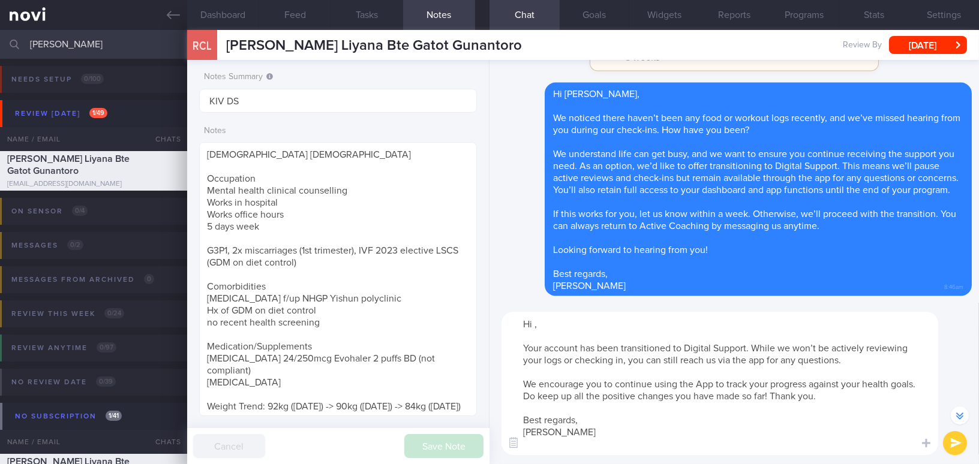
click at [535, 330] on textarea "Hi , Your account has been transitioned to Digital Support. While we won’t be a…" at bounding box center [720, 383] width 437 height 143
click at [560, 442] on textarea "Hi Liyana, Your account has been transitioned to Digital Support. While we won’…" at bounding box center [720, 383] width 437 height 143
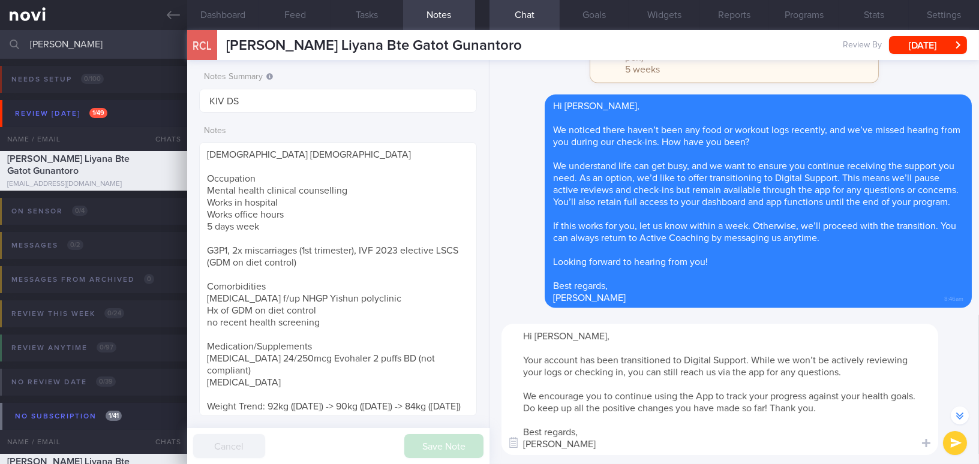
scroll to position [-152, 0]
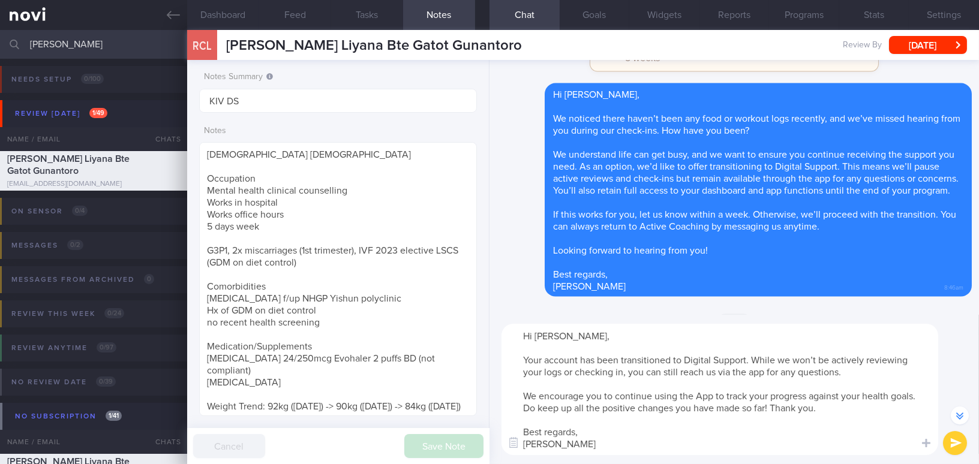
type textarea "Hi Liyana, Your account has been transitioned to Digital Support. While we won’…"
click at [956, 439] on button "submit" at bounding box center [955, 443] width 24 height 24
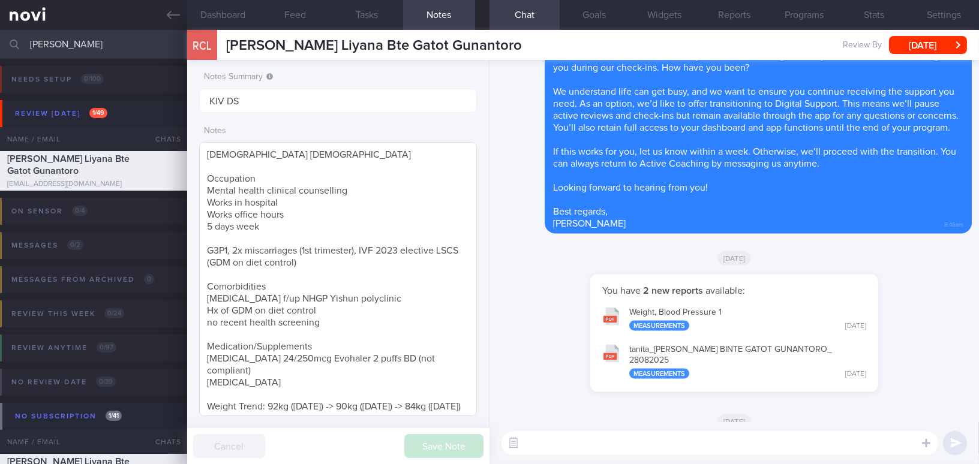
scroll to position [0, 0]
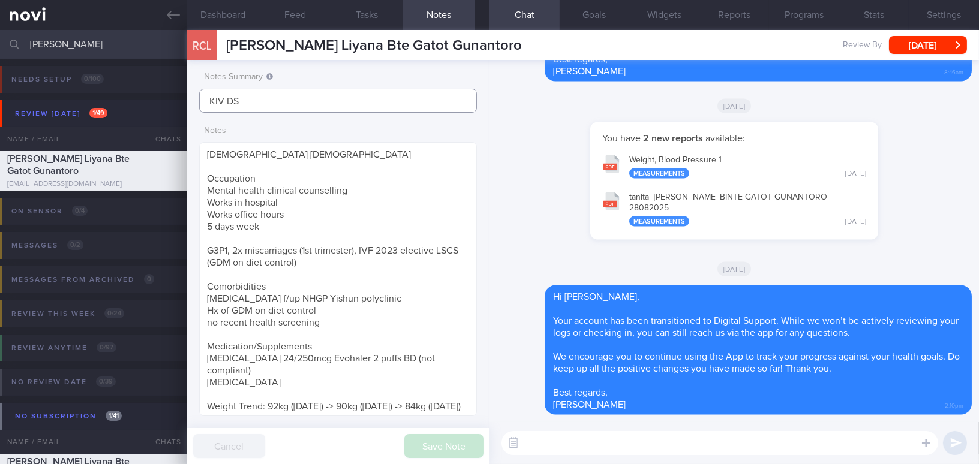
drag, startPoint x: 257, startPoint y: 97, endPoint x: 113, endPoint y: 79, distance: 145.7
click at [113, 79] on div "Patients New Users Coaches raden Assigned patients Assigned patients All active…" at bounding box center [489, 247] width 979 height 434
type input "Digital support"
click at [419, 439] on button "Save Note" at bounding box center [443, 446] width 79 height 24
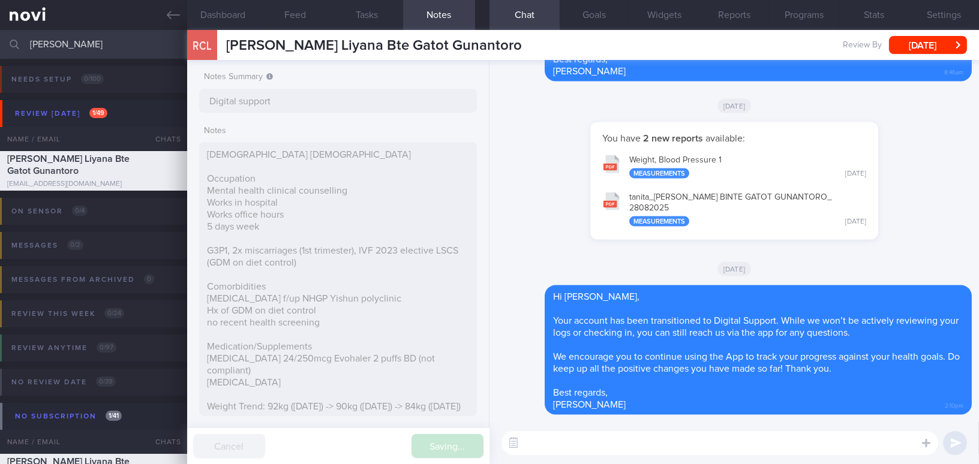
type input "Digital support"
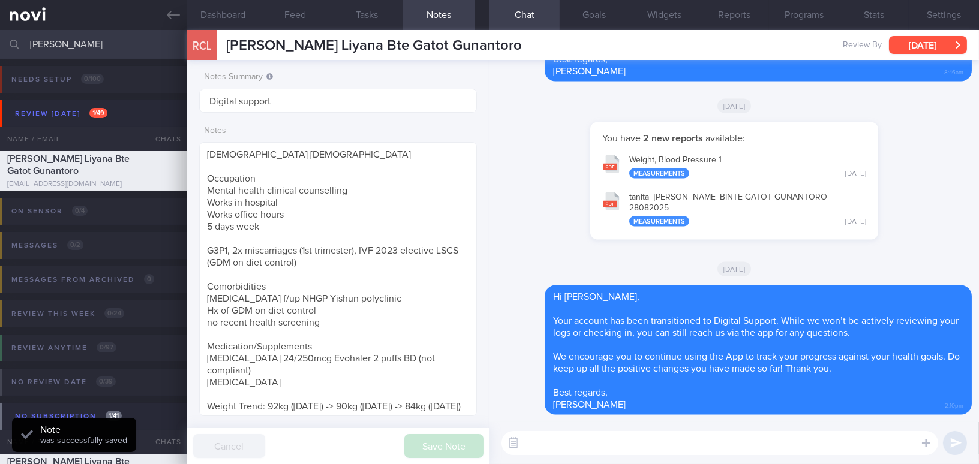
click at [926, 46] on button "[DATE]" at bounding box center [928, 45] width 78 height 18
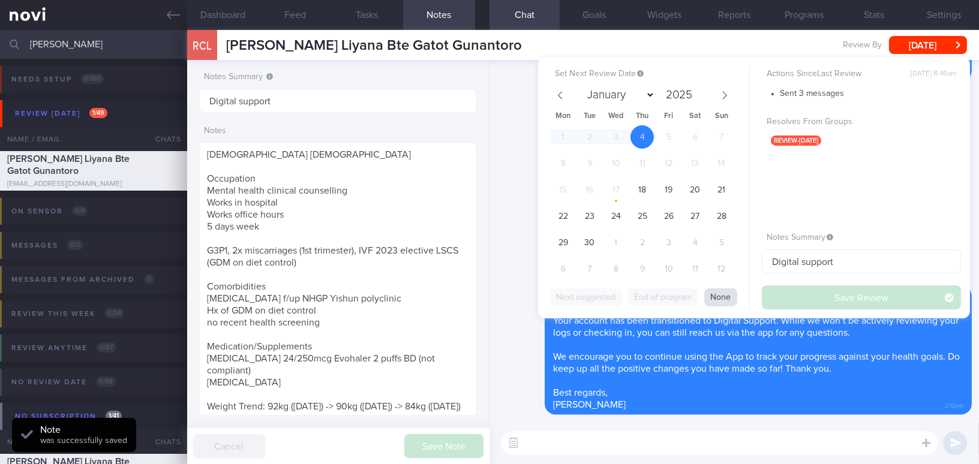
click at [724, 302] on button "None" at bounding box center [720, 298] width 33 height 18
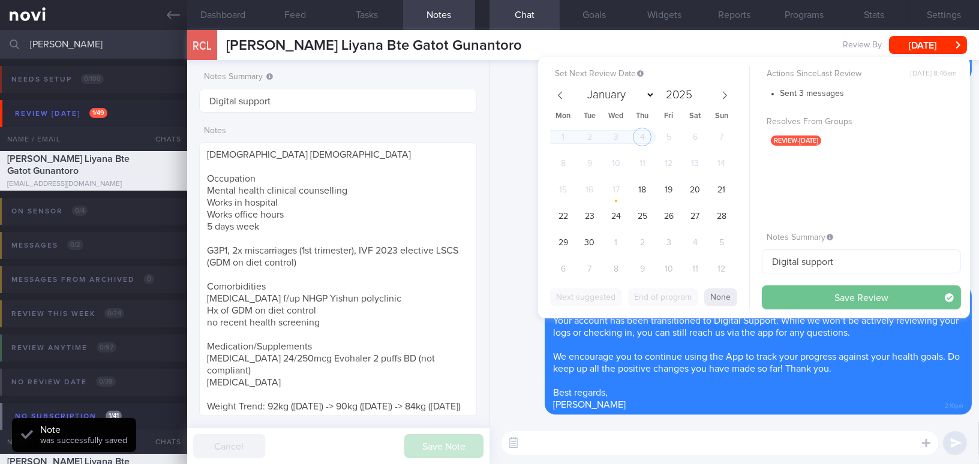
click at [785, 298] on button "Save Review" at bounding box center [861, 298] width 199 height 24
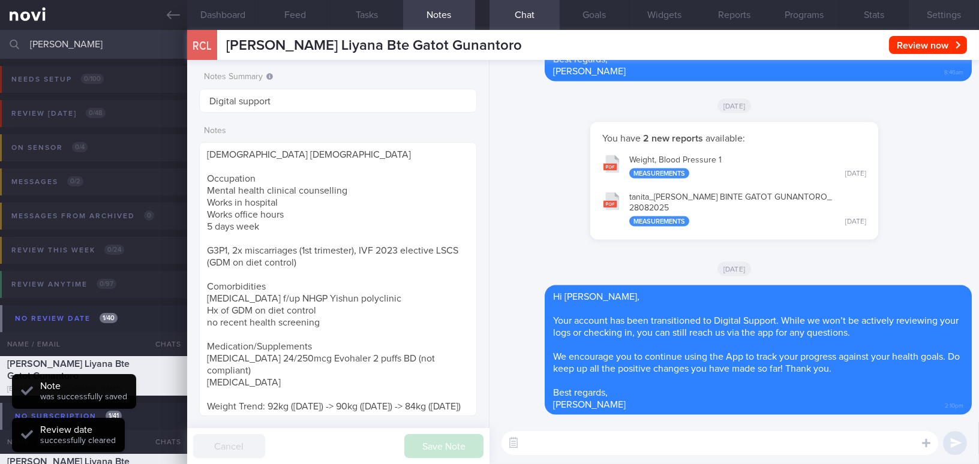
click at [932, 11] on button "Settings" at bounding box center [944, 15] width 70 height 30
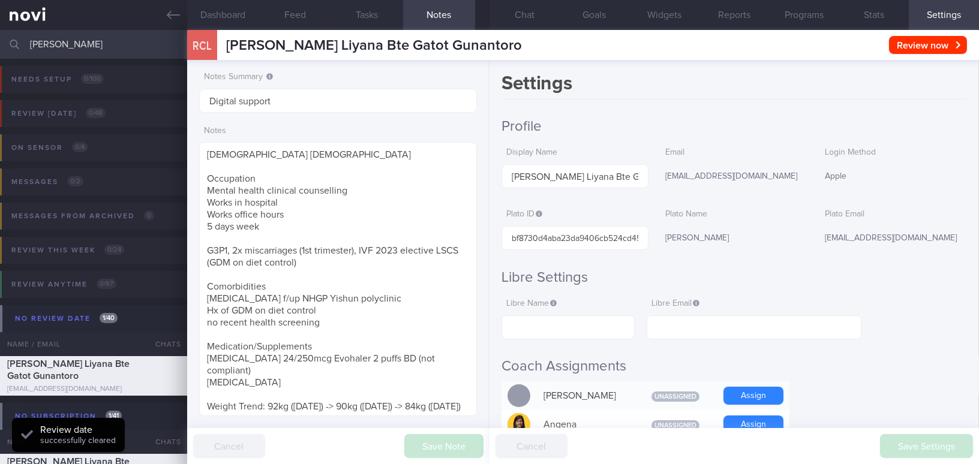
scroll to position [874, 0]
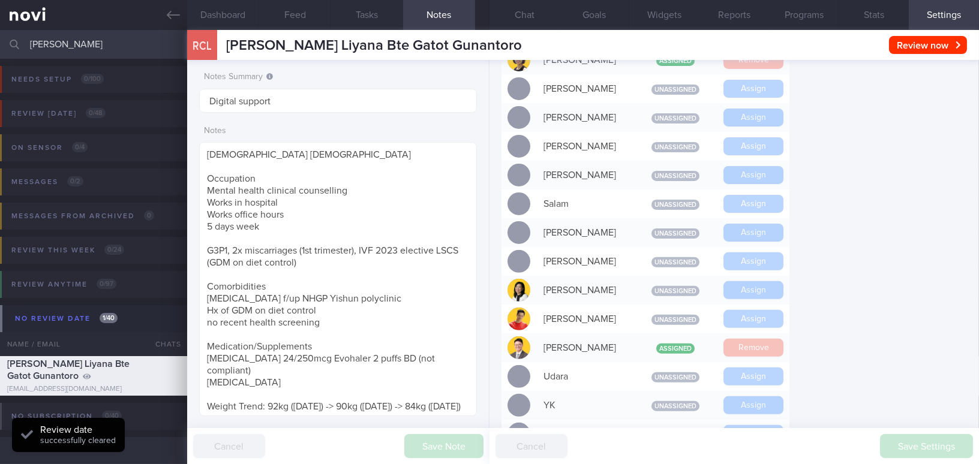
scroll to position [1124, 0]
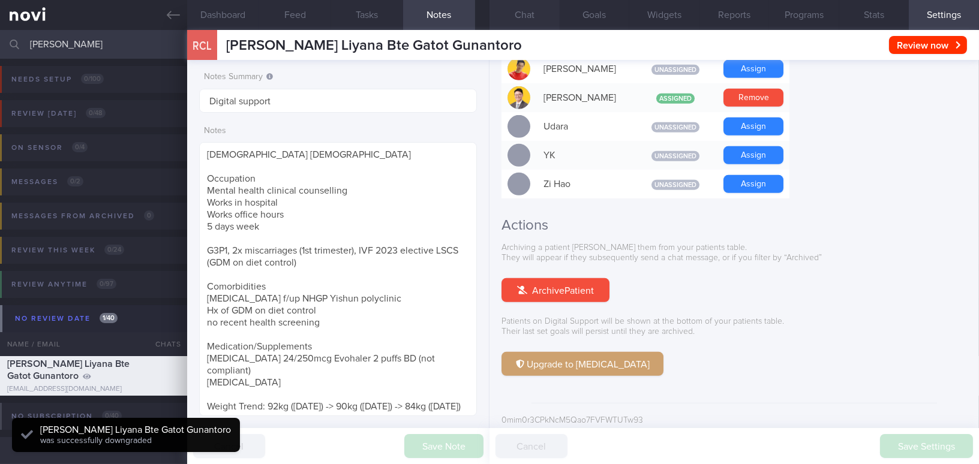
click at [527, 9] on button "Chat" at bounding box center [525, 15] width 70 height 30
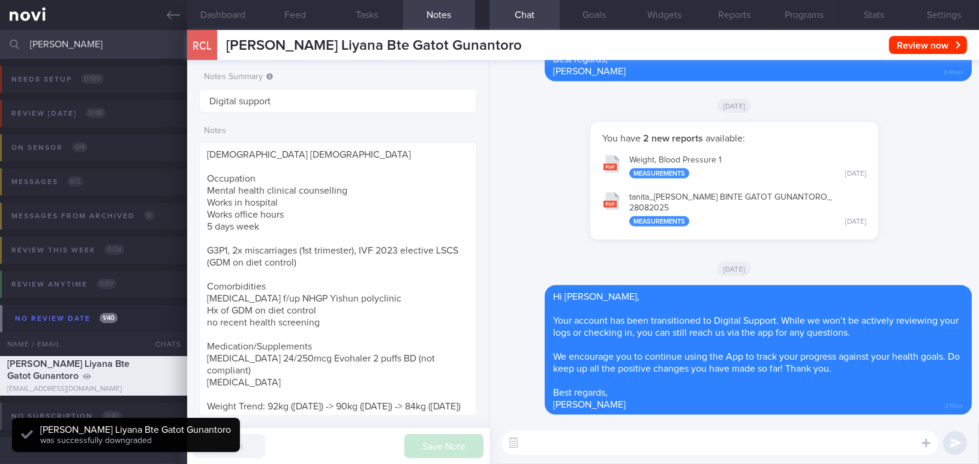
click at [796, 22] on button "Programs" at bounding box center [804, 15] width 70 height 30
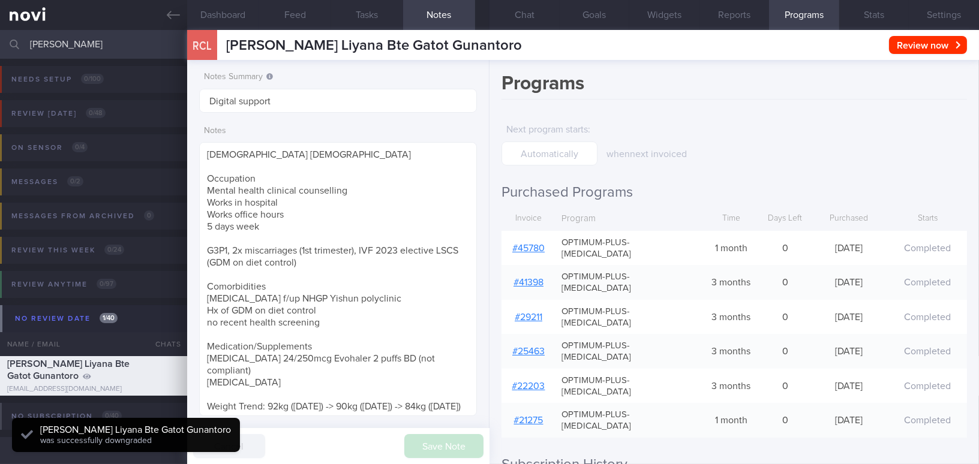
click at [526, 244] on link "# 45780" at bounding box center [528, 249] width 32 height 10
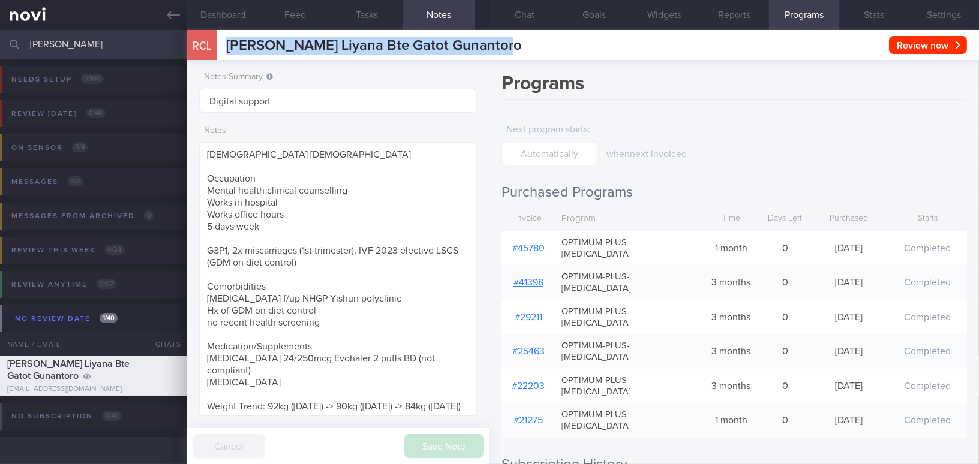
drag, startPoint x: 491, startPoint y: 44, endPoint x: 224, endPoint y: 37, distance: 267.1
click at [224, 37] on div "RCL Raden Chitra Liyana Bte Gatot Gunantoro Raden Chitra Liyana Bte Gatot Gunan…" at bounding box center [354, 45] width 335 height 30
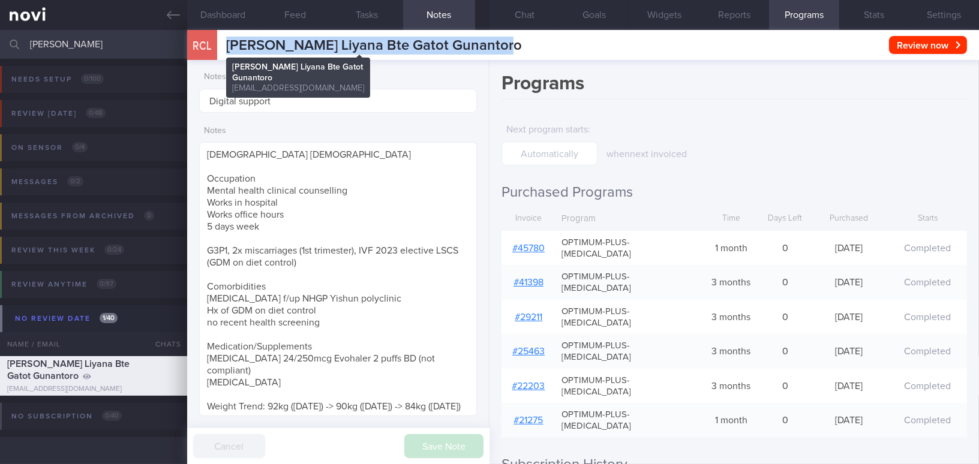
copy span "Raden Chitra Liyana Bte Gatot Gunantoro"
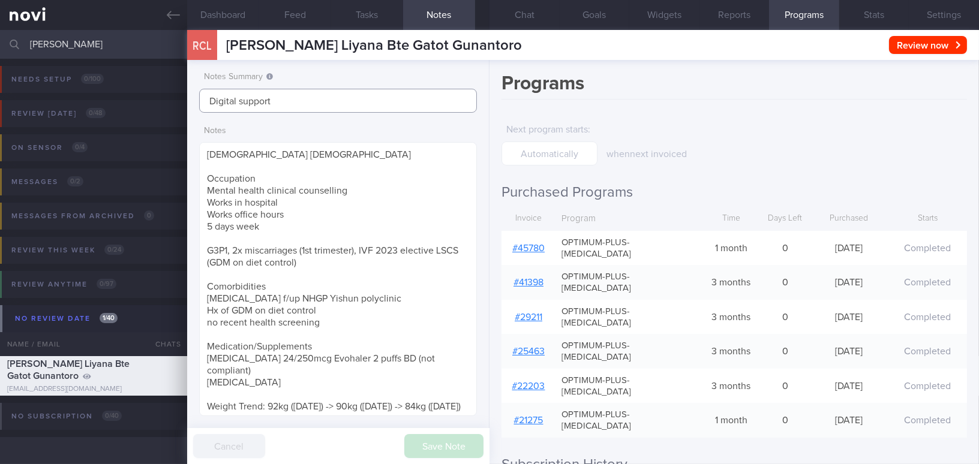
click at [350, 96] on input "Digital support" at bounding box center [338, 101] width 278 height 24
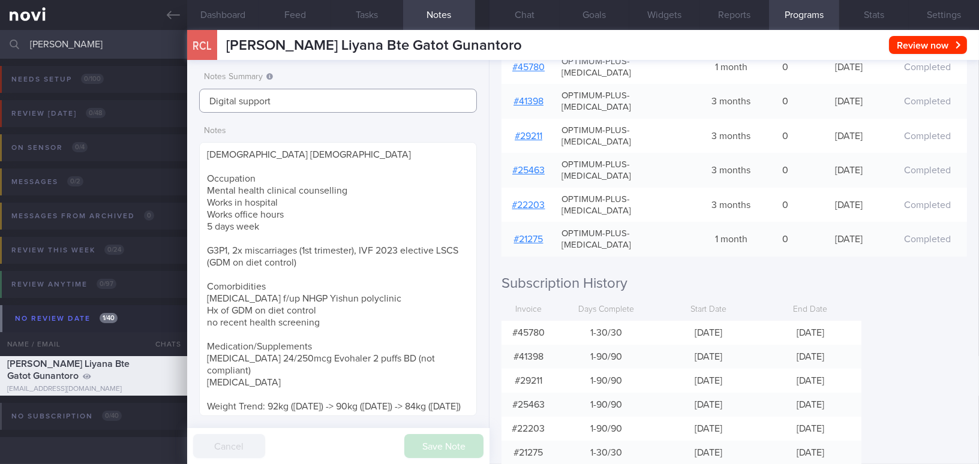
scroll to position [196, 0]
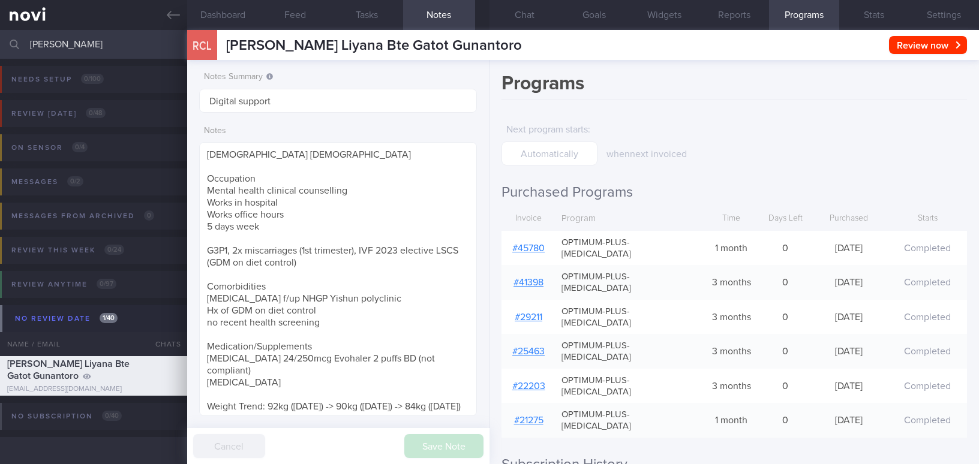
select select "8"
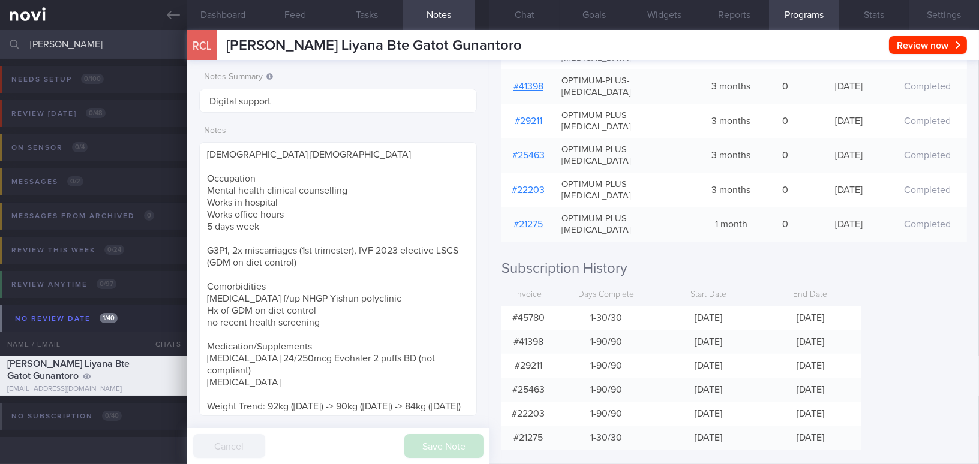
click at [928, 8] on button "Settings" at bounding box center [944, 15] width 70 height 30
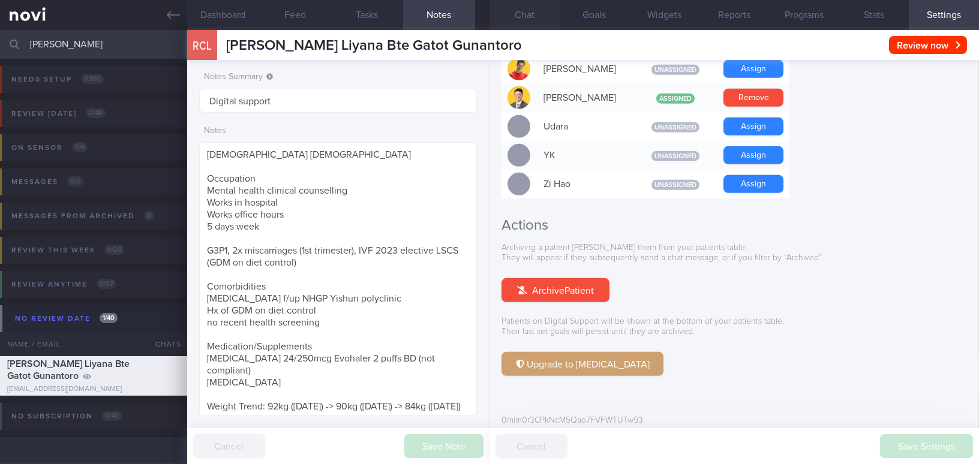
click at [539, 14] on button "Chat" at bounding box center [525, 15] width 70 height 30
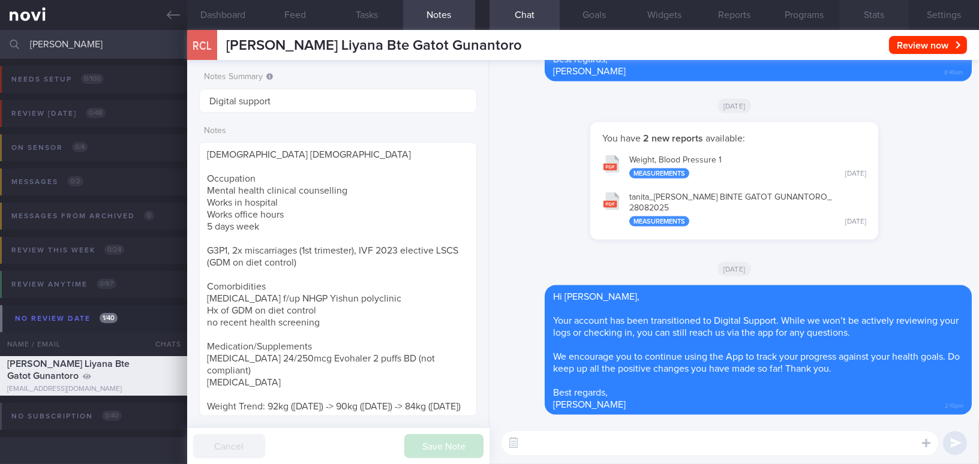
click at [877, 11] on button "Stats" at bounding box center [874, 15] width 70 height 30
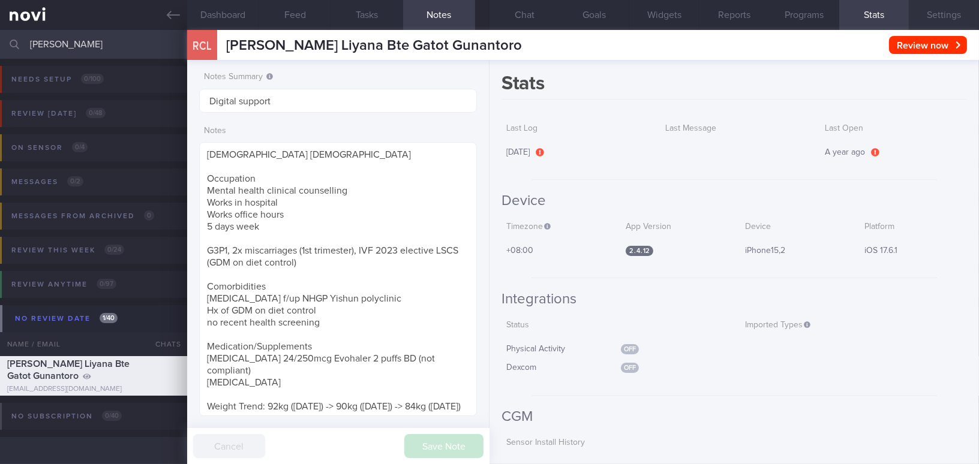
click at [929, 10] on button "Settings" at bounding box center [944, 15] width 70 height 30
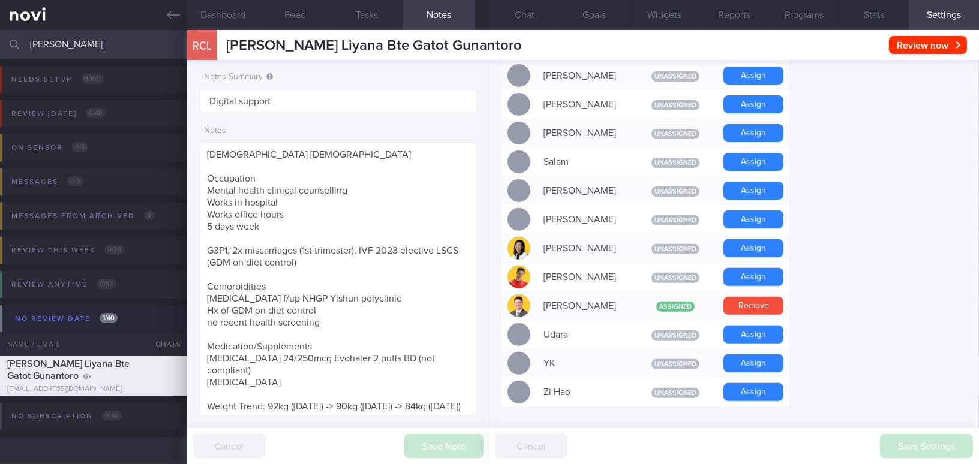
scroll to position [1124, 0]
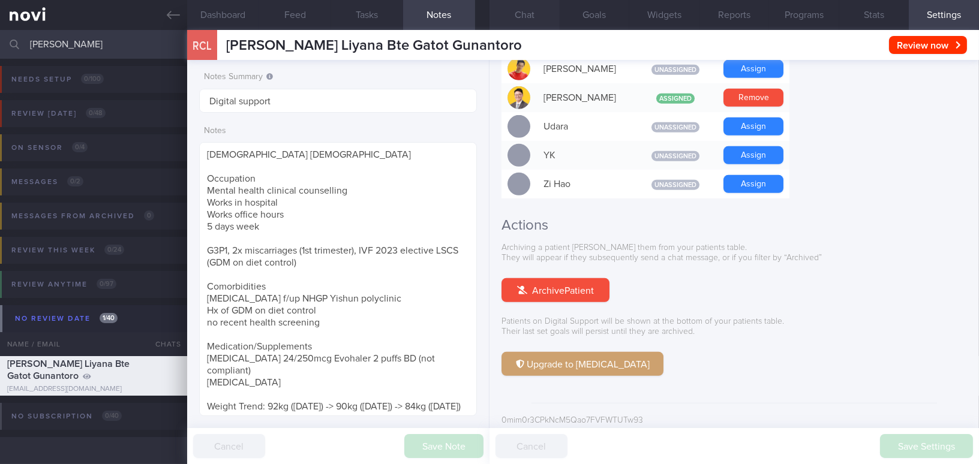
click at [532, 20] on button "Chat" at bounding box center [525, 15] width 70 height 30
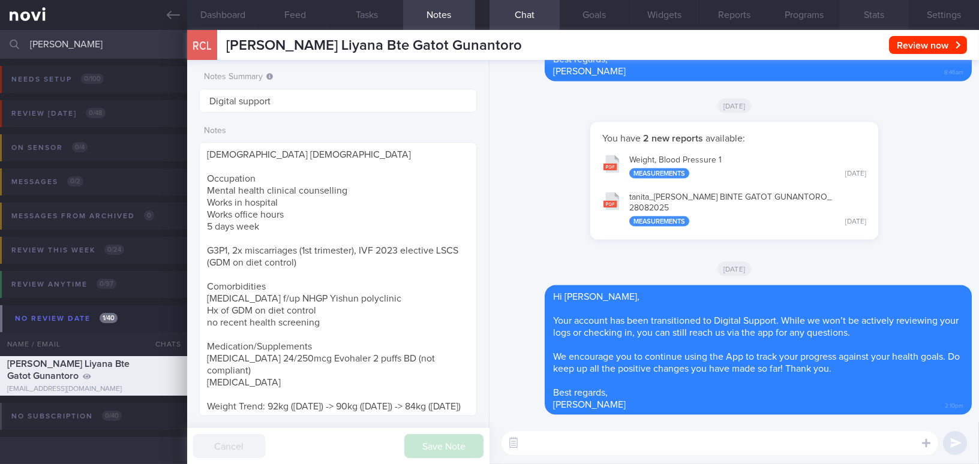
click at [934, 14] on button "Settings" at bounding box center [944, 15] width 70 height 30
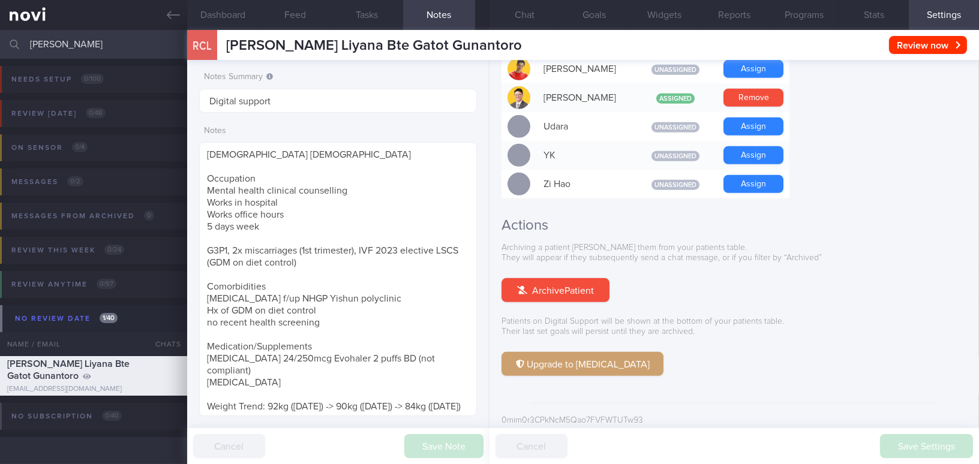
click at [802, 12] on button "Programs" at bounding box center [804, 15] width 70 height 30
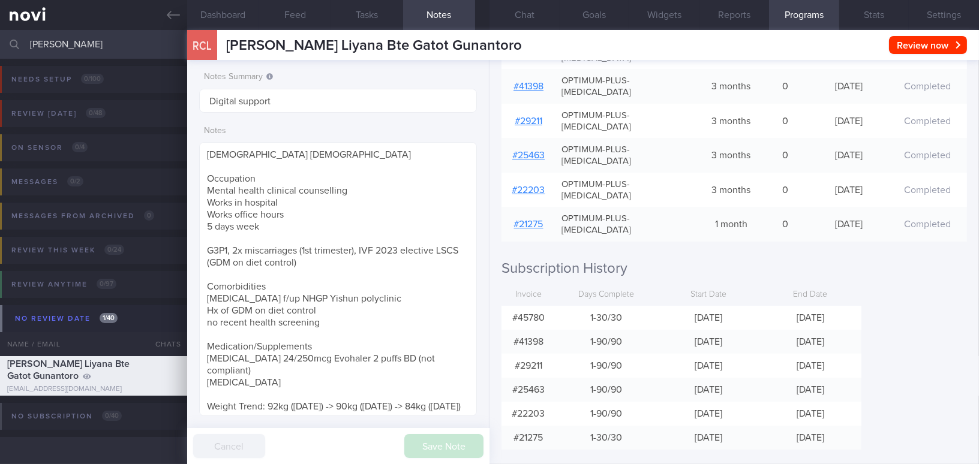
click at [945, 14] on button "Settings" at bounding box center [944, 15] width 70 height 30
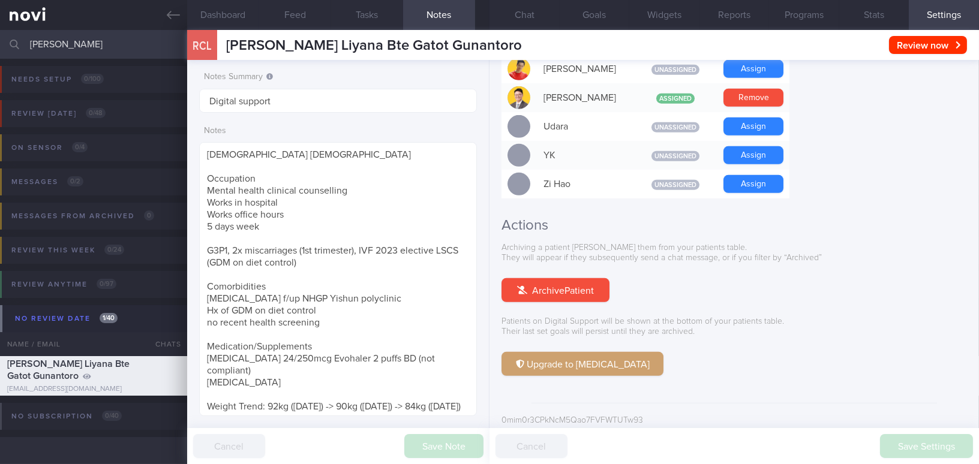
drag, startPoint x: 108, startPoint y: 42, endPoint x: 7, endPoint y: 38, distance: 100.9
click at [7, 38] on div "raden Assigned patients Assigned patients All active patients Archived patients" at bounding box center [489, 44] width 979 height 29
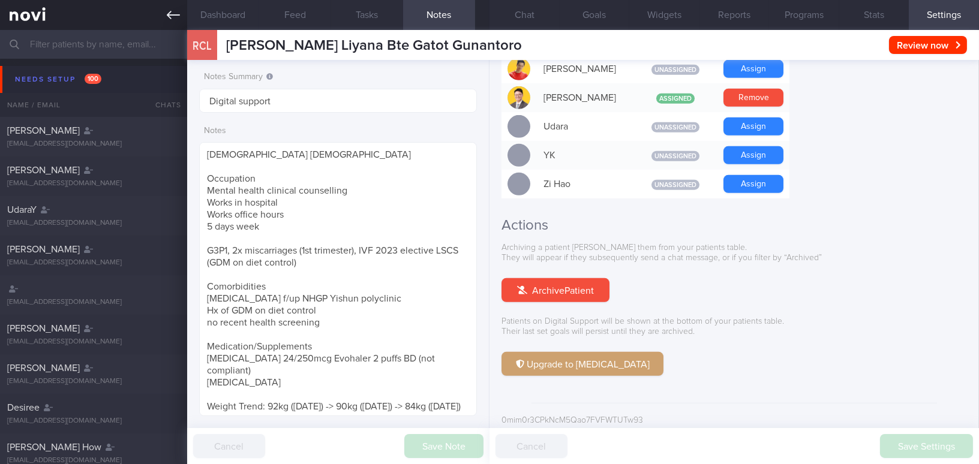
click at [161, 16] on link at bounding box center [93, 15] width 187 height 30
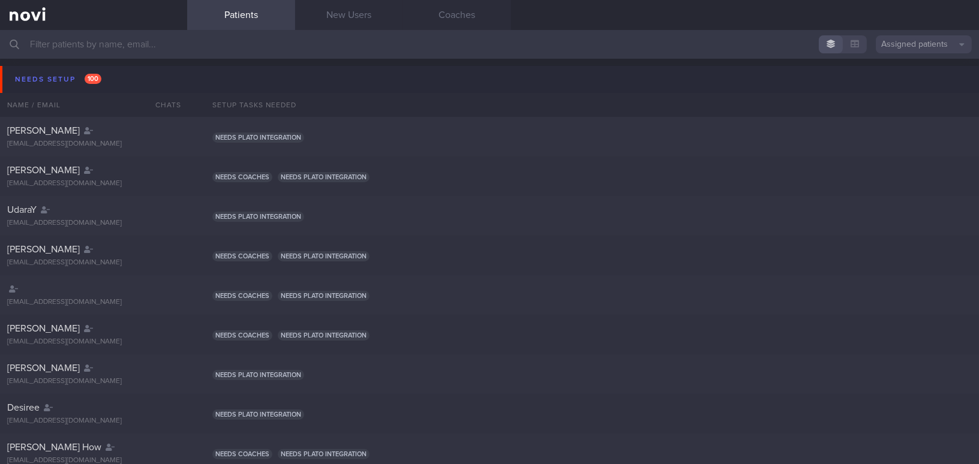
click at [85, 49] on input "text" at bounding box center [489, 44] width 979 height 29
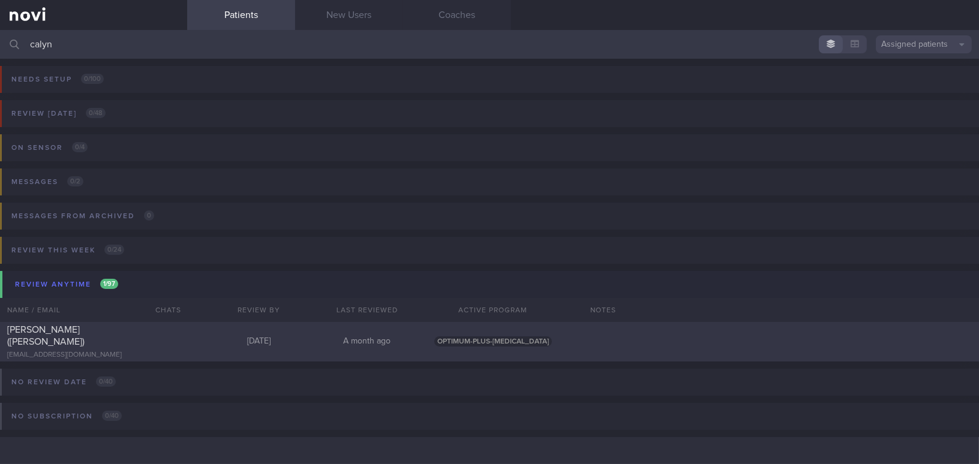
type input "calyn"
click at [112, 338] on div "Calyn Tan (Chen RuoQi)" at bounding box center [92, 336] width 170 height 24
select select "9"
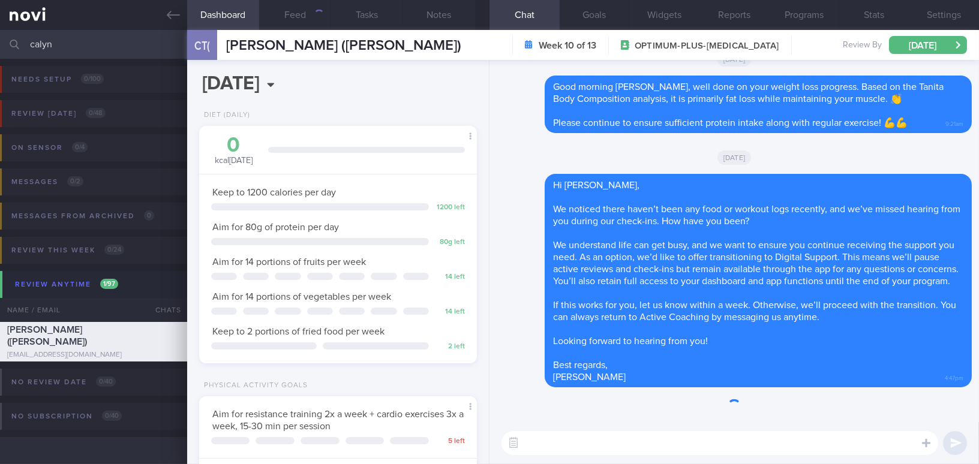
scroll to position [141, 248]
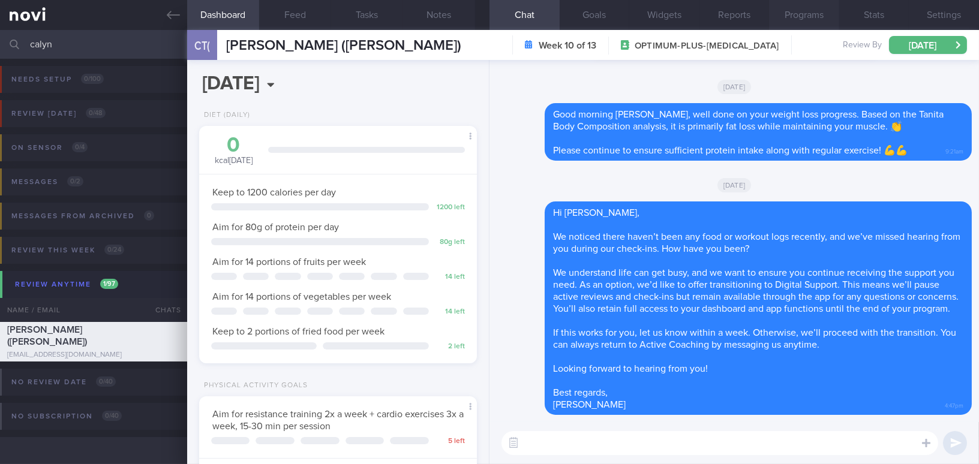
click at [813, 13] on button "Programs" at bounding box center [804, 15] width 70 height 30
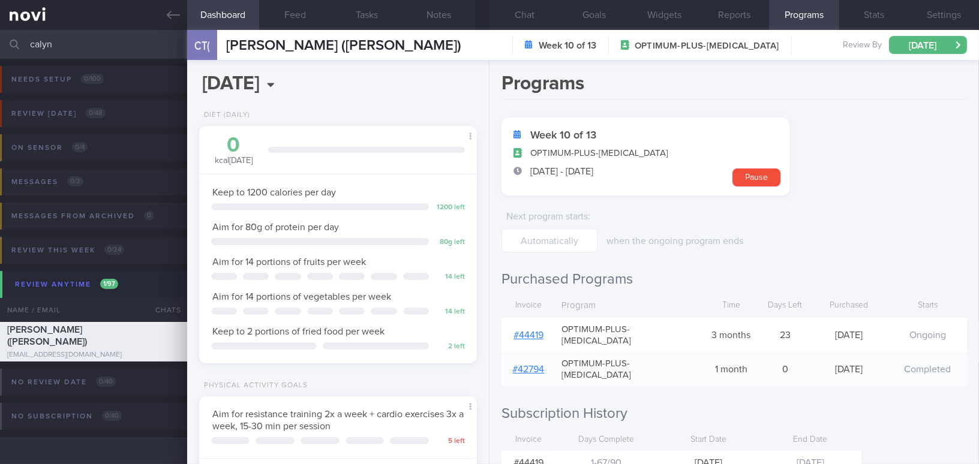
click at [530, 331] on link "# 44419" at bounding box center [529, 336] width 30 height 10
click at [534, 18] on button "Chat" at bounding box center [525, 15] width 70 height 30
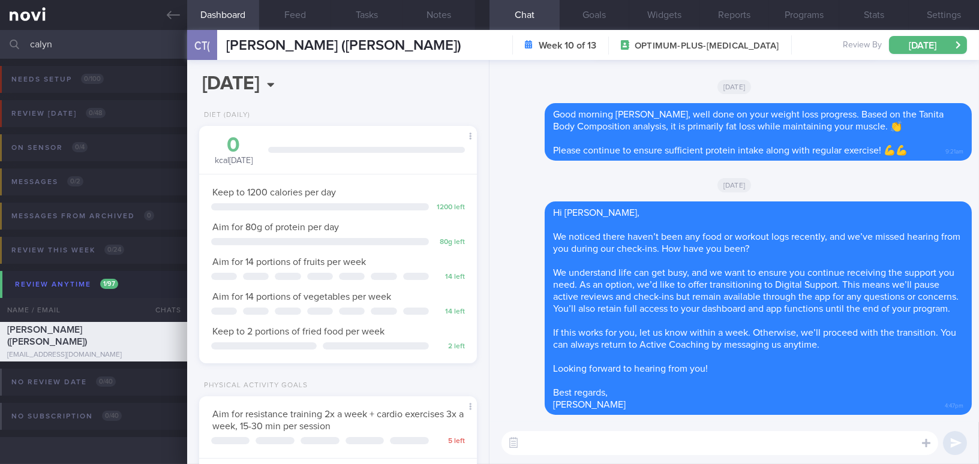
click at [612, 439] on textarea at bounding box center [720, 443] width 437 height 24
paste textarea "Hi , Your account has been transitioned to Digital Support. While we won’t be a…"
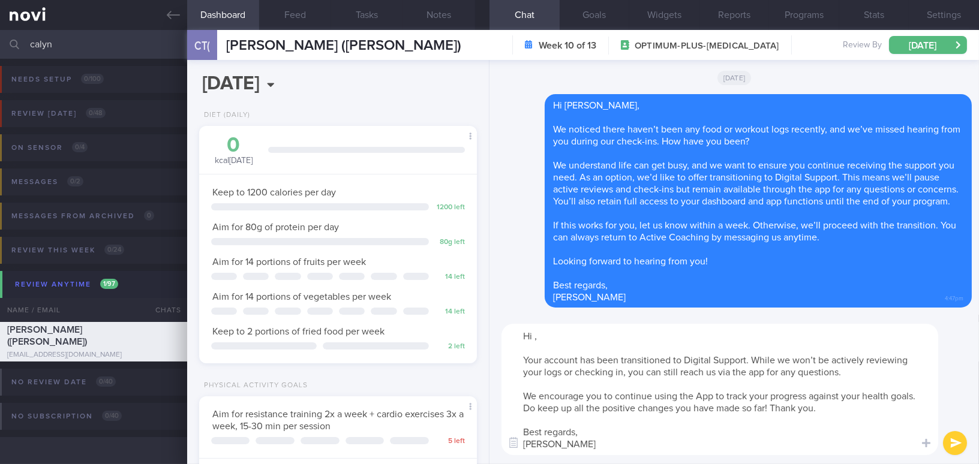
click at [535, 336] on textarea "Hi , Your account has been transitioned to Digital Support. While we won’t be a…" at bounding box center [720, 389] width 437 height 131
type textarea "Hi Calyn, Your account has been transitioned to Digital Support. While we won’t…"
click at [944, 440] on button "submit" at bounding box center [955, 443] width 24 height 24
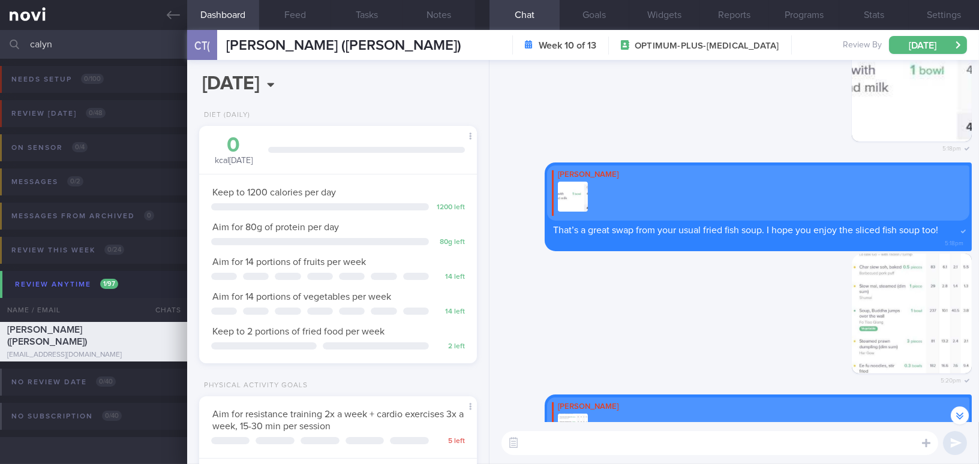
scroll to position [-1201, 0]
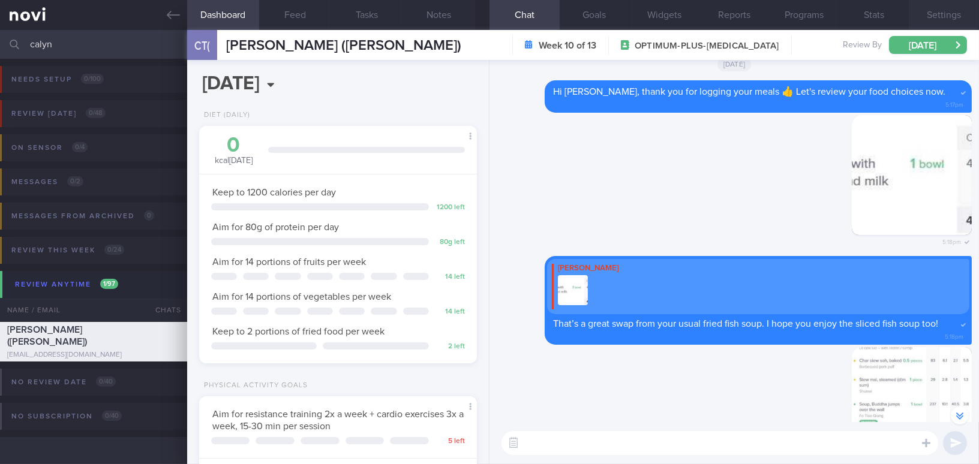
click at [935, 11] on button "Settings" at bounding box center [944, 15] width 70 height 30
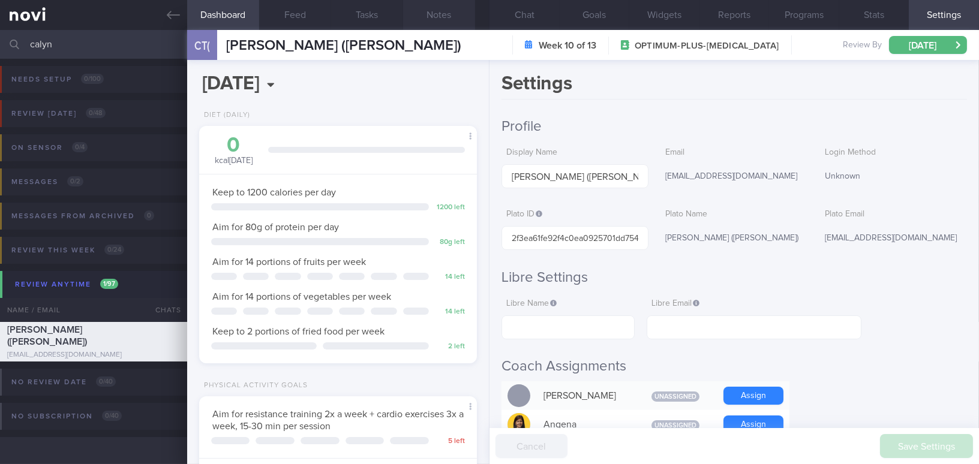
click at [451, 14] on button "Notes" at bounding box center [439, 15] width 72 height 30
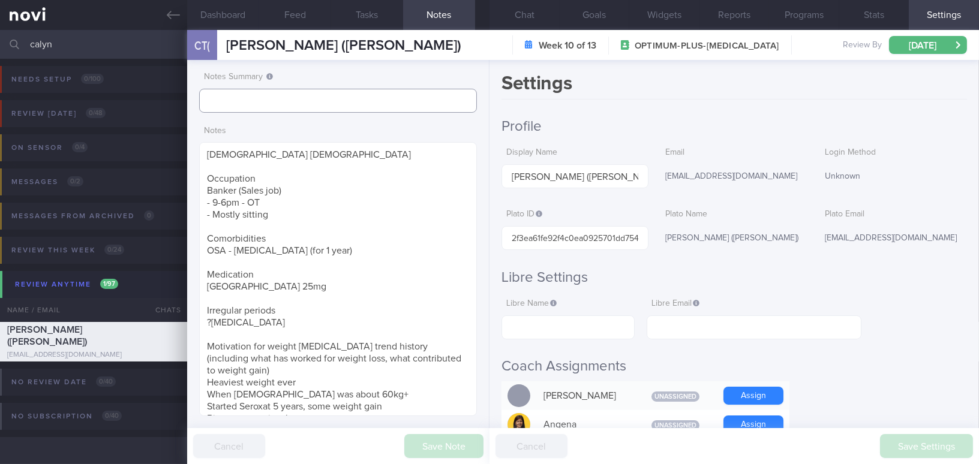
click at [275, 100] on input "text" at bounding box center [338, 101] width 278 height 24
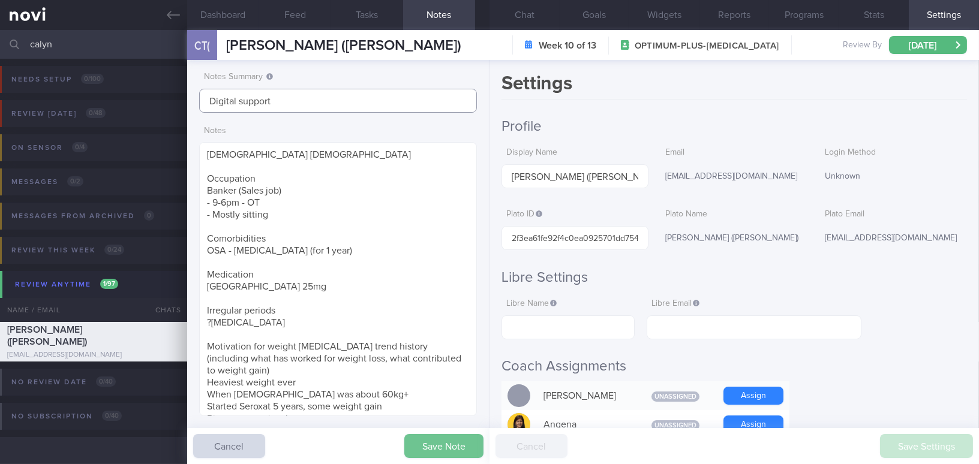
type input "Digital support"
click at [422, 443] on button "Save Note" at bounding box center [443, 446] width 79 height 24
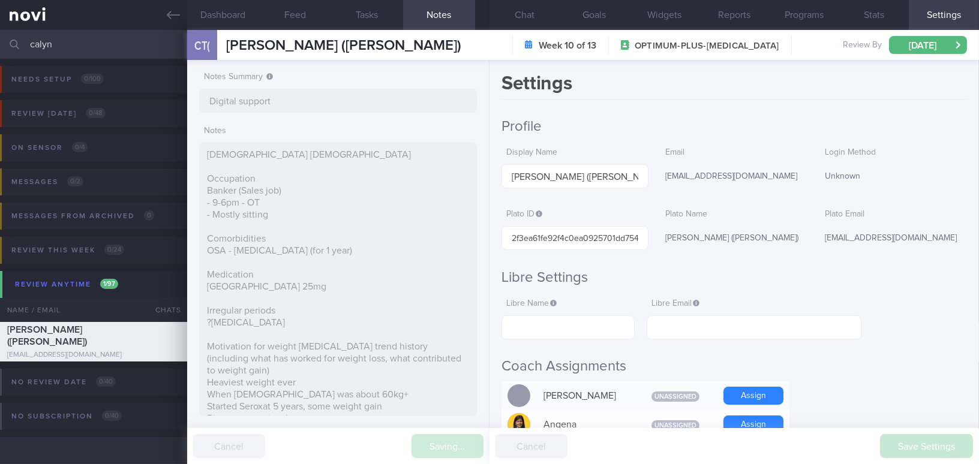
type input "Digital support"
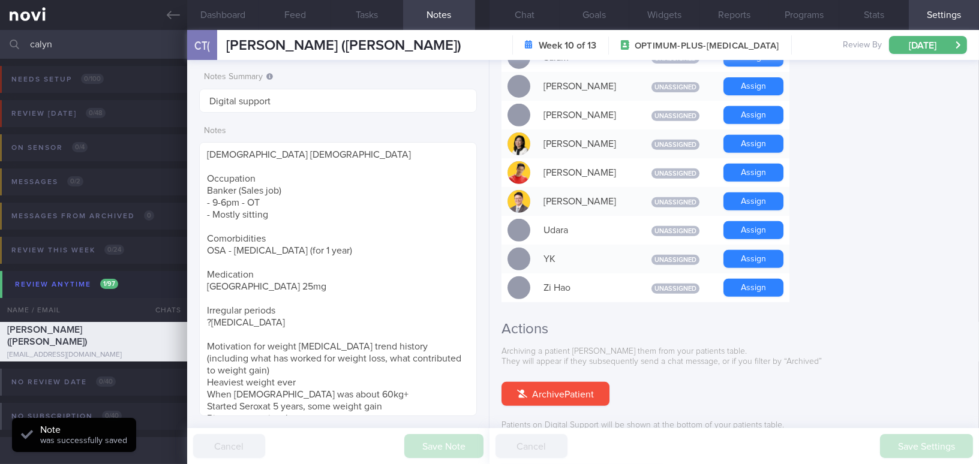
scroll to position [1114, 0]
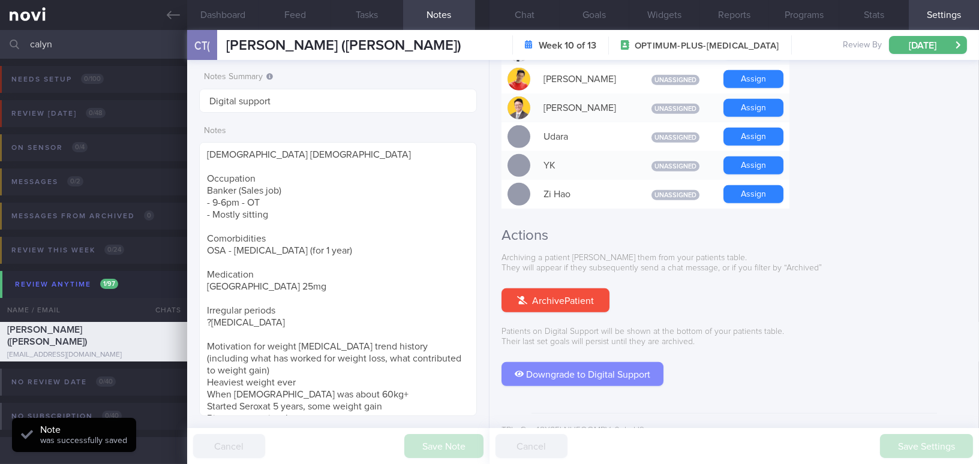
click at [637, 362] on button "Downgrade to Digital Support" at bounding box center [583, 374] width 162 height 24
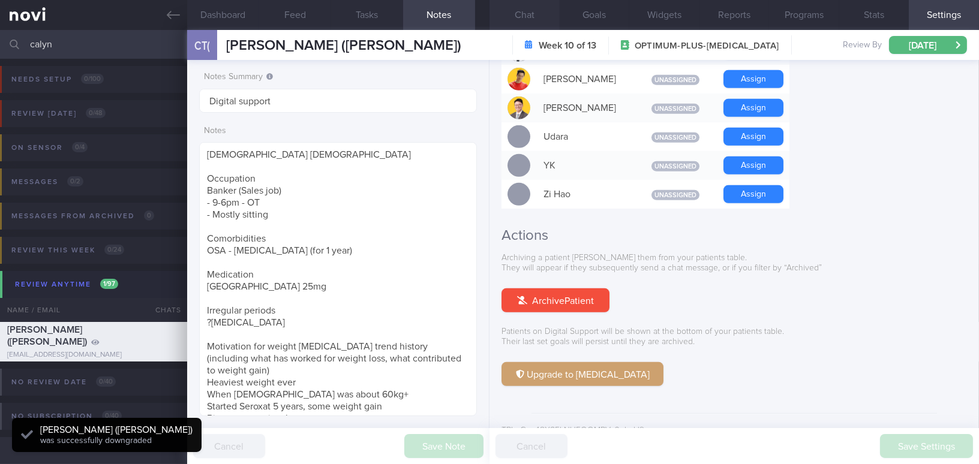
click at [530, 19] on button "Chat" at bounding box center [525, 15] width 70 height 30
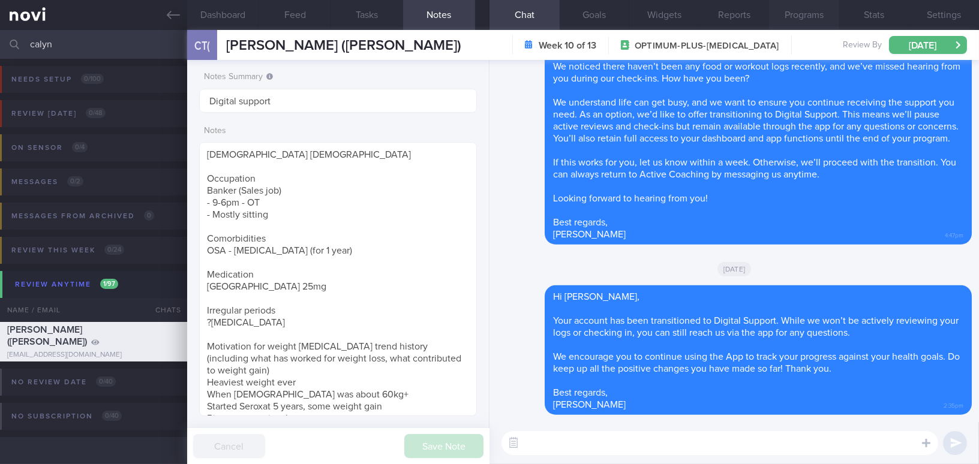
click at [806, 13] on button "Programs" at bounding box center [804, 15] width 70 height 30
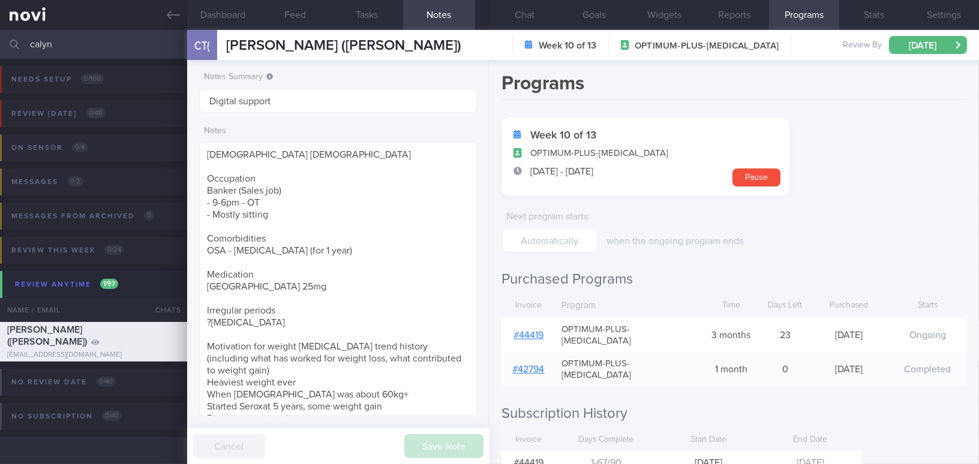
click at [940, 17] on button "Settings" at bounding box center [944, 15] width 70 height 30
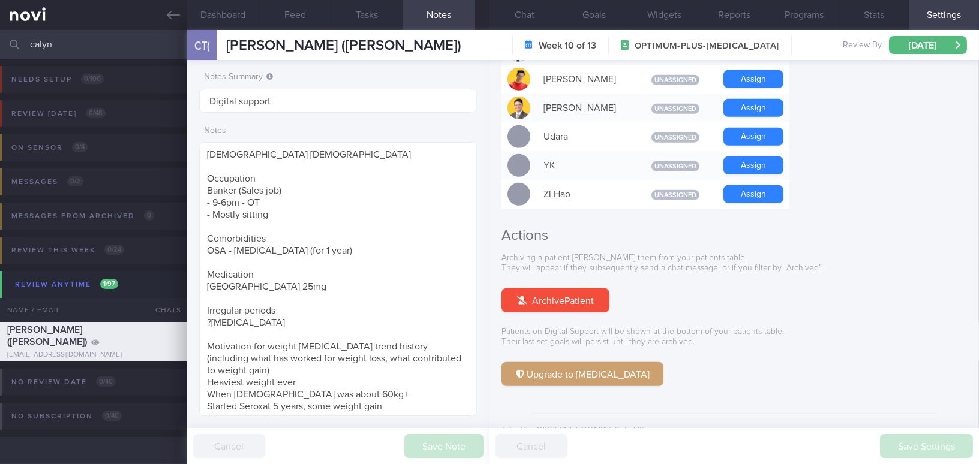
scroll to position [44, 0]
drag, startPoint x: 82, startPoint y: 44, endPoint x: 0, endPoint y: 34, distance: 82.2
click at [0, 34] on input "calyn" at bounding box center [489, 44] width 979 height 29
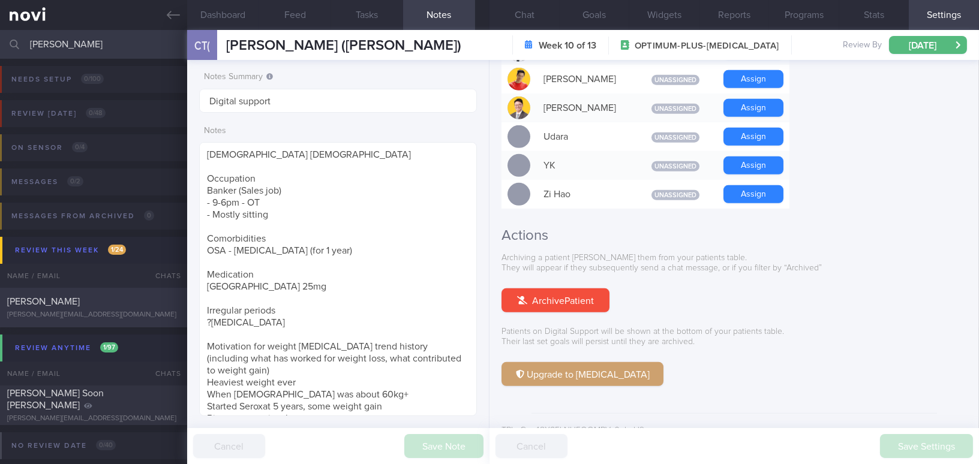
type input "liang ai"
click at [91, 305] on div "Liang AiJia" at bounding box center [92, 302] width 170 height 12
type textarea "30 year old Female Occupation Office job, office hours - Mostly sitting Comorbi…"
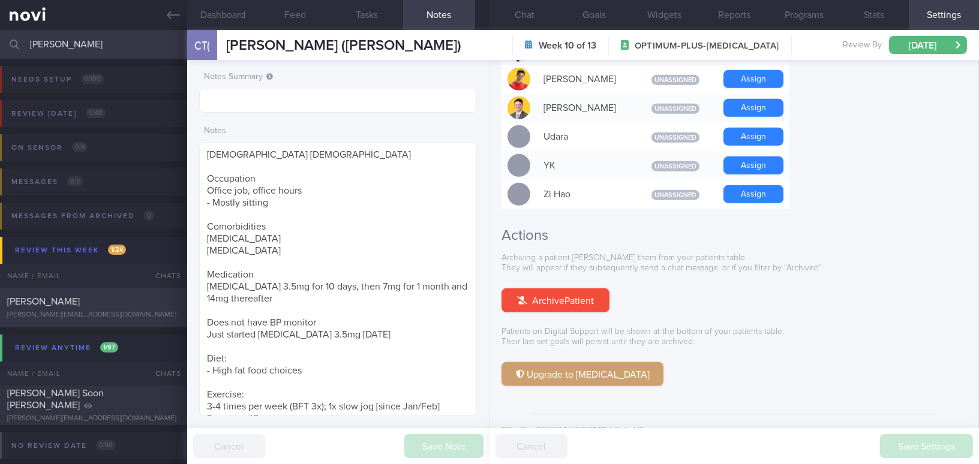
select select "8"
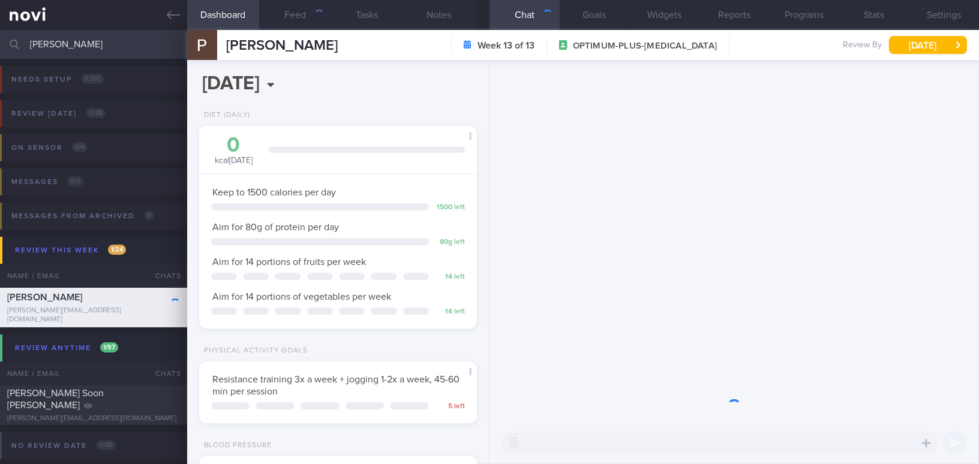
scroll to position [124, 248]
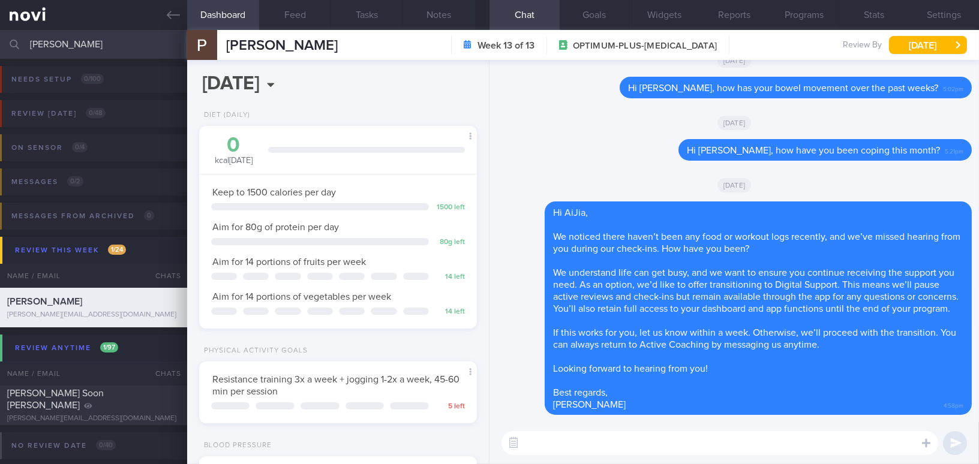
click at [645, 445] on textarea at bounding box center [720, 443] width 437 height 24
click at [599, 449] on textarea at bounding box center [720, 443] width 437 height 24
paste textarea "Hi , Your account has been transitioned to Digital Support. While we won’t be a…"
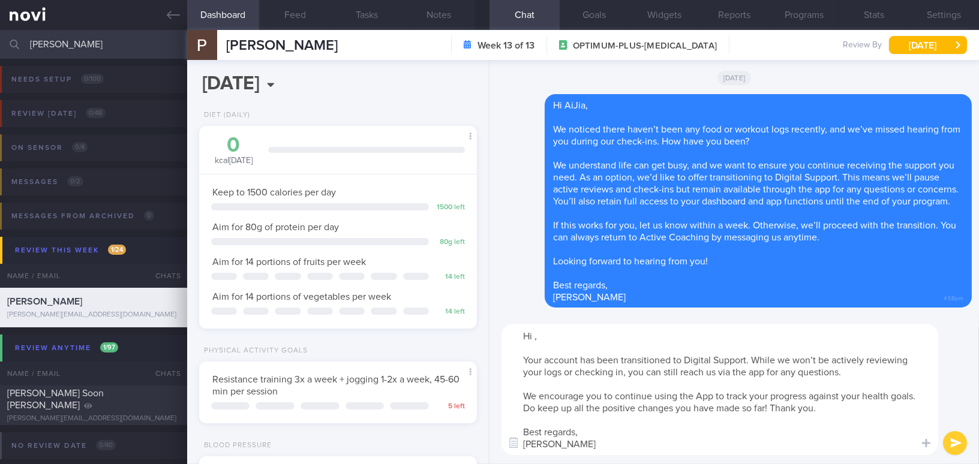
click at [532, 337] on textarea "Hi , Your account has been transitioned to Digital Support. While we won’t be a…" at bounding box center [720, 389] width 437 height 131
type textarea "Hi AiJia, Your account has been transitioned to Digital Support. While we won’t…"
click at [959, 445] on button "submit" at bounding box center [955, 443] width 24 height 24
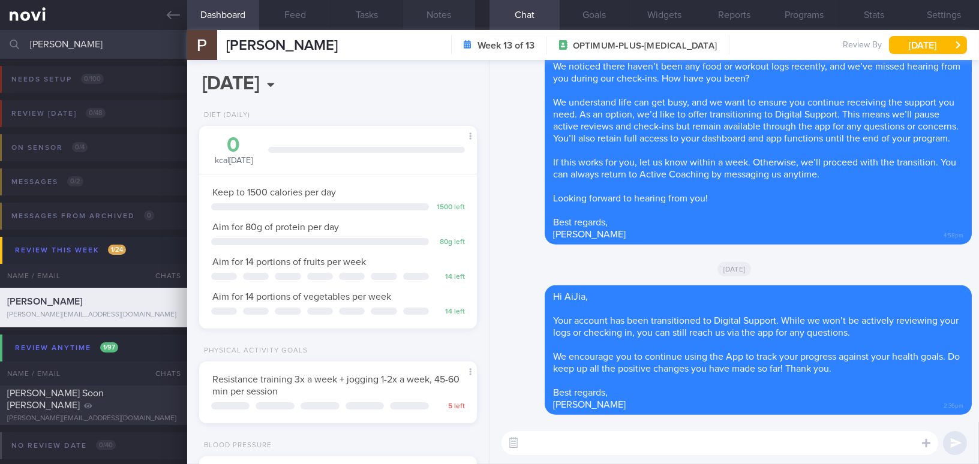
click at [447, 8] on button "Notes" at bounding box center [439, 15] width 72 height 30
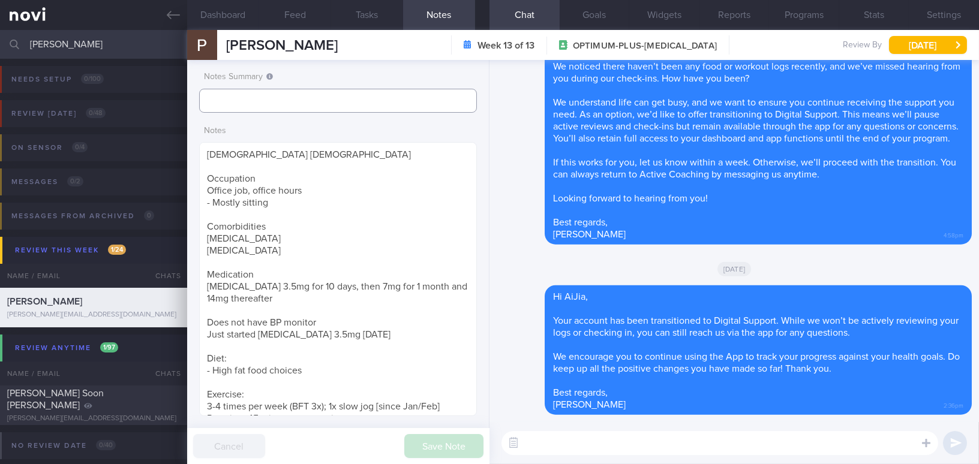
click at [302, 110] on input "text" at bounding box center [338, 101] width 278 height 24
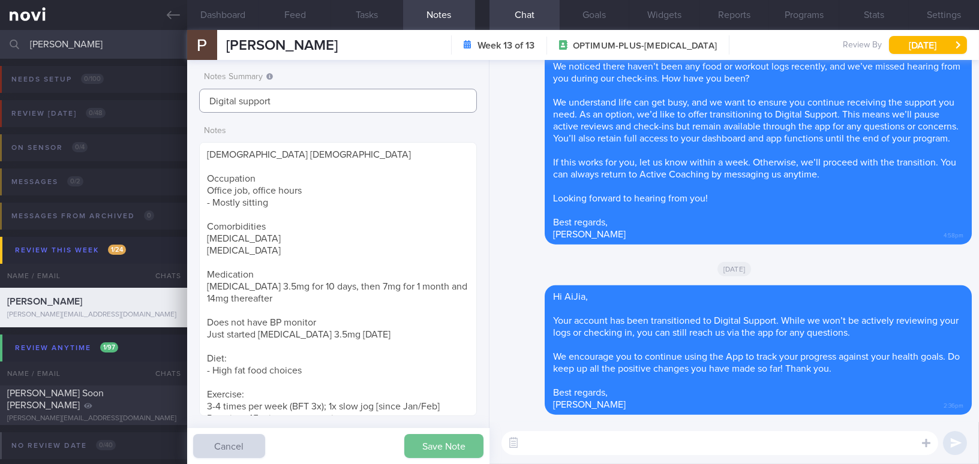
type input "Digital support"
click at [426, 439] on button "Save Note" at bounding box center [443, 446] width 79 height 24
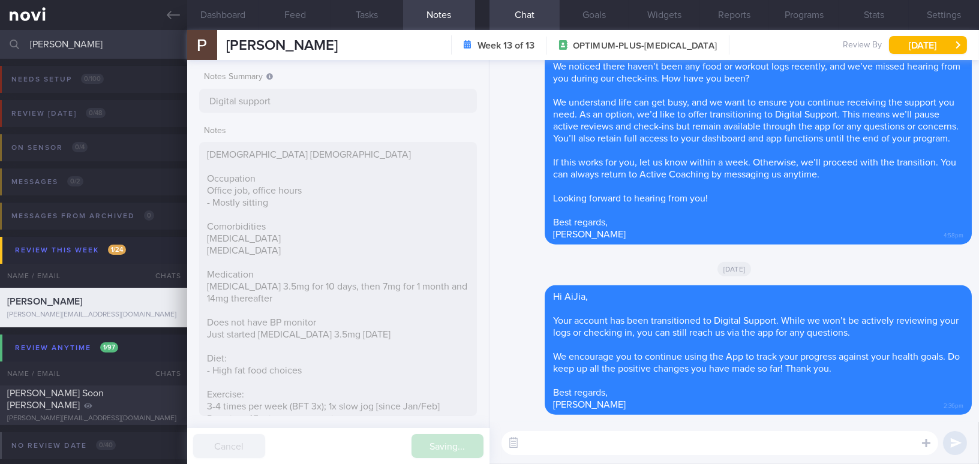
type input "Digital support"
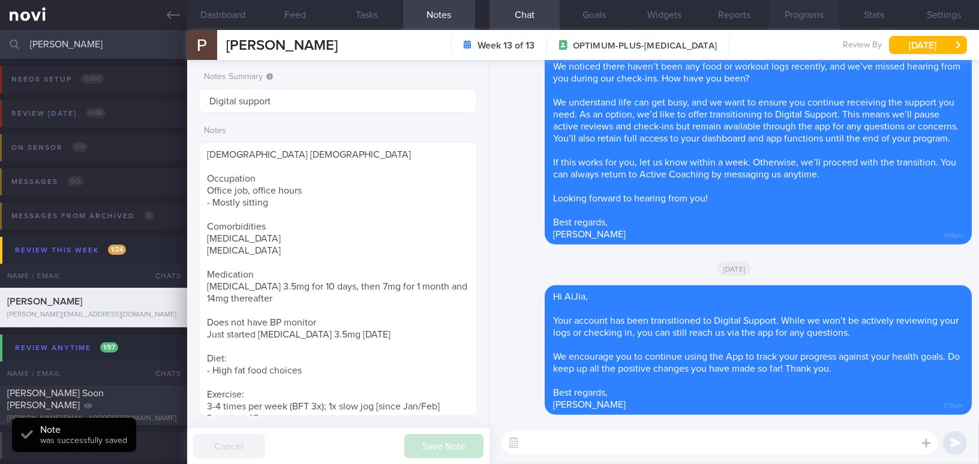
click at [823, 13] on button "Programs" at bounding box center [804, 15] width 70 height 30
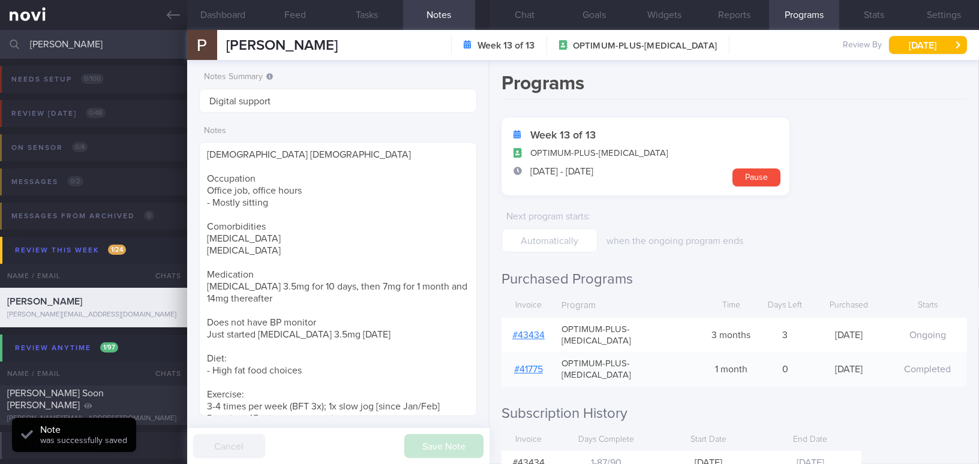
scroll to position [44, 0]
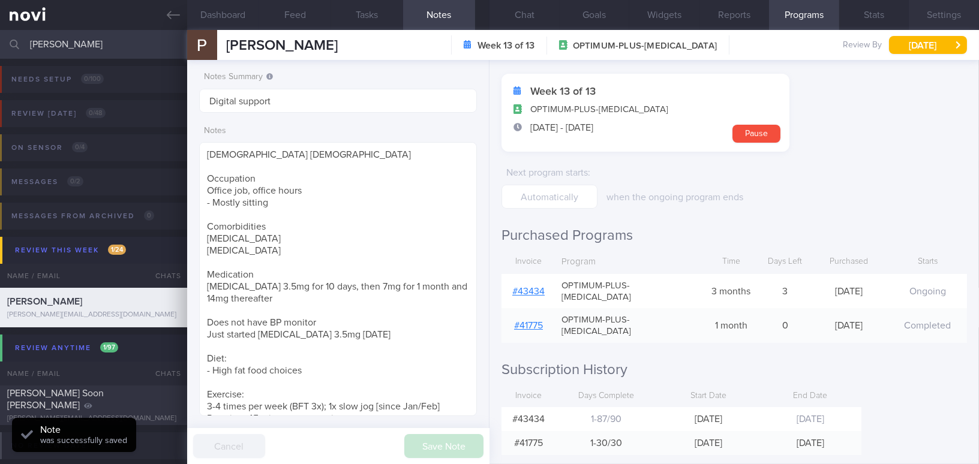
click at [941, 12] on button "Settings" at bounding box center [944, 15] width 70 height 30
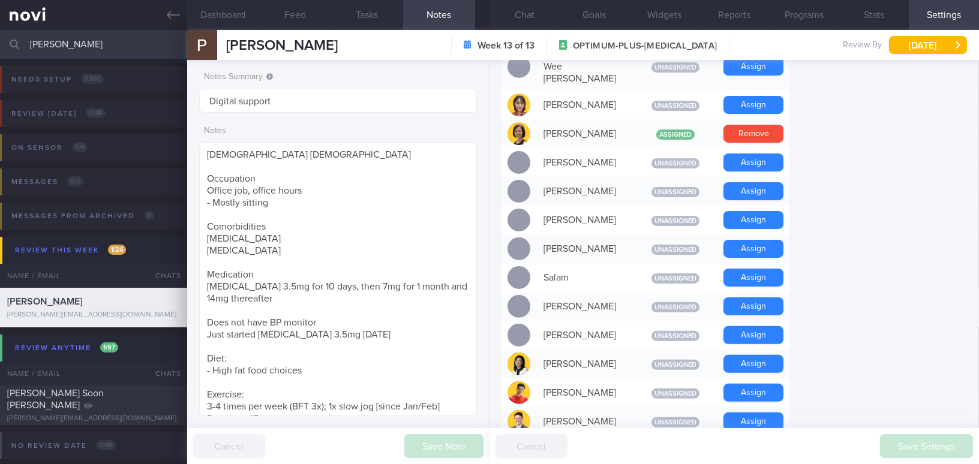
scroll to position [1114, 0]
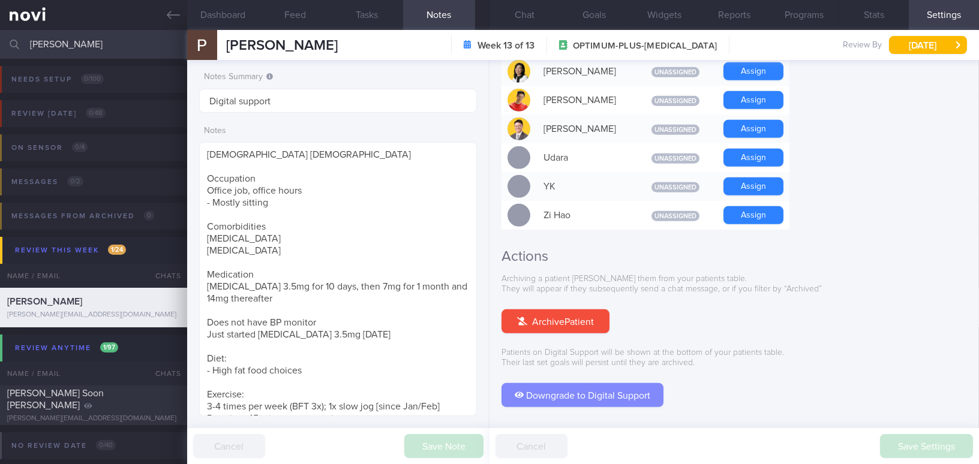
click at [574, 383] on button "Downgrade to Digital Support" at bounding box center [583, 395] width 162 height 24
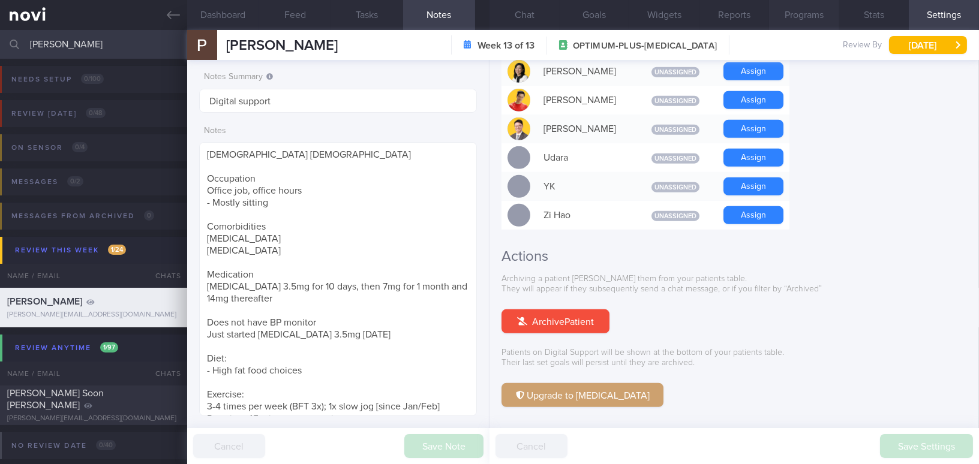
click at [805, 18] on button "Programs" at bounding box center [804, 15] width 70 height 30
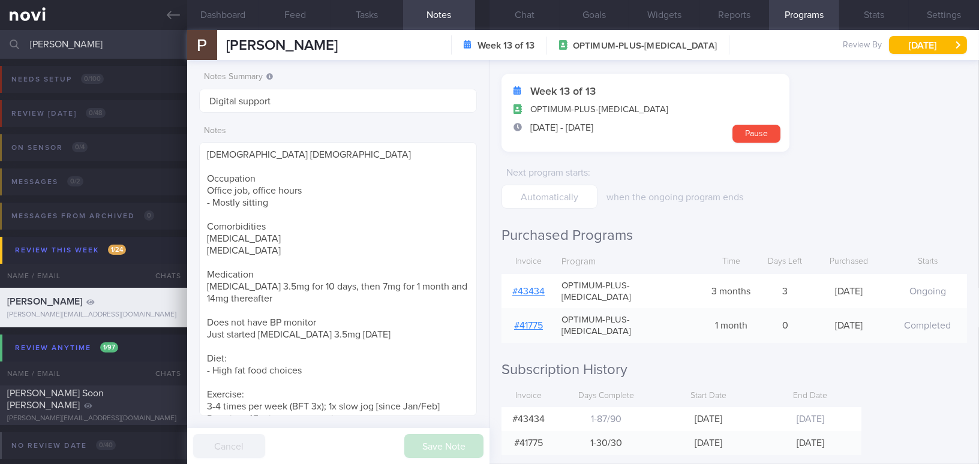
click at [528, 287] on link "# 43434" at bounding box center [528, 292] width 32 height 10
click at [524, 19] on button "Chat" at bounding box center [525, 15] width 70 height 30
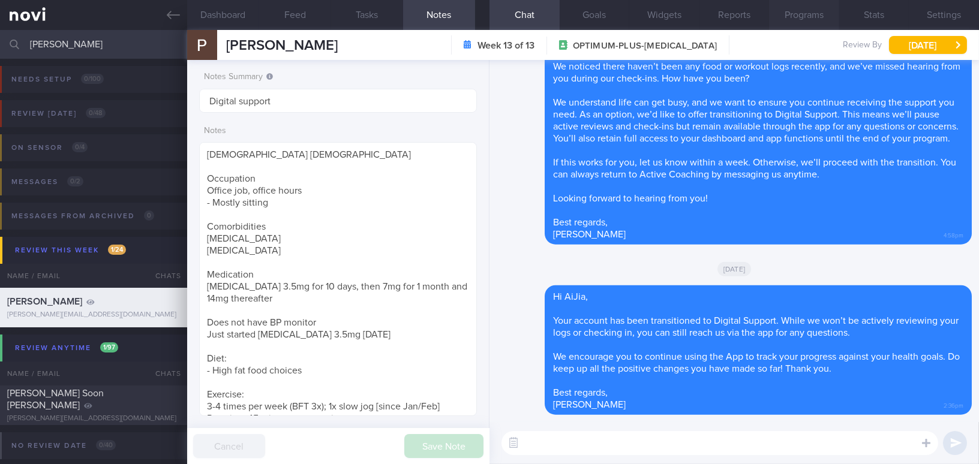
click at [817, 19] on button "Programs" at bounding box center [804, 15] width 70 height 30
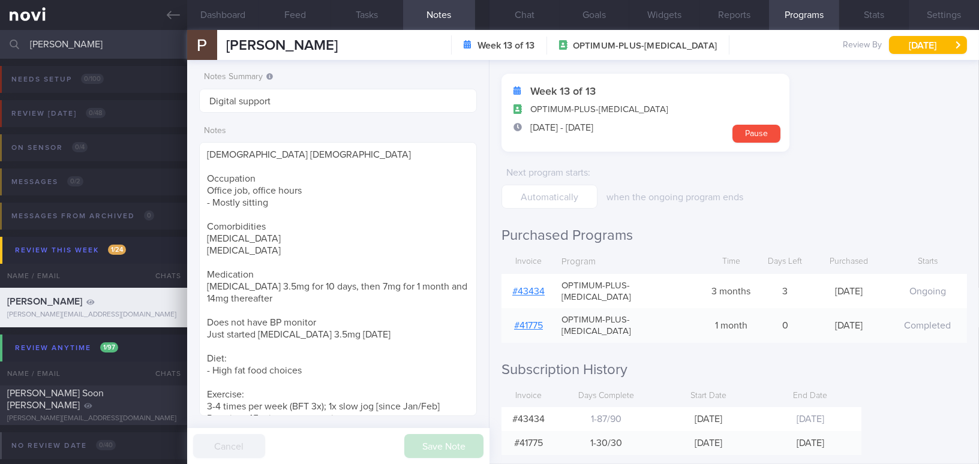
click at [942, 19] on button "Settings" at bounding box center [944, 15] width 70 height 30
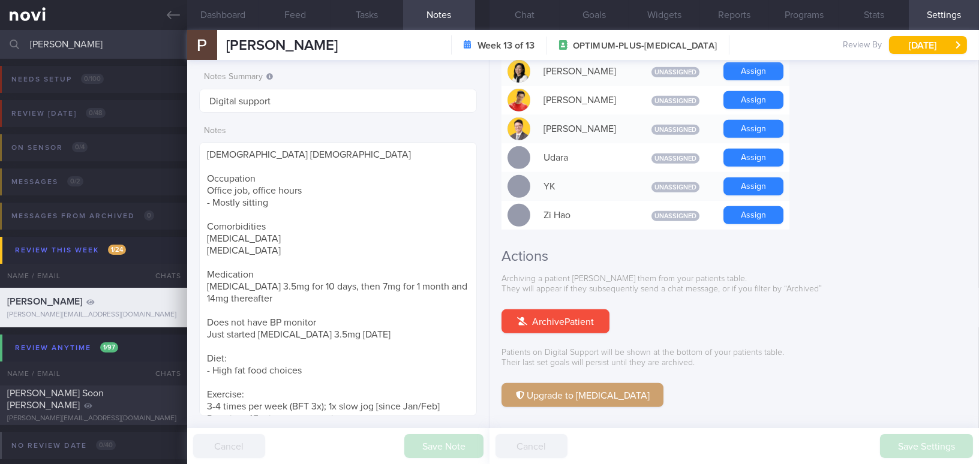
drag, startPoint x: 83, startPoint y: 43, endPoint x: 0, endPoint y: 32, distance: 83.5
click at [0, 32] on input "liang ai" at bounding box center [489, 44] width 979 height 29
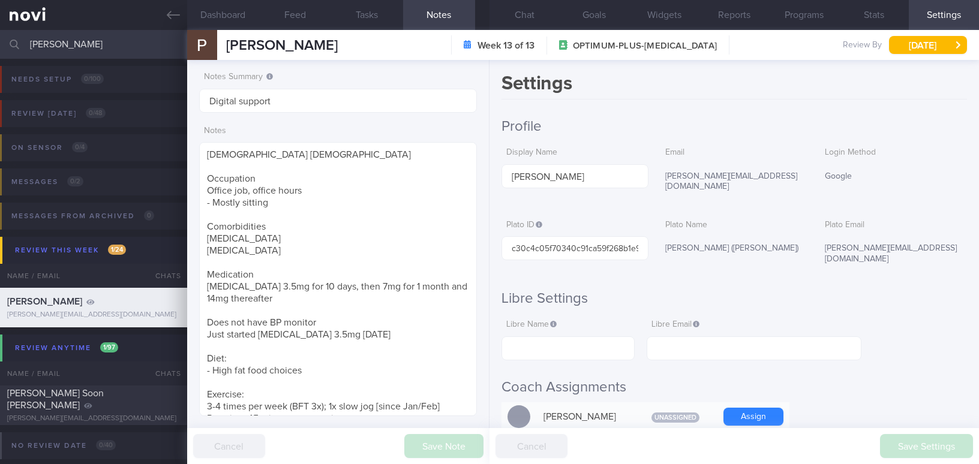
select select "8"
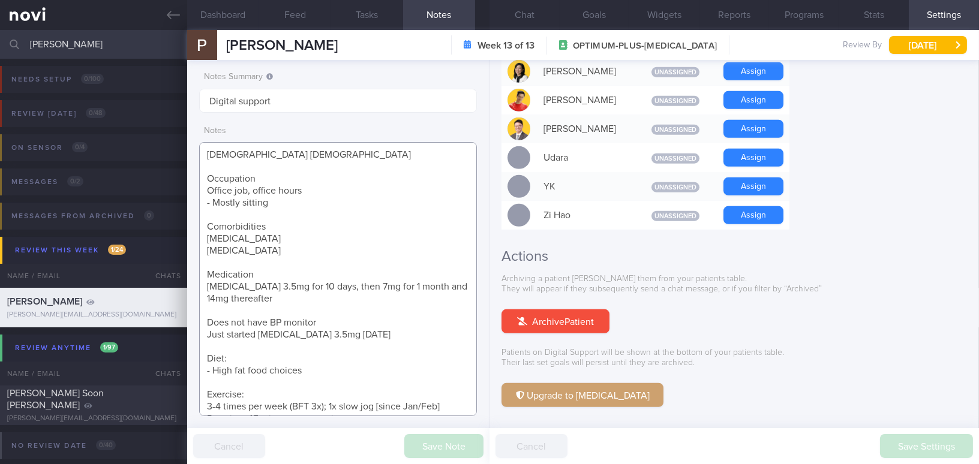
click at [362, 204] on textarea "[DEMOGRAPHIC_DATA] [DEMOGRAPHIC_DATA] Occupation Office job, office hours - Mos…" at bounding box center [338, 279] width 278 height 274
click at [521, 17] on button "Chat" at bounding box center [525, 15] width 70 height 30
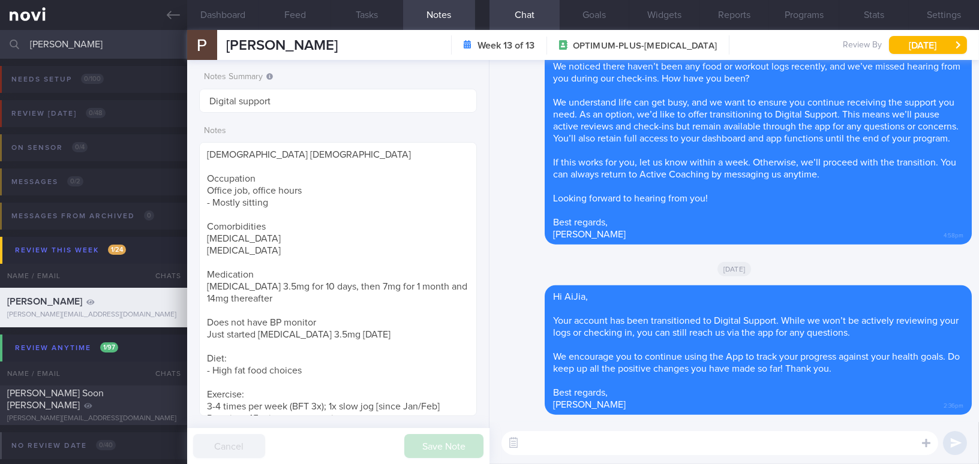
drag, startPoint x: 71, startPoint y: 45, endPoint x: 0, endPoint y: 41, distance: 71.5
click at [0, 41] on input "[PERSON_NAME]" at bounding box center [489, 44] width 979 height 29
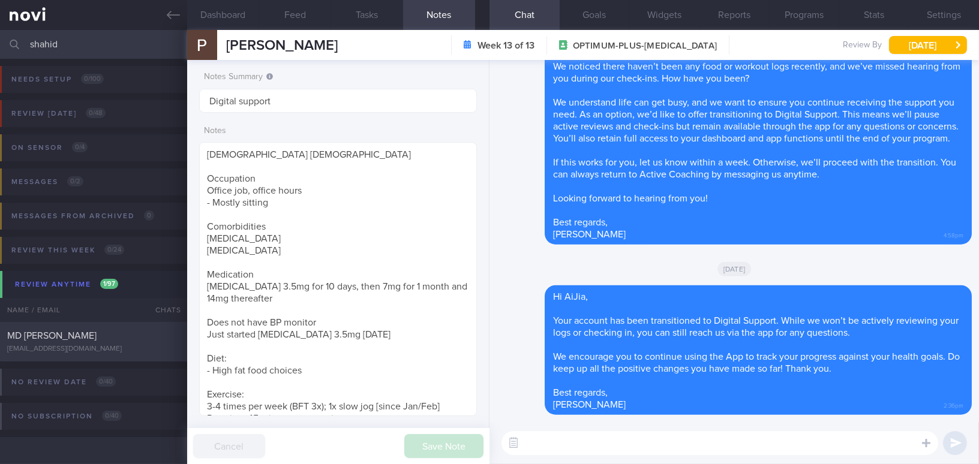
type input "shahid"
click at [68, 344] on div "MD [PERSON_NAME] [EMAIL_ADDRESS][DOMAIN_NAME]" at bounding box center [93, 342] width 187 height 24
type input "[MEDICAL_DATA] 1mg; KIV DS"
type textarea "[DEMOGRAPHIC_DATA] [DEMOGRAPHIC_DATA] - Halal diet Occupation Shipping manageme…"
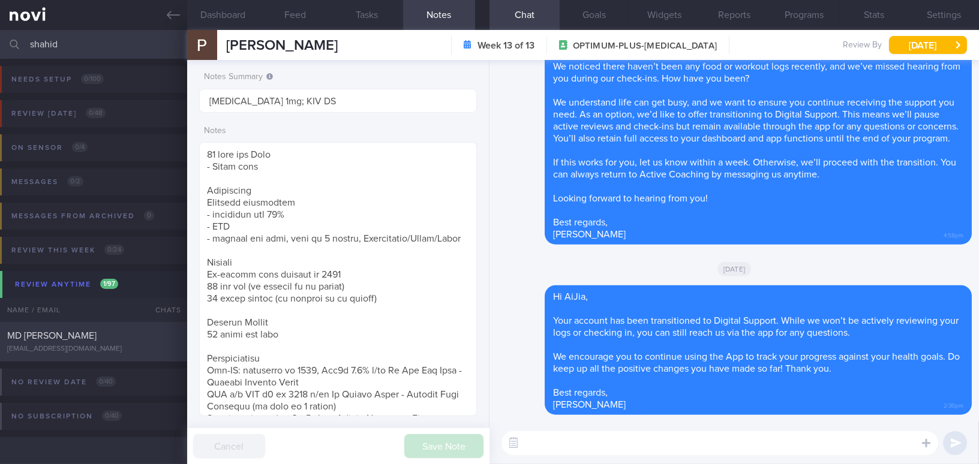
select select "10"
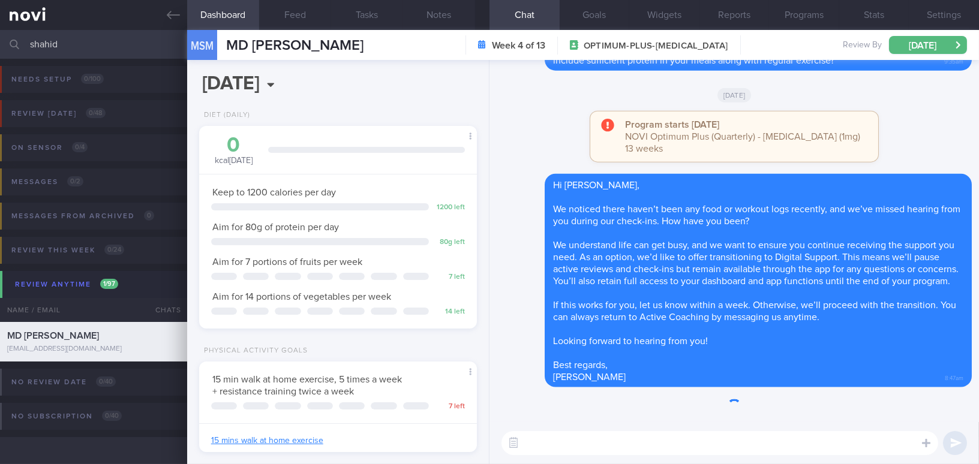
scroll to position [127, 253]
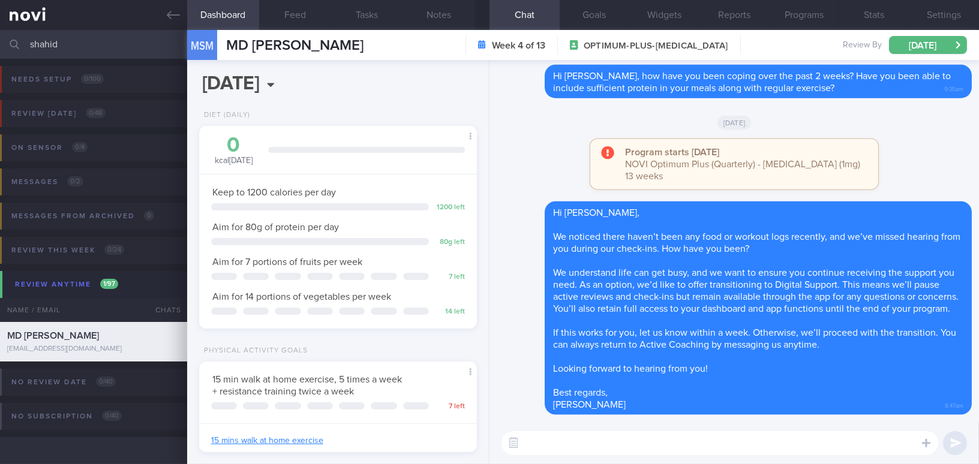
click at [539, 446] on textarea at bounding box center [720, 443] width 437 height 24
paste textarea "Hi , Your account has been transitioned to Digital Support. While we won’t be a…"
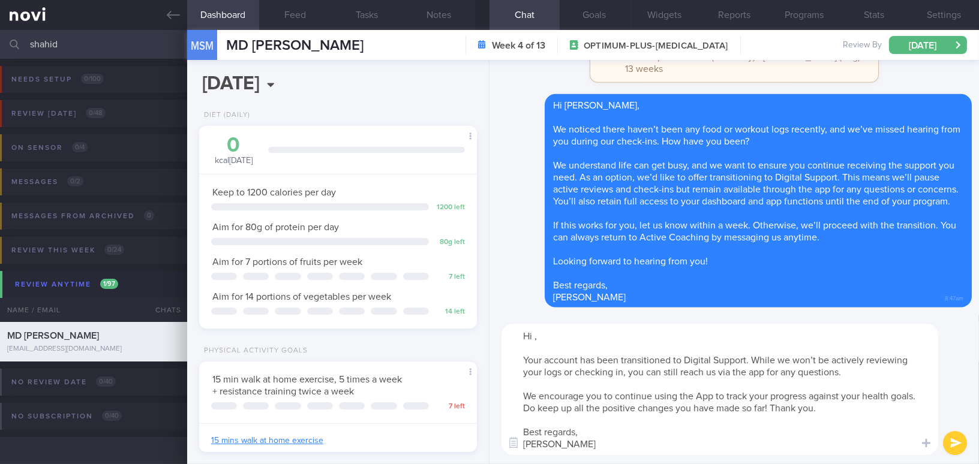
scroll to position [0, 0]
click at [535, 338] on textarea "Hi , Your account has been transitioned to Digital Support. While we won’t be a…" at bounding box center [720, 389] width 437 height 131
type textarea "Hi [PERSON_NAME], Your account has been transitioned to Digital Support. While …"
click at [962, 443] on button "submit" at bounding box center [955, 443] width 24 height 24
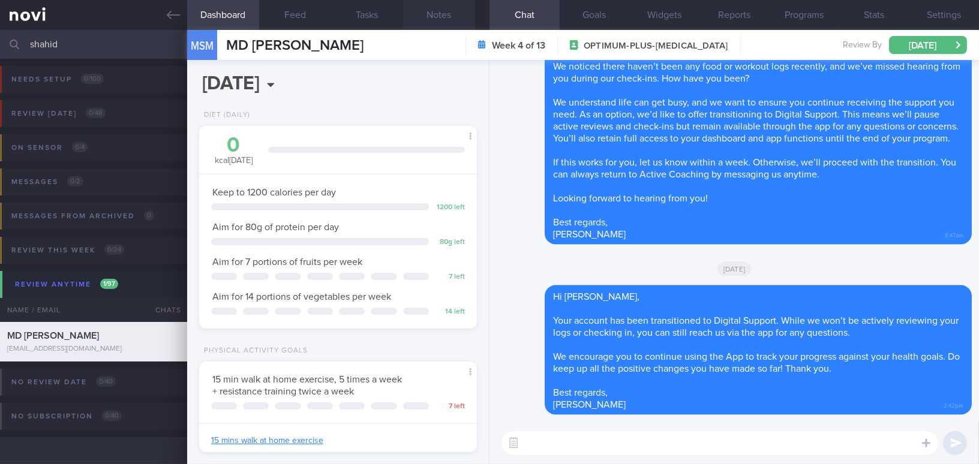
click at [450, 14] on button "Notes" at bounding box center [439, 15] width 72 height 30
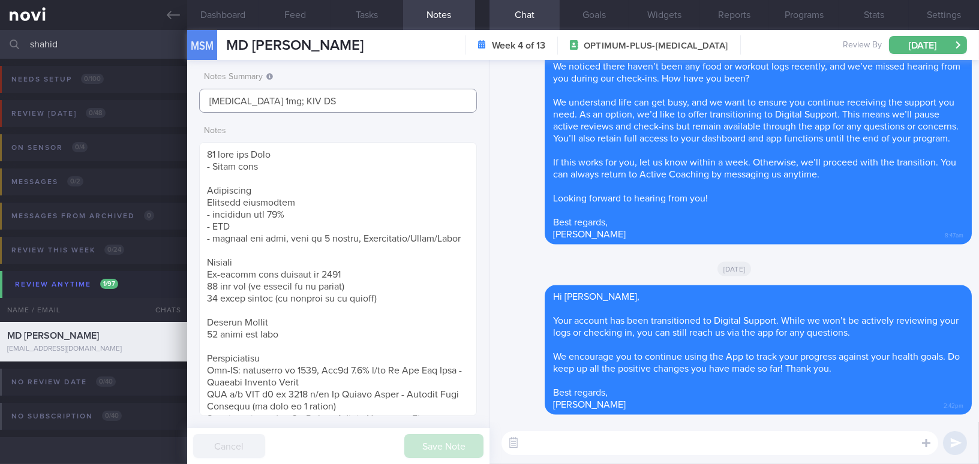
drag, startPoint x: 303, startPoint y: 99, endPoint x: 142, endPoint y: 86, distance: 161.9
click at [142, 86] on div "Patients New Users Coaches shahid Assigned patients Assigned patients All activ…" at bounding box center [489, 247] width 979 height 434
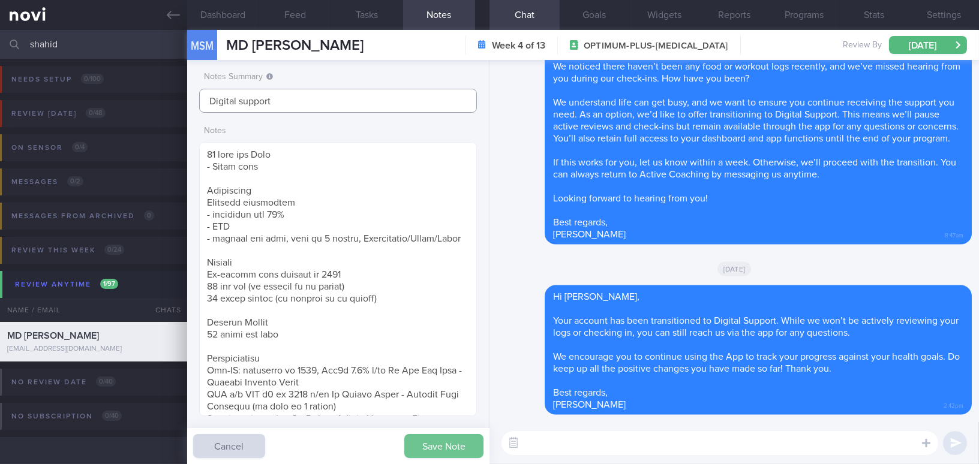
type input "Digital support"
click at [427, 448] on button "Save Note" at bounding box center [443, 446] width 79 height 24
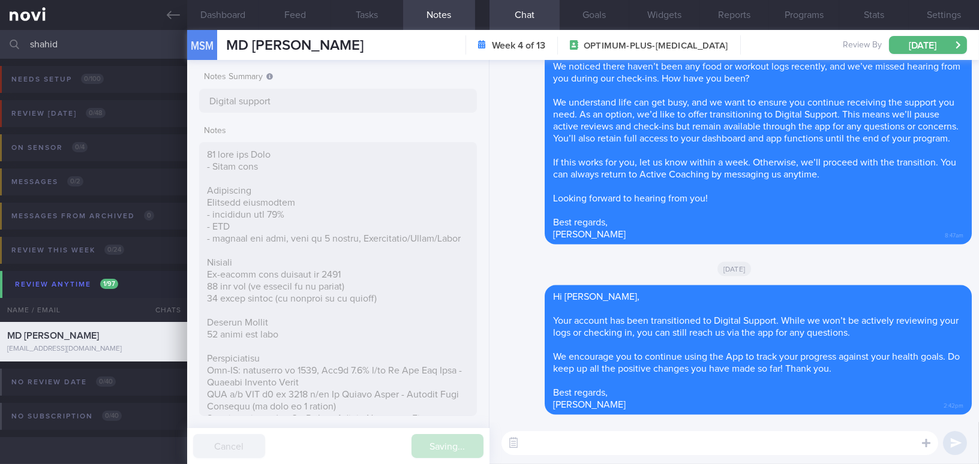
type input "Digital support"
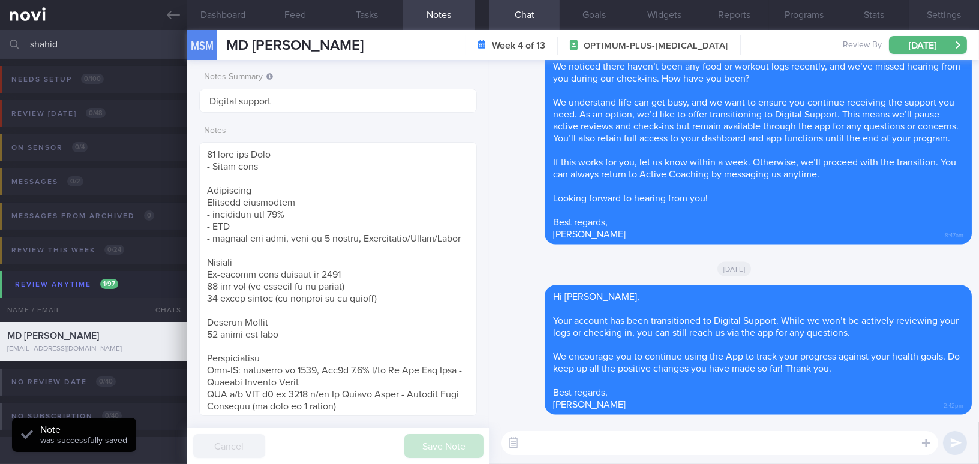
click at [946, 11] on button "Settings" at bounding box center [944, 15] width 70 height 30
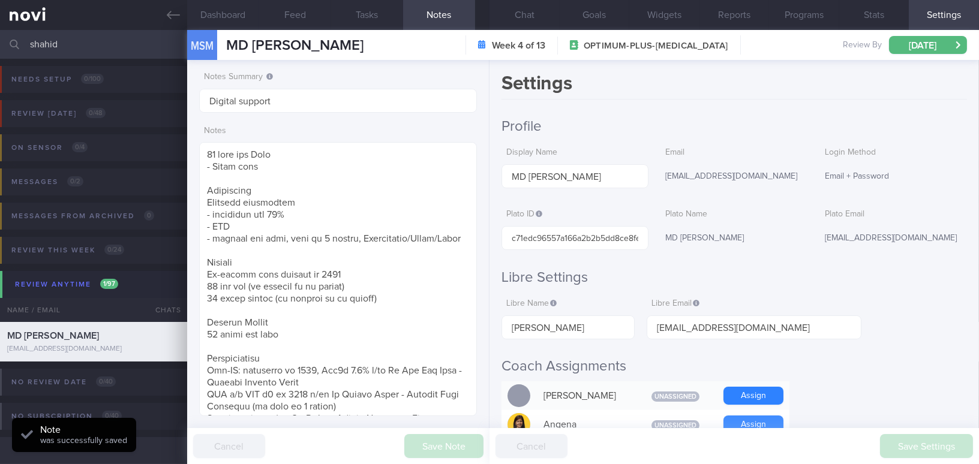
scroll to position [497, 0]
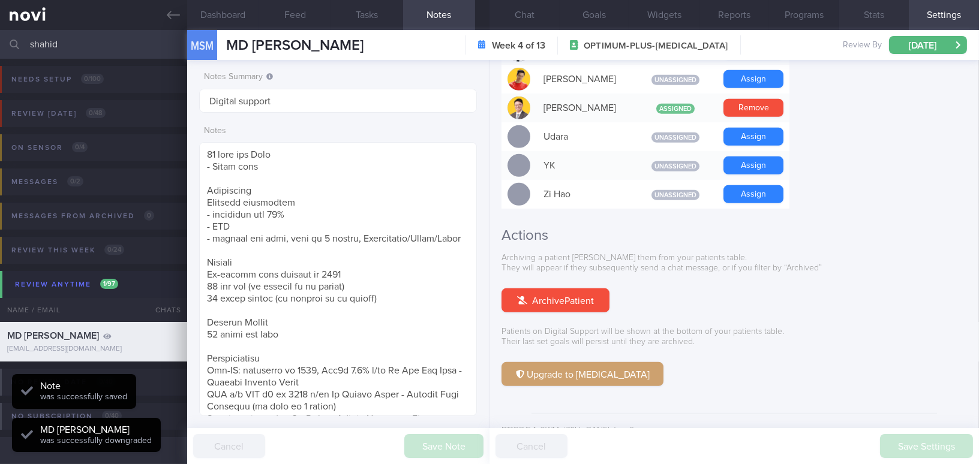
scroll to position [127, 253]
click at [805, 16] on button "Programs" at bounding box center [804, 15] width 70 height 30
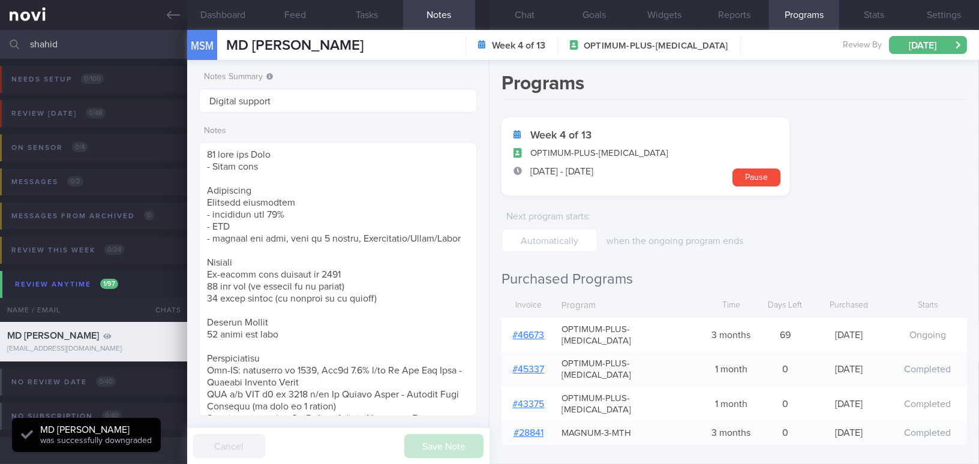
click at [538, 331] on link "# 46673" at bounding box center [529, 336] width 32 height 10
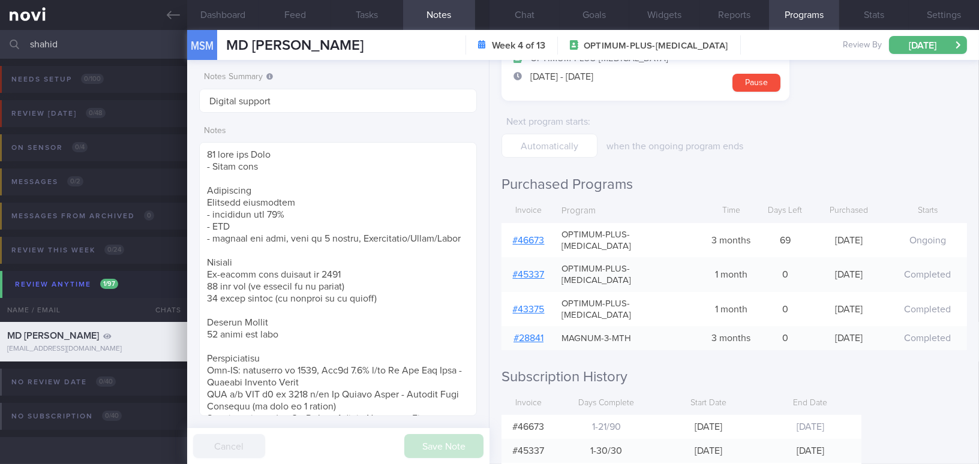
scroll to position [152, 0]
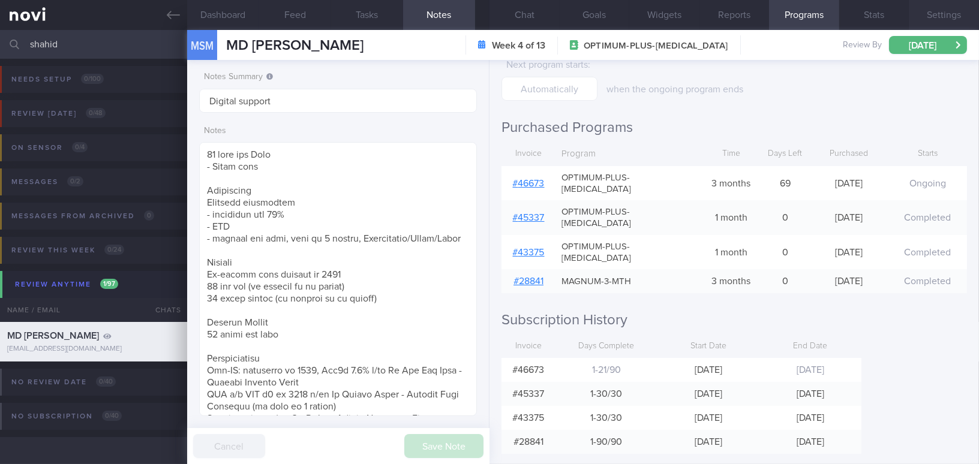
click at [932, 19] on button "Settings" at bounding box center [944, 15] width 70 height 30
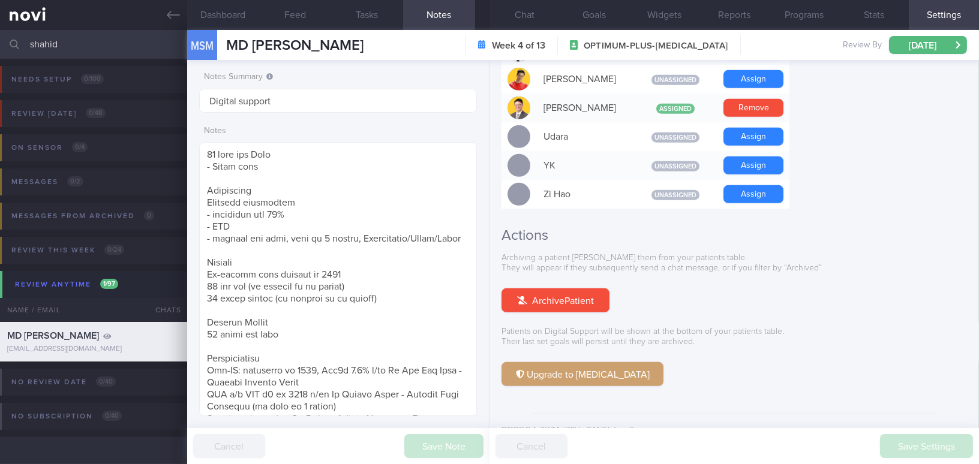
drag, startPoint x: 79, startPoint y: 47, endPoint x: 0, endPoint y: 33, distance: 79.8
click at [0, 33] on input "shahid" at bounding box center [489, 44] width 979 height 29
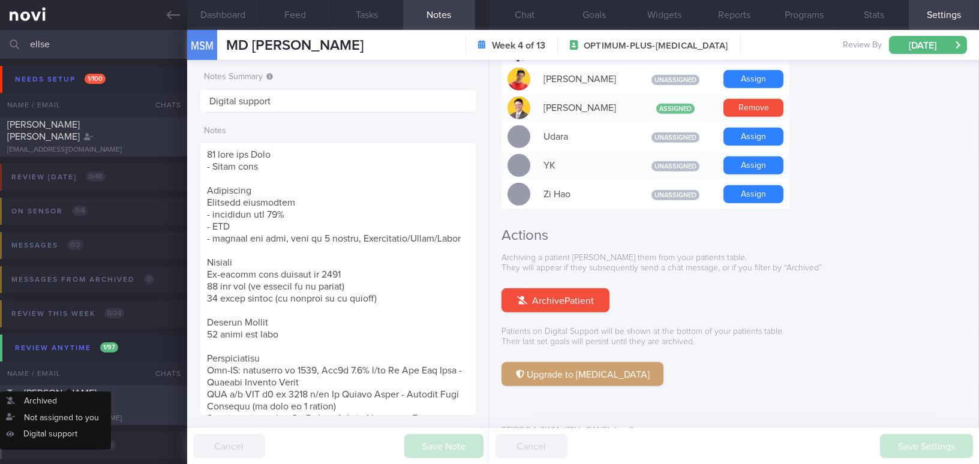
type input "ellse"
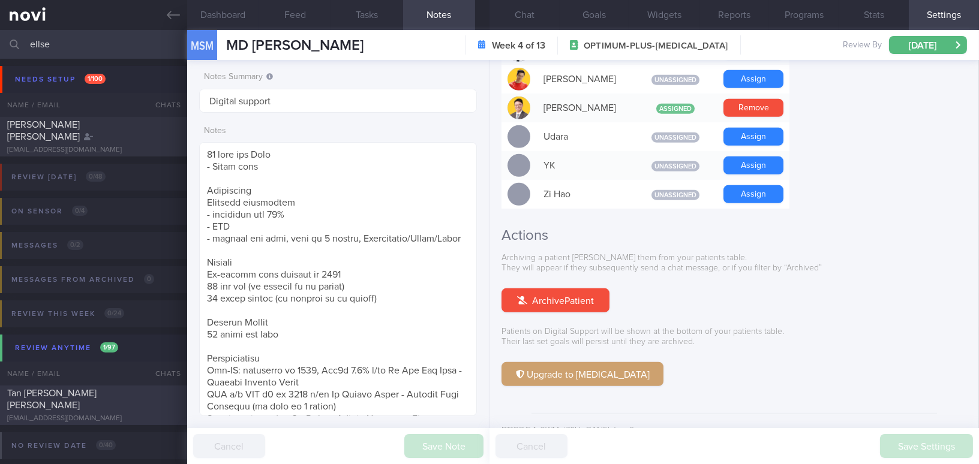
click at [54, 398] on span "Tan [PERSON_NAME] [PERSON_NAME]" at bounding box center [51, 400] width 89 height 22
type input "Convert to [MEDICAL_DATA] 1mg ([DATE]) from [MEDICAL_DATA]"
type textarea "Pronounce as 'Ellsa' [DEMOGRAPHIC_DATA] Woman - Married with 2 kids Occupation …"
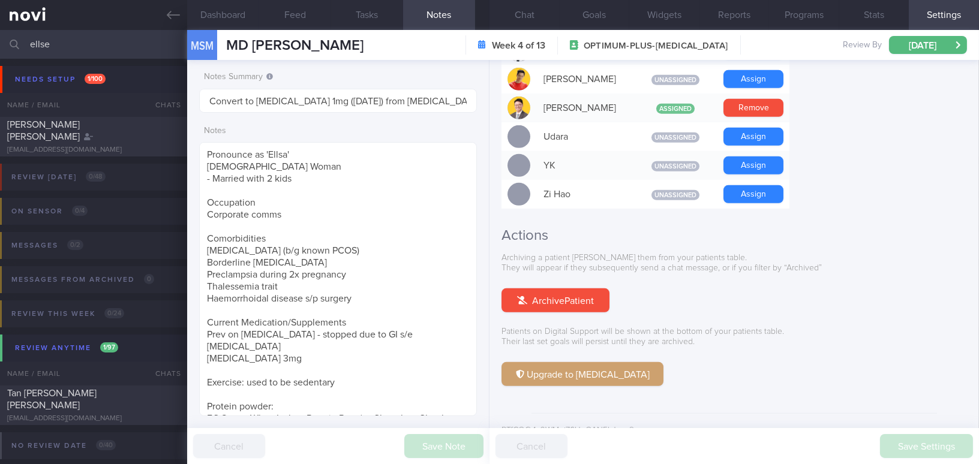
select select "9"
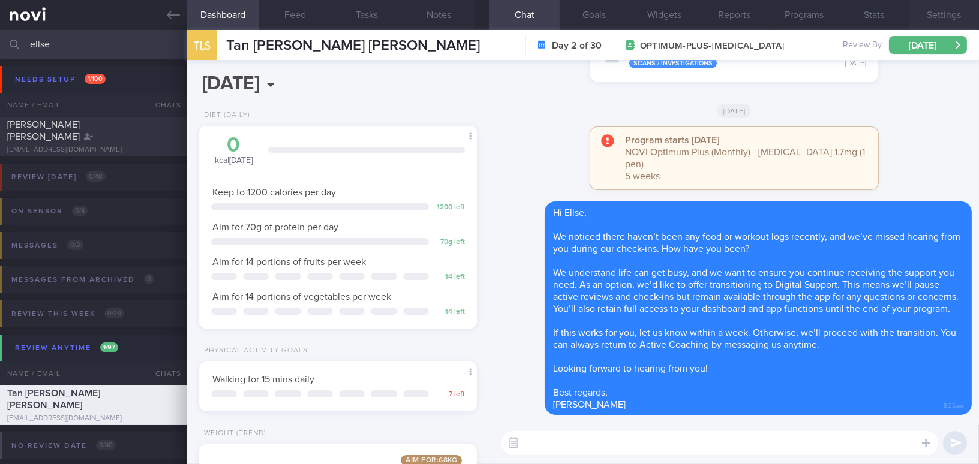
click at [929, 14] on button "Settings" at bounding box center [944, 15] width 70 height 30
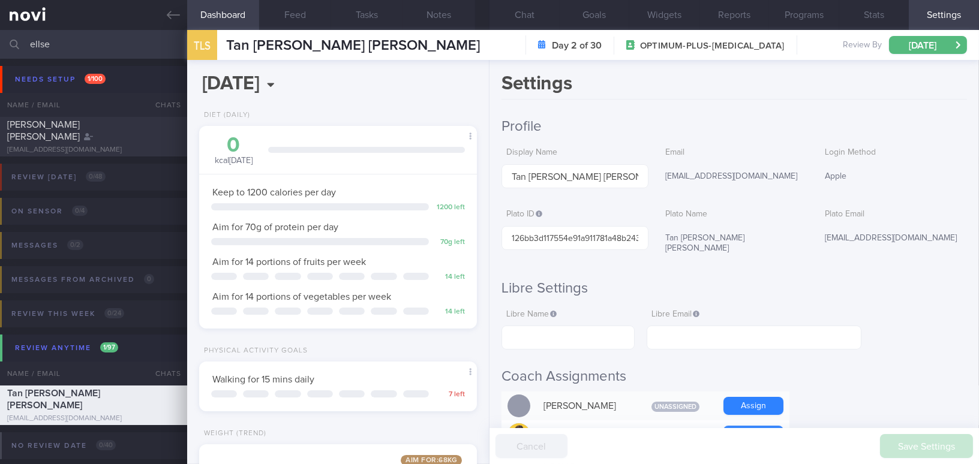
click at [812, 11] on button "Programs" at bounding box center [804, 15] width 70 height 30
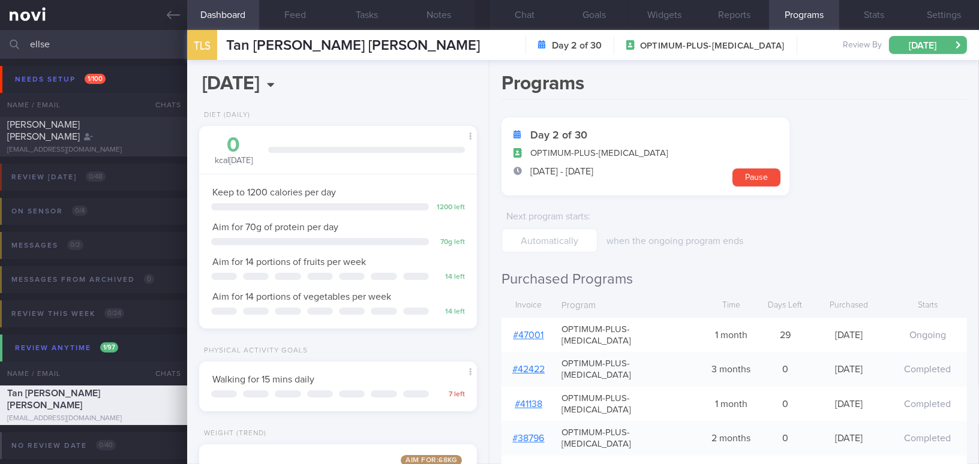
click at [526, 331] on link "# 47001" at bounding box center [529, 336] width 31 height 10
click at [439, 17] on button "Notes" at bounding box center [439, 15] width 72 height 30
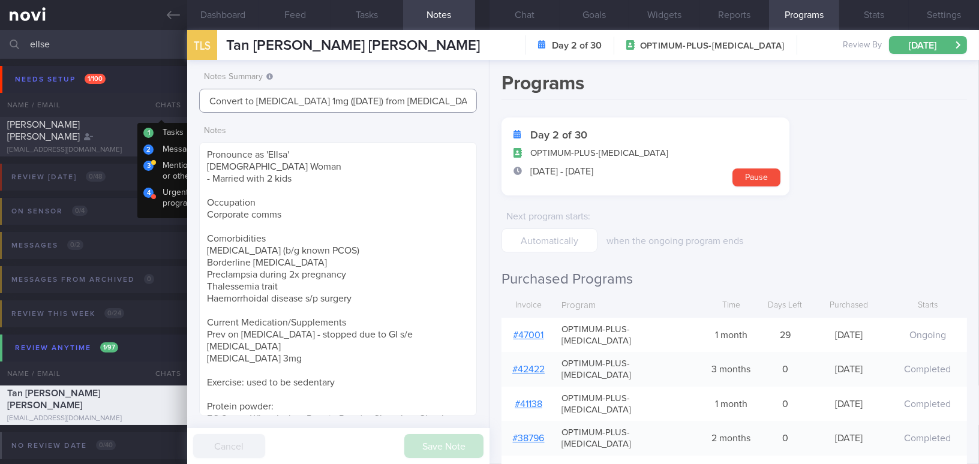
drag, startPoint x: 232, startPoint y: 95, endPoint x: 104, endPoint y: 90, distance: 128.5
click at [104, 90] on div "Patients New Users Coaches ellse Assigned patients Assigned patients All active…" at bounding box center [489, 247] width 979 height 434
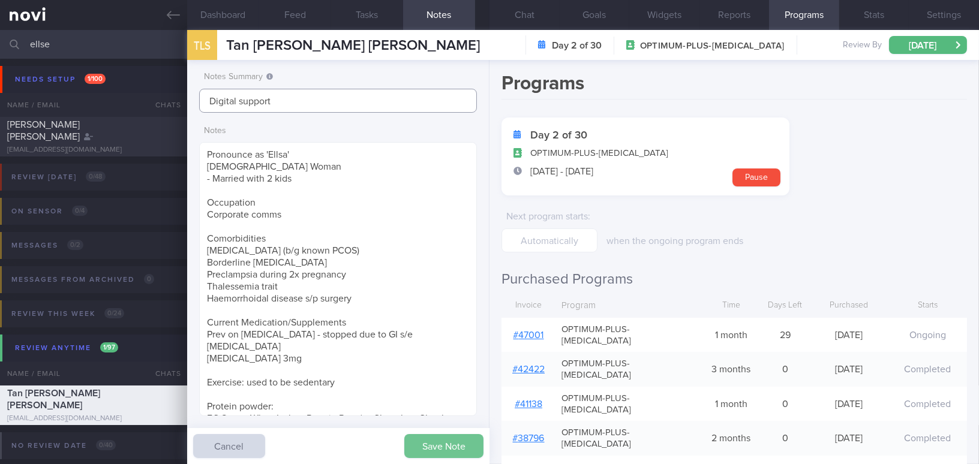
type input "Digital support"
click at [424, 435] on button "Save Note" at bounding box center [443, 446] width 79 height 24
type input "Digital support"
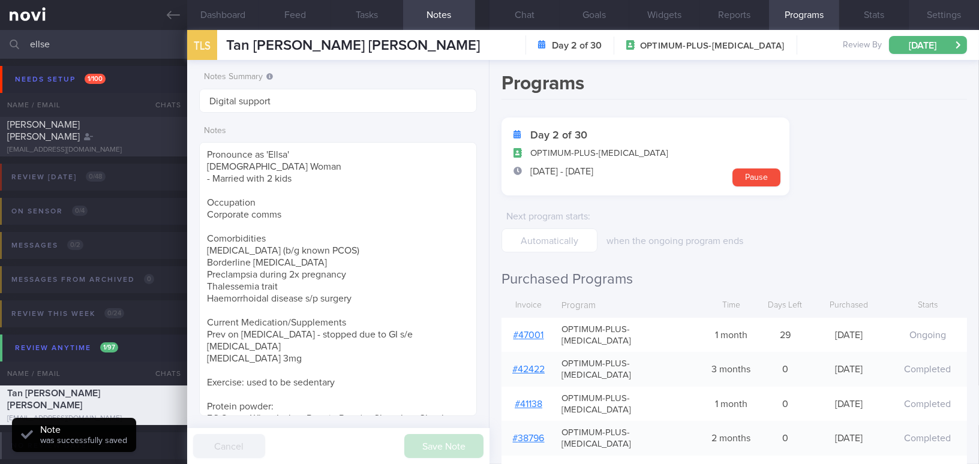
click at [956, 11] on button "Settings" at bounding box center [944, 15] width 70 height 30
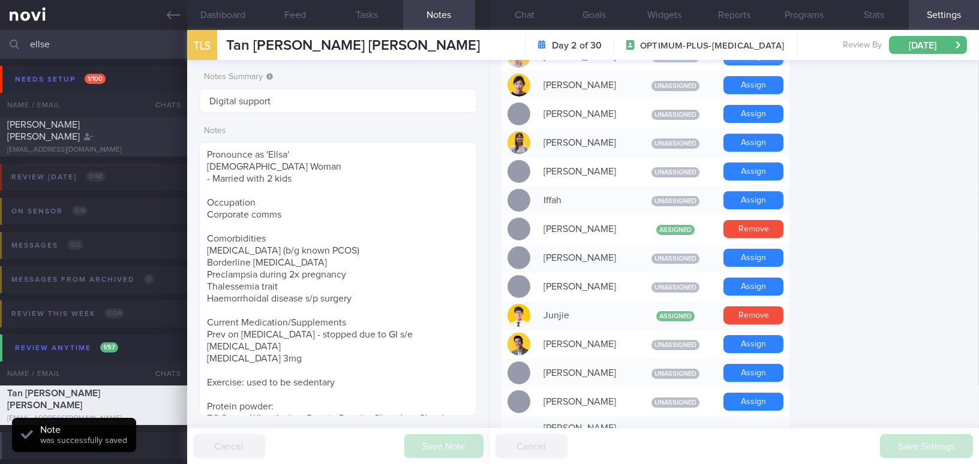
scroll to position [1114, 0]
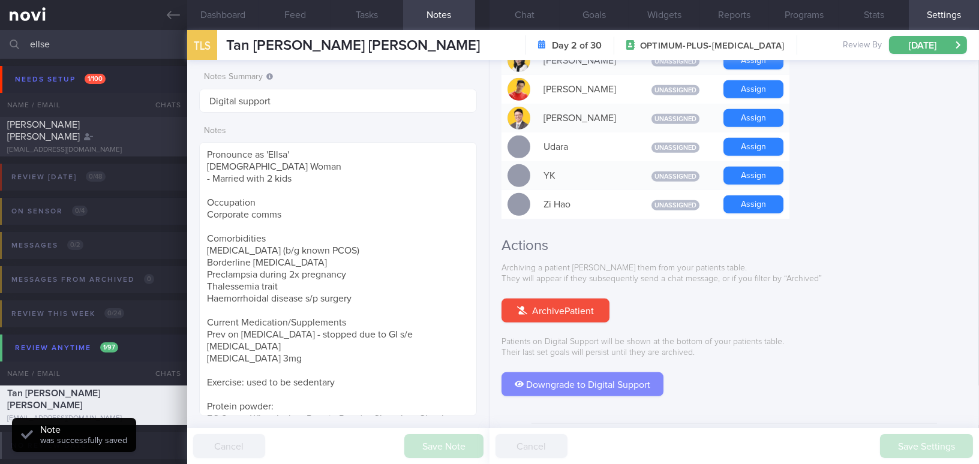
click at [586, 373] on button "Downgrade to Digital Support" at bounding box center [583, 385] width 162 height 24
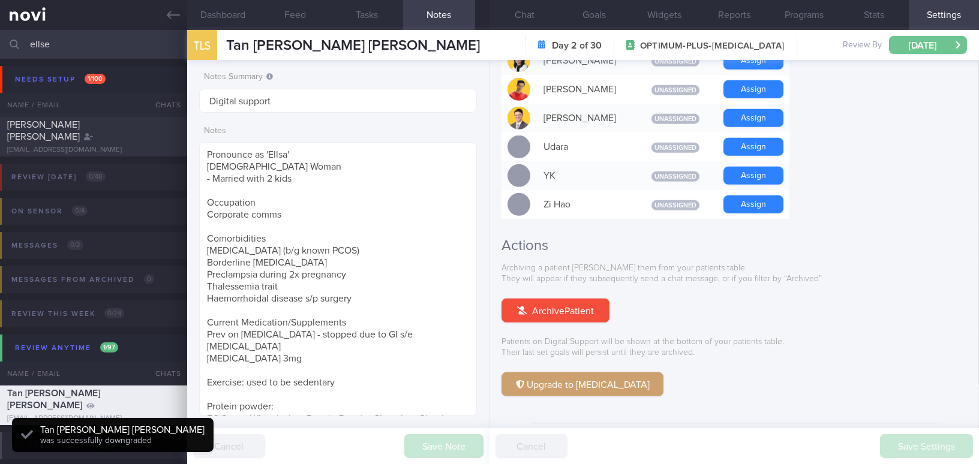
click at [902, 44] on button "Thu, 16 Oct" at bounding box center [928, 45] width 78 height 18
click at [819, 373] on div "Upgrade to Health Coaching" at bounding box center [735, 385] width 466 height 24
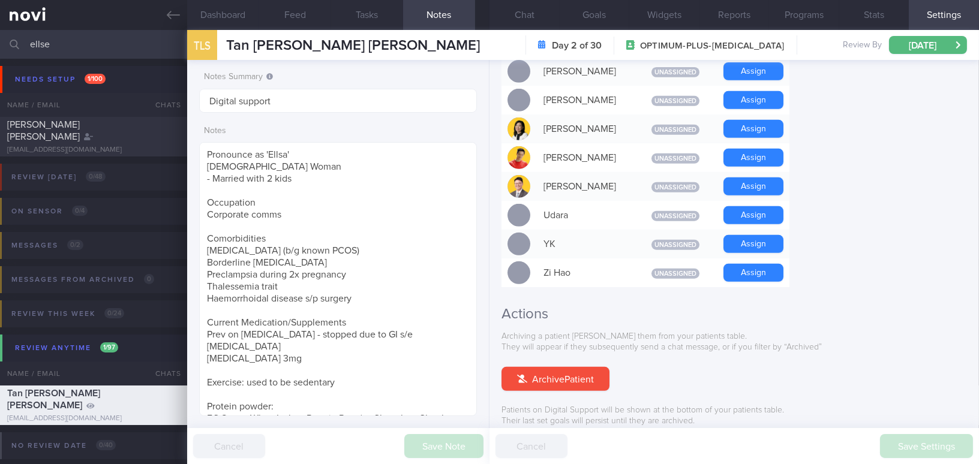
scroll to position [1004, 0]
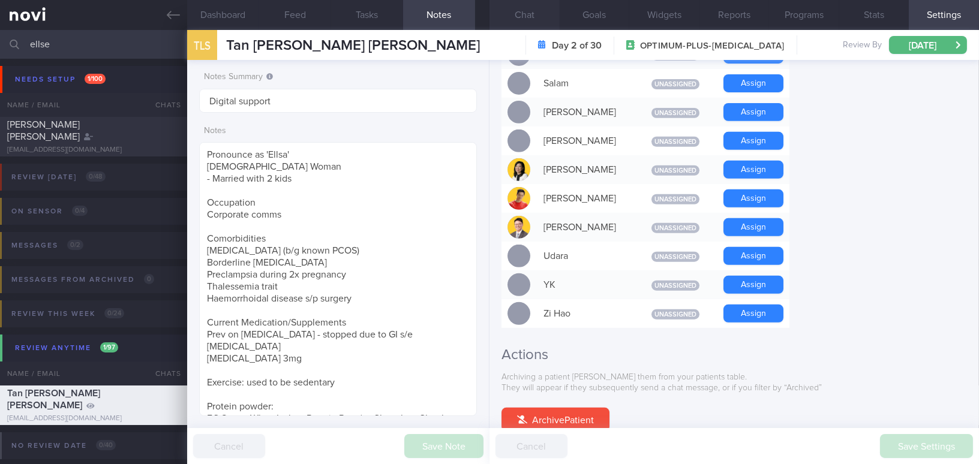
click at [530, 14] on button "Chat" at bounding box center [525, 15] width 70 height 30
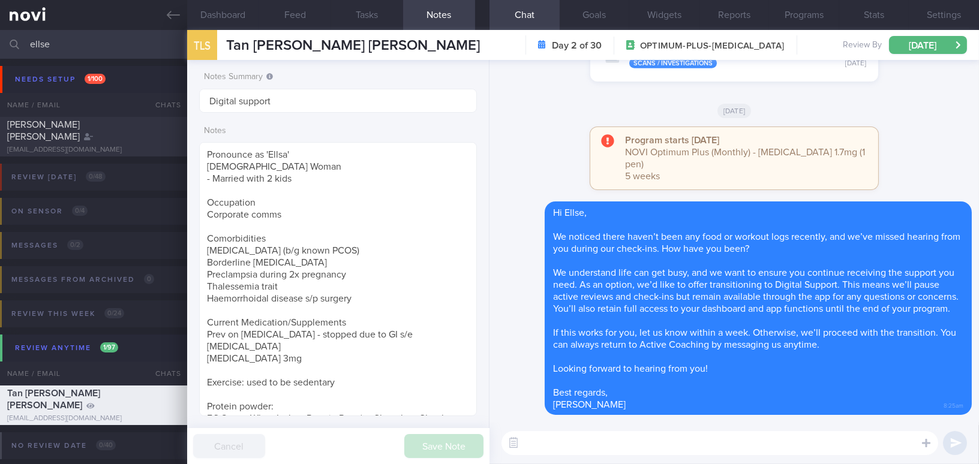
click at [617, 449] on textarea at bounding box center [720, 443] width 437 height 24
paste textarea "Hi , Your account has been transitioned to Digital Support. While we won’t be a…"
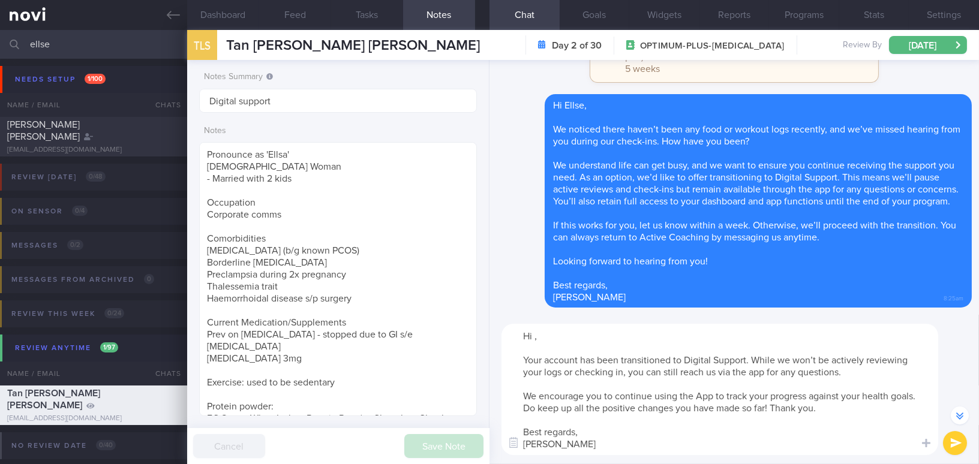
scroll to position [-106, 0]
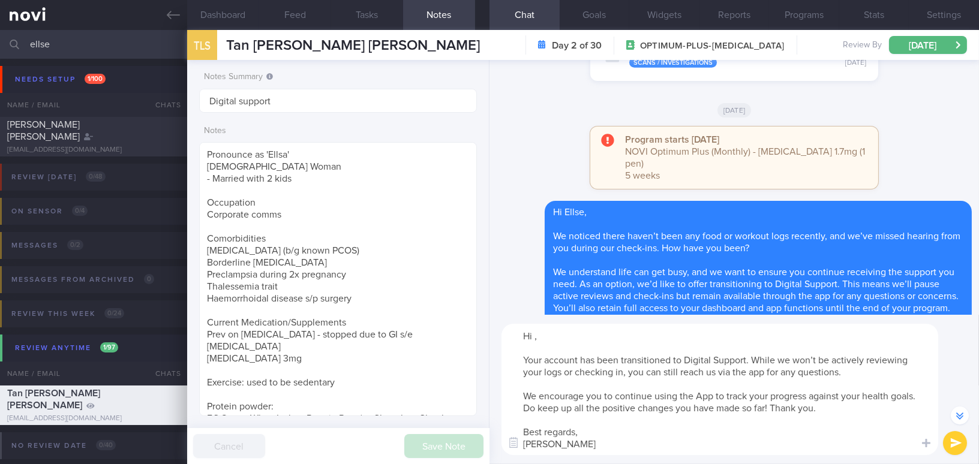
click at [534, 334] on textarea "Hi , Your account has been transitioned to Digital Support. While we won’t be a…" at bounding box center [720, 389] width 437 height 131
type textarea "Hi Ellse, Your account has been transitioned to Digital Support. While we won’t…"
click at [959, 445] on button "submit" at bounding box center [955, 443] width 24 height 24
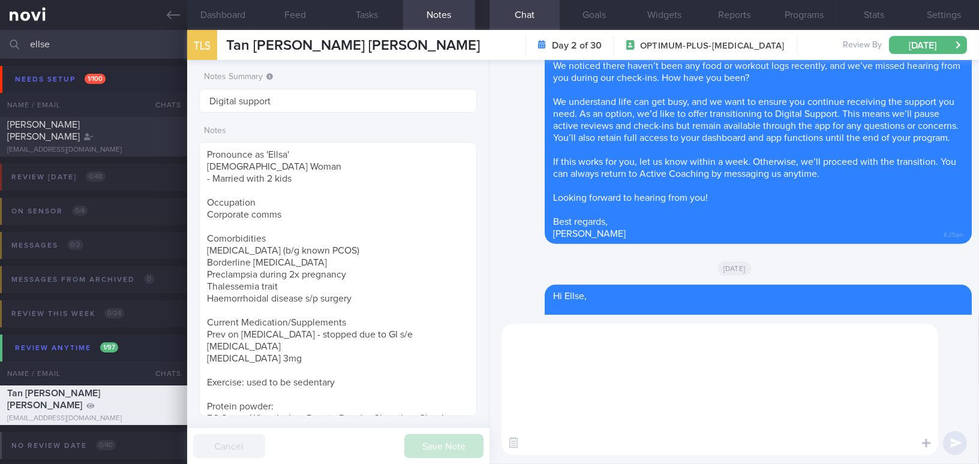
scroll to position [0, 0]
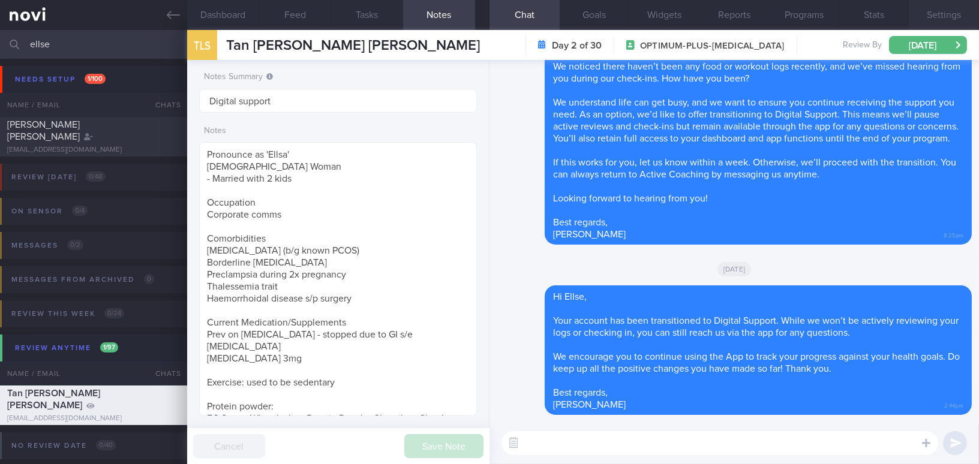
click at [935, 15] on button "Settings" at bounding box center [944, 15] width 70 height 30
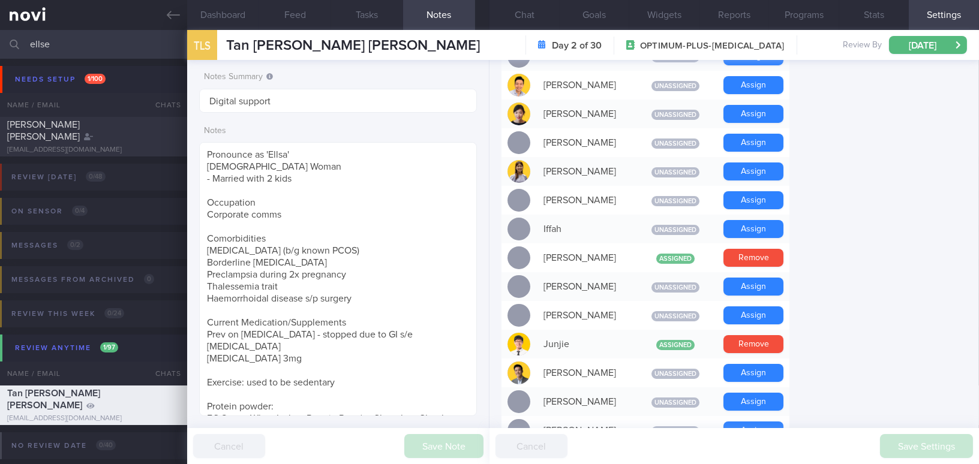
scroll to position [404, 0]
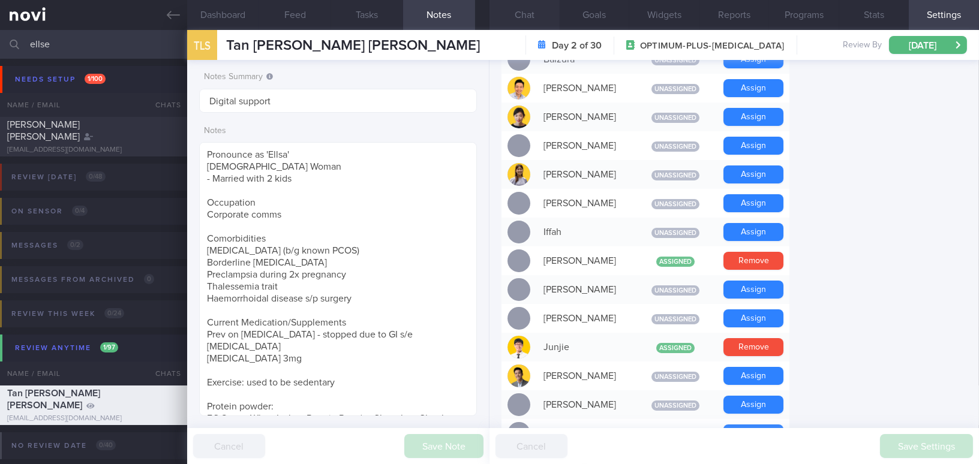
click at [535, 13] on button "Chat" at bounding box center [525, 15] width 70 height 30
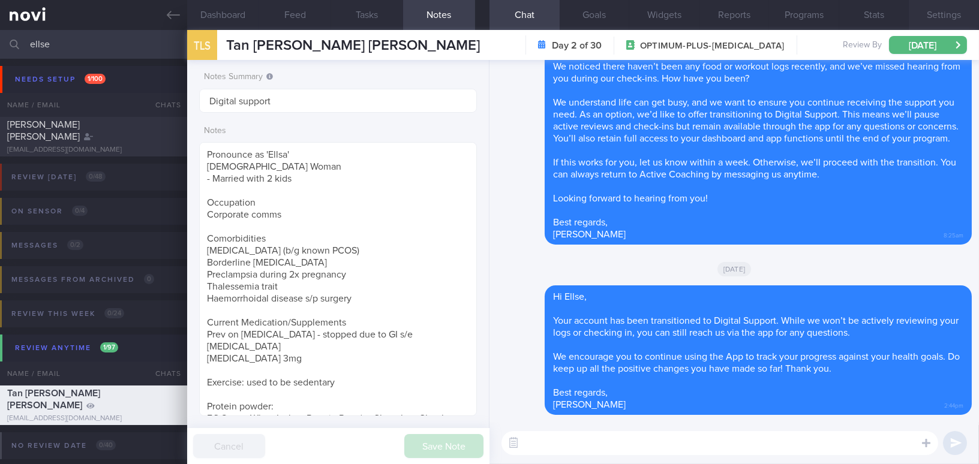
click at [925, 15] on button "Settings" at bounding box center [944, 15] width 70 height 30
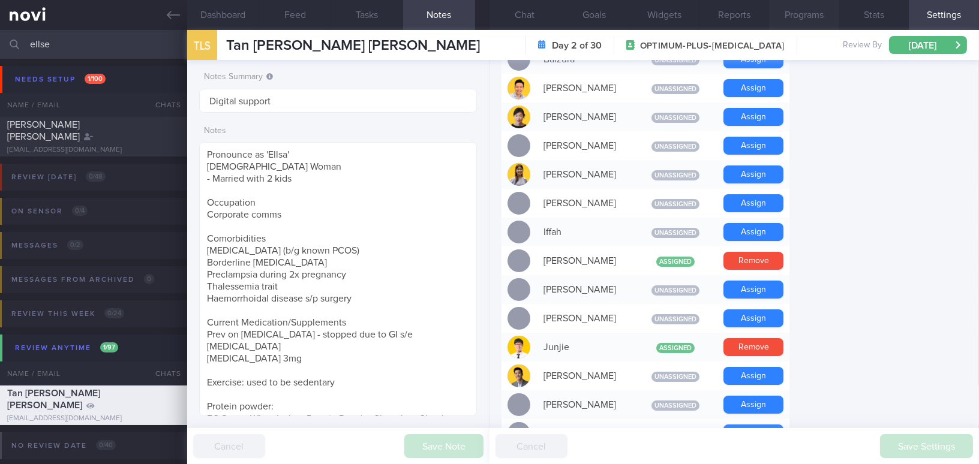
click at [802, 14] on button "Programs" at bounding box center [804, 15] width 70 height 30
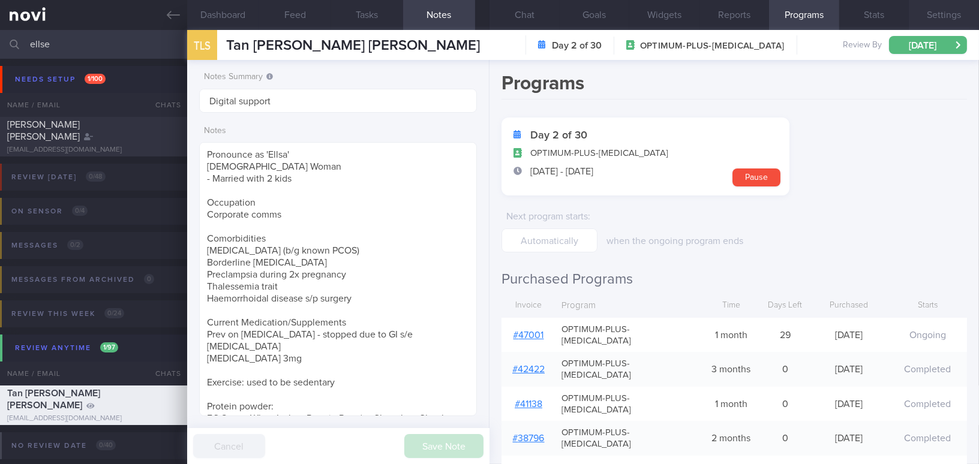
click at [951, 15] on button "Settings" at bounding box center [944, 15] width 70 height 30
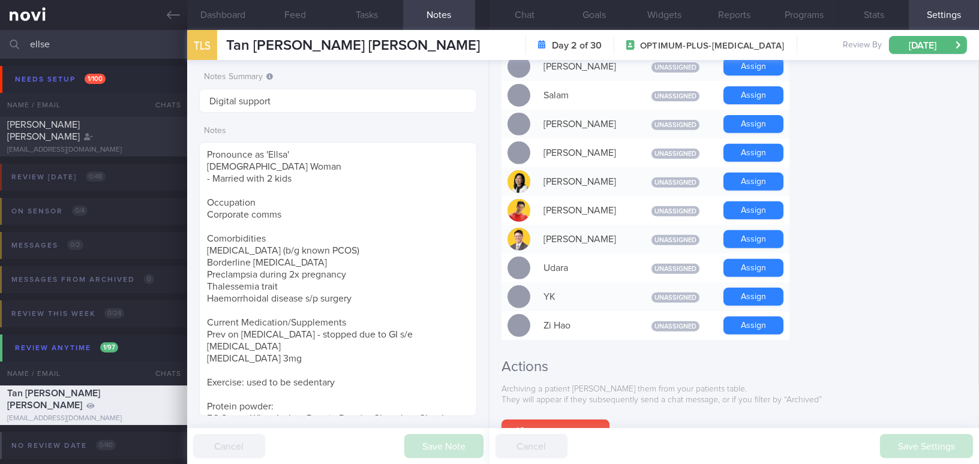
scroll to position [1059, 0]
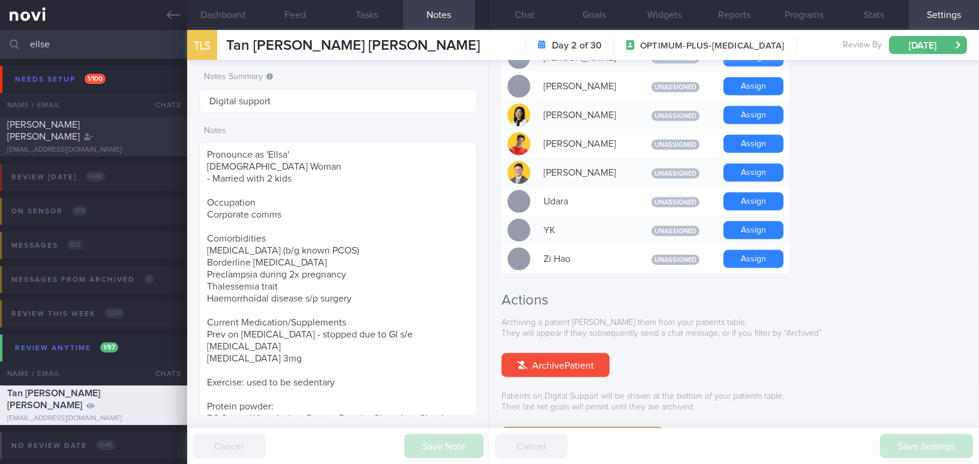
drag, startPoint x: 37, startPoint y: 41, endPoint x: 12, endPoint y: 36, distance: 25.7
click at [13, 37] on div "ellse Assigned patients Assigned patients All active patients Archived patients" at bounding box center [489, 44] width 979 height 29
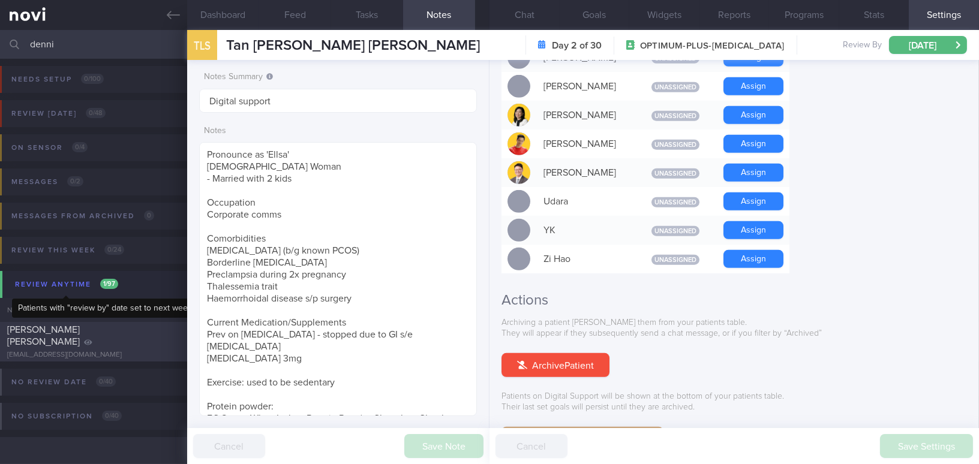
type input "denni"
click at [100, 341] on div "Dennis Leong Ren Kang" at bounding box center [92, 336] width 170 height 24
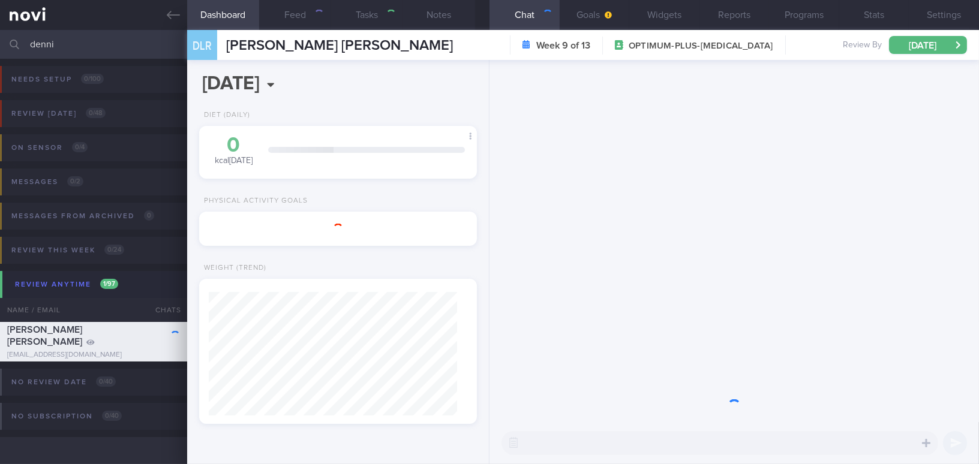
type input "Digital support; *Client is not receptive to dietary advices;"
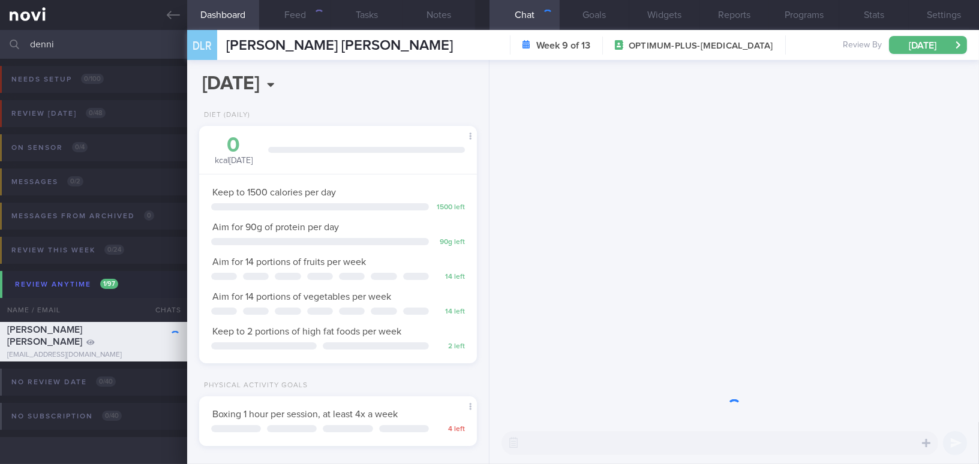
scroll to position [599822, 599716]
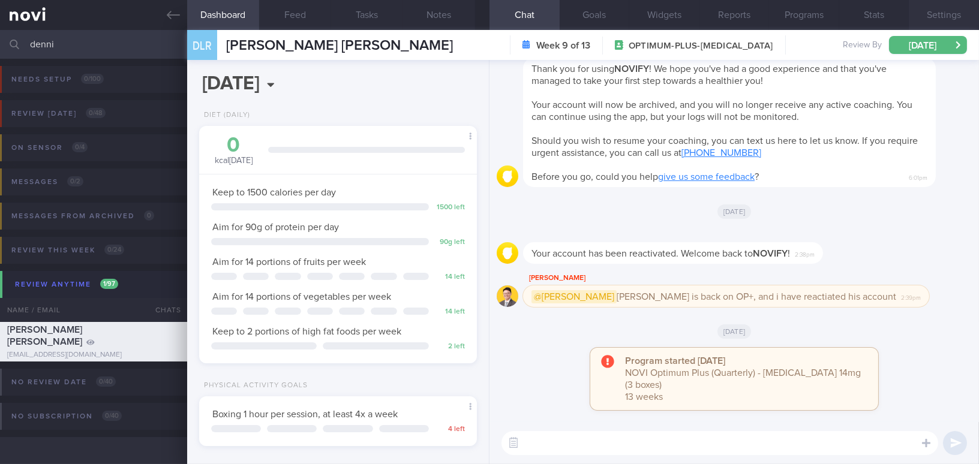
click at [935, 13] on button "Settings" at bounding box center [944, 15] width 70 height 30
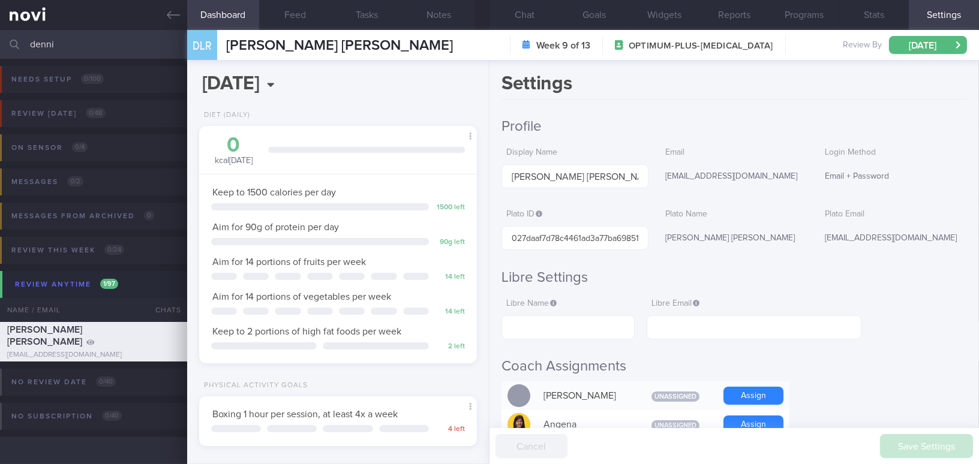
scroll to position [1114, 0]
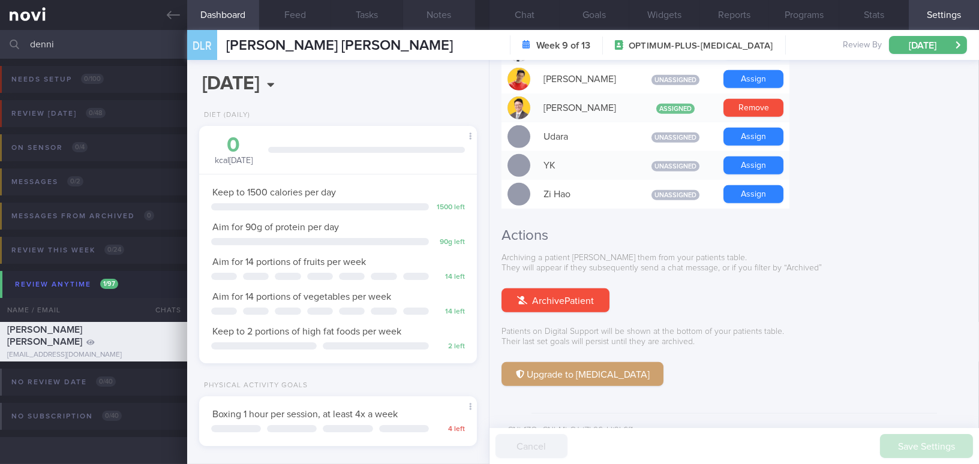
click at [447, 16] on button "Notes" at bounding box center [439, 15] width 72 height 30
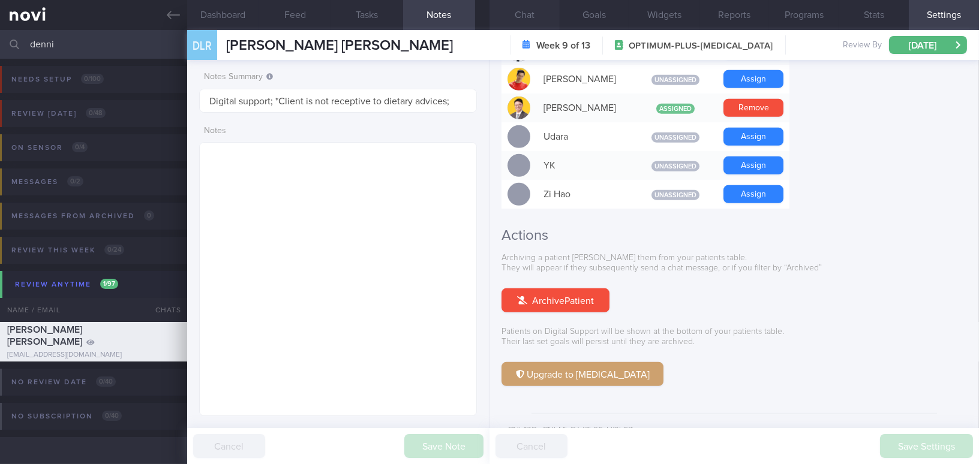
click at [530, 18] on button "Chat" at bounding box center [525, 15] width 70 height 30
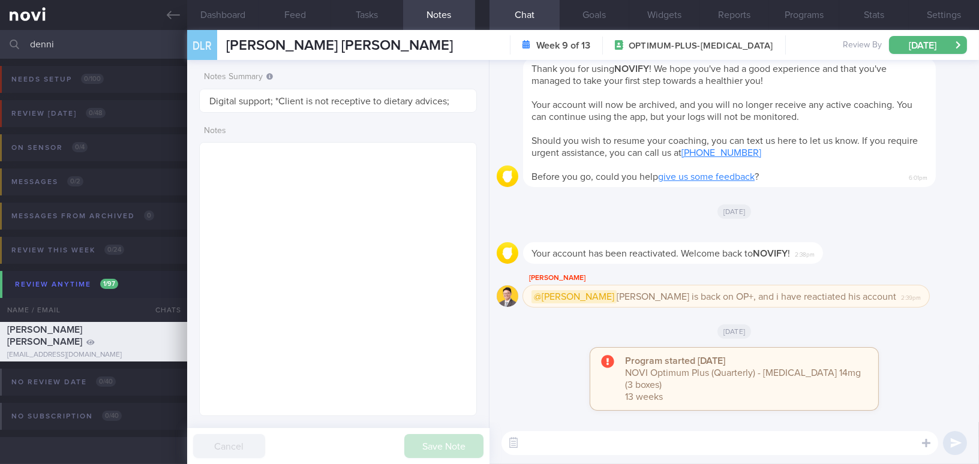
drag, startPoint x: 54, startPoint y: 41, endPoint x: 0, endPoint y: 43, distance: 54.0
click at [0, 43] on input "denni" at bounding box center [489, 44] width 979 height 29
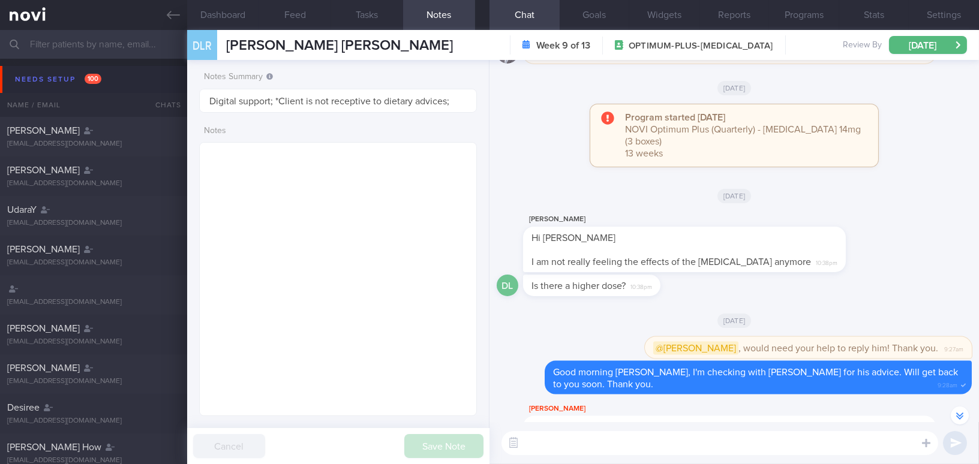
scroll to position [-1310, 0]
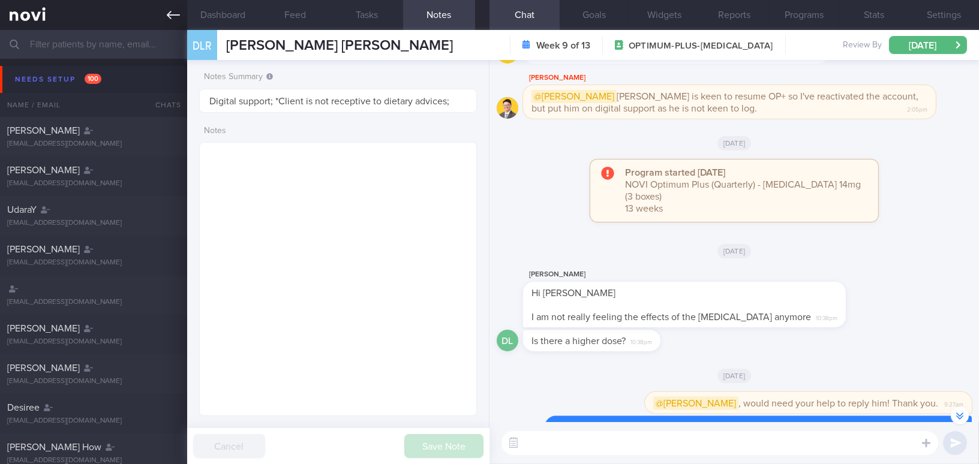
click at [172, 17] on icon at bounding box center [173, 14] width 13 height 13
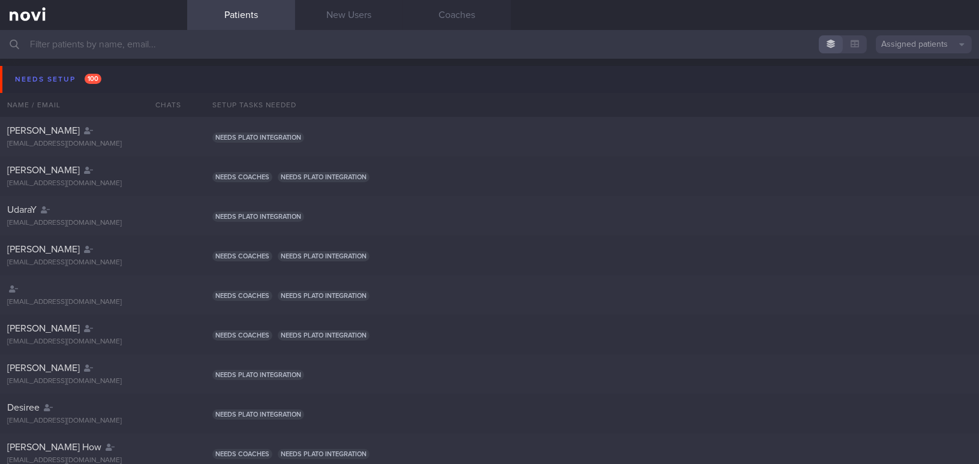
click at [73, 42] on input "text" at bounding box center [489, 44] width 979 height 29
click at [62, 44] on input "text" at bounding box center [489, 44] width 979 height 29
click at [14, 43] on icon at bounding box center [15, 45] width 10 height 10
click at [54, 43] on input "text" at bounding box center [489, 44] width 979 height 29
click at [393, 43] on input "text" at bounding box center [489, 44] width 979 height 29
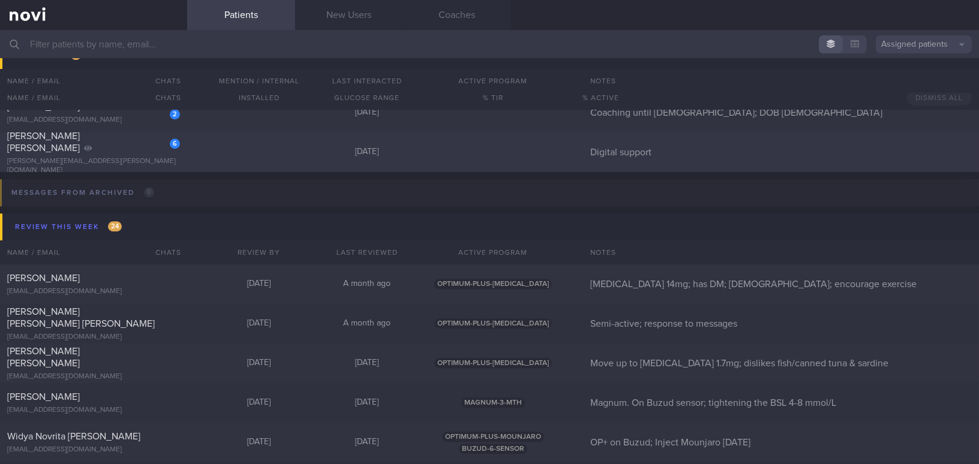
scroll to position [6163, 0]
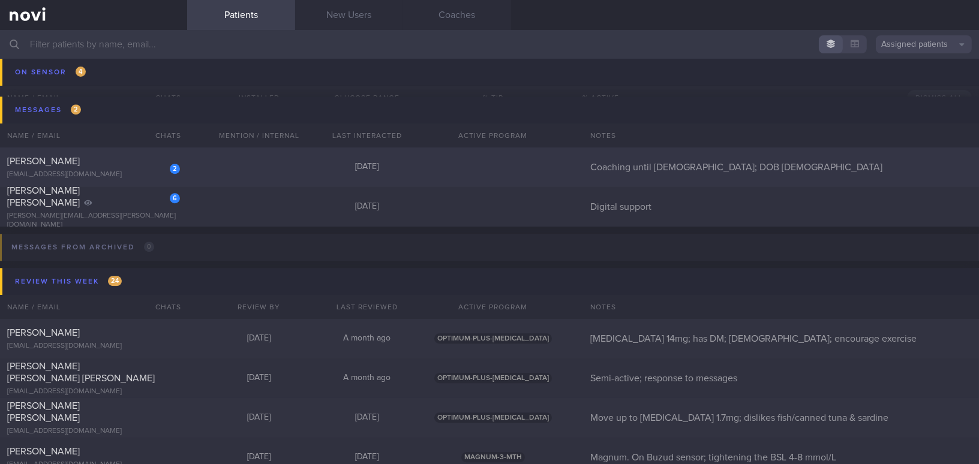
click at [74, 170] on div "[EMAIL_ADDRESS][DOMAIN_NAME]" at bounding box center [93, 174] width 173 height 9
select select "8"
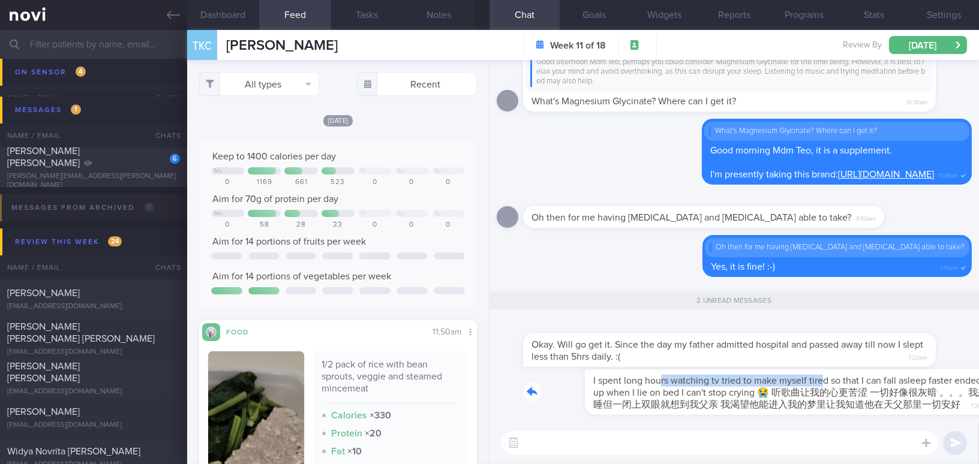
drag, startPoint x: 596, startPoint y: 359, endPoint x: 763, endPoint y: 366, distance: 166.3
click at [763, 370] on div "I spent long hours watching tv tried to make myself tired so that I can fall as…" at bounding box center [747, 393] width 449 height 46
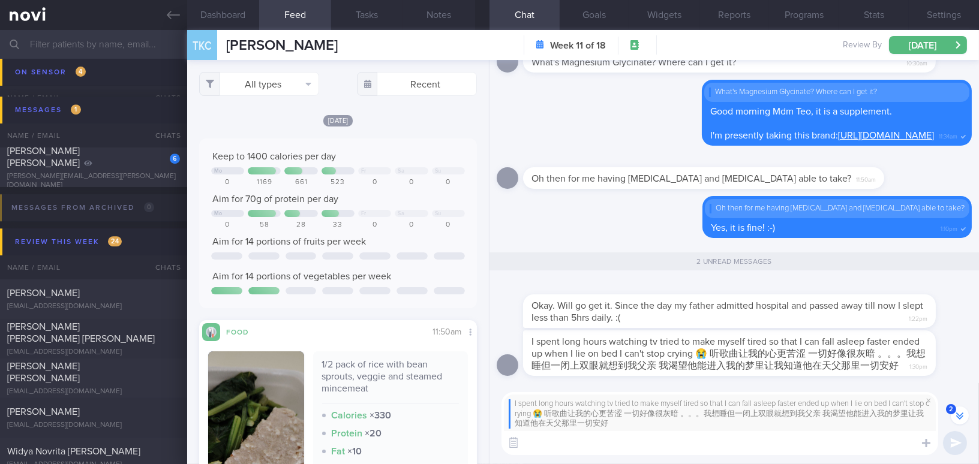
scroll to position [-10, 0]
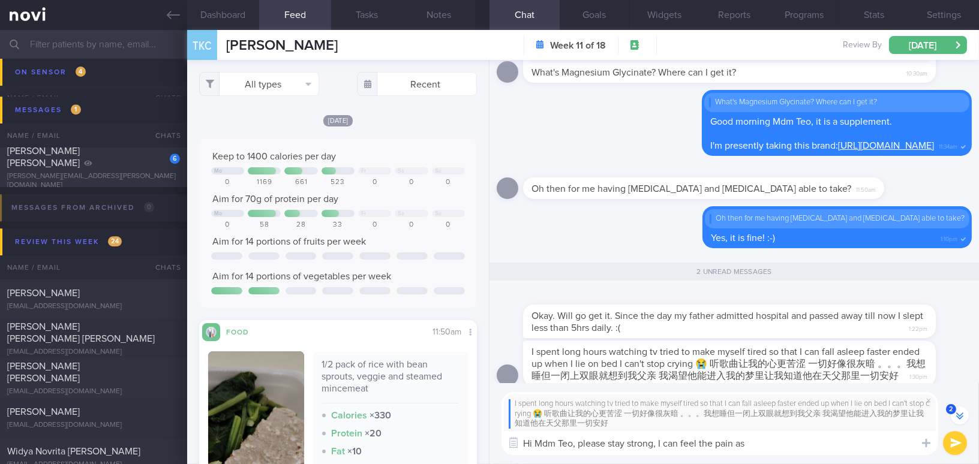
drag, startPoint x: 579, startPoint y: 443, endPoint x: 759, endPoint y: 444, distance: 180.0
click at [759, 444] on textarea "Hi Mdm Teo, please stay strong, I can feel the pain as" at bounding box center [720, 443] width 437 height 24
type textarea "Hi Mdm Teo, please stay strong, I can feel the pain as"
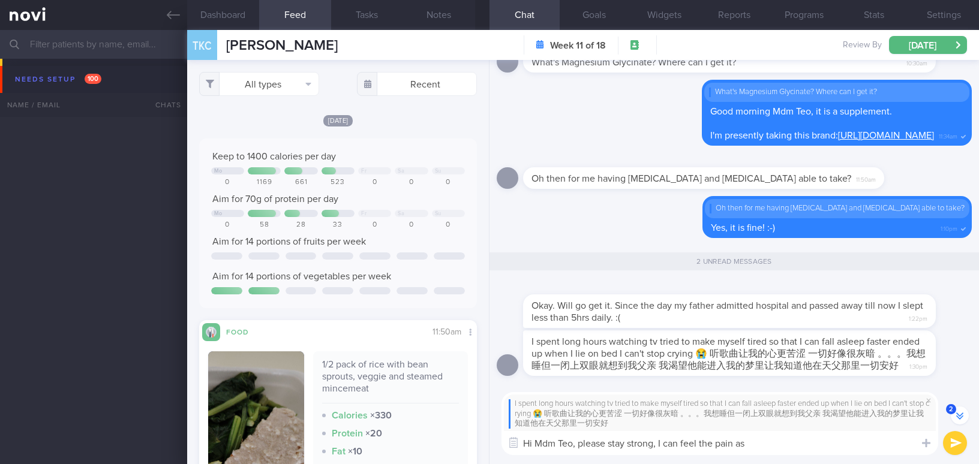
select select "8"
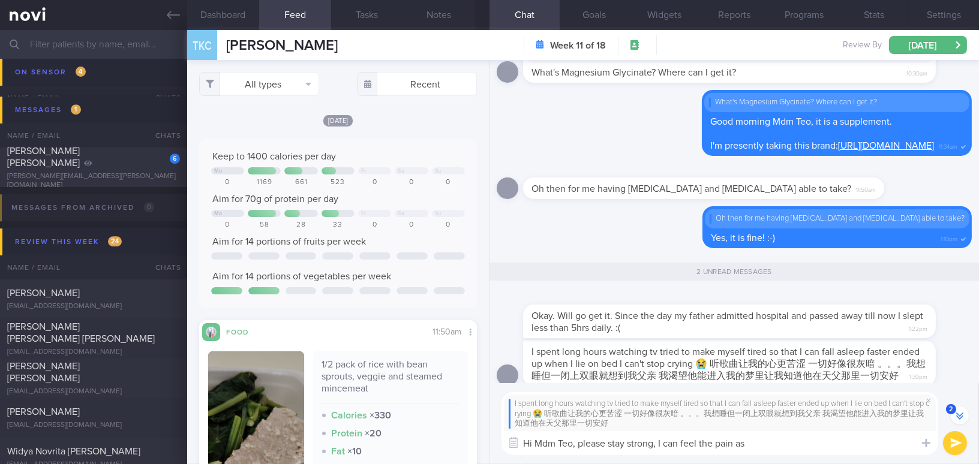
click at [622, 452] on textarea "Hi Mdm Teo, please stay strong, I can feel the pain as" at bounding box center [720, 443] width 437 height 24
click at [610, 446] on textarea "Hi Mdm Teo, please stay strong, I can feel the pain as" at bounding box center [720, 443] width 437 height 24
drag, startPoint x: 580, startPoint y: 443, endPoint x: 773, endPoint y: 449, distance: 193.3
click at [773, 449] on textarea "Hi Mdm Teo, please stay strong, I can feel the pain as" at bounding box center [720, 443] width 437 height 24
paste textarea "Please stay strong. I understand this must be a very challenging period for you…"
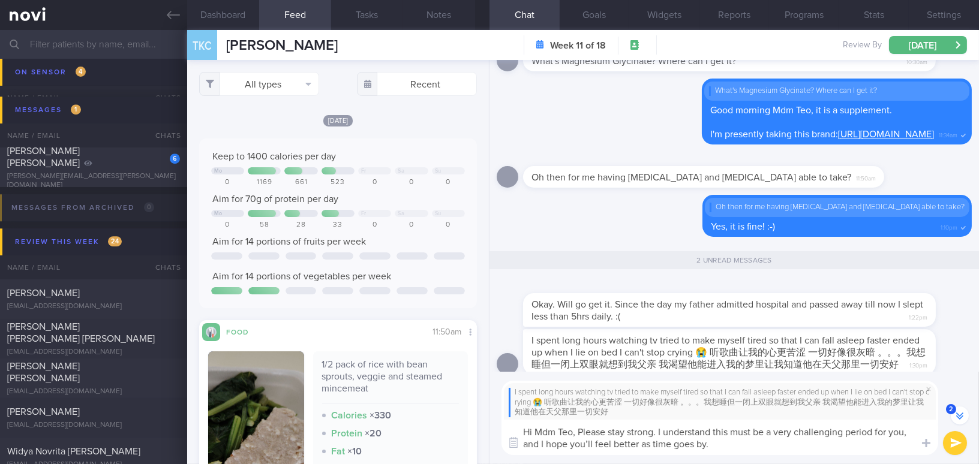
scroll to position [-21, 0]
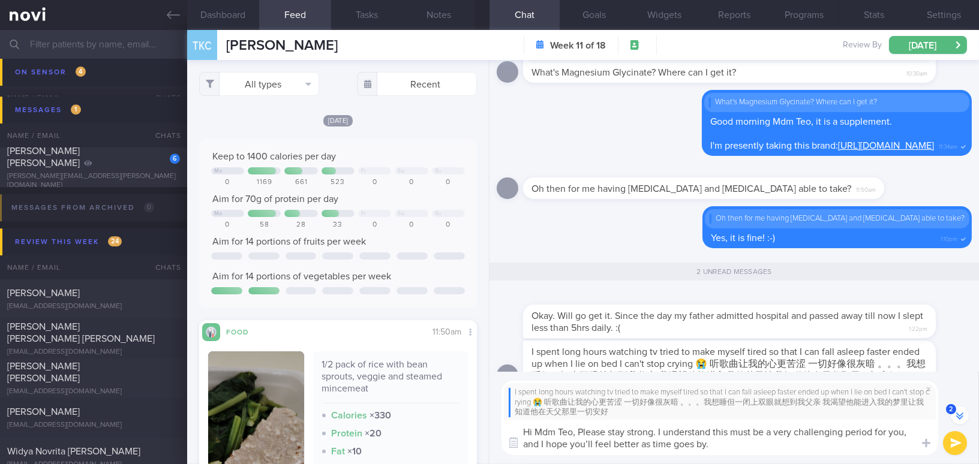
click at [582, 430] on textarea "Hi Mdm Teo, Please stay strong. I understand this must be a very challenging pe…" at bounding box center [720, 437] width 437 height 35
click at [592, 442] on textarea "Hi Mdm Teo, please stay strong. I understand this must be a very challenging pe…" at bounding box center [720, 437] width 437 height 35
click at [731, 445] on textarea "Hi Mdm Teo, please stay strong. I understand this must be a very challenging pe…" at bounding box center [720, 437] width 437 height 35
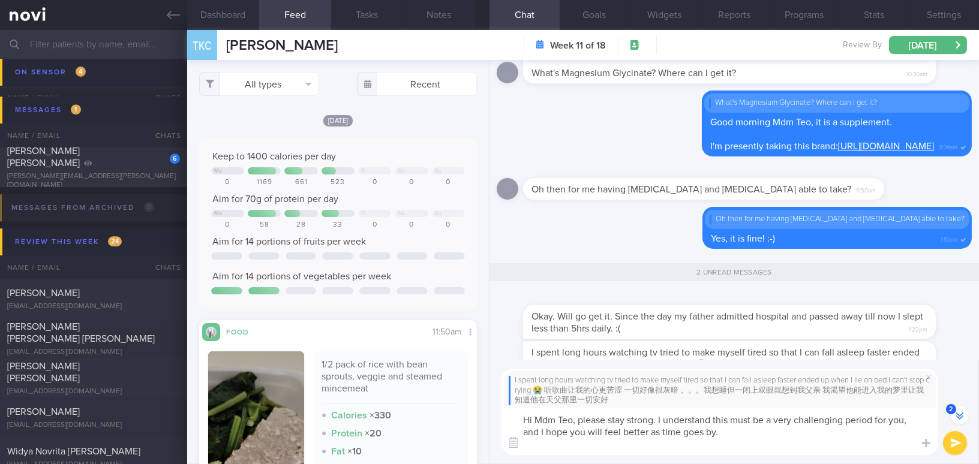
scroll to position [-45, 0]
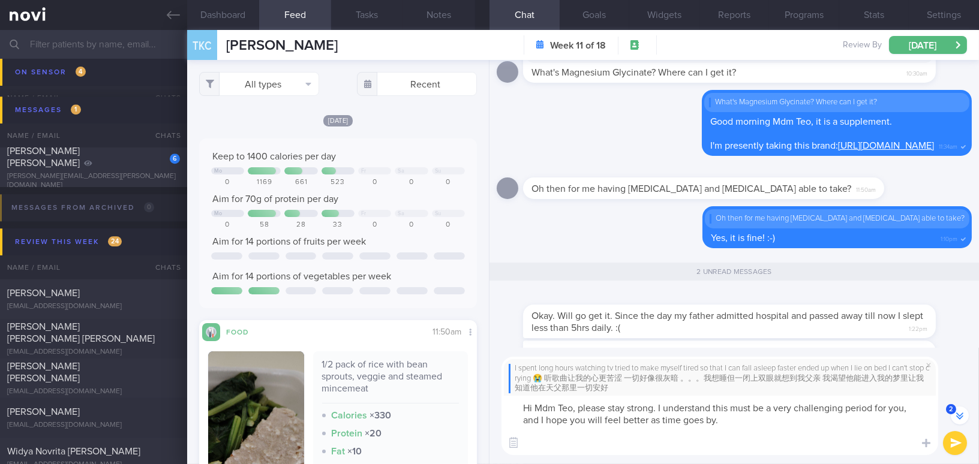
paste textarea "Please stay strong. I understand this must be a very challenging period for you…"
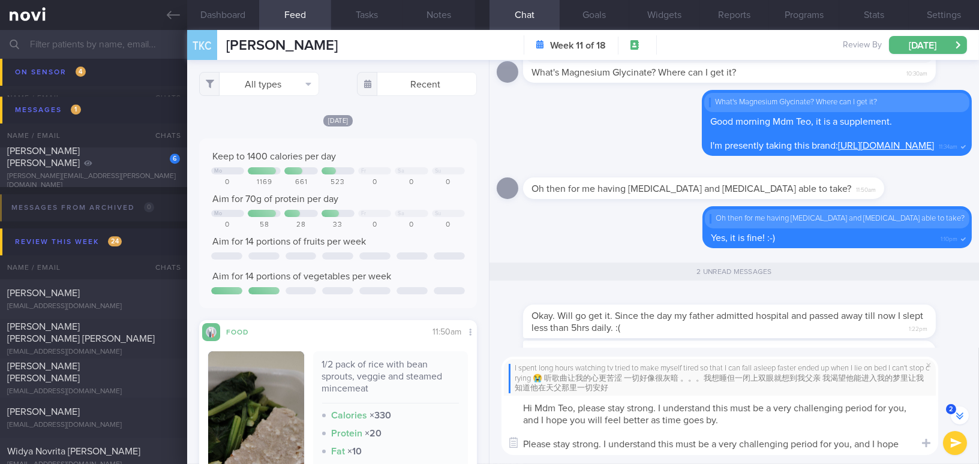
scroll to position [-93, 0]
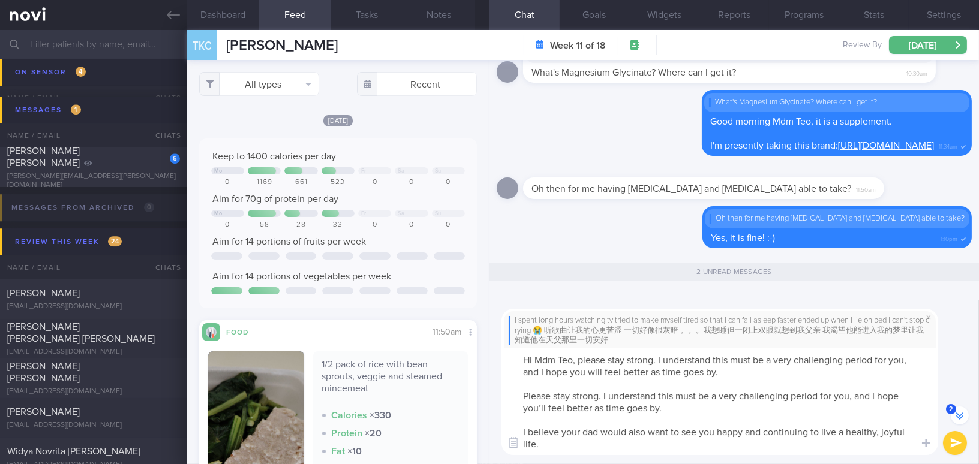
drag, startPoint x: 525, startPoint y: 395, endPoint x: 739, endPoint y: 406, distance: 213.9
click at [739, 406] on textarea "Hi Mdm Teo, please stay strong. I understand this must be a very challenging pe…" at bounding box center [720, 401] width 437 height 107
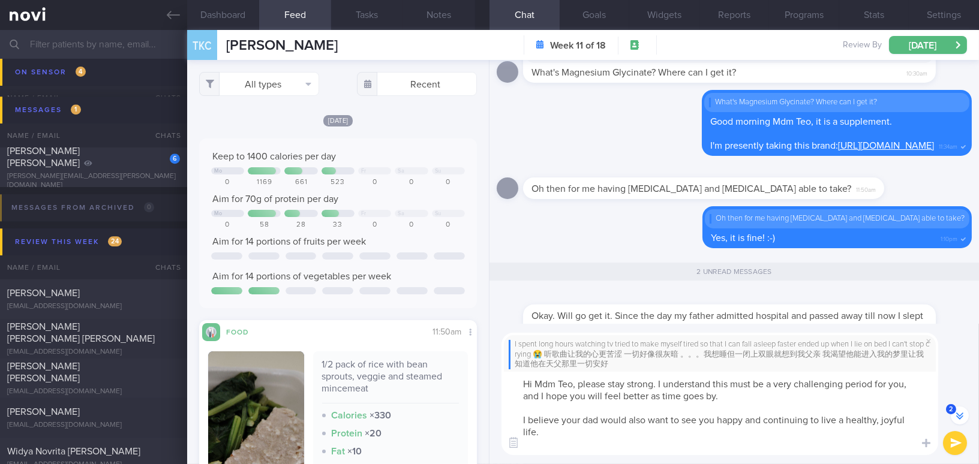
scroll to position [-58, 0]
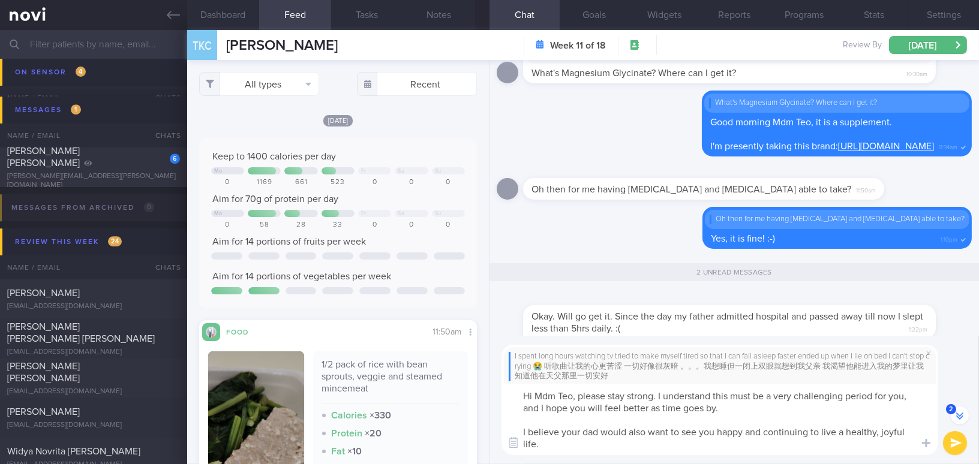
type textarea "Hi Mdm Teo, please stay strong. I understand this must be a very challenging pe…"
click at [957, 440] on button "submit" at bounding box center [955, 443] width 24 height 24
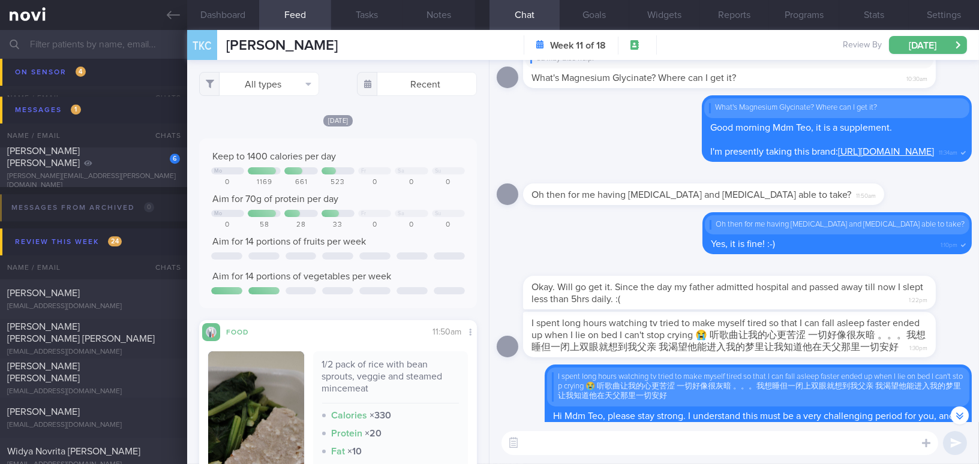
scroll to position [-41, 0]
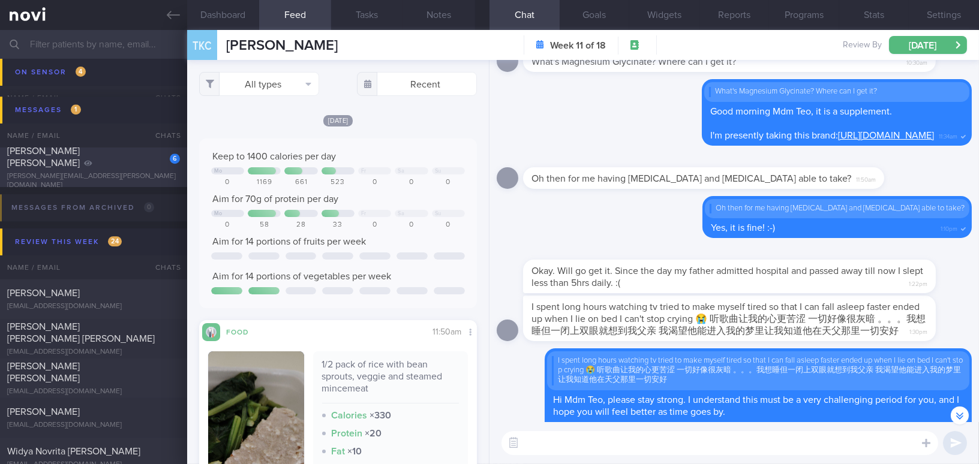
click at [112, 166] on div "[PERSON_NAME] [PERSON_NAME]" at bounding box center [92, 157] width 170 height 24
type input "Digital support"
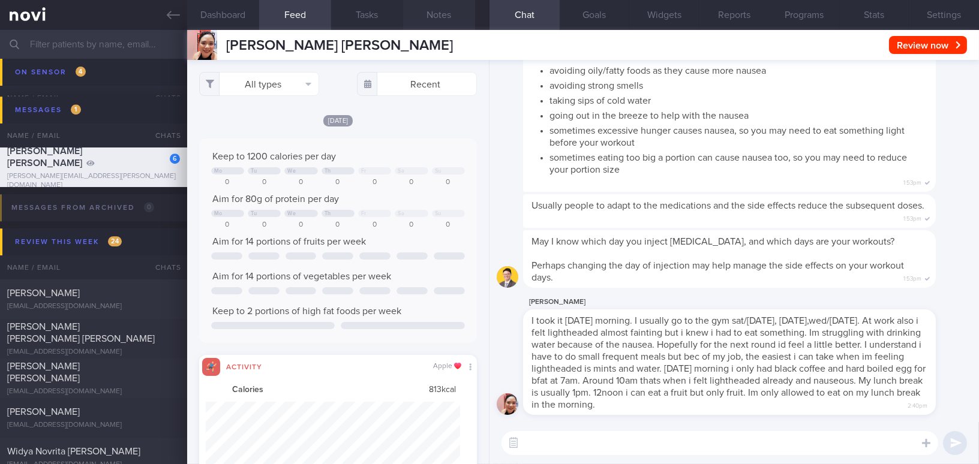
click at [461, 23] on button "Notes" at bounding box center [439, 15] width 72 height 30
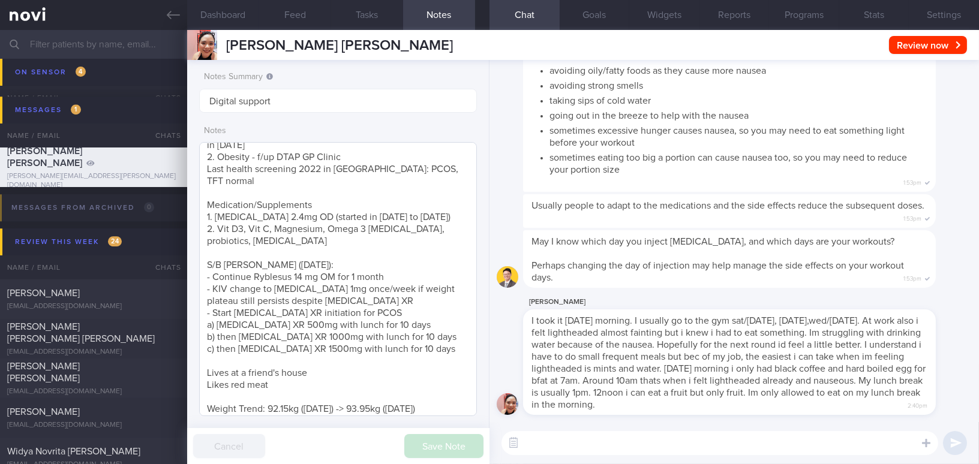
scroll to position [134, 0]
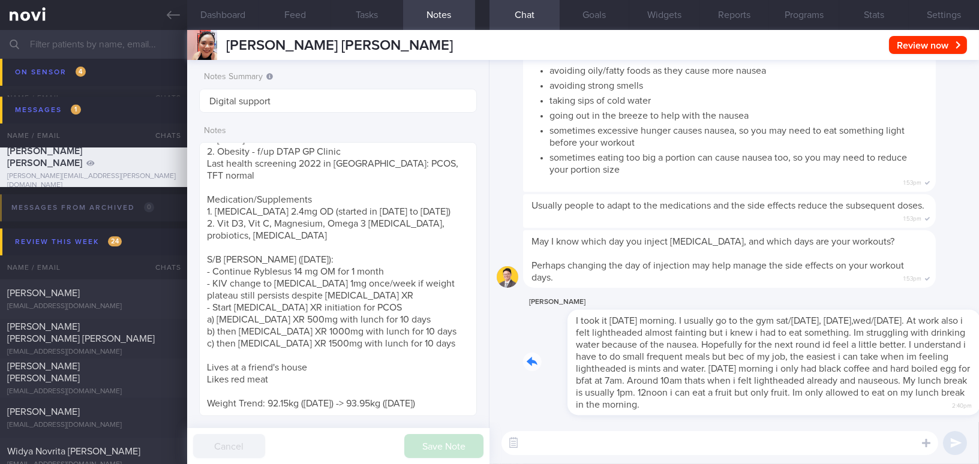
drag, startPoint x: 634, startPoint y: 314, endPoint x: 792, endPoint y: 320, distance: 158.5
click at [791, 322] on div "Kamille Zapanta I took it friday morning. I usually go to the gym sat/sunday, t…" at bounding box center [747, 355] width 449 height 120
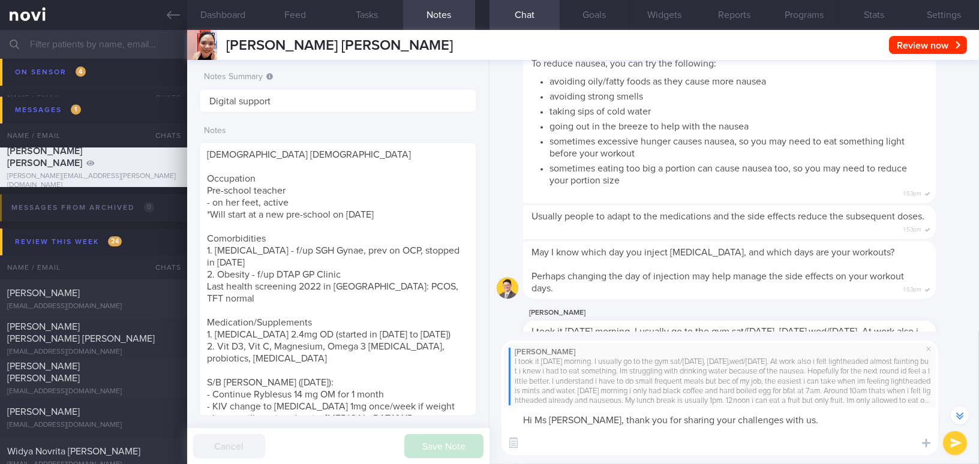
scroll to position [-35, 0]
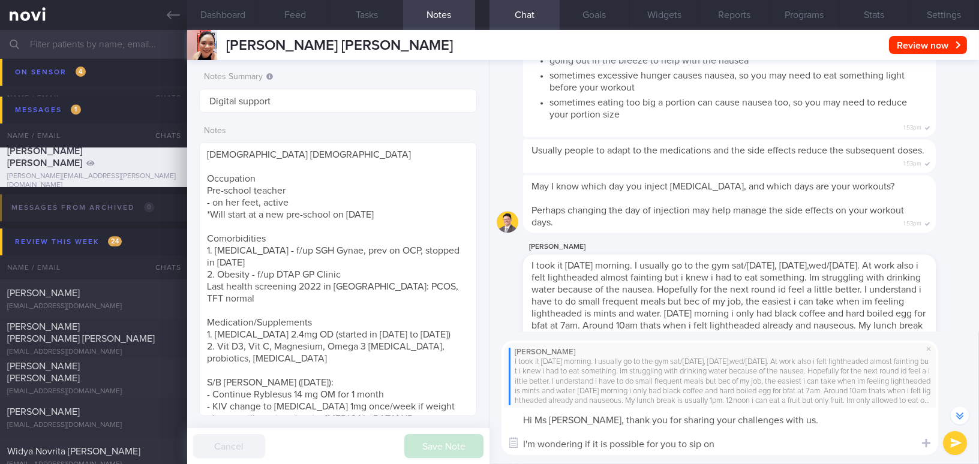
click at [724, 445] on textarea "Hi Ms Kamille, thank you for sharing your challenges with us. I'm wondering if …" at bounding box center [720, 431] width 437 height 47
drag, startPoint x: 724, startPoint y: 445, endPoint x: 689, endPoint y: 446, distance: 34.8
click at [689, 446] on textarea "Hi Ms Kamille, thank you for sharing your challenges with us. I'm wondering if …" at bounding box center [720, 431] width 437 height 47
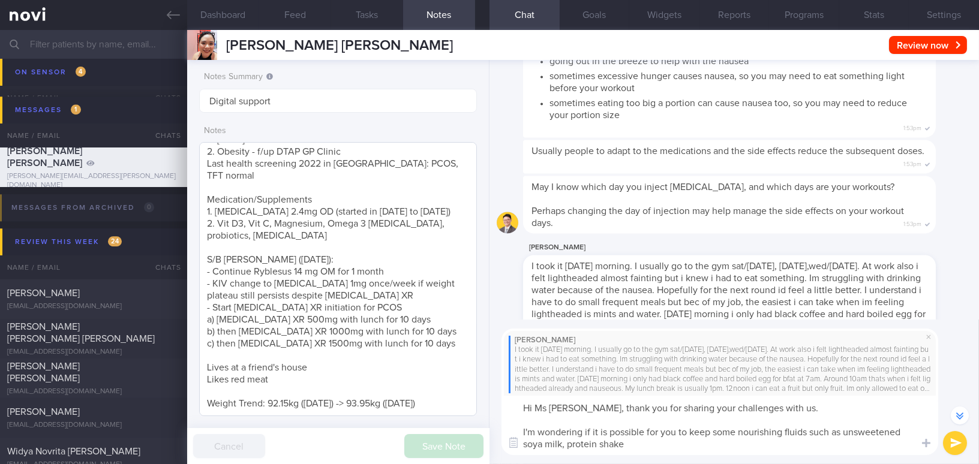
scroll to position [134, 0]
drag, startPoint x: 523, startPoint y: 433, endPoint x: 751, endPoint y: 449, distance: 228.5
click at [751, 449] on textarea "Hi Ms Kamille, thank you for sharing your challenges with us. I'm wondering if …" at bounding box center [720, 425] width 437 height 59
click at [574, 444] on textarea "Hi Ms Kamille, thank you for sharing your challenges with us. I'm wondering if …" at bounding box center [720, 425] width 437 height 59
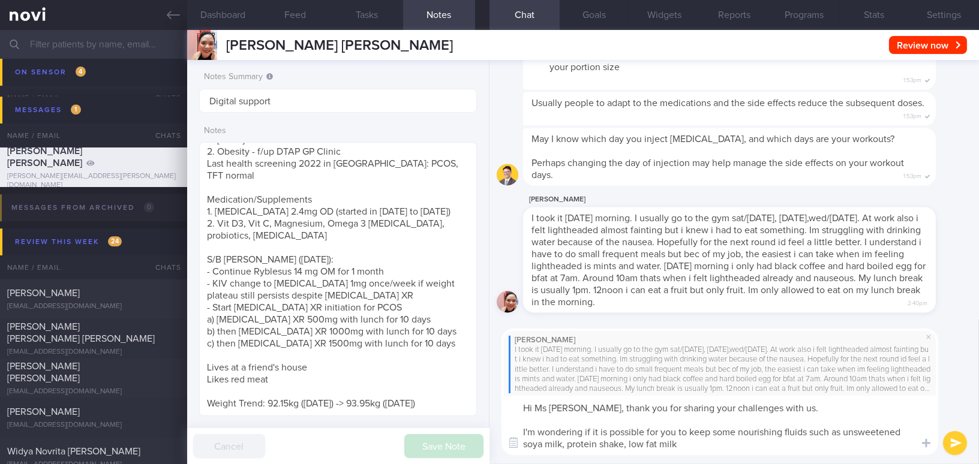
drag, startPoint x: 520, startPoint y: 433, endPoint x: 711, endPoint y: 454, distance: 192.5
click at [711, 454] on textarea "Hi Ms Kamille, thank you for sharing your challenges with us. I'm wondering if …" at bounding box center [720, 425] width 437 height 59
paste textarea "’m wondering if it’s possible for you to keep some nourishing fluids — such as …"
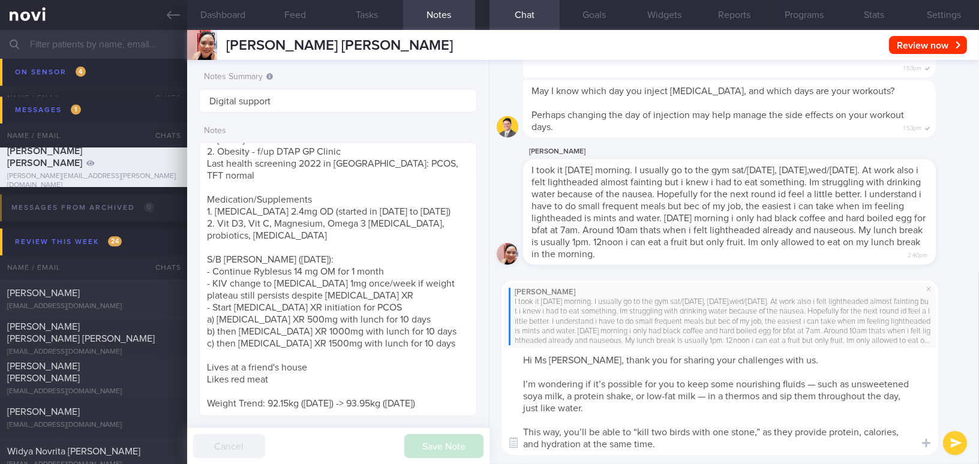
click at [601, 385] on textarea "Hi Ms Kamille, thank you for sharing your challenges with us. I’m wondering if …" at bounding box center [720, 401] width 437 height 107
click at [816, 381] on textarea "Hi Ms Kamille, thank you for sharing your challenges with us. I’m wondering if …" at bounding box center [720, 401] width 437 height 107
click at [570, 394] on textarea "Hi Ms Kamille, thank you for sharing your challenges with us. I’m wondering if …" at bounding box center [720, 401] width 437 height 107
click at [695, 394] on textarea "Hi Ms Kamille, thank you for sharing your challenges with us. I’m wondering if …" at bounding box center [720, 401] width 437 height 107
click at [586, 432] on textarea "Hi Ms Kamille, thank you for sharing your challenges with us. I’m wondering if …" at bounding box center [720, 401] width 437 height 107
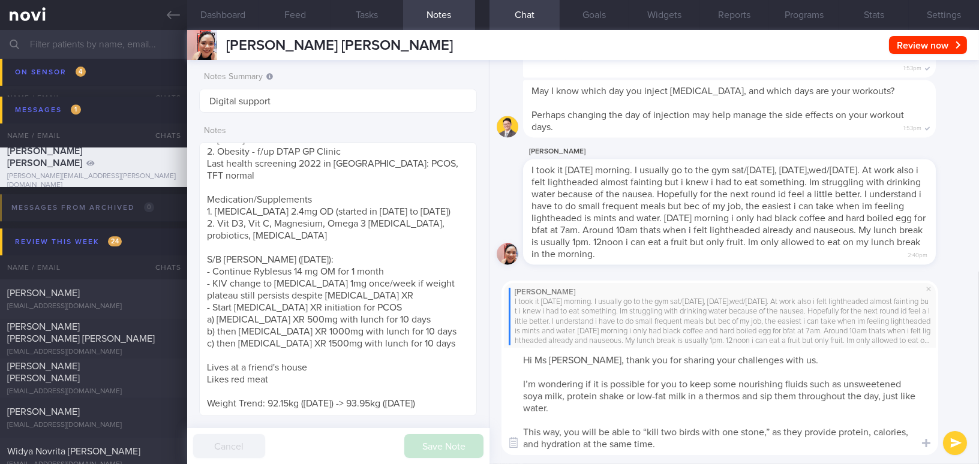
click at [764, 432] on textarea "Hi Ms Kamille, thank you for sharing your challenges with us. I’m wondering if …" at bounding box center [720, 401] width 437 height 107
click at [752, 442] on textarea "Hi Ms Kamille, thank you for sharing your challenges with us. I’m wondering if …" at bounding box center [720, 401] width 437 height 107
type textarea "Hi Ms Kamille, thank you for sharing your challenges with us. I’m wondering if …"
click at [952, 438] on button "submit" at bounding box center [955, 443] width 24 height 24
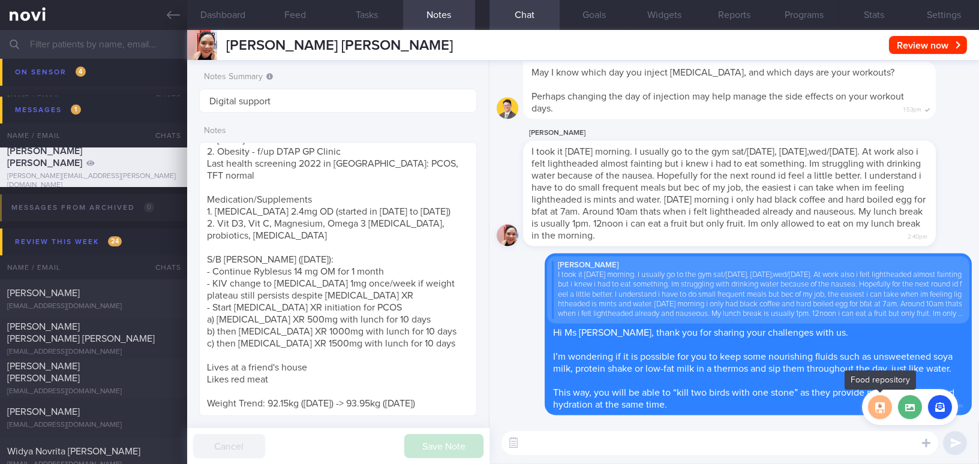
click at [878, 412] on button "button" at bounding box center [880, 407] width 24 height 24
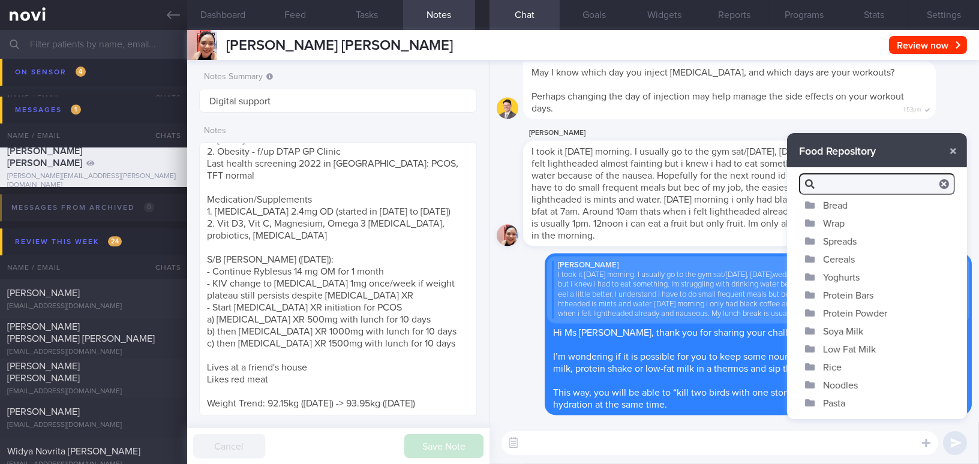
click at [840, 328] on button "Soya Milk" at bounding box center [877, 331] width 180 height 18
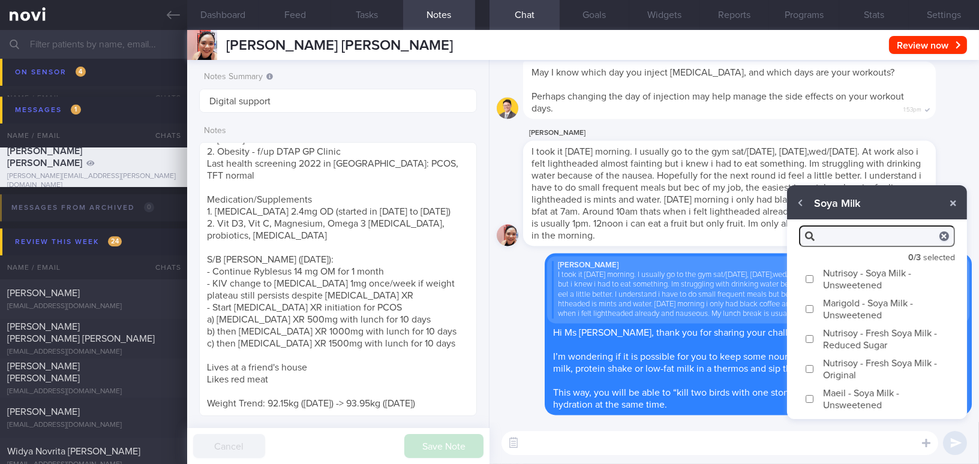
click at [811, 400] on input "Maeil - Soya Milk - Unsweetened" at bounding box center [809, 399] width 9 height 8
checkbox input "true"
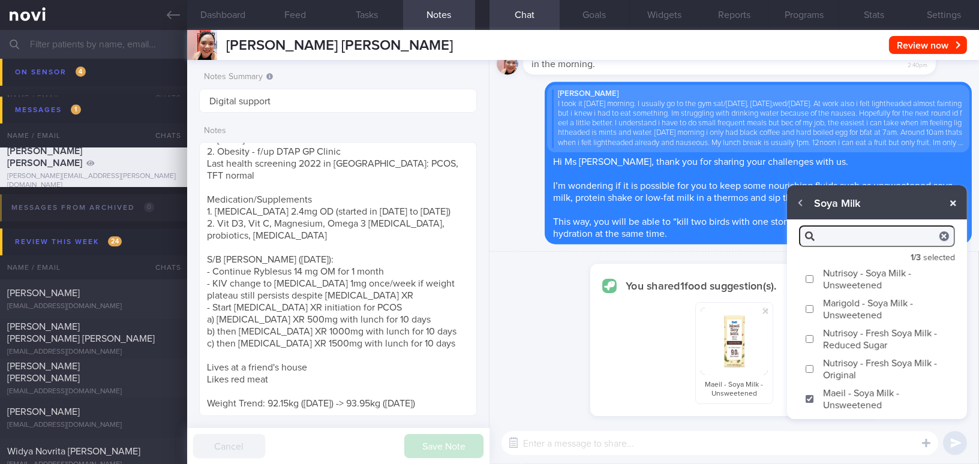
click at [954, 206] on button "button" at bounding box center [954, 204] width 22 height 22
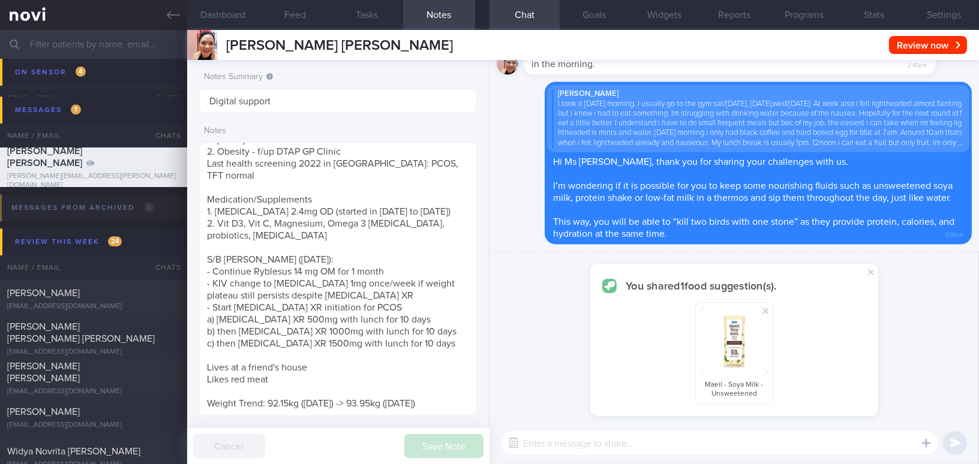
click at [737, 436] on textarea at bounding box center [720, 443] width 437 height 24
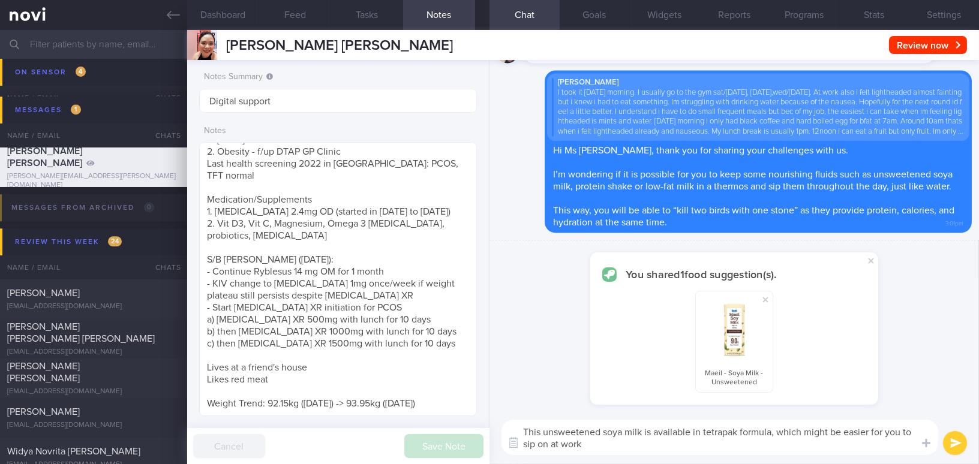
drag, startPoint x: 616, startPoint y: 448, endPoint x: 499, endPoint y: 410, distance: 122.8
click at [499, 411] on div "This unsweetened soya milk is available in tetrapak formula, which might be eas…" at bounding box center [735, 437] width 490 height 53
click at [584, 436] on textarea "This unsweetened soya milk is available in tetrapak formula, which might be eas…" at bounding box center [720, 437] width 437 height 35
drag, startPoint x: 585, startPoint y: 445, endPoint x: 449, endPoint y: 419, distance: 138.0
click at [449, 419] on div "Dashboard Feed Tasks Notes Chat Goals Widgets Reports Programs Stats Settings […" at bounding box center [583, 247] width 792 height 434
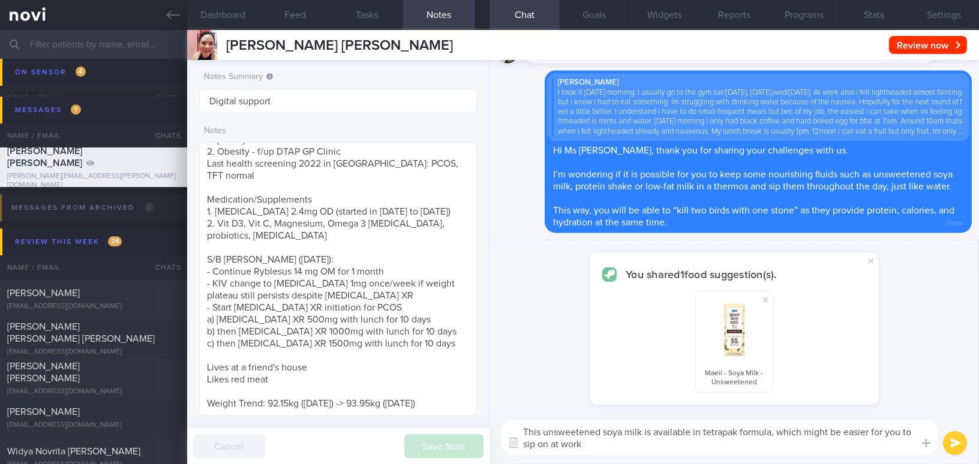
paste textarea "lso available in tetra pak packaging, which might make it easier for you to sip…"
click at [745, 428] on textarea "This unsweetened soya milk is also available in tetra pak packaging, which migh…" at bounding box center [720, 437] width 437 height 35
type textarea "This unsweetened soya milk is also available in tetrapak packaging, which might…"
click at [954, 446] on icon "submit" at bounding box center [955, 444] width 11 height 10
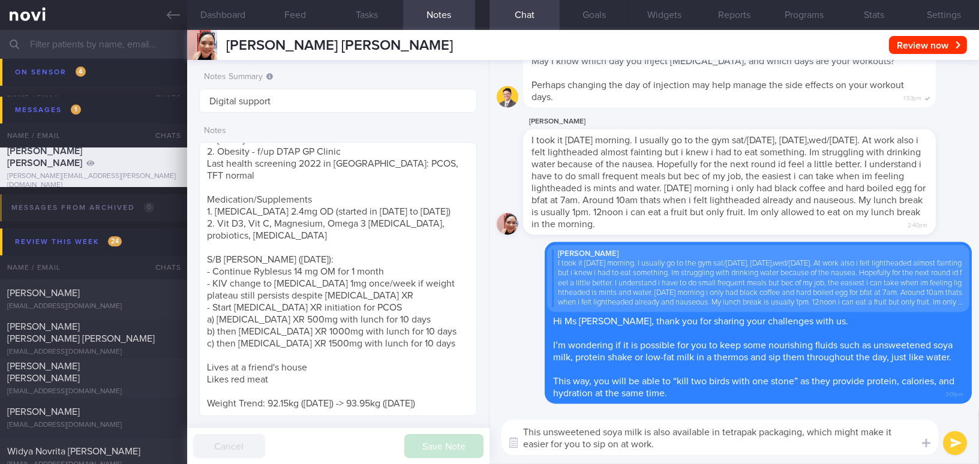
checkbox input "false"
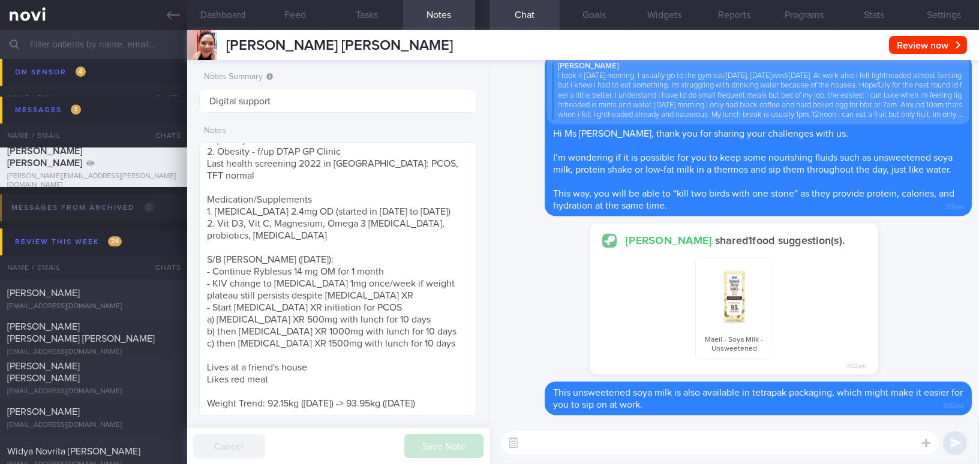
click at [813, 451] on textarea at bounding box center [720, 443] width 437 height 24
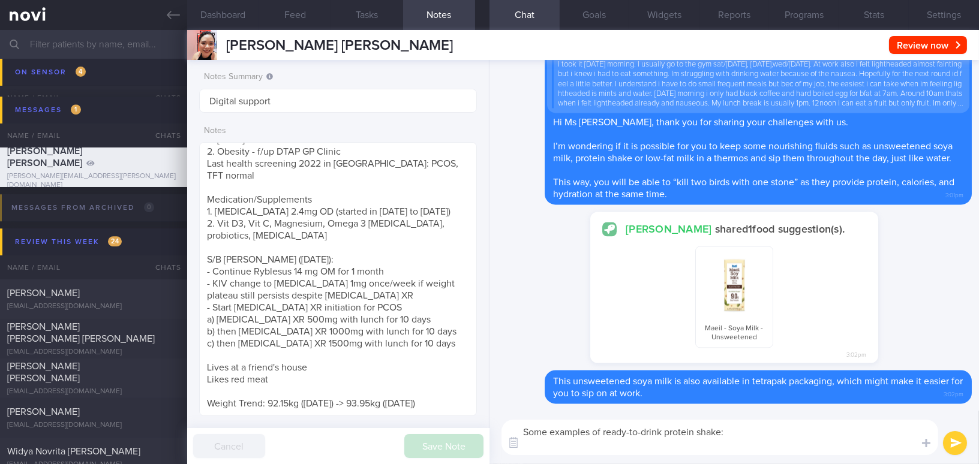
click at [751, 439] on textarea "Some examples of ready-to-drink protein shake:" at bounding box center [720, 437] width 437 height 35
paste textarea "[Premier Protein](https://www.premierprotein.com/products/protein-shakes)"
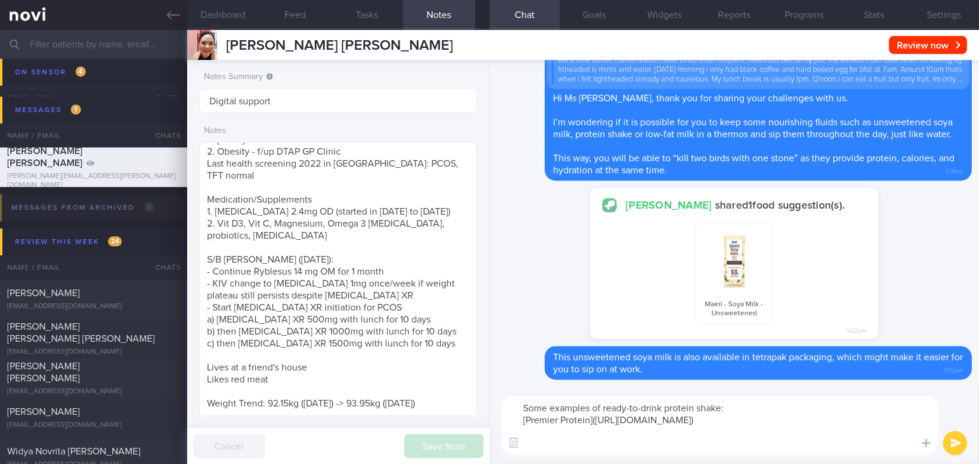
type textarea "Some examples of ready-to-drink protein shake: [Premier Protein]([URL][DOMAIN_N…"
click at [557, 449] on textarea "Some examples of ready-to-drink protein shake: [Premier Protein]([URL][DOMAIN_N…" at bounding box center [720, 425] width 437 height 59
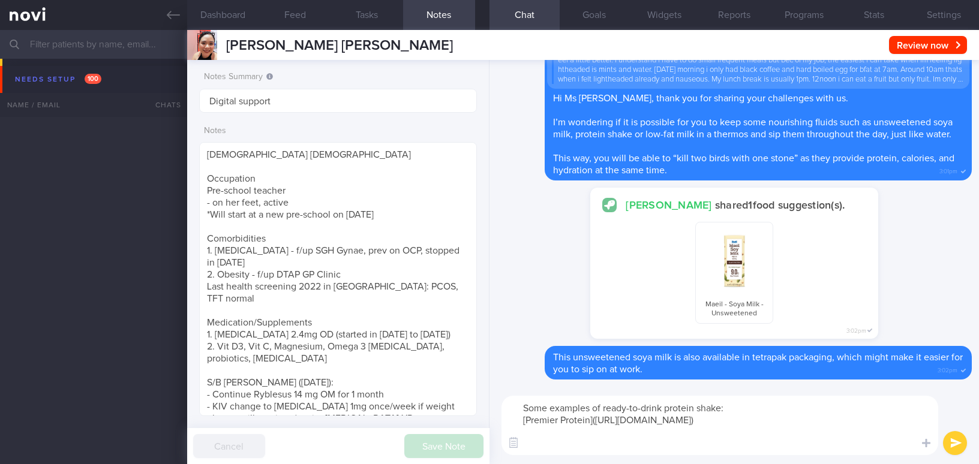
select select "8"
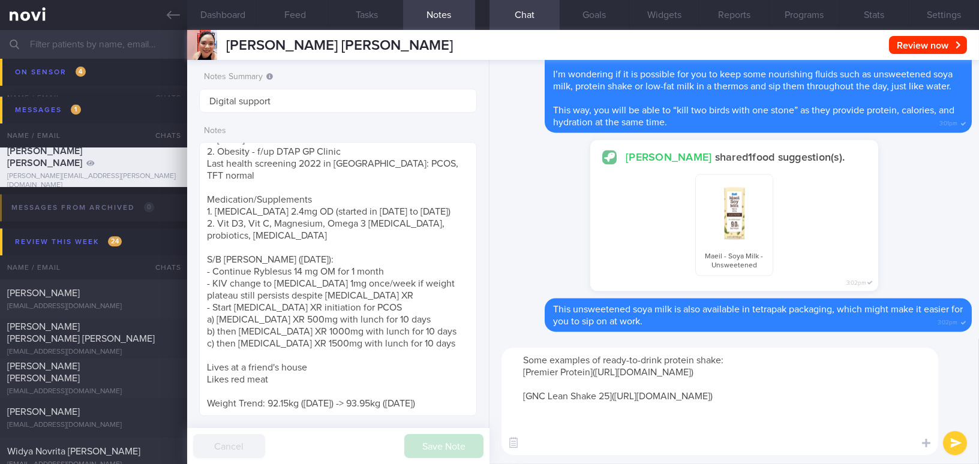
paste textarea "[Quest Protein Shake]([URL][DOMAIN_NAME])"
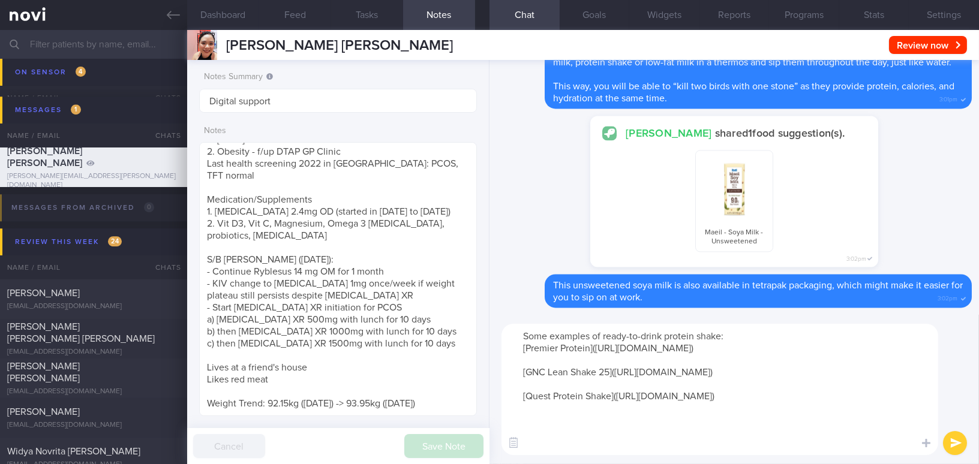
scroll to position [11, 0]
click at [556, 449] on textarea "Some examples of ready-to-drink protein shake: [Premier Protein]([URL][DOMAIN_N…" at bounding box center [720, 389] width 437 height 131
paste textarea "[Ensure Max Protein]([URL][DOMAIN_NAME])"
type textarea "Some examples of ready-to-drink protein shake: [Premier Protein]([URL][DOMAIN_N…"
click at [958, 444] on button "submit" at bounding box center [955, 443] width 24 height 24
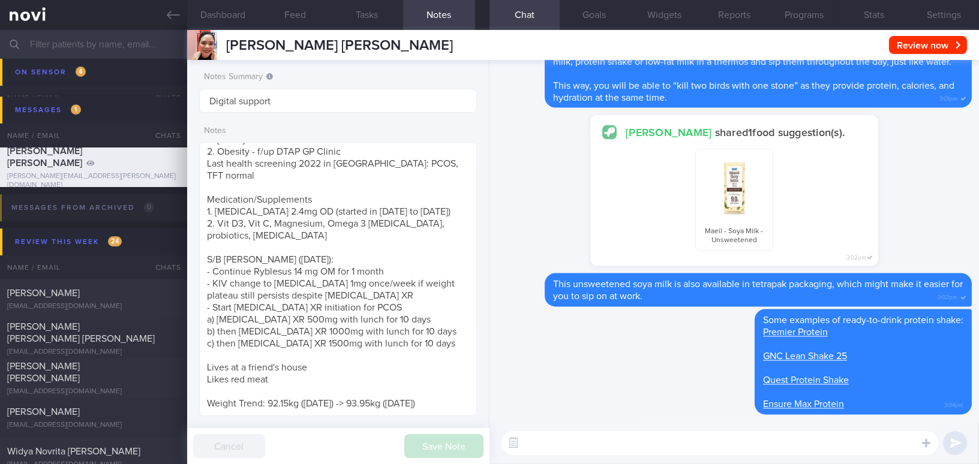
scroll to position [0, 0]
click at [829, 452] on textarea at bounding box center [720, 443] width 437 height 24
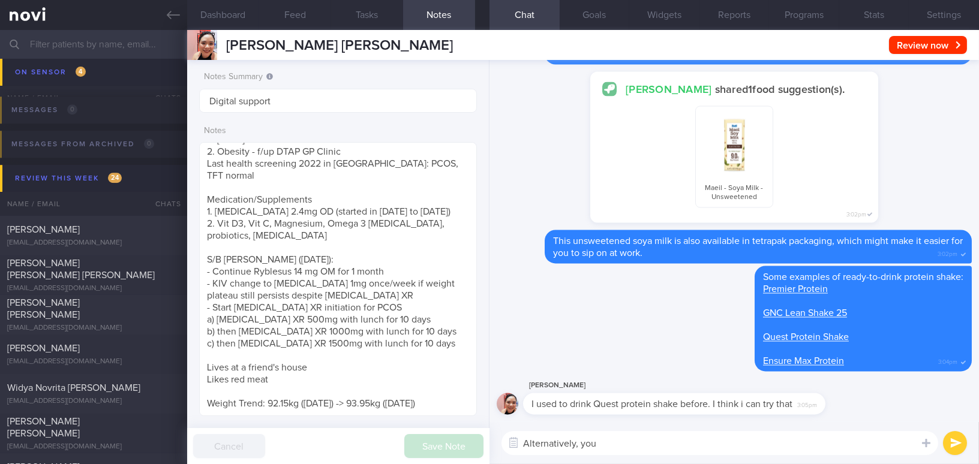
drag, startPoint x: 610, startPoint y: 448, endPoint x: 454, endPoint y: 445, distance: 155.4
click at [454, 445] on div "Dashboard Feed Tasks Notes Chat Goals Widgets Reports Programs Stats Settings […" at bounding box center [583, 247] width 792 height 434
paste textarea "may consider using protein powder and mixing it in a thermos."
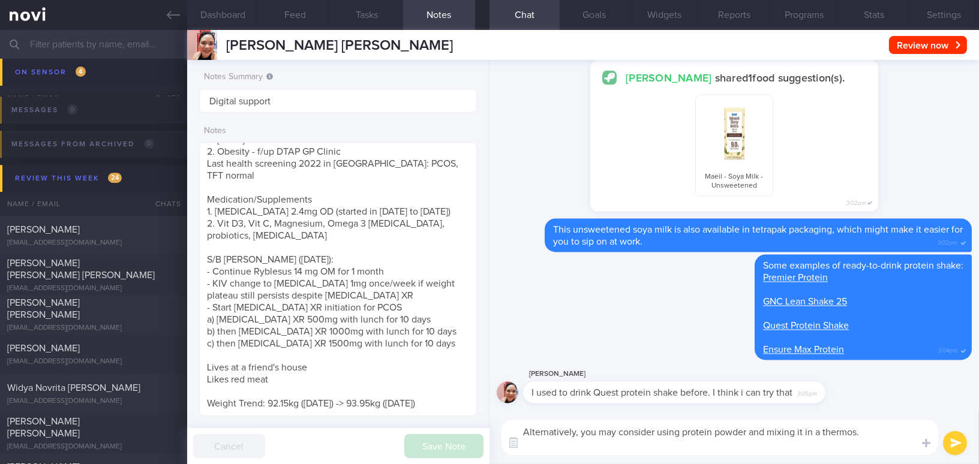
click at [630, 448] on textarea "Alternatively, you may consider using protein powder and mixing it in a thermos." at bounding box center [720, 437] width 437 height 35
paste textarea "[Optimum Nutrition 100% Whey]( [URL][DOMAIN_NAME]) [True WPI 90 Whey Protein]([…"
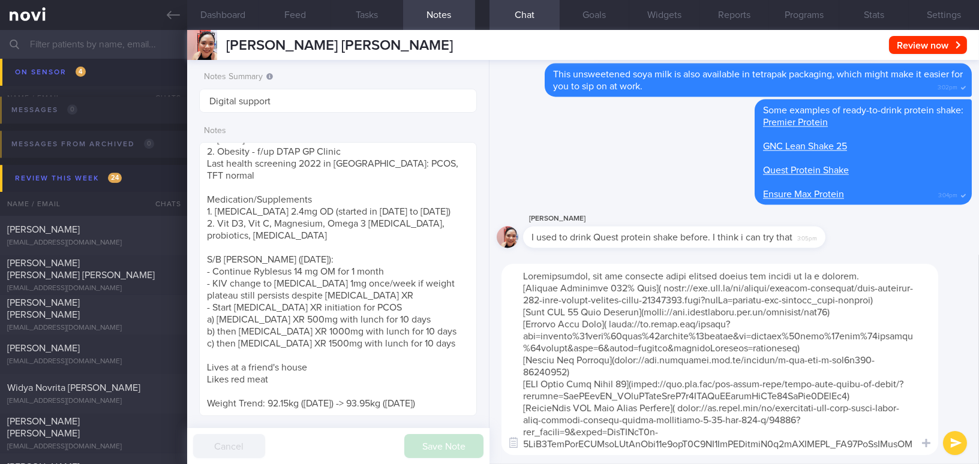
scroll to position [23, 0]
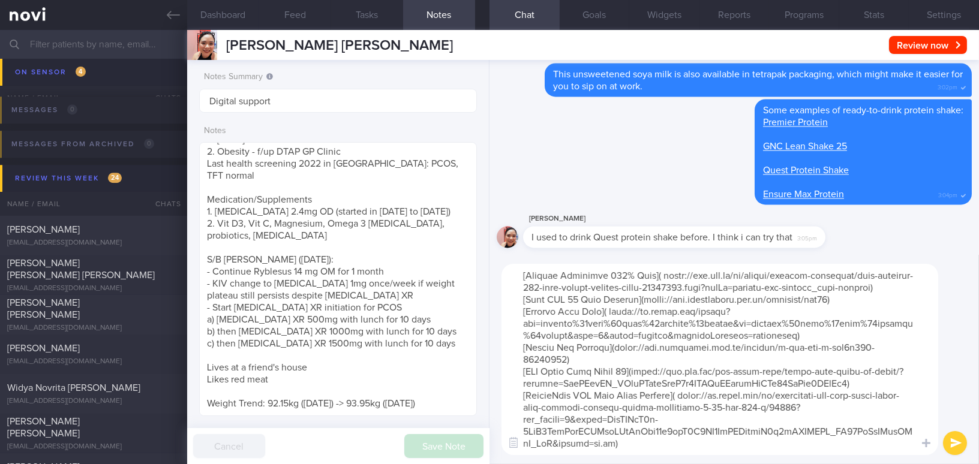
drag, startPoint x: 515, startPoint y: 347, endPoint x: 895, endPoint y: 369, distance: 379.8
click at [895, 369] on textarea at bounding box center [720, 359] width 437 height 191
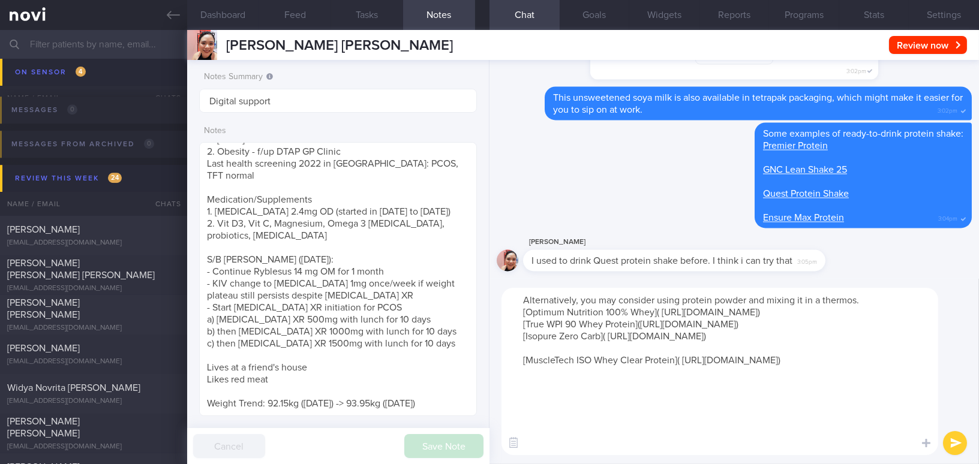
scroll to position [0, 0]
type textarea "Alternatively, you may consider using protein powder and mixing it in a thermos…"
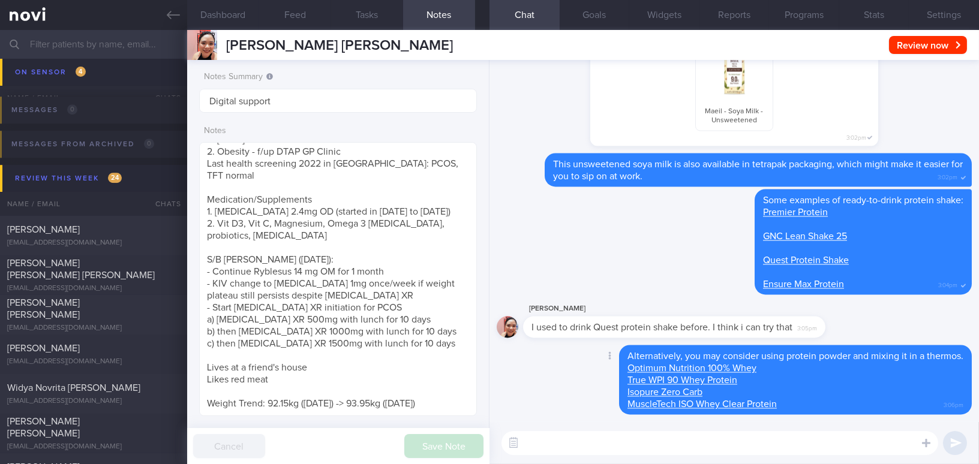
paste textarea "May I know if the workout days are flexible, for example [DATE], [DATE]/[DATE],…"
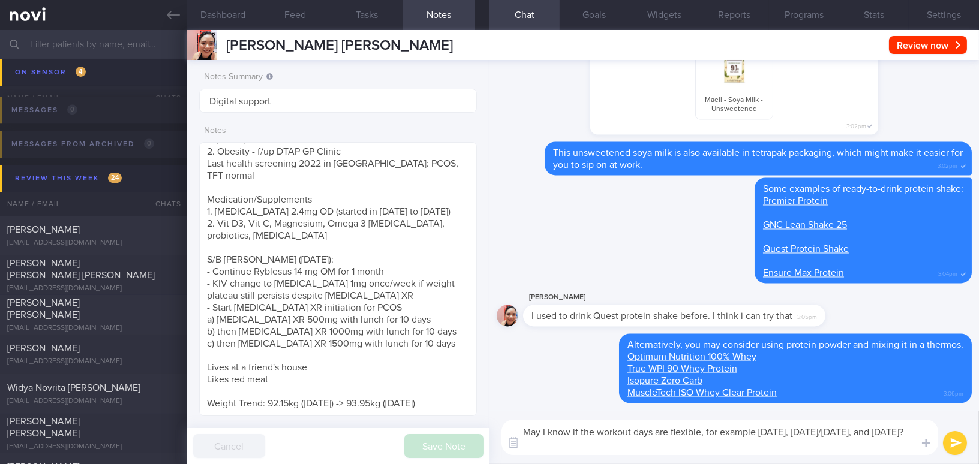
click at [755, 430] on textarea "May I know if the workout days are flexible, for example [DATE], [DATE]/[DATE],…" at bounding box center [720, 437] width 437 height 35
click at [610, 443] on textarea "May I know if the workout days are flexible, for example, can they be [DATE], […" at bounding box center [720, 437] width 437 height 35
type textarea "May I know if the workout days are flexible, for example, can they be [DATE], […"
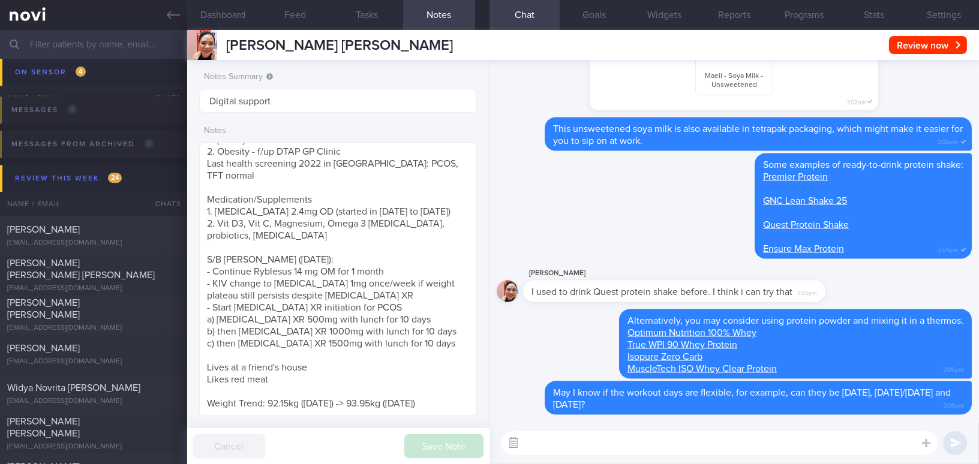
click at [509, 437] on icon "button" at bounding box center [513, 442] width 11 height 11
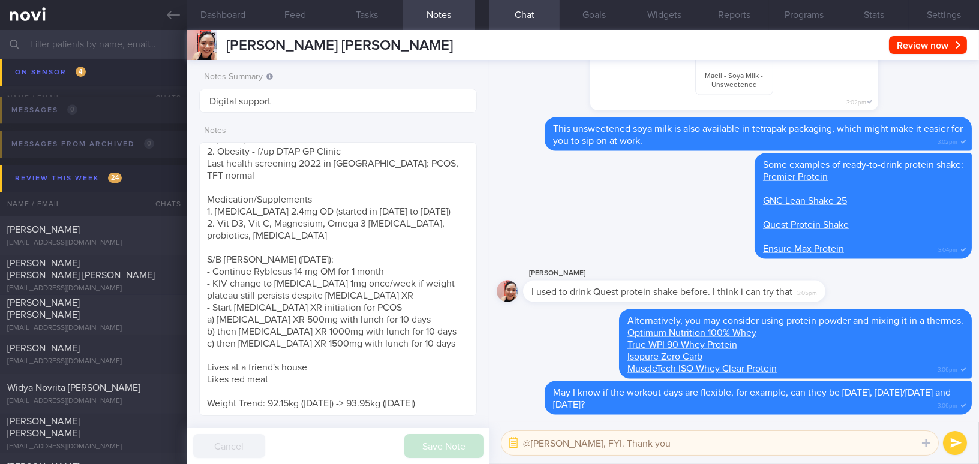
type textarea "@[PERSON_NAME], FYI. Thank you."
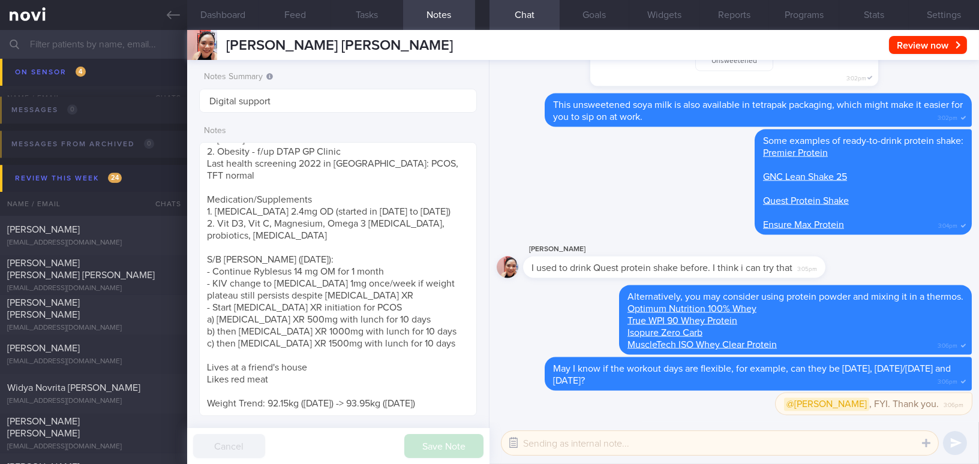
click at [514, 445] on button "button" at bounding box center [514, 444] width 22 height 22
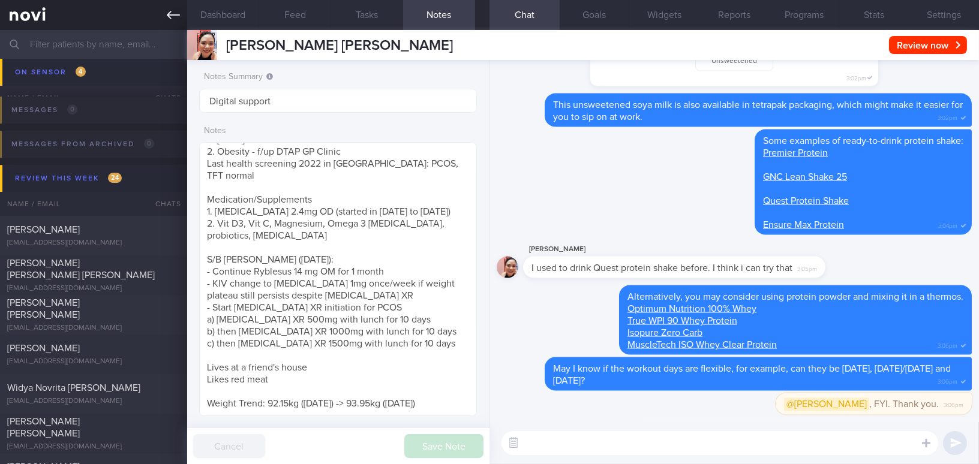
click at [168, 19] on icon at bounding box center [173, 14] width 13 height 13
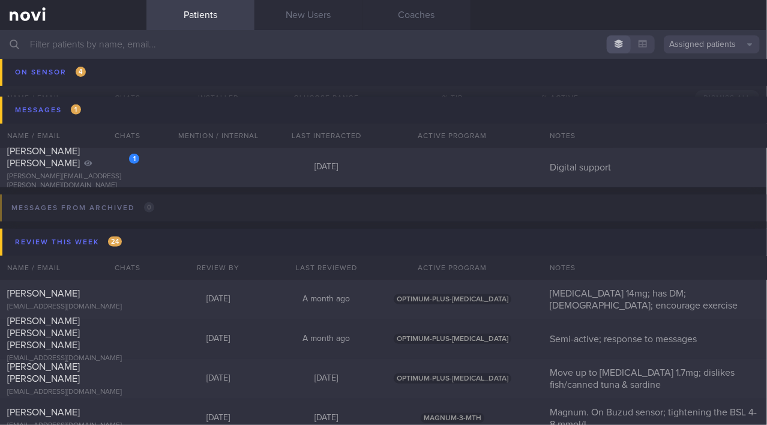
scroll to position [6163, 0]
